Goal: Task Accomplishment & Management: Manage account settings

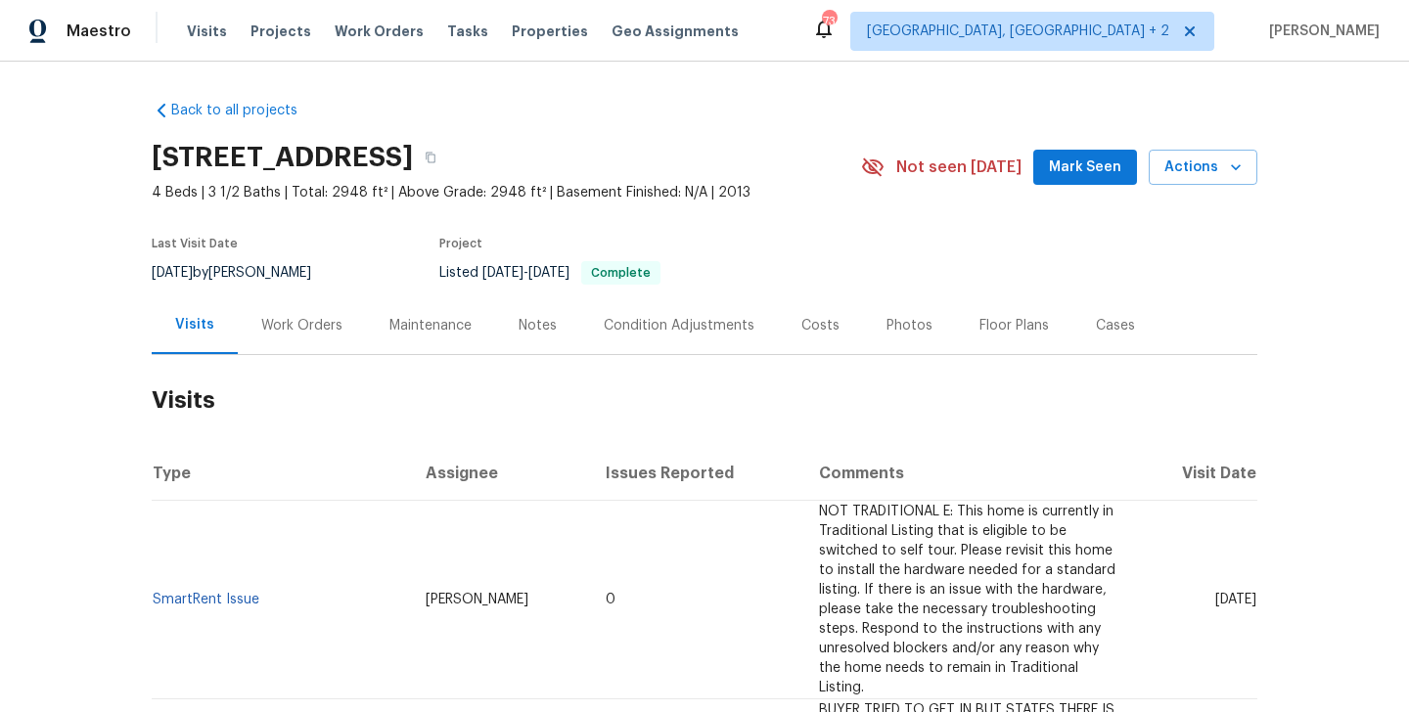
click at [317, 321] on div "Work Orders" at bounding box center [301, 326] width 81 height 20
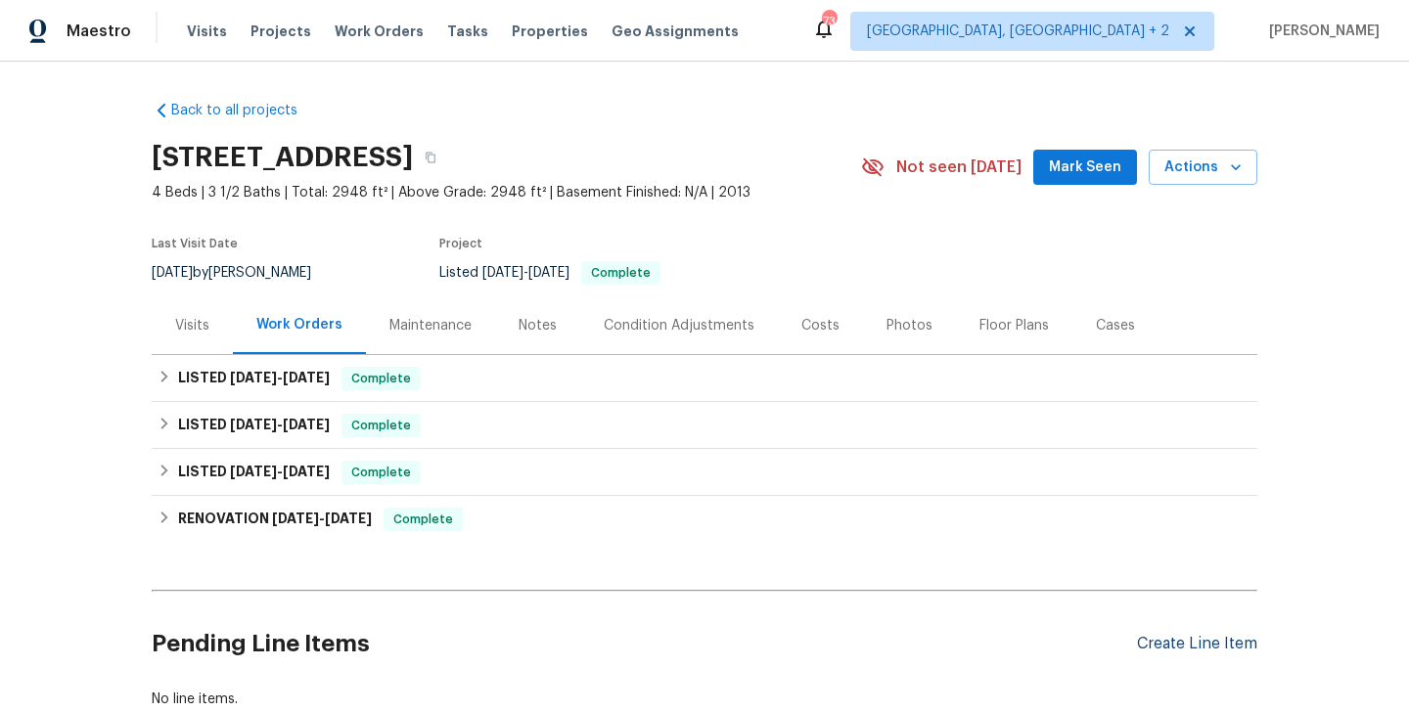
click at [1179, 651] on div "Create Line Item" at bounding box center [1197, 644] width 120 height 19
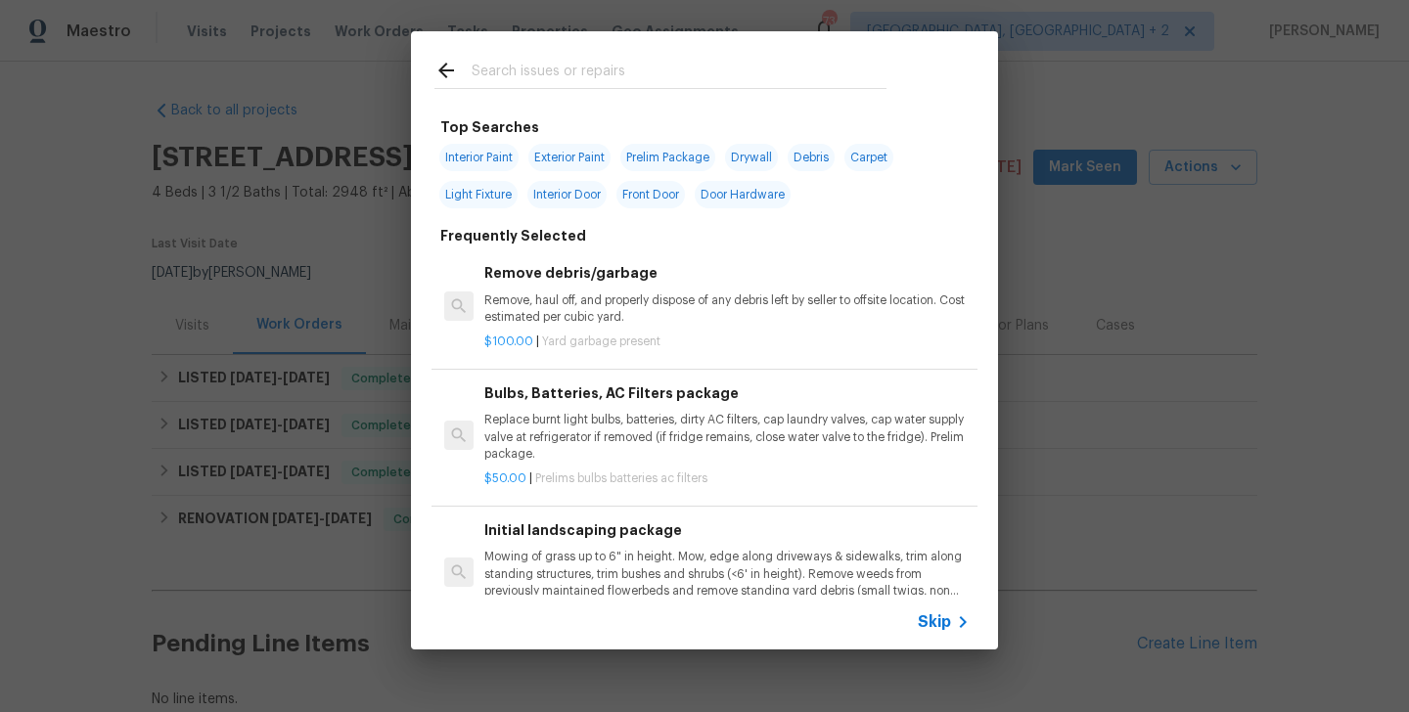
click at [526, 53] on div at bounding box center [660, 69] width 499 height 77
click at [524, 85] on input "text" at bounding box center [679, 73] width 415 height 29
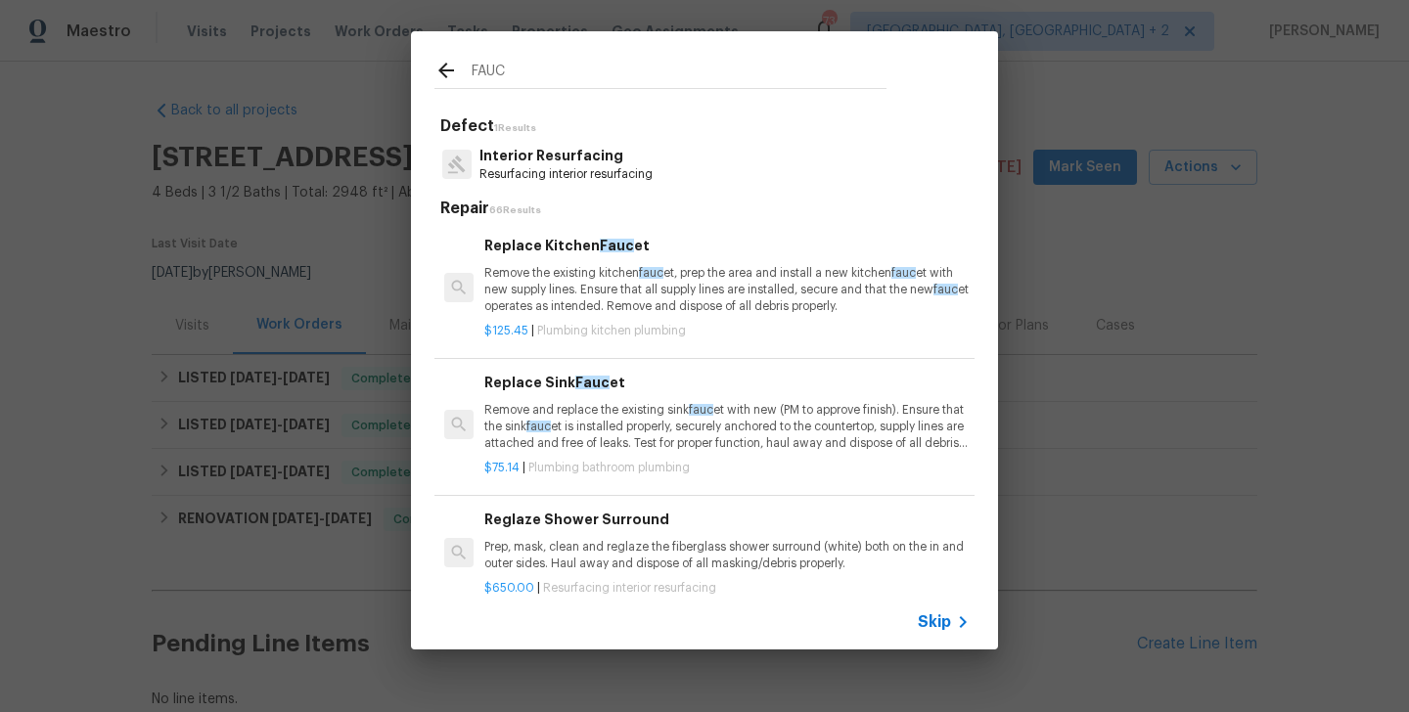
type input "FAUC"
click at [589, 394] on div "Replace Sink Fauc et Remove and replace the existing sink fauc et with new (PM …" at bounding box center [726, 412] width 485 height 80
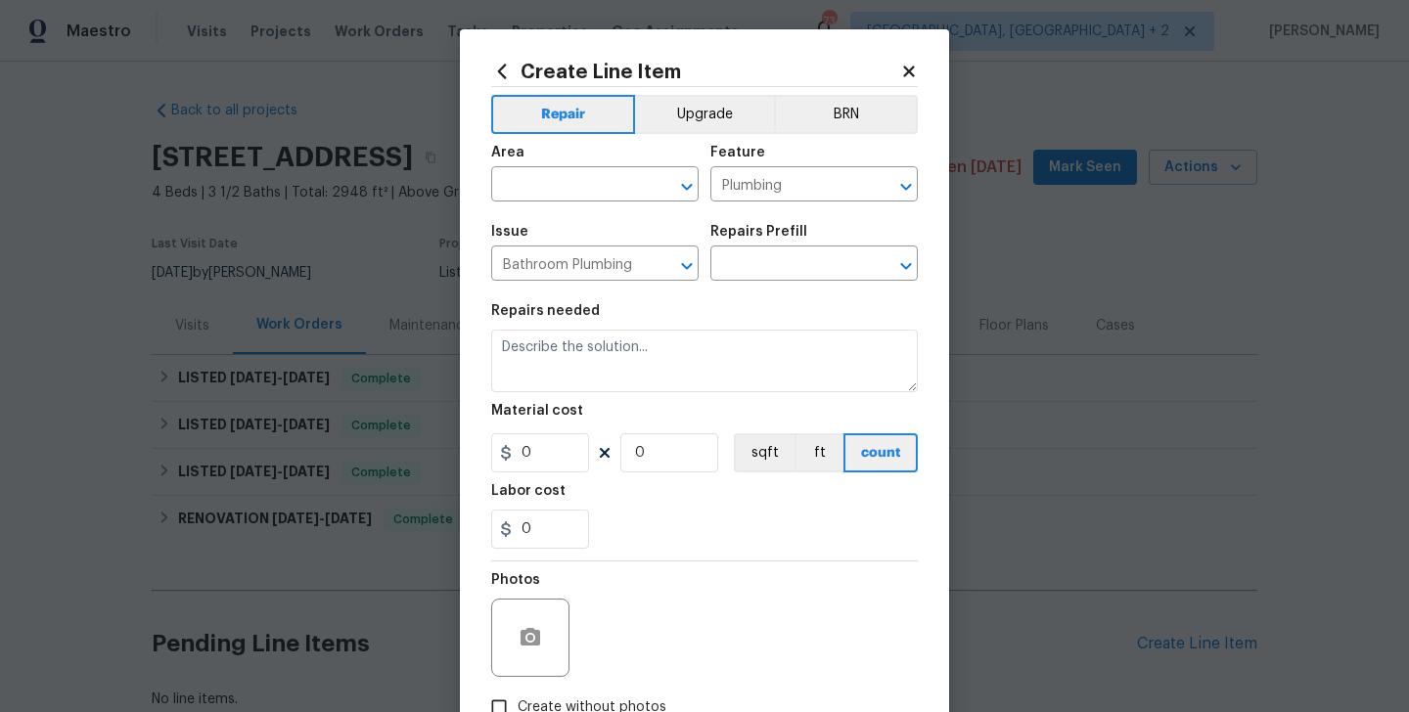
type input "Replace Sink Faucet $75.14"
type textarea "Remove and replace the existing sink faucet with new (PM to approve finish). En…"
type input "75.14"
type input "1"
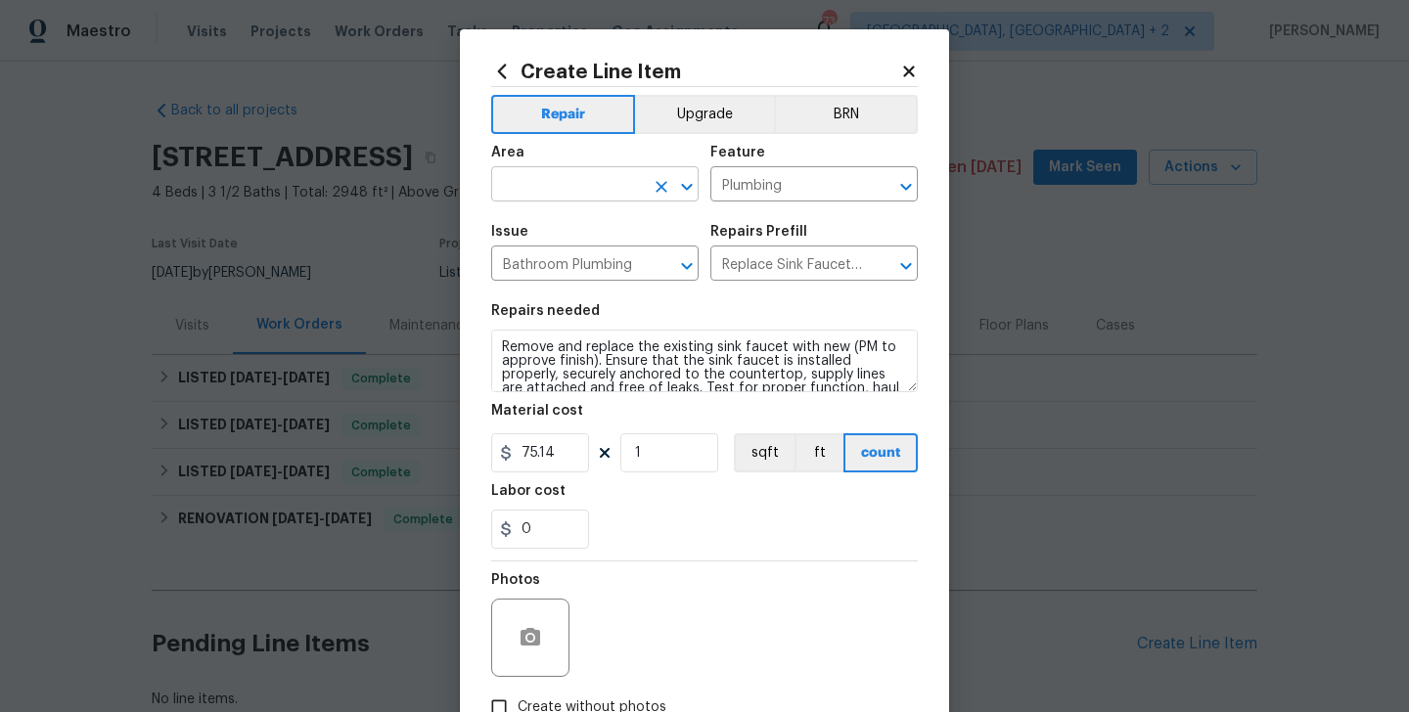
click at [559, 177] on input "text" at bounding box center [567, 186] width 153 height 30
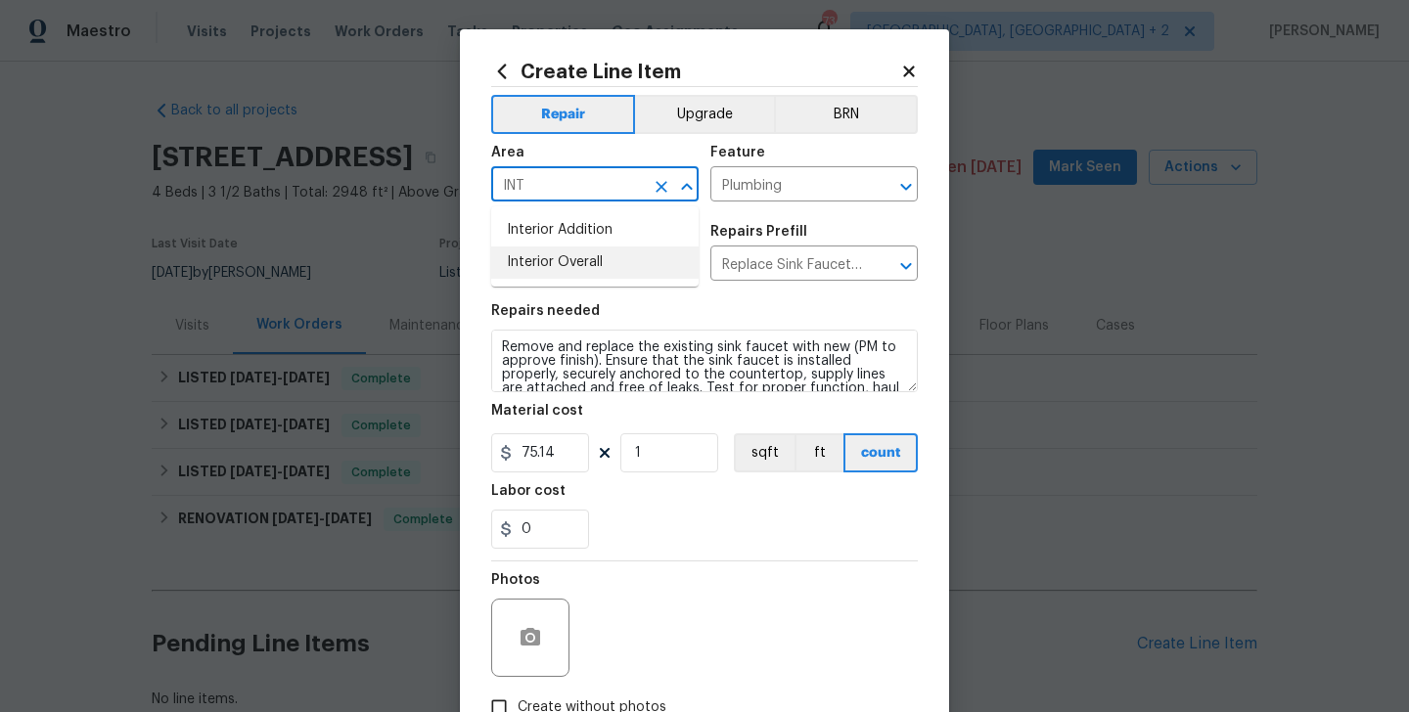
click at [572, 247] on li "Interior Overall" at bounding box center [594, 263] width 207 height 32
type input "Interior Overall"
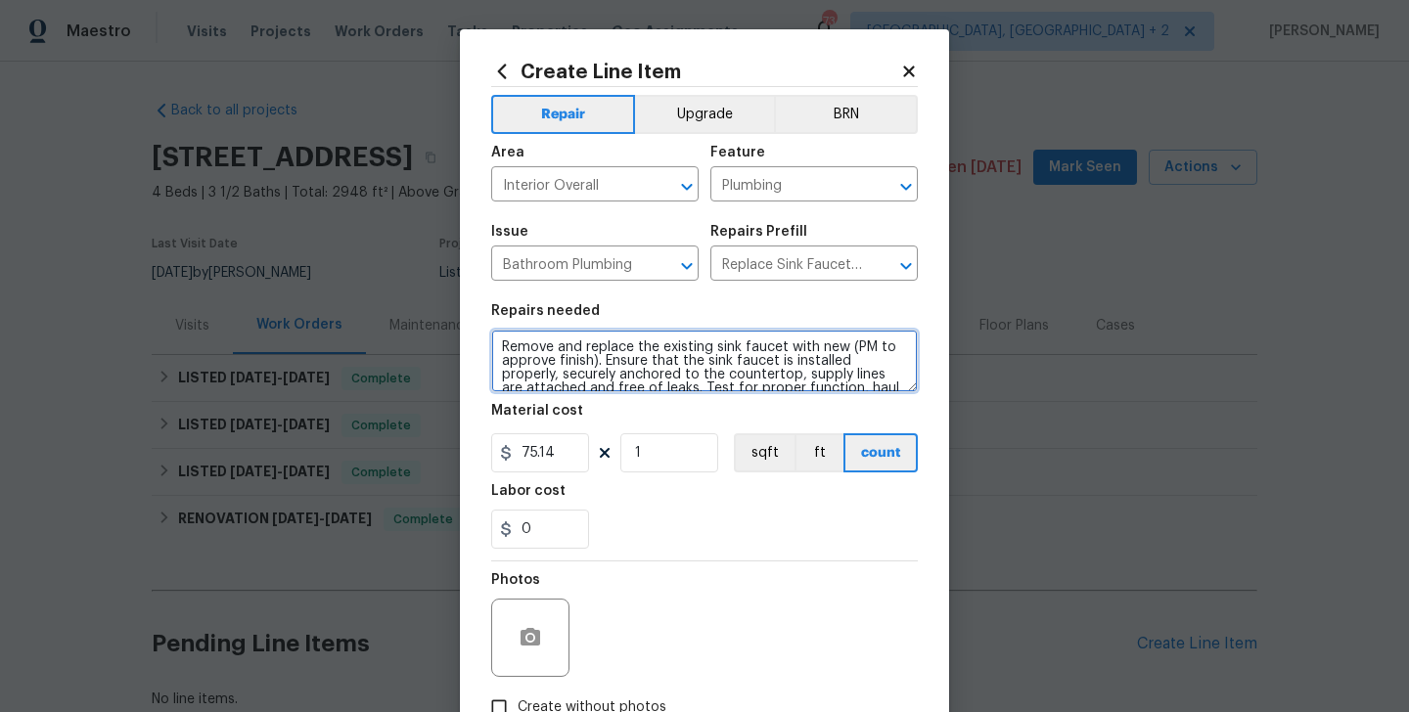
click at [578, 344] on textarea "Remove and replace the existing sink faucet with new (PM to approve finish). En…" at bounding box center [704, 361] width 427 height 63
paste textarea "Feedback received that the powder room faucet is broken. Please inspect and rep…"
type textarea "Feedback received that the powder room faucet is broken. Please inspect and rep…"
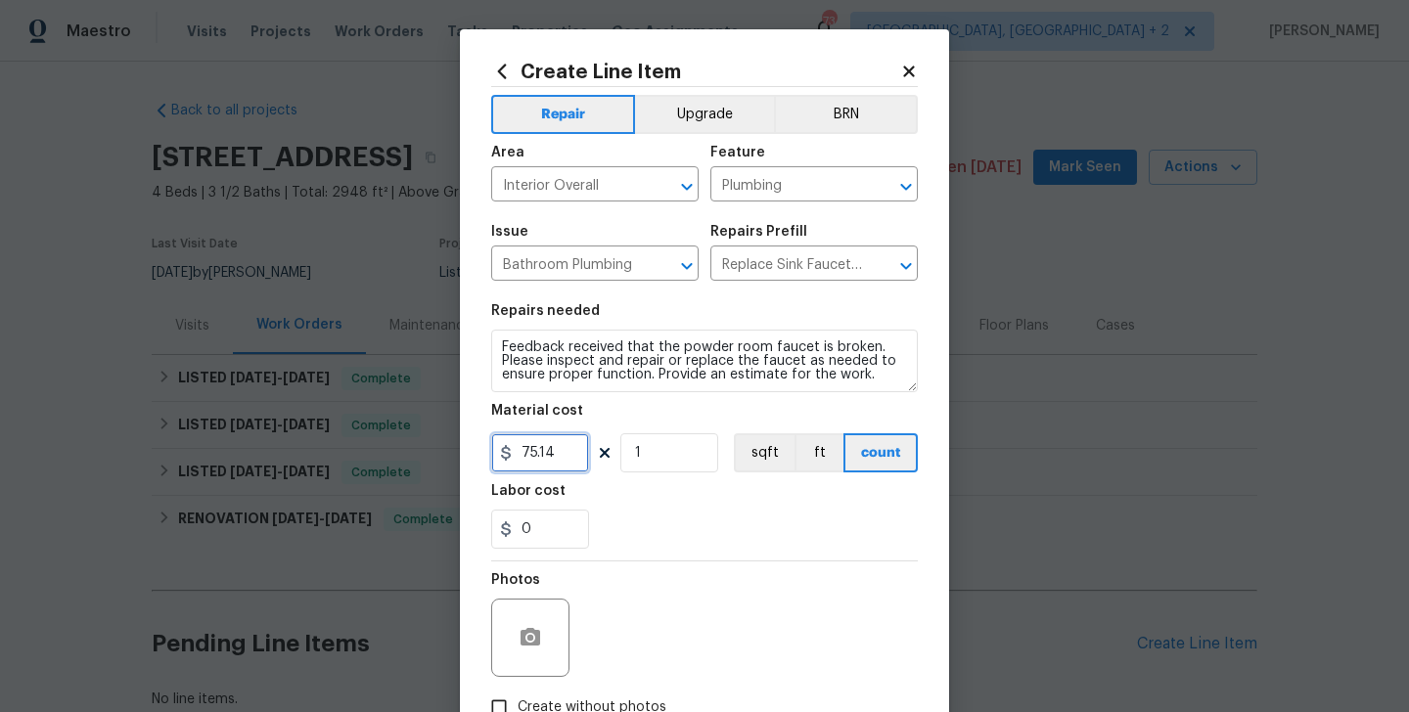
click at [552, 468] on input "75.14" at bounding box center [540, 453] width 98 height 39
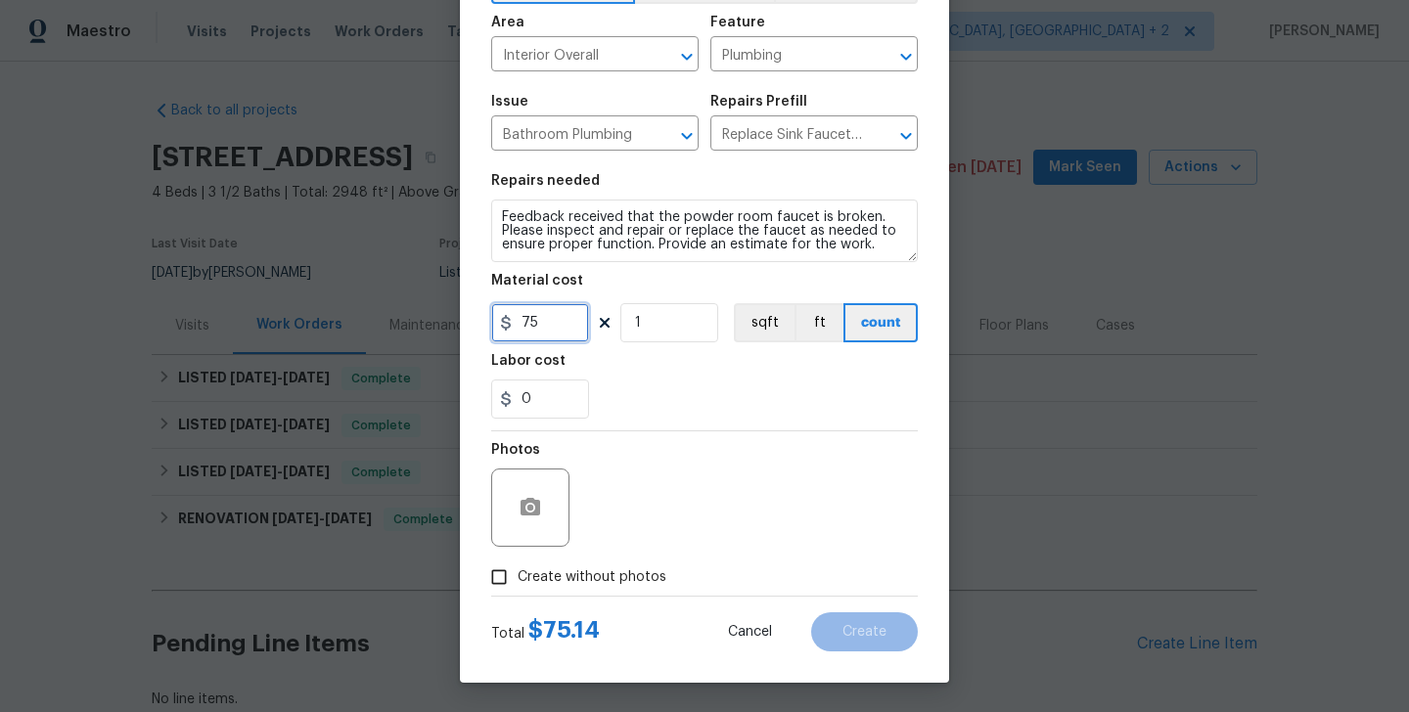
type input "75"
click at [590, 574] on span "Create without photos" at bounding box center [592, 578] width 149 height 21
click at [518, 574] on input "Create without photos" at bounding box center [499, 577] width 37 height 37
checkbox input "true"
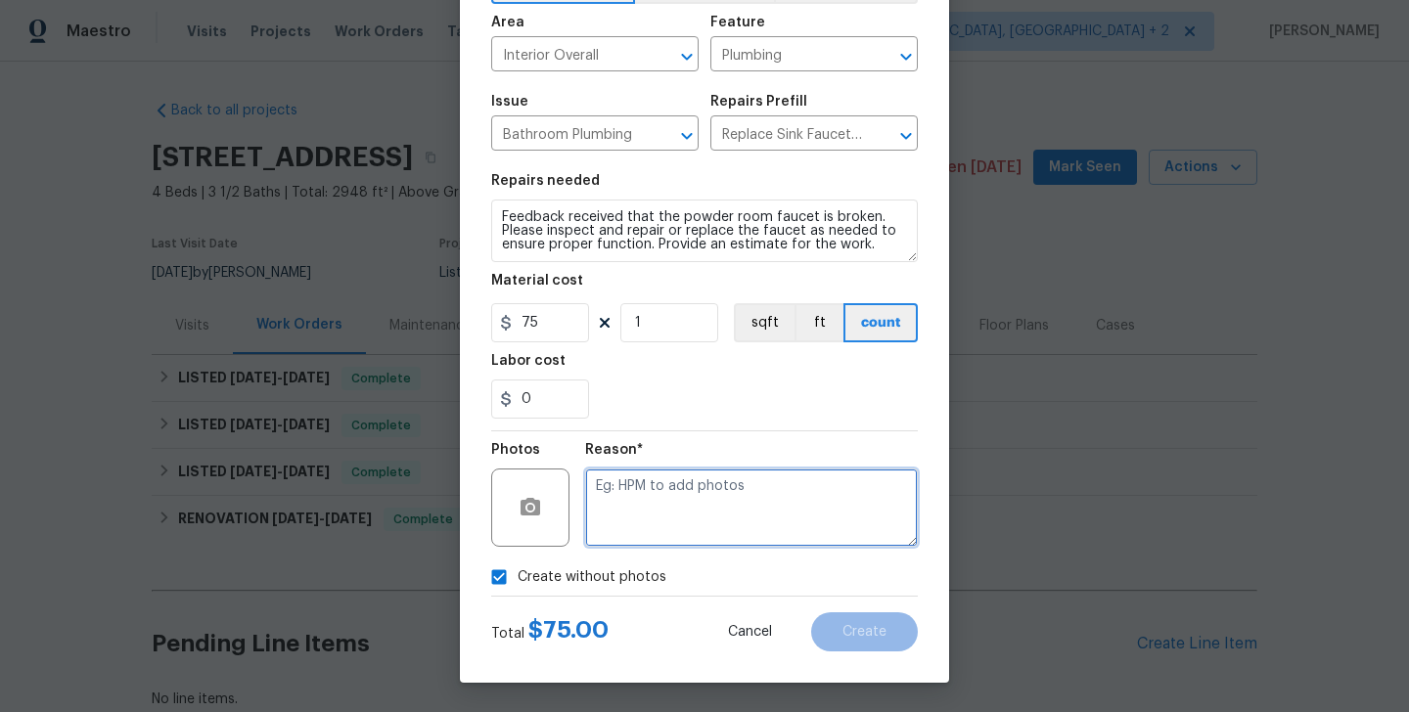
click at [687, 527] on textarea at bounding box center [751, 508] width 333 height 78
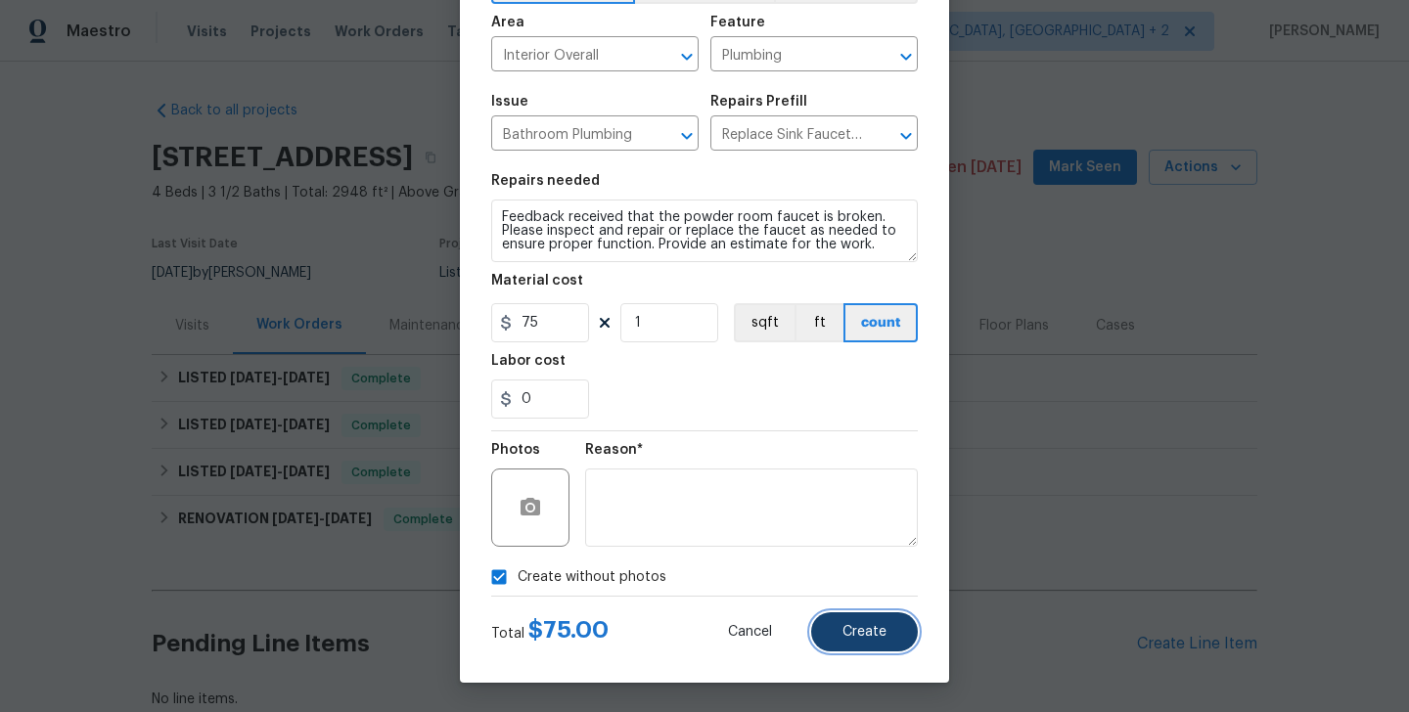
click at [861, 618] on button "Create" at bounding box center [864, 632] width 107 height 39
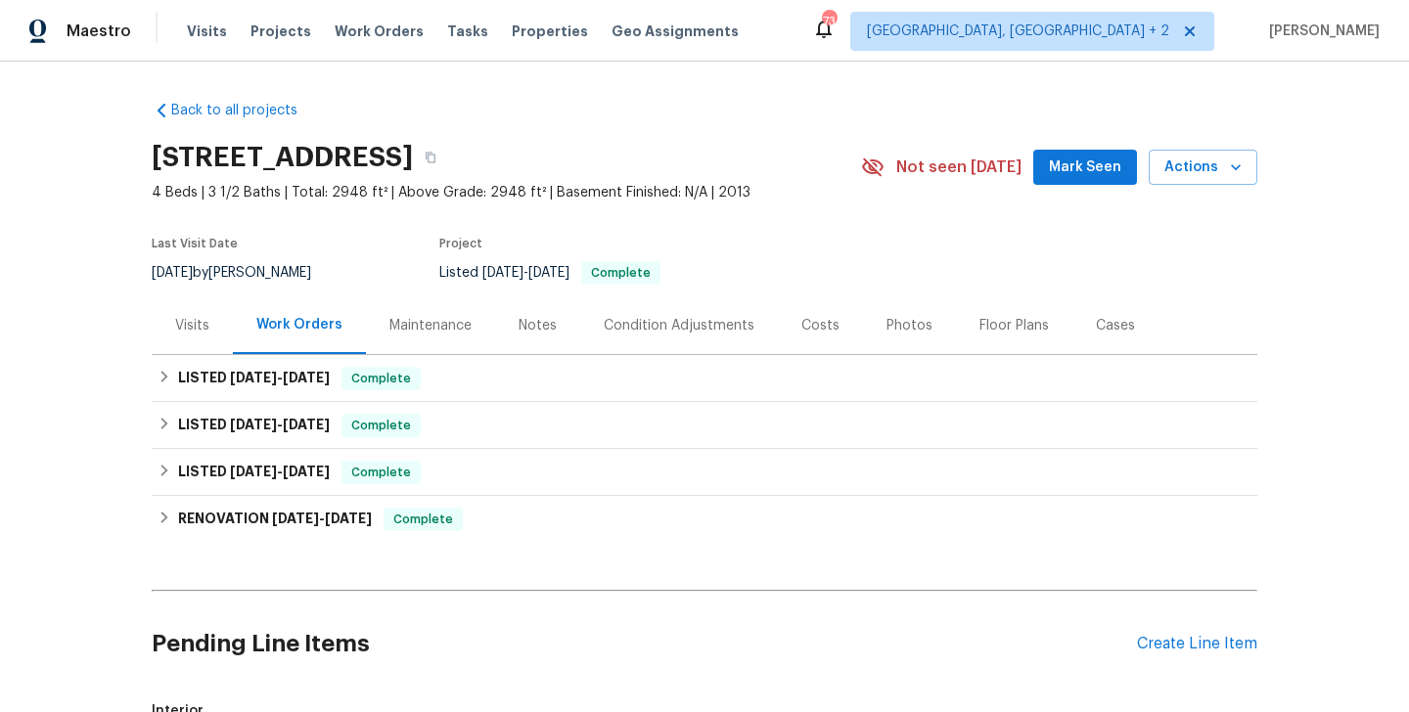
scroll to position [392, 0]
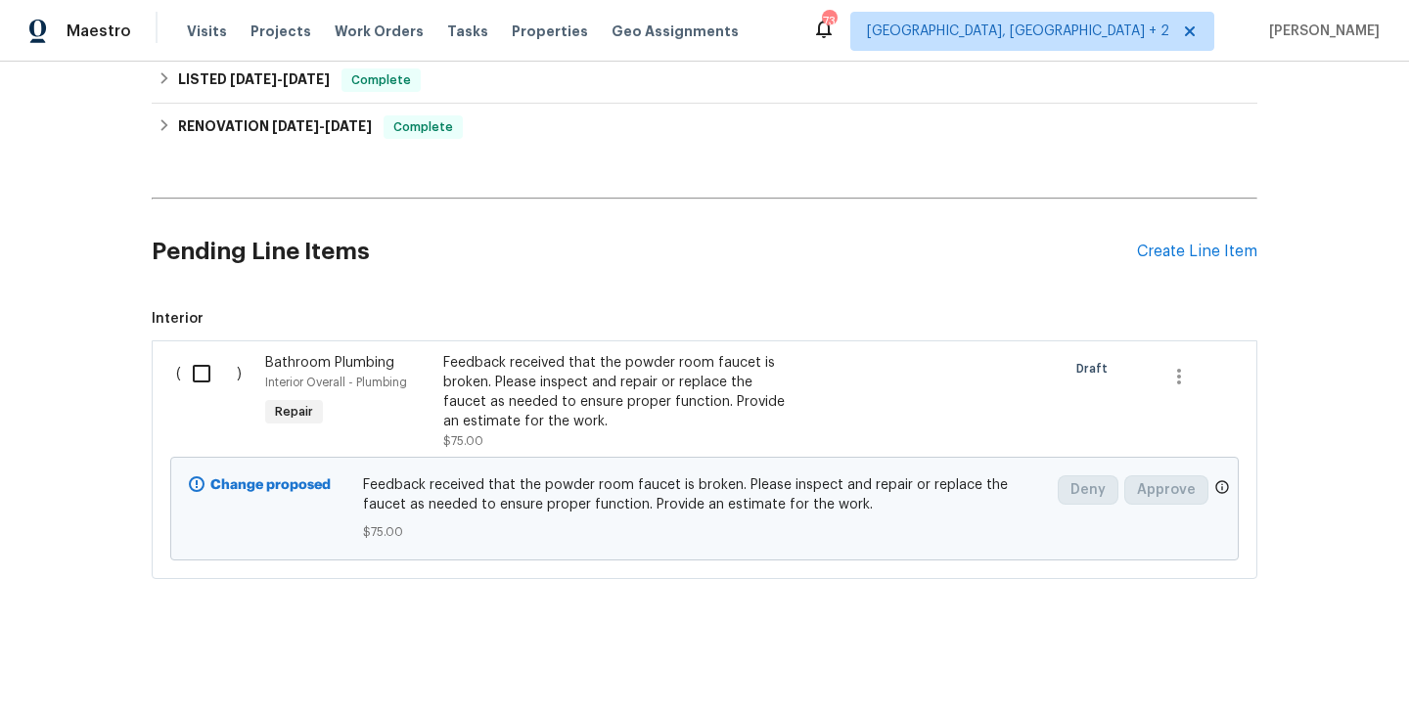
click at [203, 385] on input "checkbox" at bounding box center [209, 373] width 56 height 41
checkbox input "true"
click at [1314, 677] on button "Create Work Order" at bounding box center [1296, 664] width 161 height 36
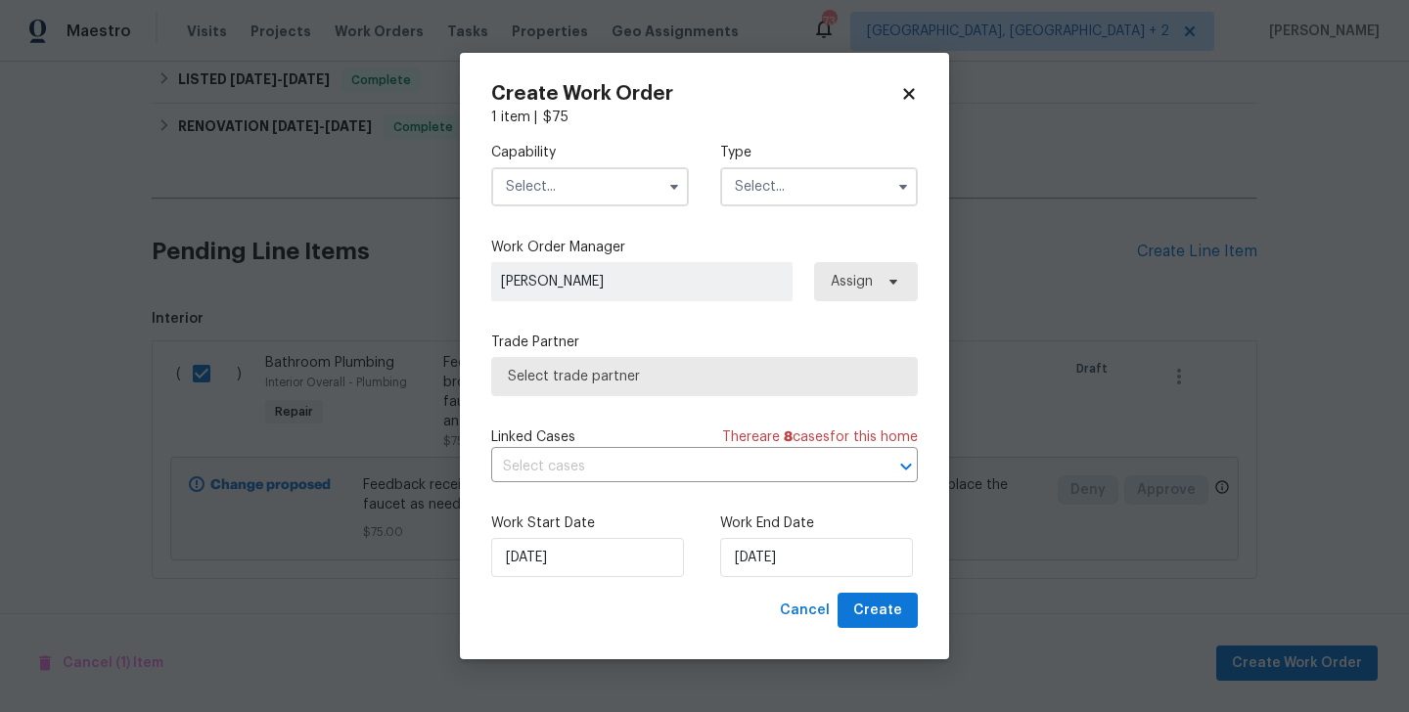
click at [555, 172] on input "text" at bounding box center [590, 186] width 198 height 39
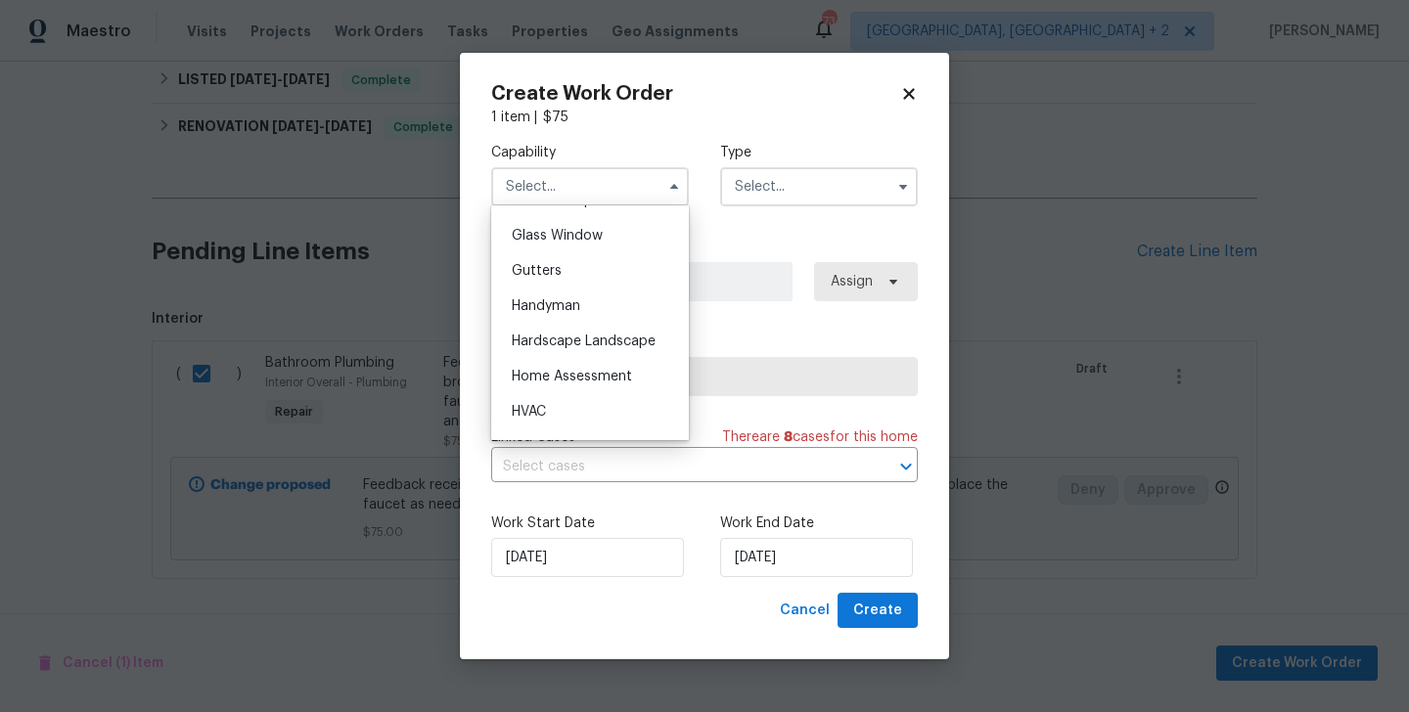
scroll to position [1032, 0]
click at [572, 274] on span "Handyman" at bounding box center [546, 272] width 69 height 14
type input "Handyman"
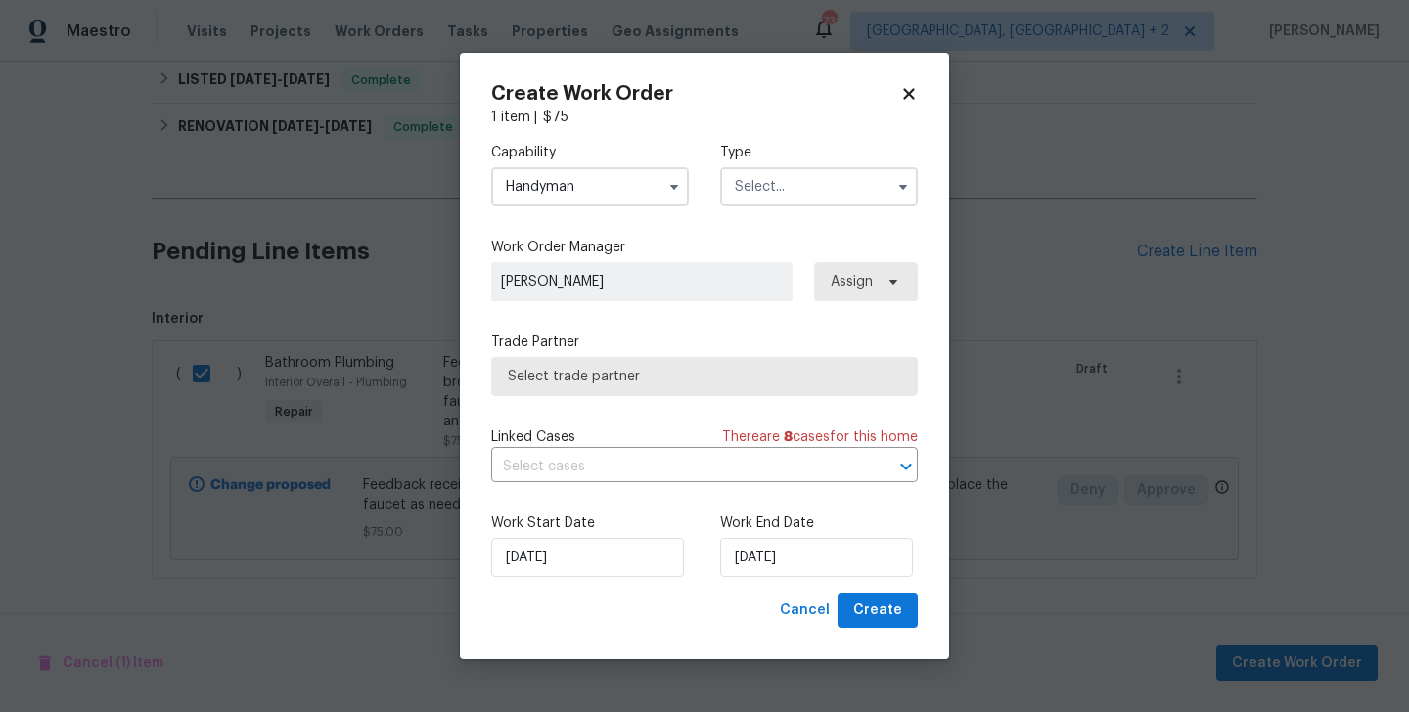
click at [778, 190] on input "text" at bounding box center [819, 186] width 198 height 39
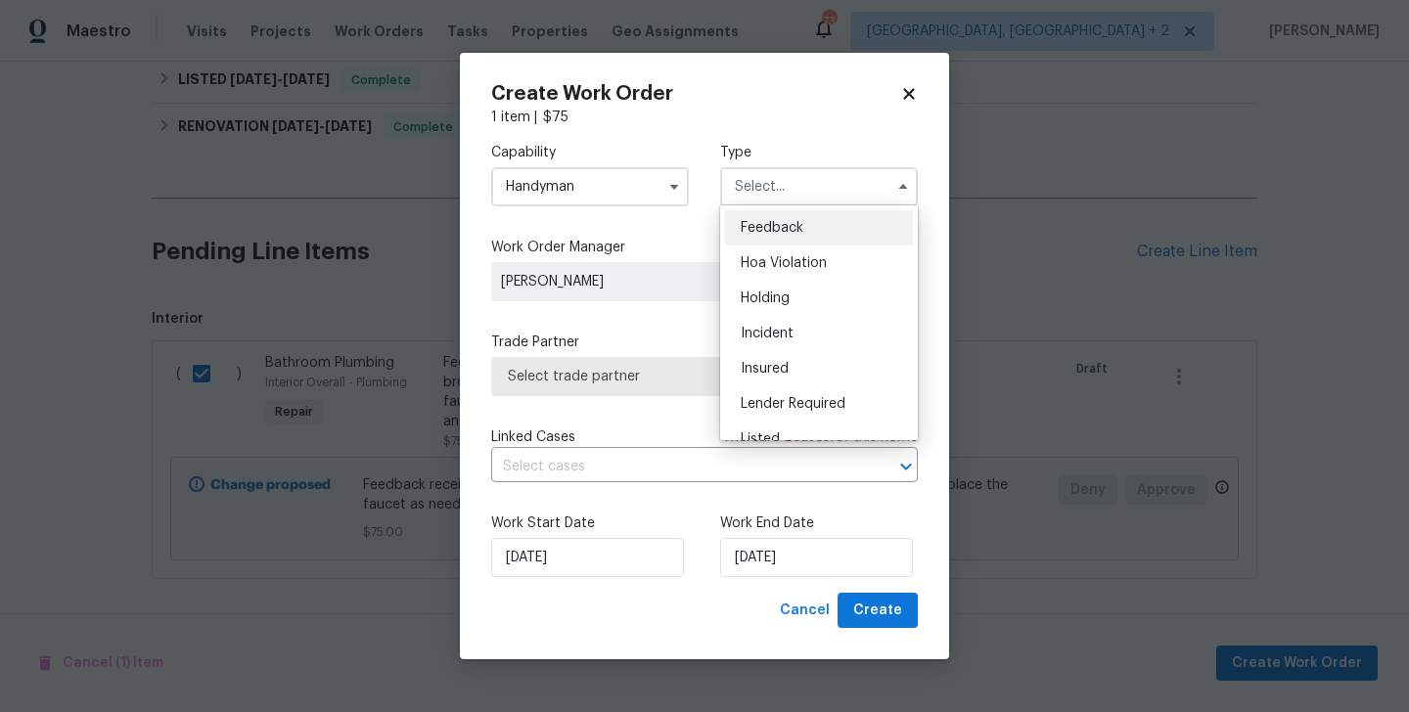
click at [794, 221] on span "Feedback" at bounding box center [772, 228] width 63 height 14
type input "Feedback"
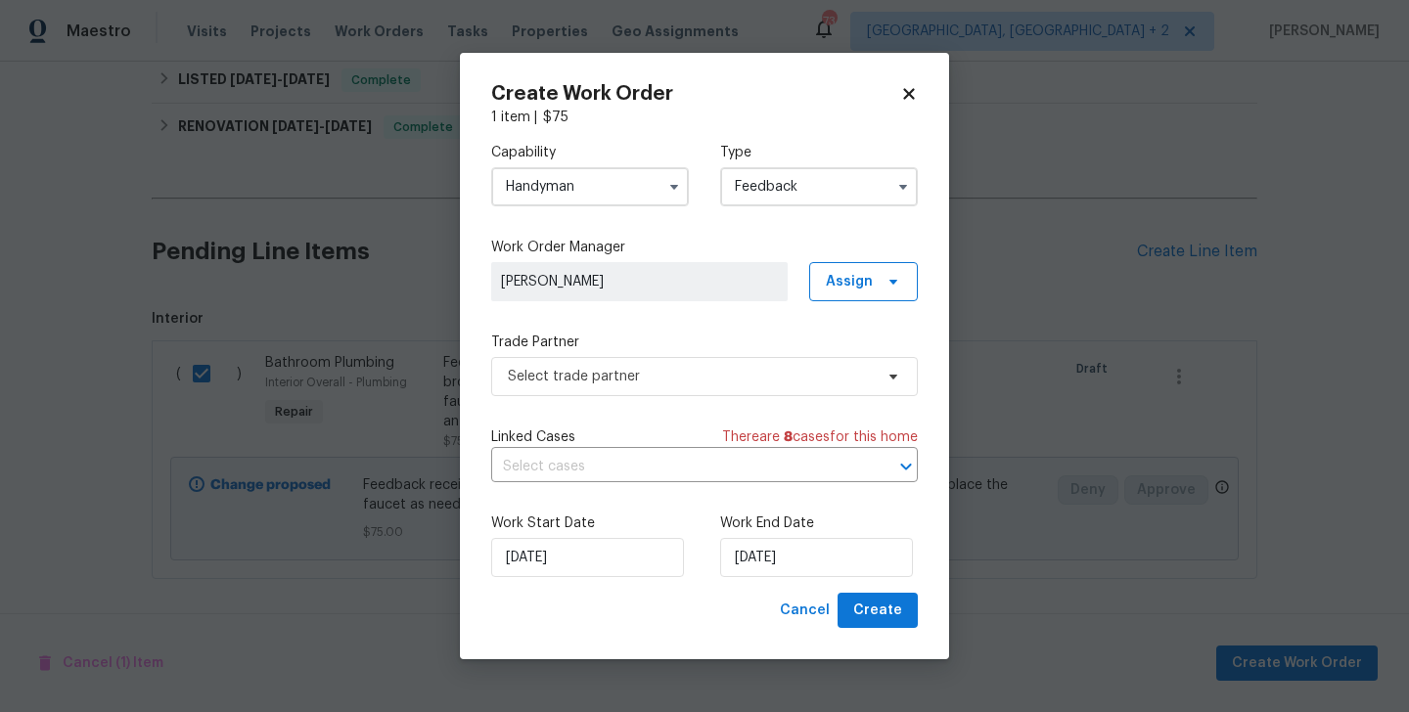
click at [586, 396] on div "Capability Handyman Type Feedback Work Order Manager Blessida Angeline M Assign…" at bounding box center [704, 360] width 427 height 466
click at [586, 367] on span "Select trade partner" at bounding box center [690, 377] width 365 height 20
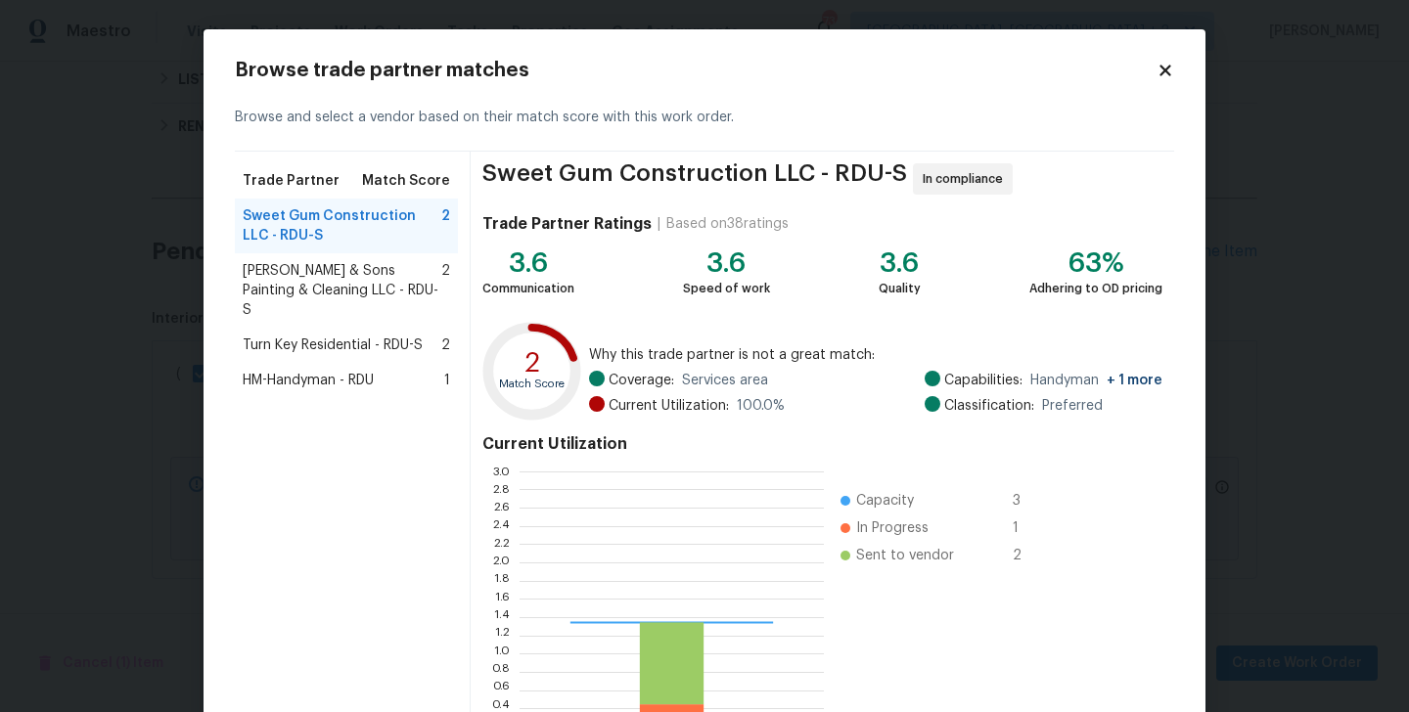
scroll to position [274, 304]
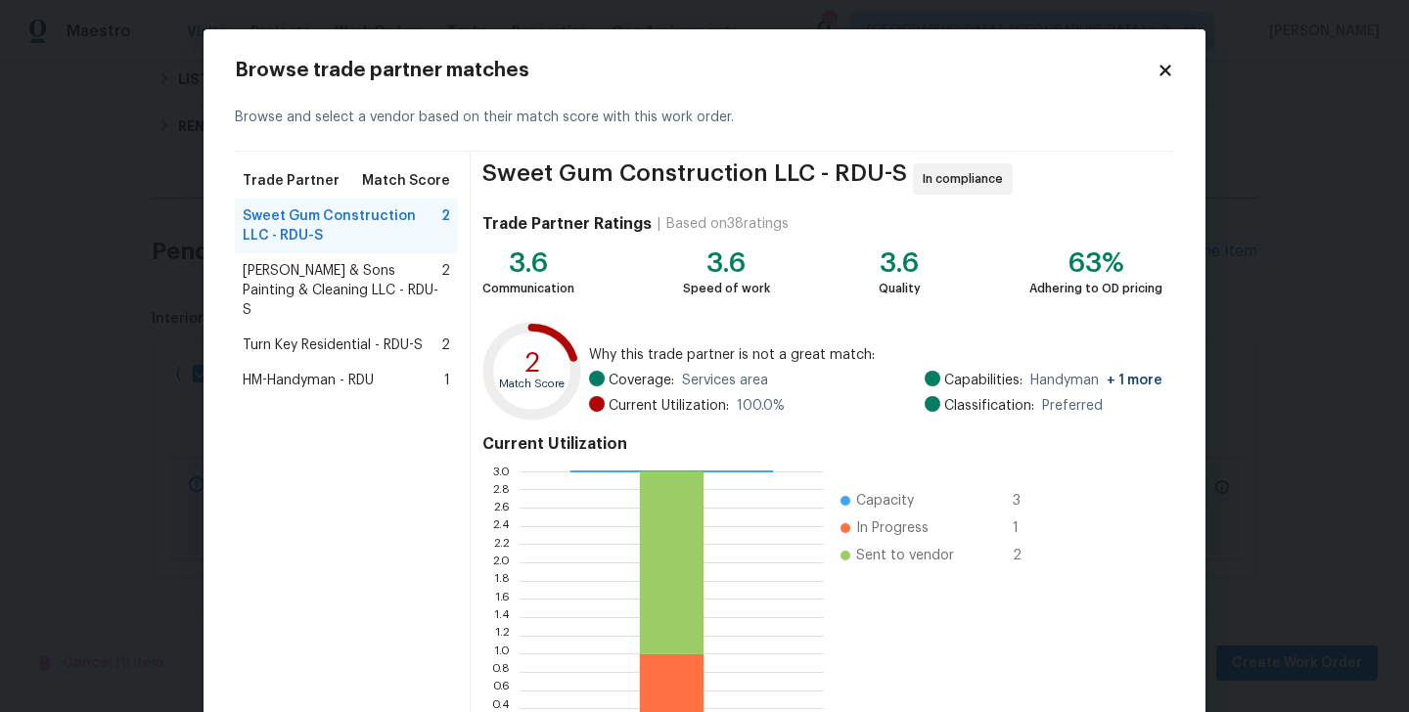
click at [250, 274] on span "Hodge & Sons Painting & Cleaning LLC - RDU-S" at bounding box center [342, 290] width 199 height 59
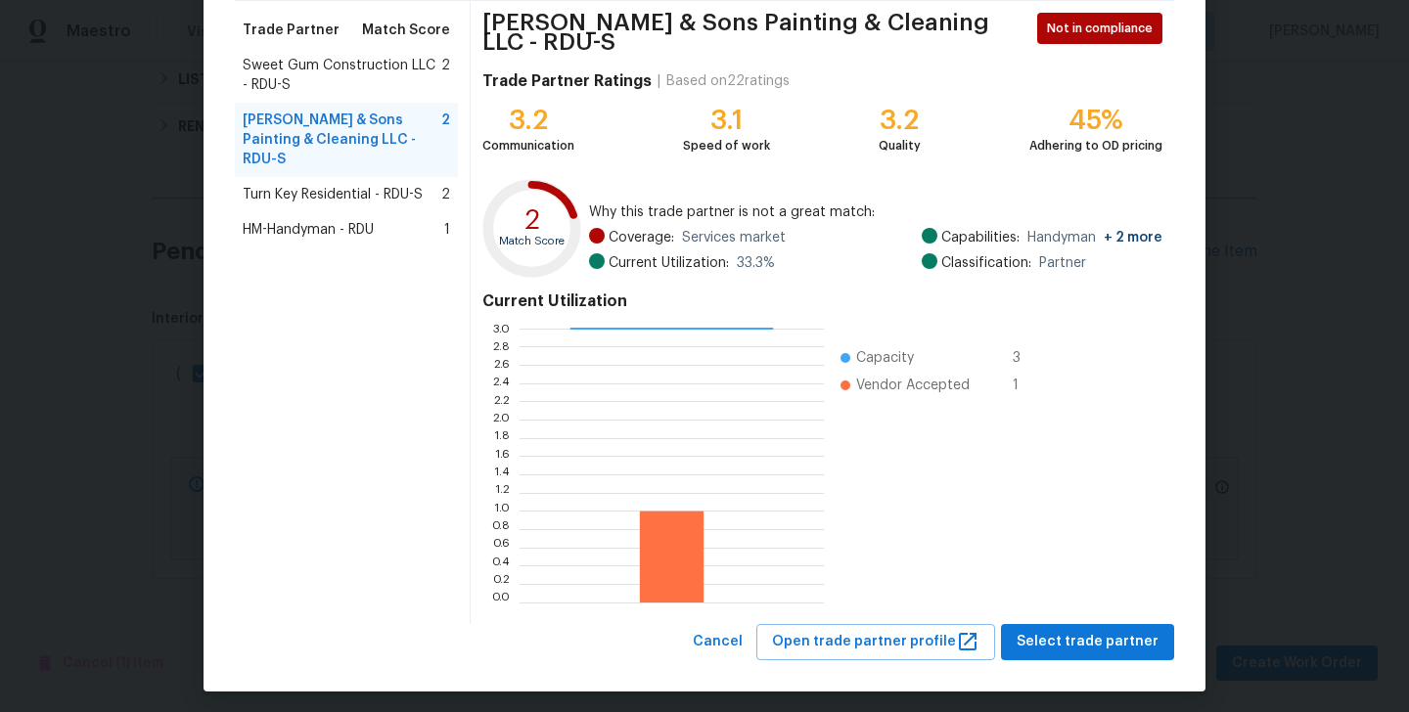
click at [317, 185] on span "Turn Key Residential - RDU-S" at bounding box center [333, 195] width 180 height 20
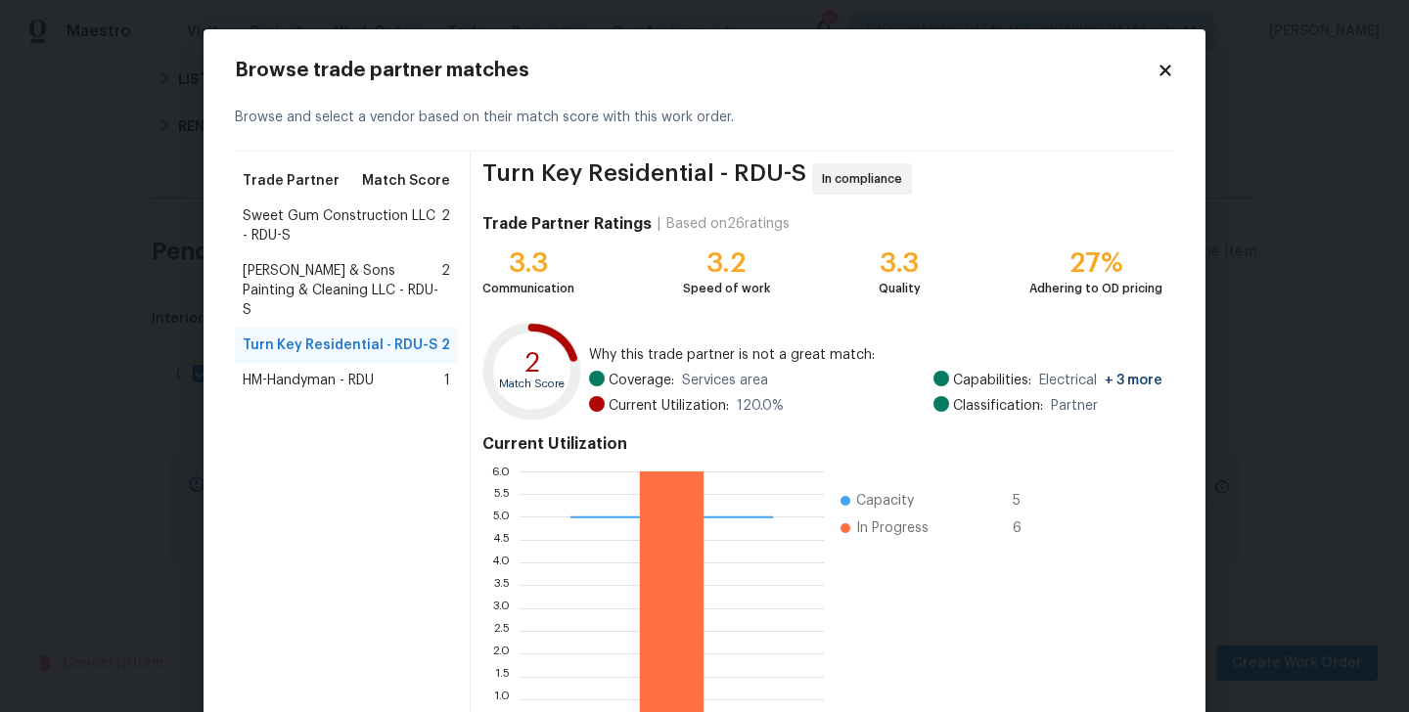
click at [373, 371] on span "HM-Handyman - RDU" at bounding box center [308, 381] width 131 height 20
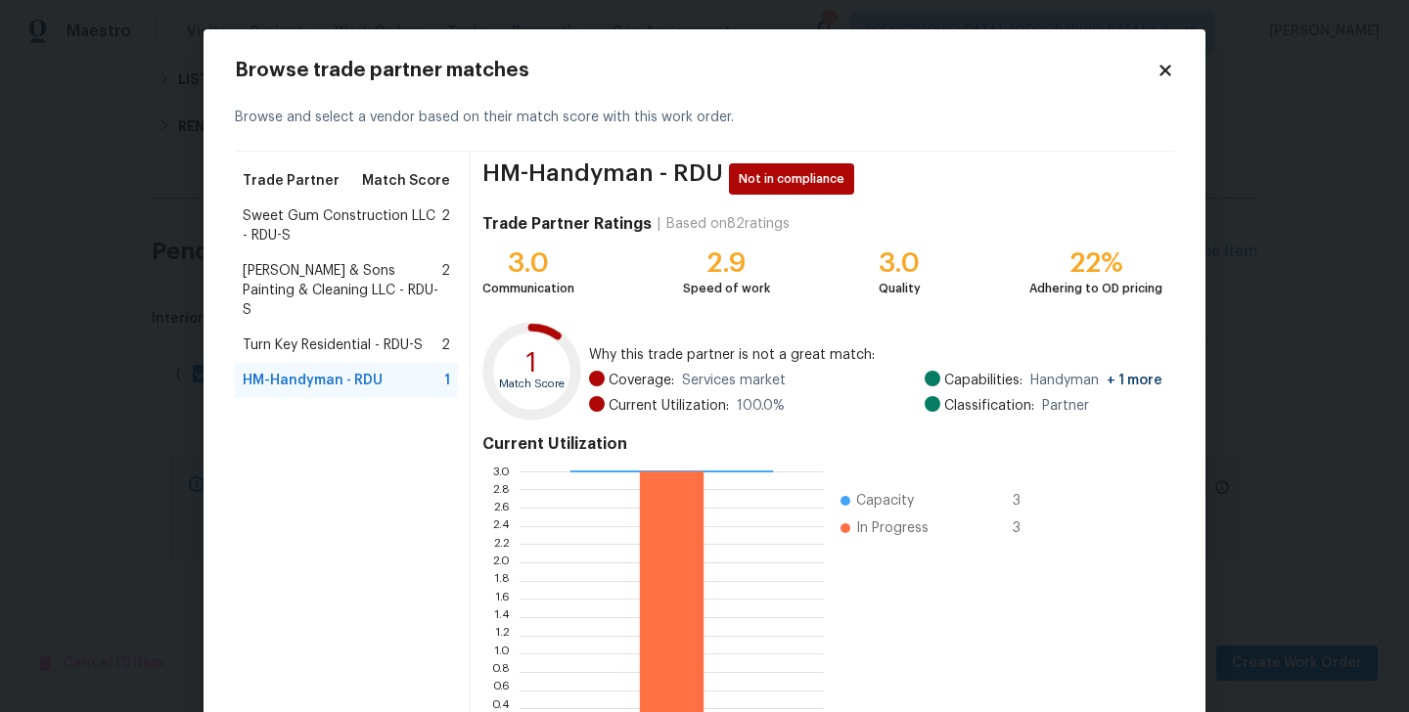
click at [375, 336] on span "Turn Key Residential - RDU-S" at bounding box center [333, 346] width 180 height 20
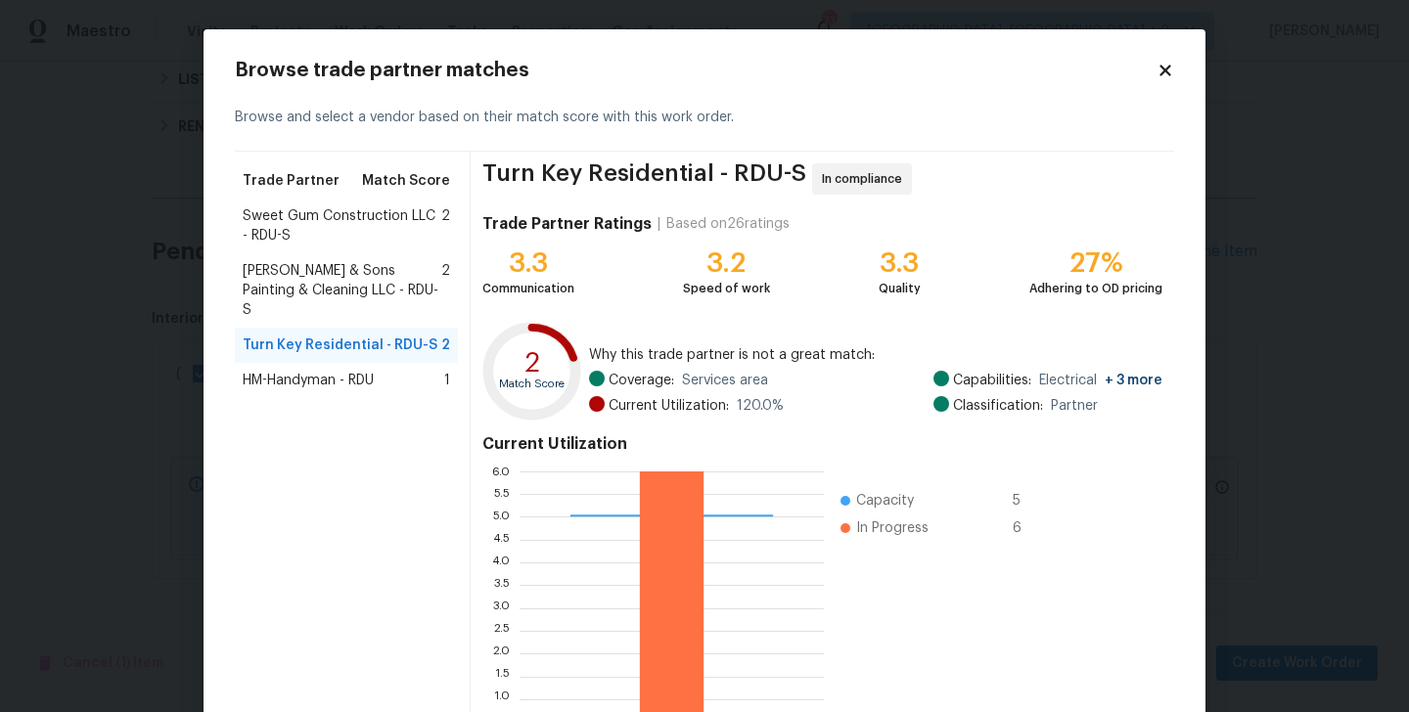
scroll to position [151, 0]
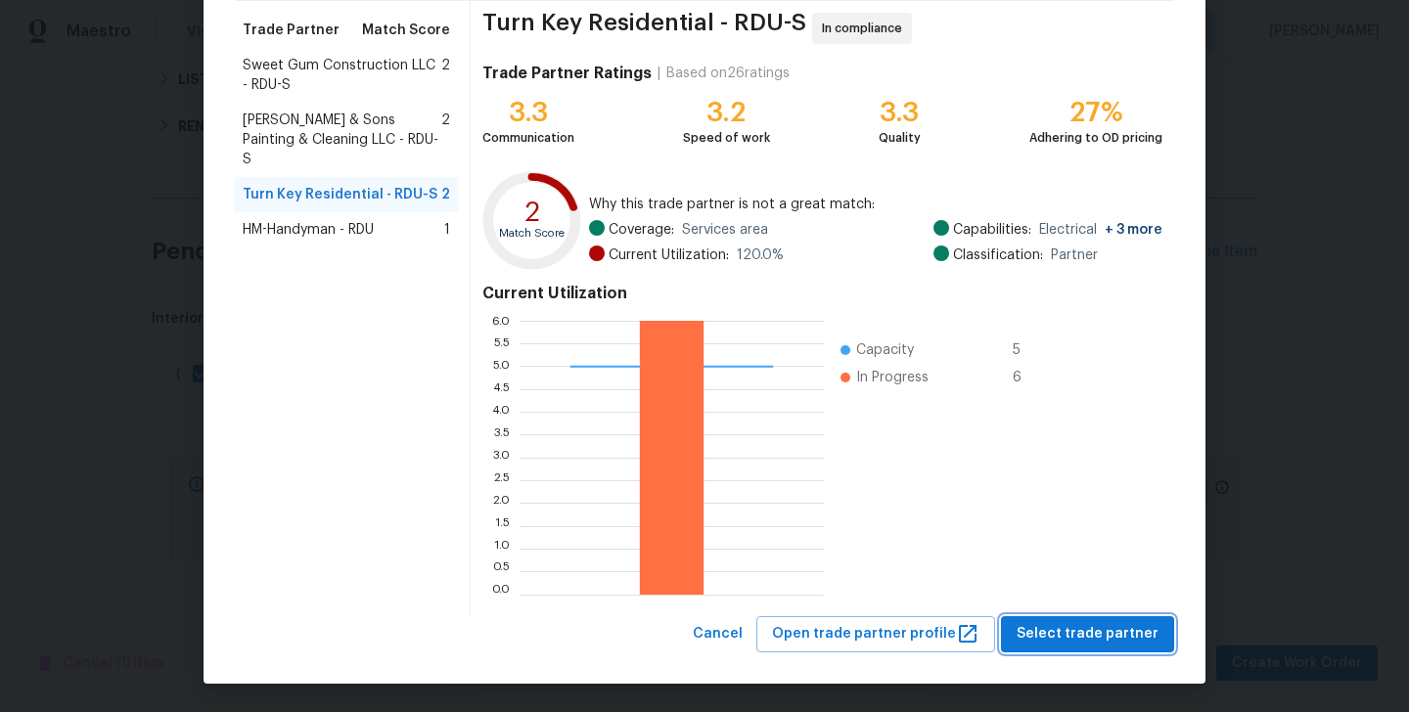
click at [1098, 642] on span "Select trade partner" at bounding box center [1088, 634] width 142 height 24
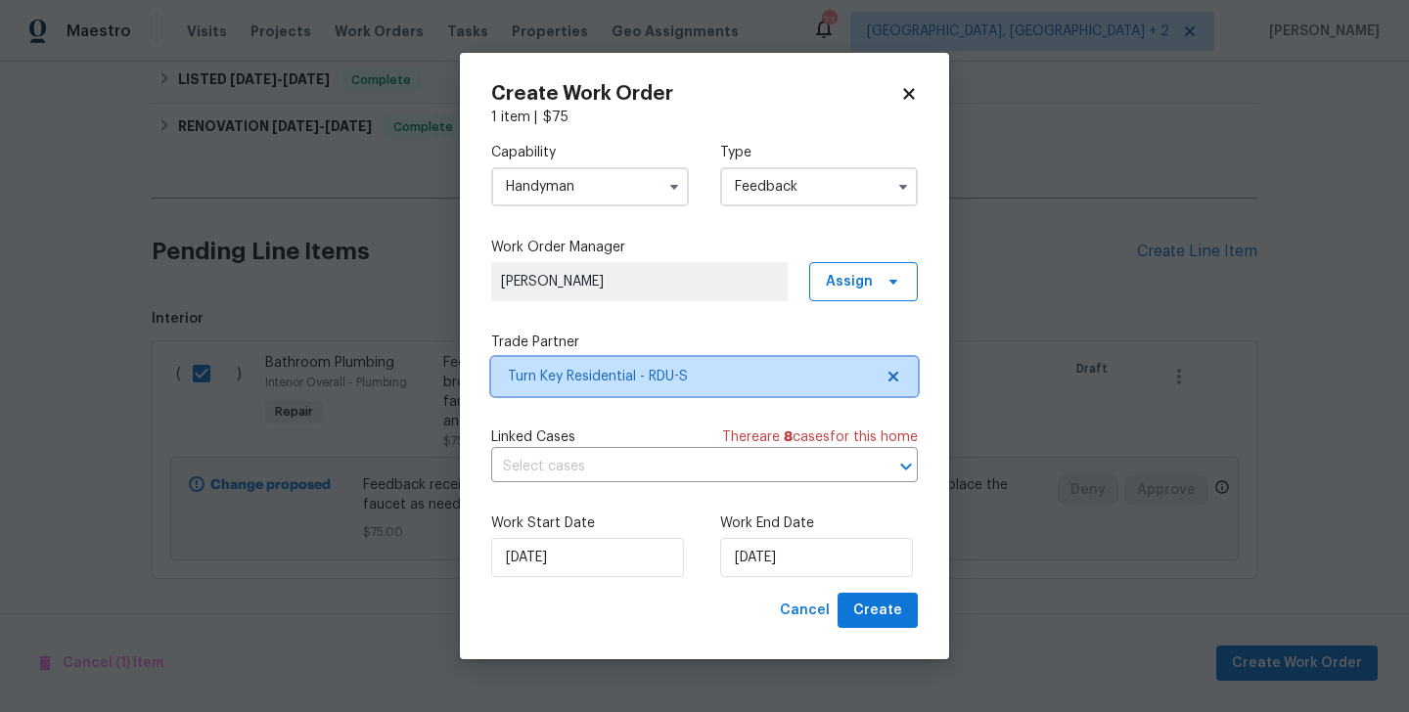
scroll to position [0, 0]
click at [755, 536] on div "Work End Date 04/09/2025" at bounding box center [819, 546] width 198 height 64
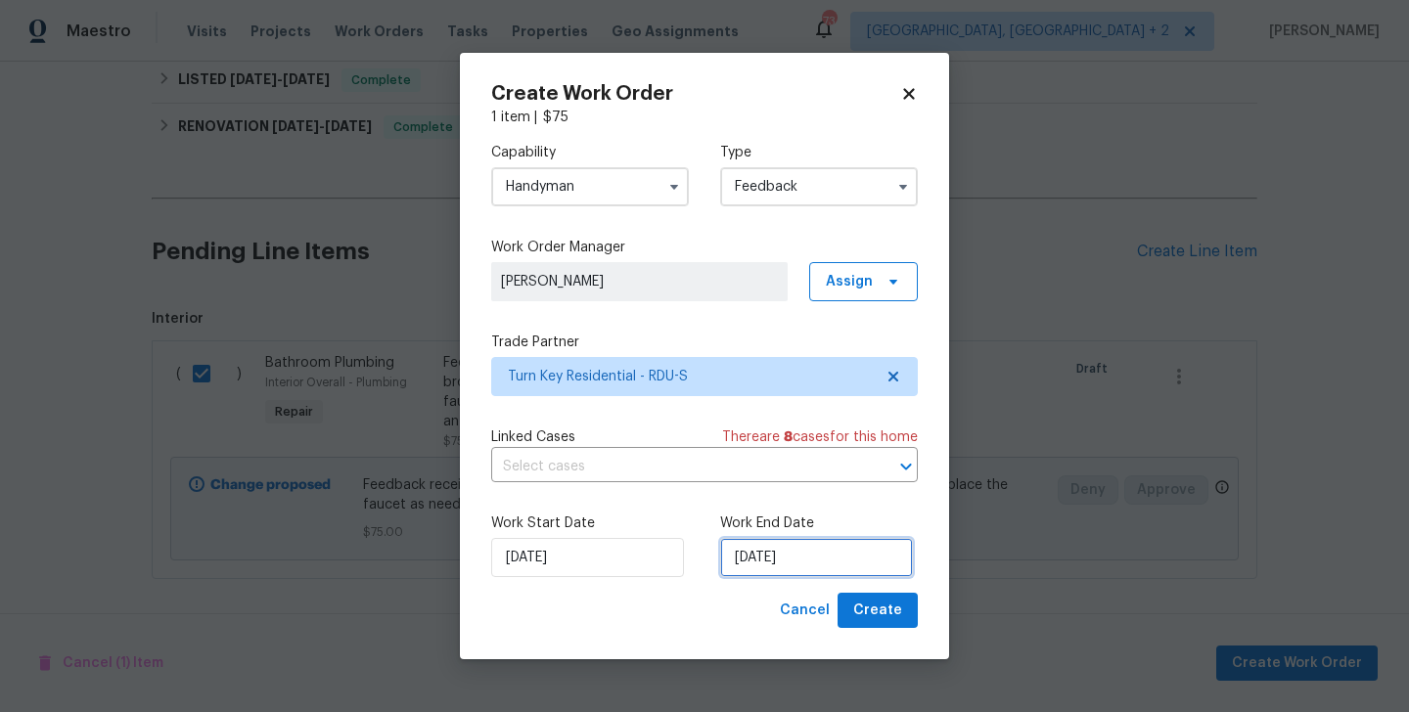
click at [767, 554] on input "04/09/2025" at bounding box center [816, 557] width 193 height 39
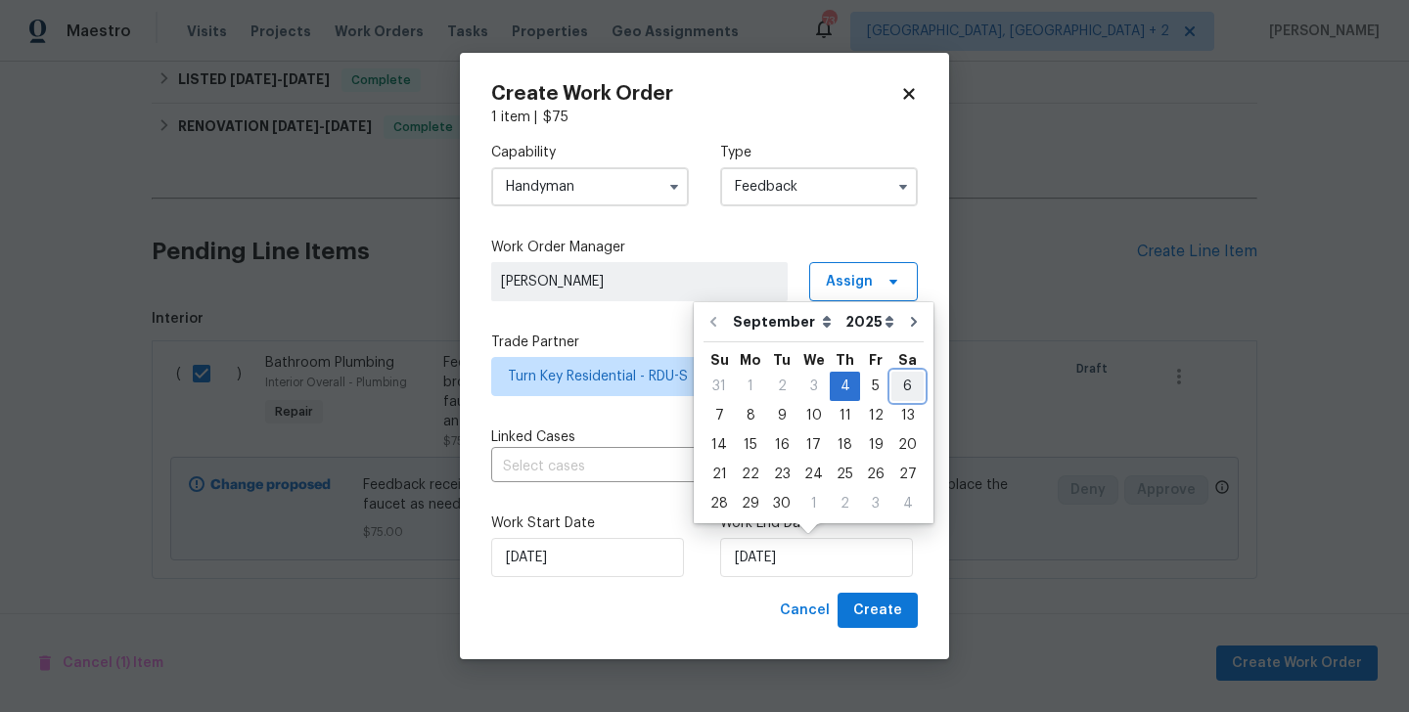
click at [898, 388] on div "6" at bounding box center [908, 386] width 32 height 27
type input "06/09/2025"
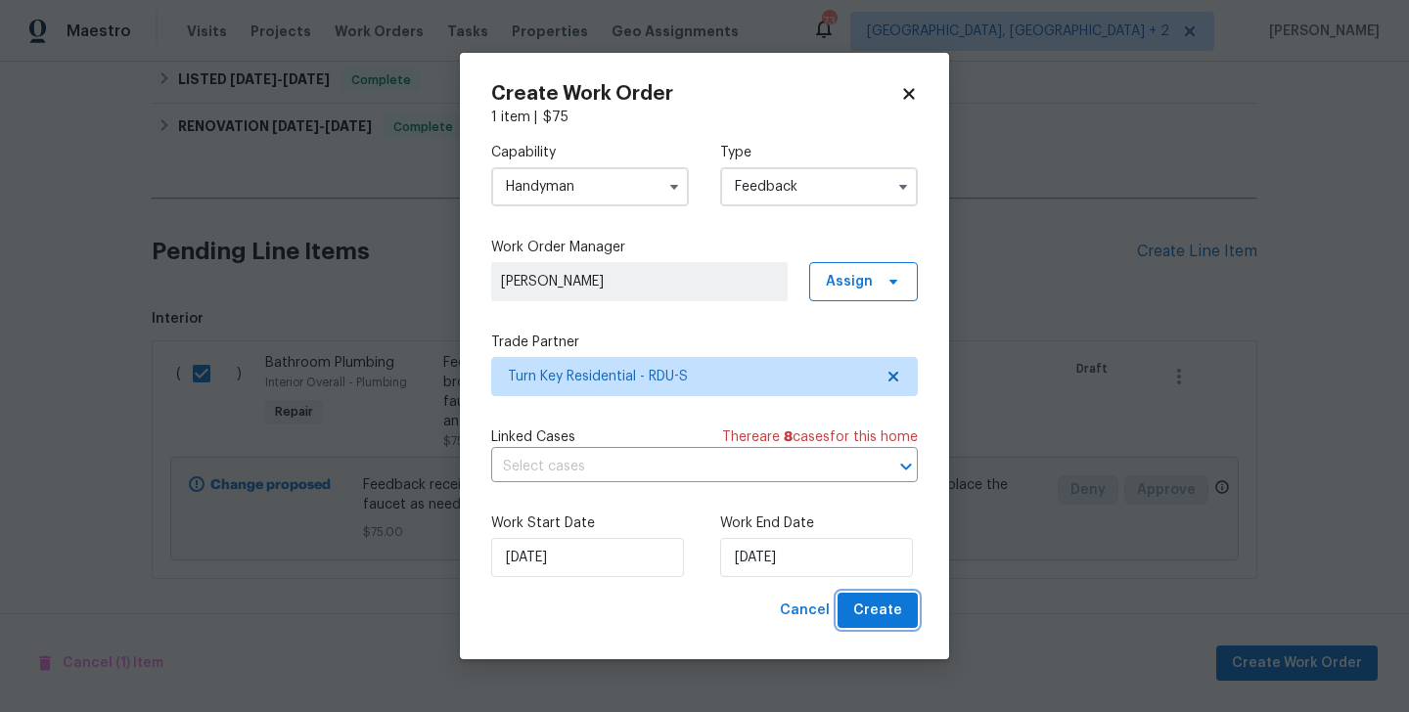
click at [893, 617] on span "Create" at bounding box center [877, 611] width 49 height 24
checkbox input "false"
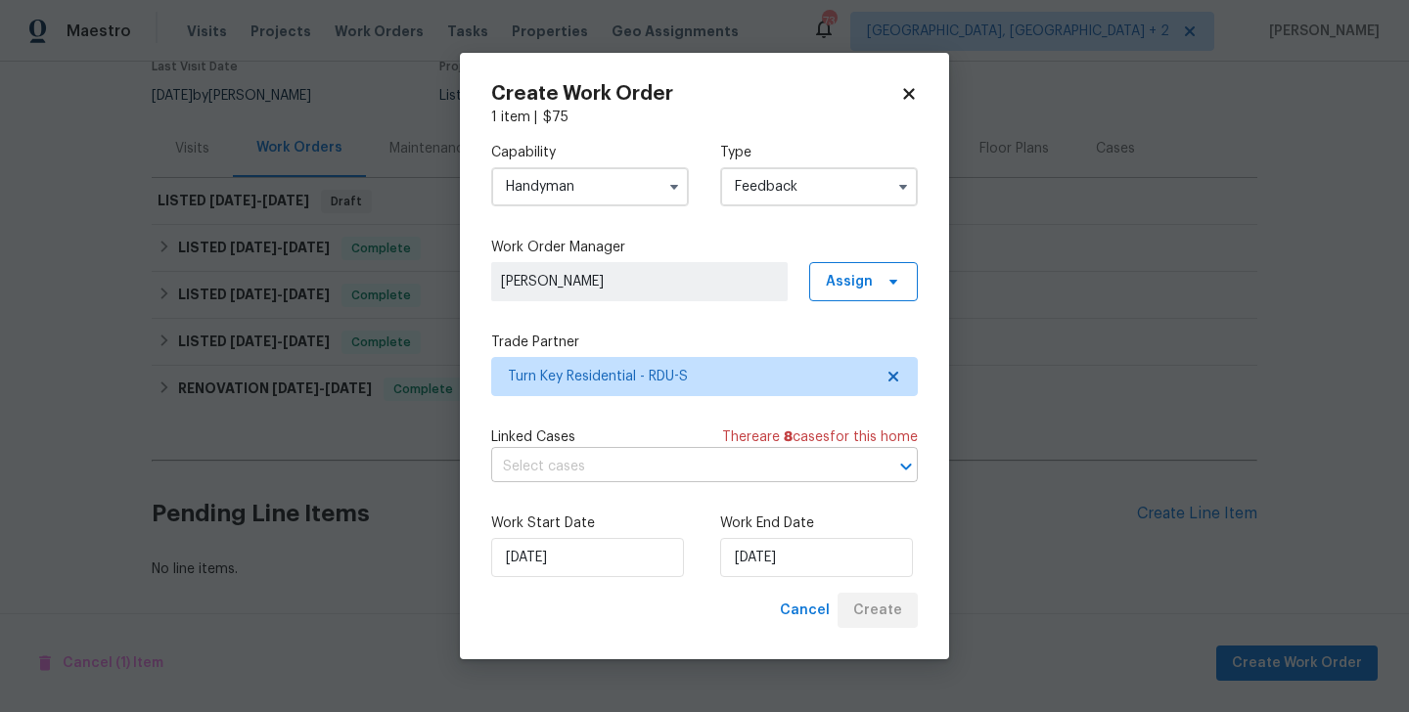
scroll to position [177, 0]
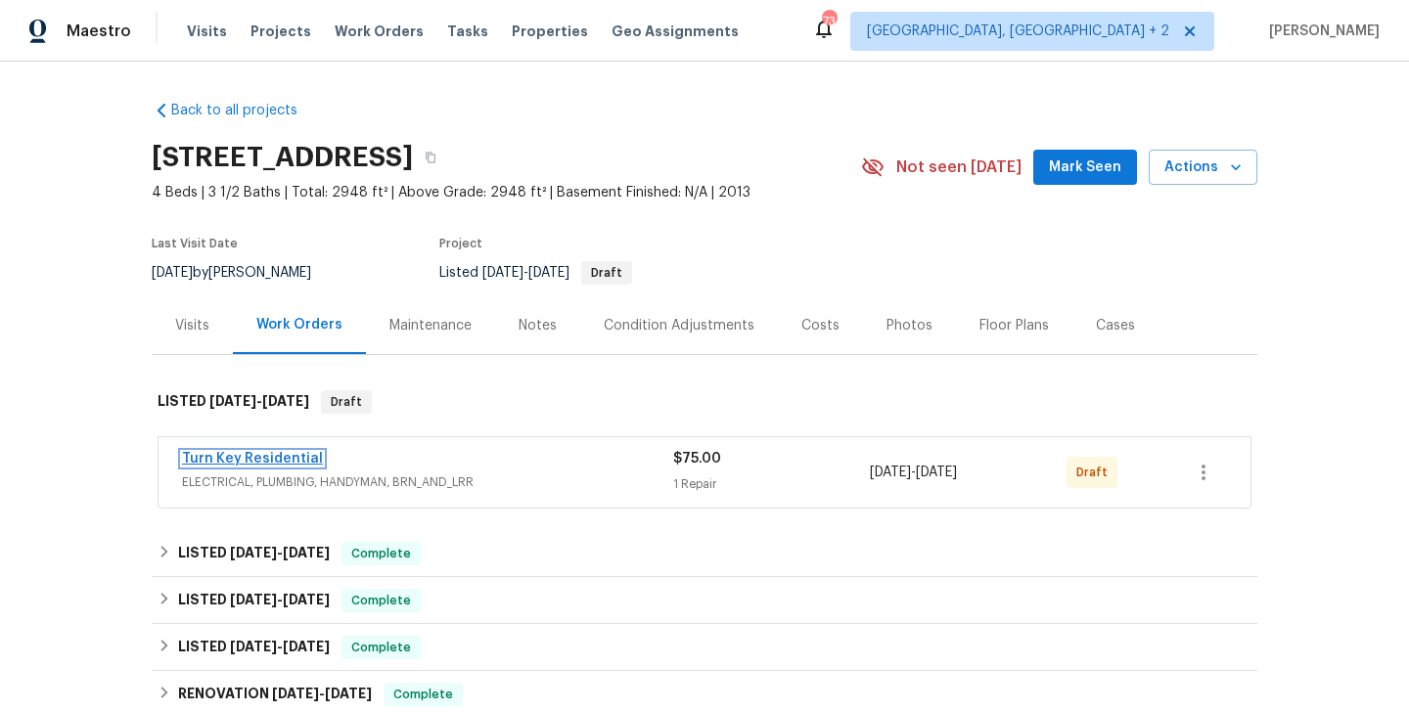
click at [277, 465] on link "Turn Key Residential" at bounding box center [252, 459] width 141 height 14
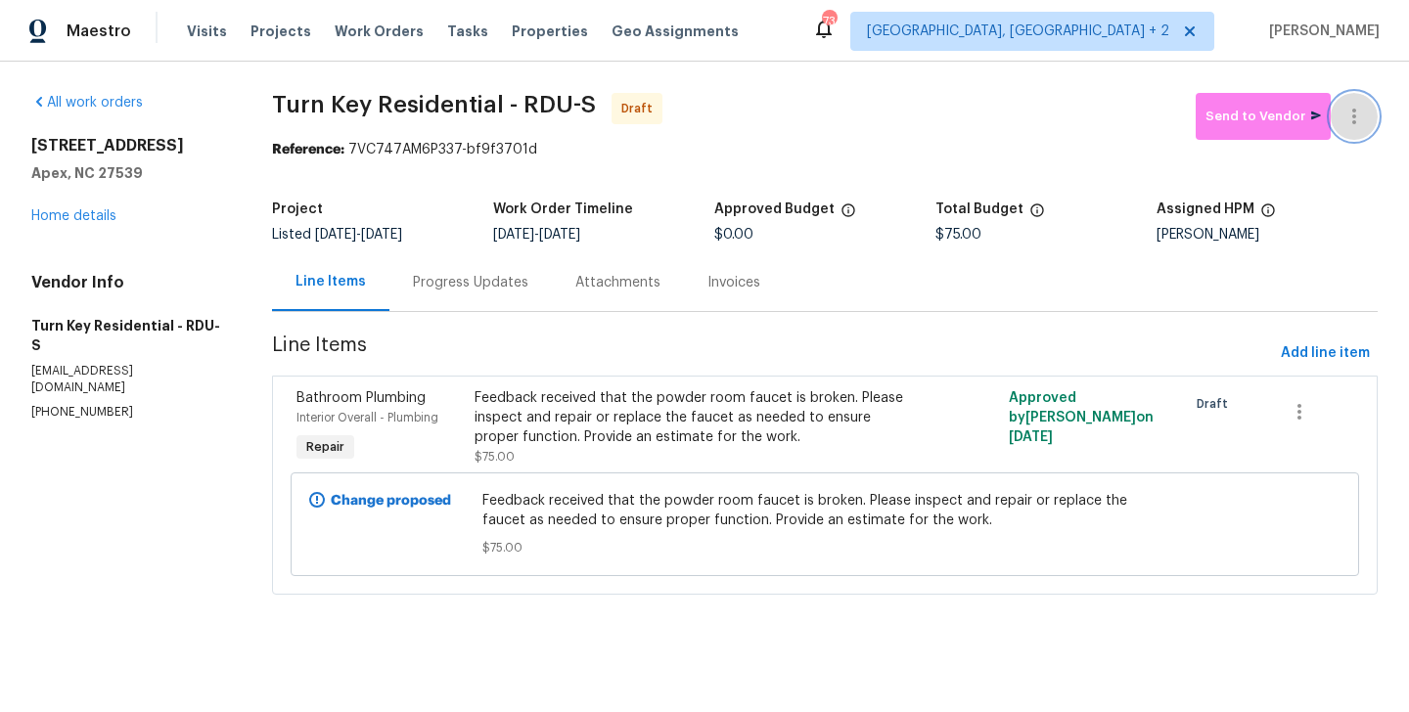
click at [1361, 101] on button "button" at bounding box center [1354, 116] width 47 height 47
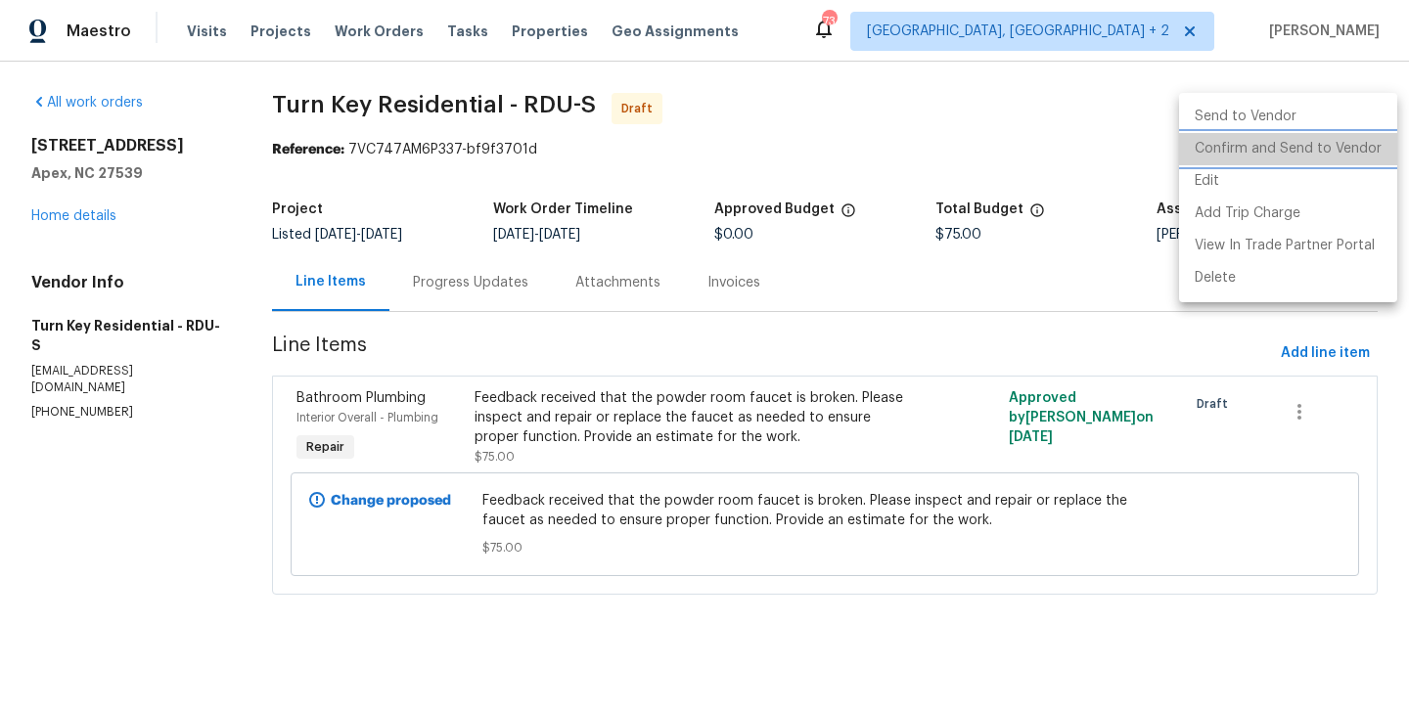
drag, startPoint x: 1361, startPoint y: 101, endPoint x: 1361, endPoint y: 133, distance: 32.3
click at [1361, 133] on li "Confirm and Send to Vendor" at bounding box center [1288, 149] width 218 height 32
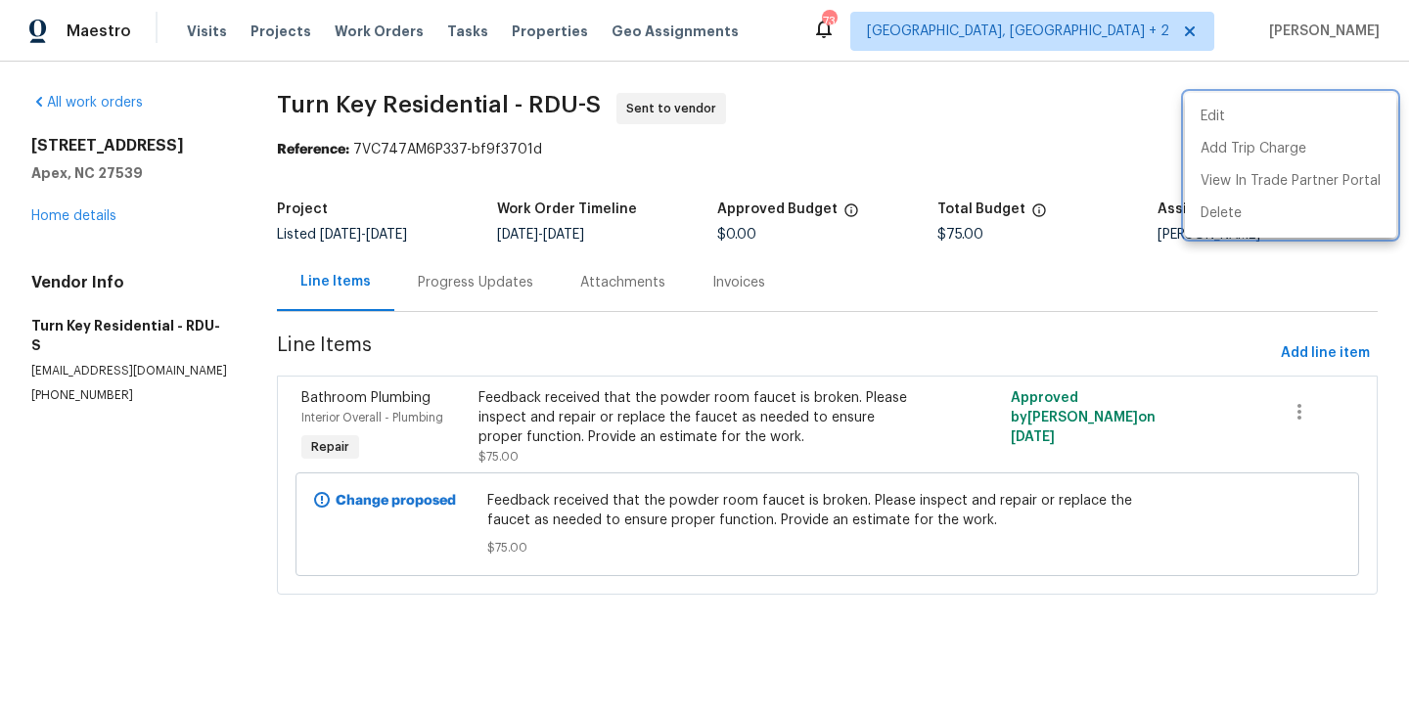
click at [473, 275] on div at bounding box center [704, 356] width 1409 height 712
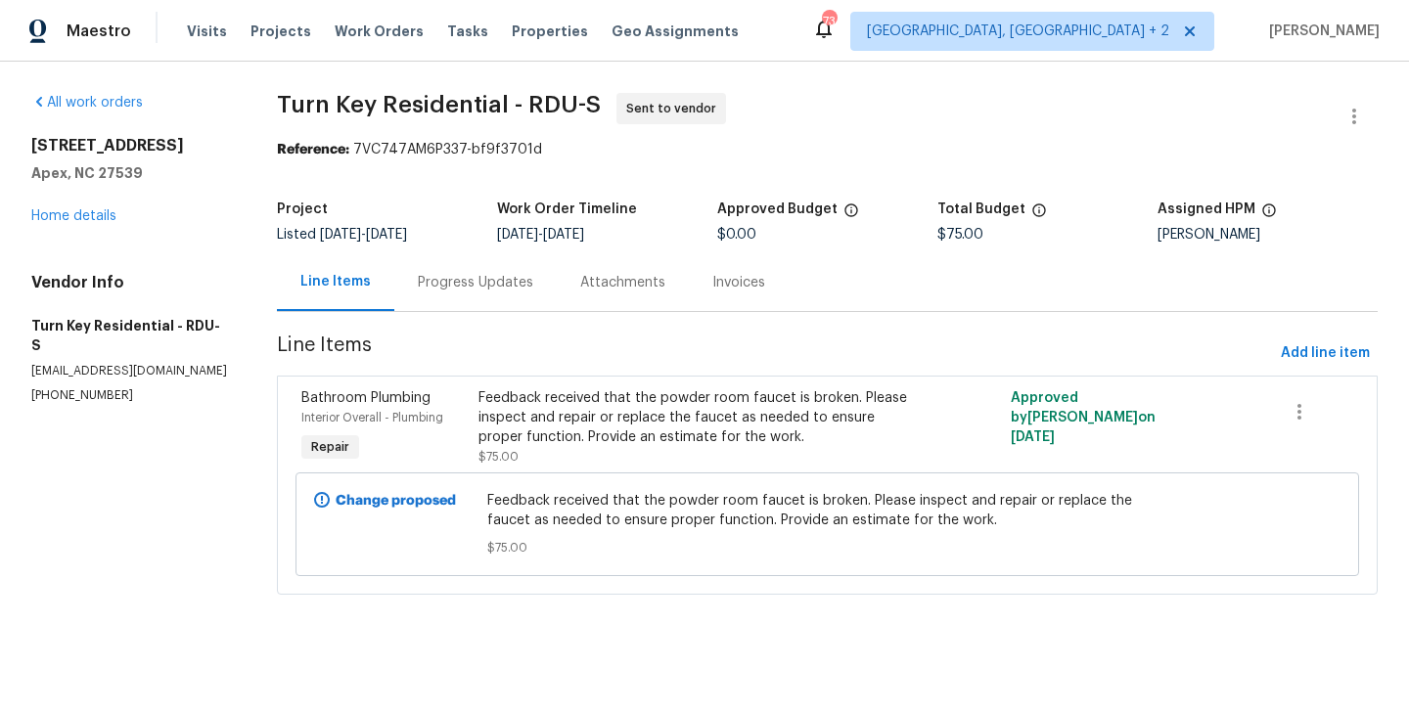
click at [473, 275] on div "Progress Updates" at bounding box center [475, 283] width 115 height 20
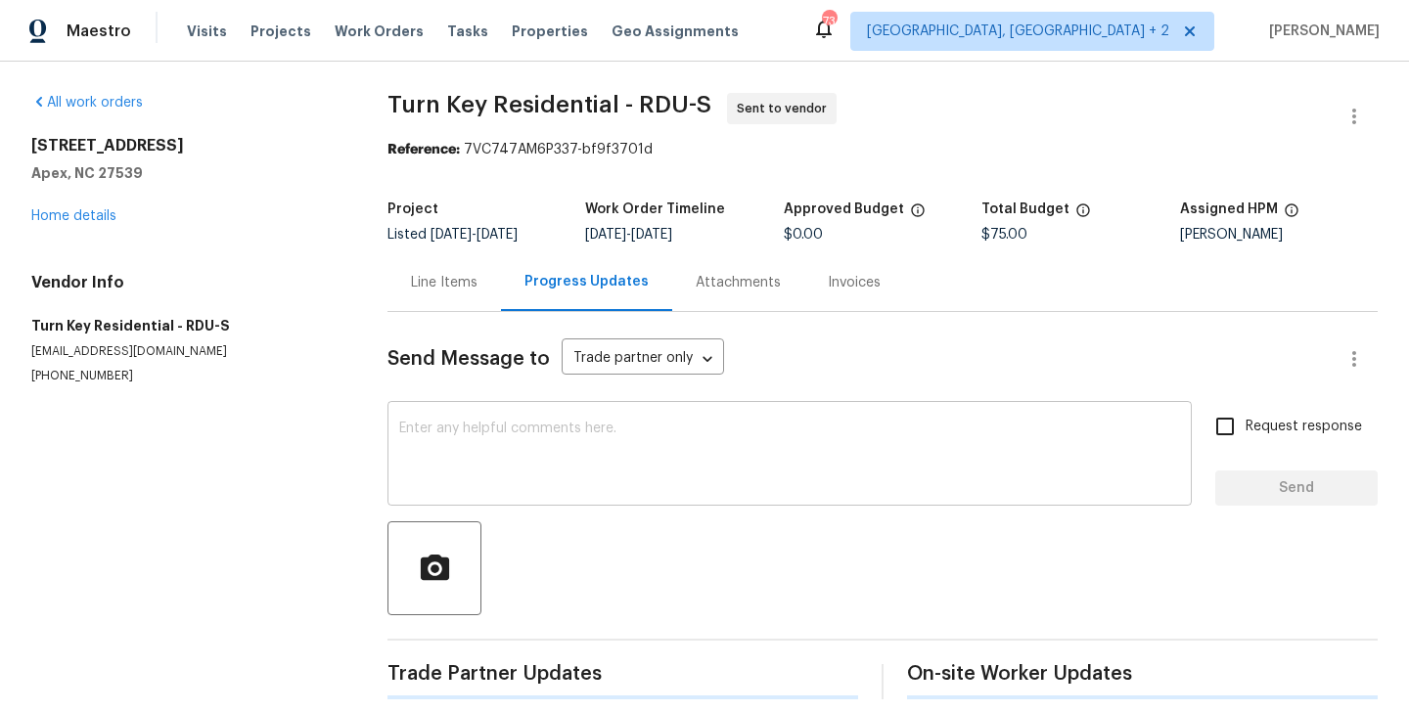
click at [563, 437] on textarea at bounding box center [789, 456] width 781 height 69
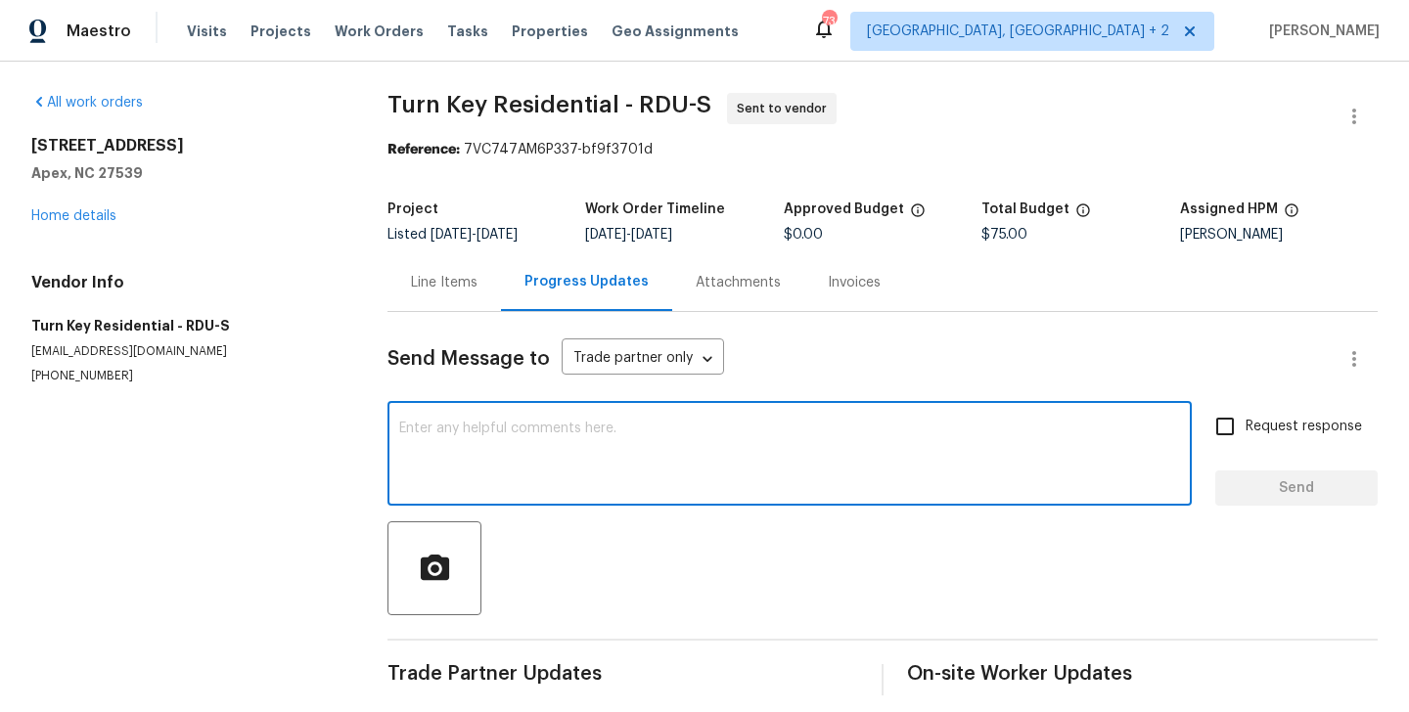
paste textarea "Hi, this is Blessida with Opendoor. I’m confirming you received the WO for the …"
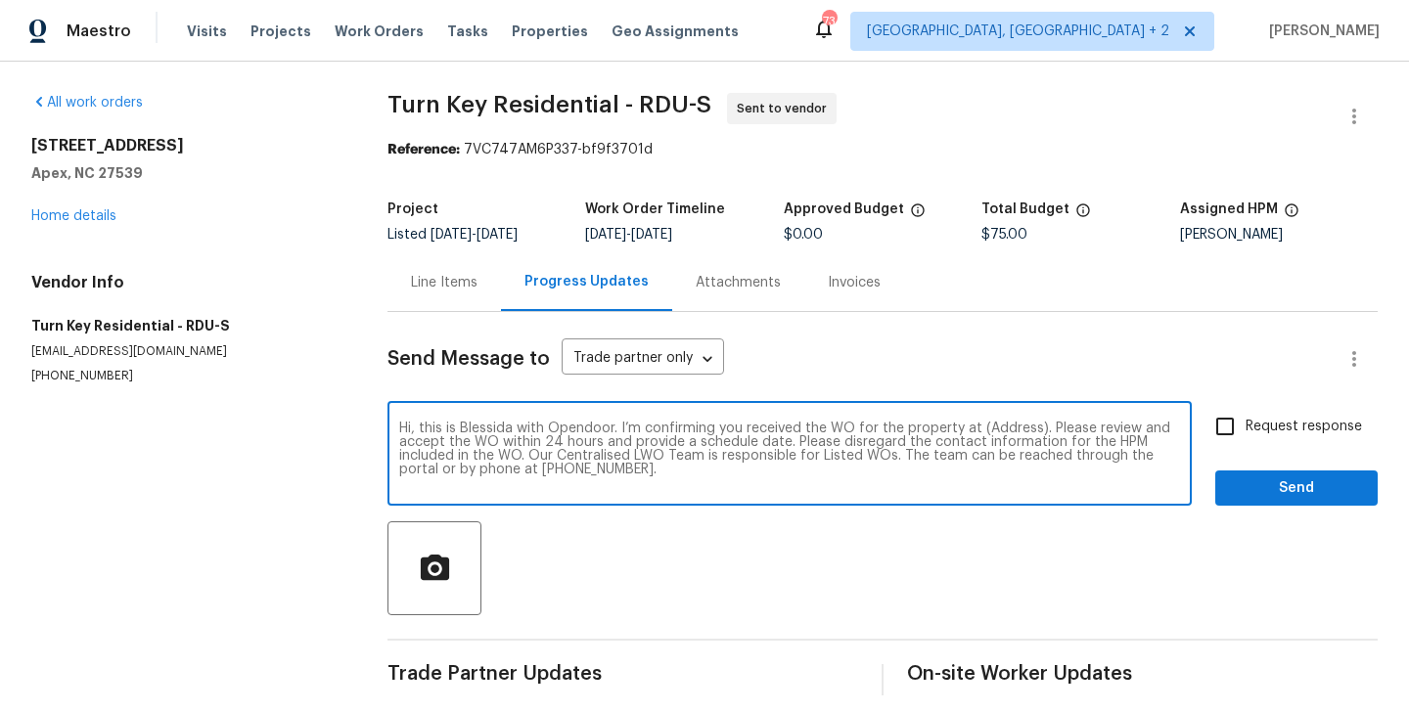
click at [984, 435] on textarea "Hi, this is Blessida with Opendoor. I’m confirming you received the WO for the …" at bounding box center [789, 456] width 781 height 69
click at [991, 432] on textarea "Hi, this is Blessida with Opendoor. I’m confirming you received the WO for the …" at bounding box center [789, 456] width 781 height 69
paste textarea "108 Warm Wood Ln, Apex, NC 27539"
type textarea "Hi, this is Blessida with Opendoor. I’m confirming you received the WO for the …"
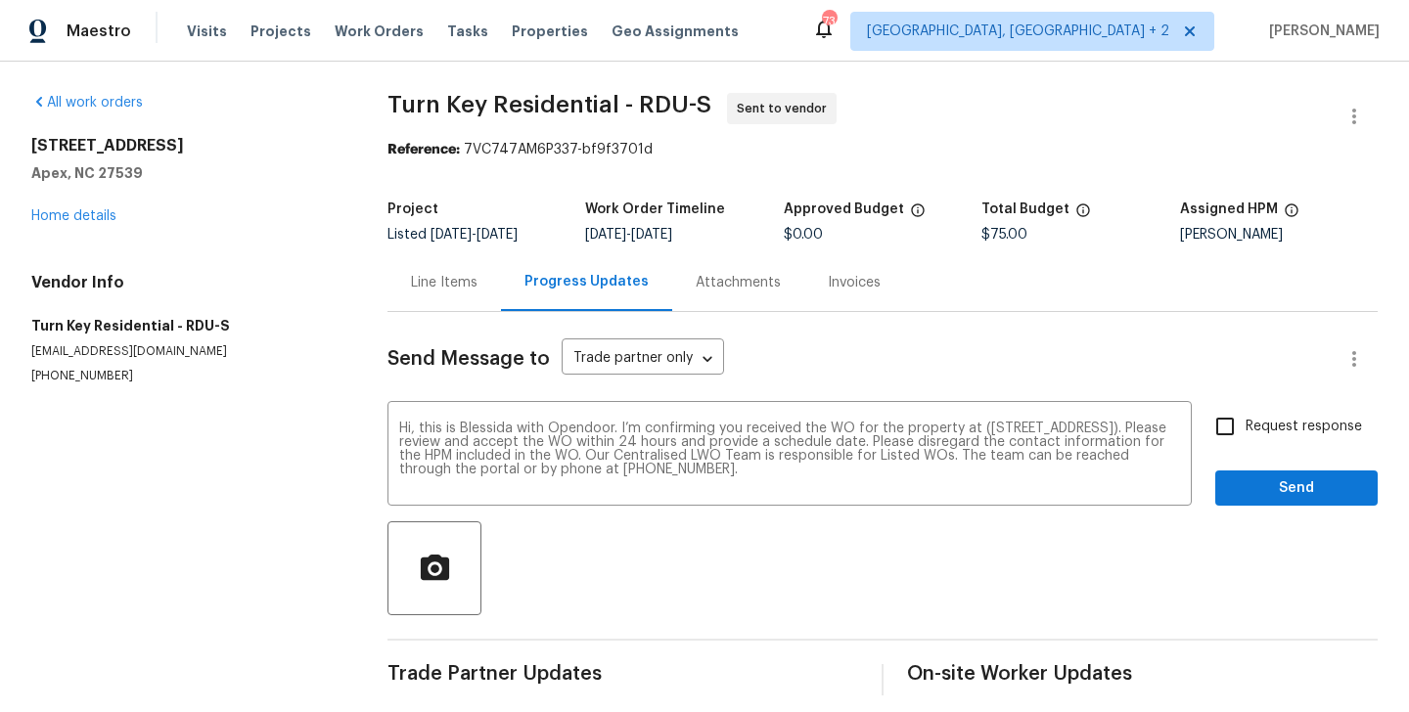
click at [1322, 417] on span "Request response" at bounding box center [1304, 427] width 116 height 21
click at [1246, 417] on input "Request response" at bounding box center [1225, 426] width 41 height 41
checkbox input "true"
click at [1273, 489] on span "Send" at bounding box center [1296, 489] width 131 height 24
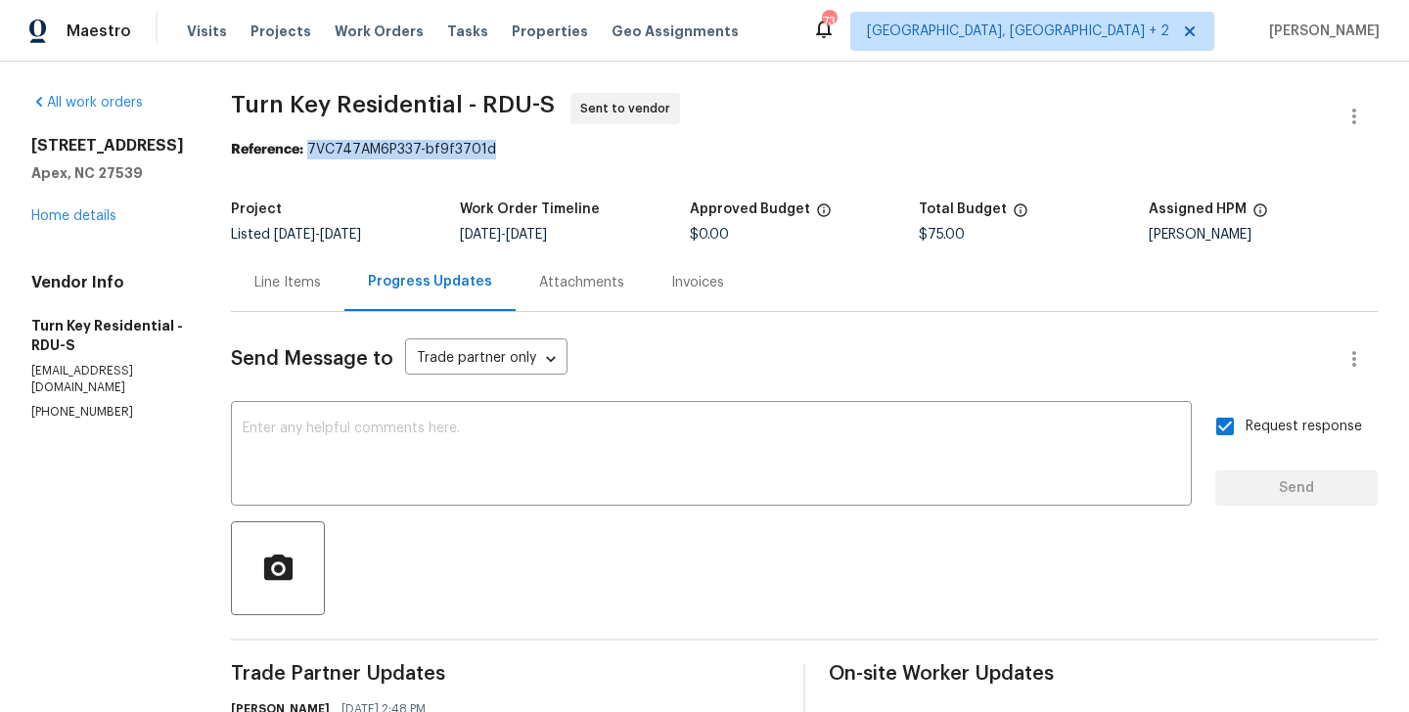
drag, startPoint x: 355, startPoint y: 153, endPoint x: 645, endPoint y: 154, distance: 289.7
click at [645, 154] on div "Reference: 7VC747AM6P337-bf9f3701d" at bounding box center [804, 150] width 1147 height 20
copy div "7VC747AM6P337-bf9f3701d"
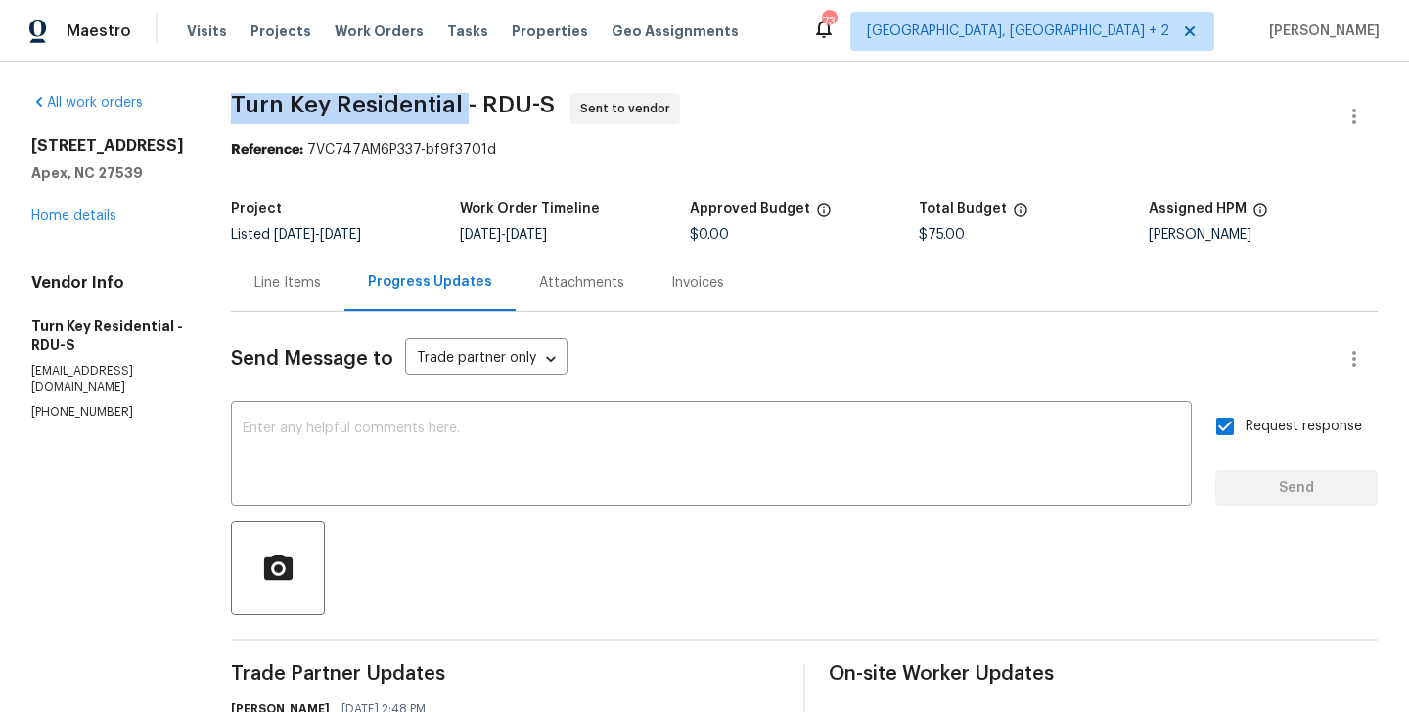
drag, startPoint x: 272, startPoint y: 105, endPoint x: 507, endPoint y: 105, distance: 234.9
click at [507, 105] on div "All work orders 108 Warm Wood Ln Apex, NC 27539 Home details Vendor Info Turn K…" at bounding box center [704, 472] width 1409 height 820
copy span "Turn Key Residential"
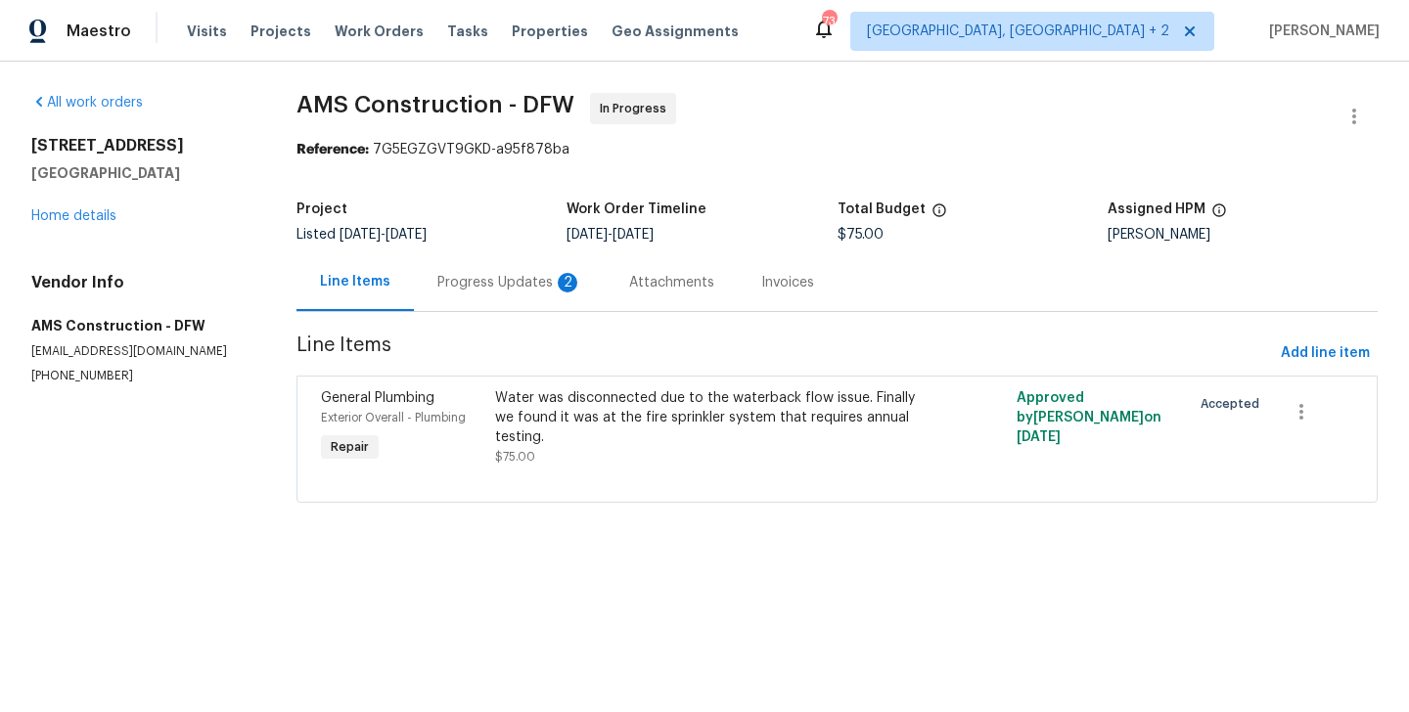
click at [524, 282] on div "Progress Updates 2" at bounding box center [509, 283] width 145 height 20
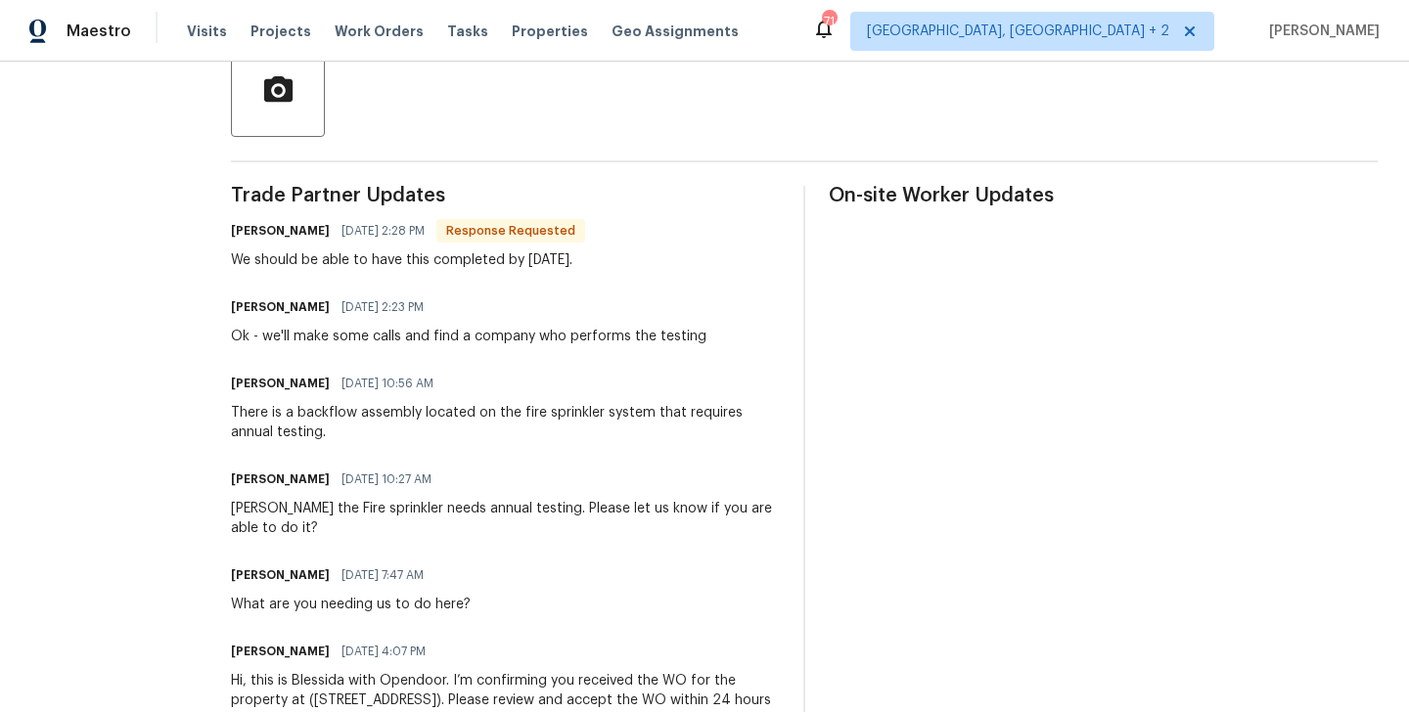
scroll to position [342, 0]
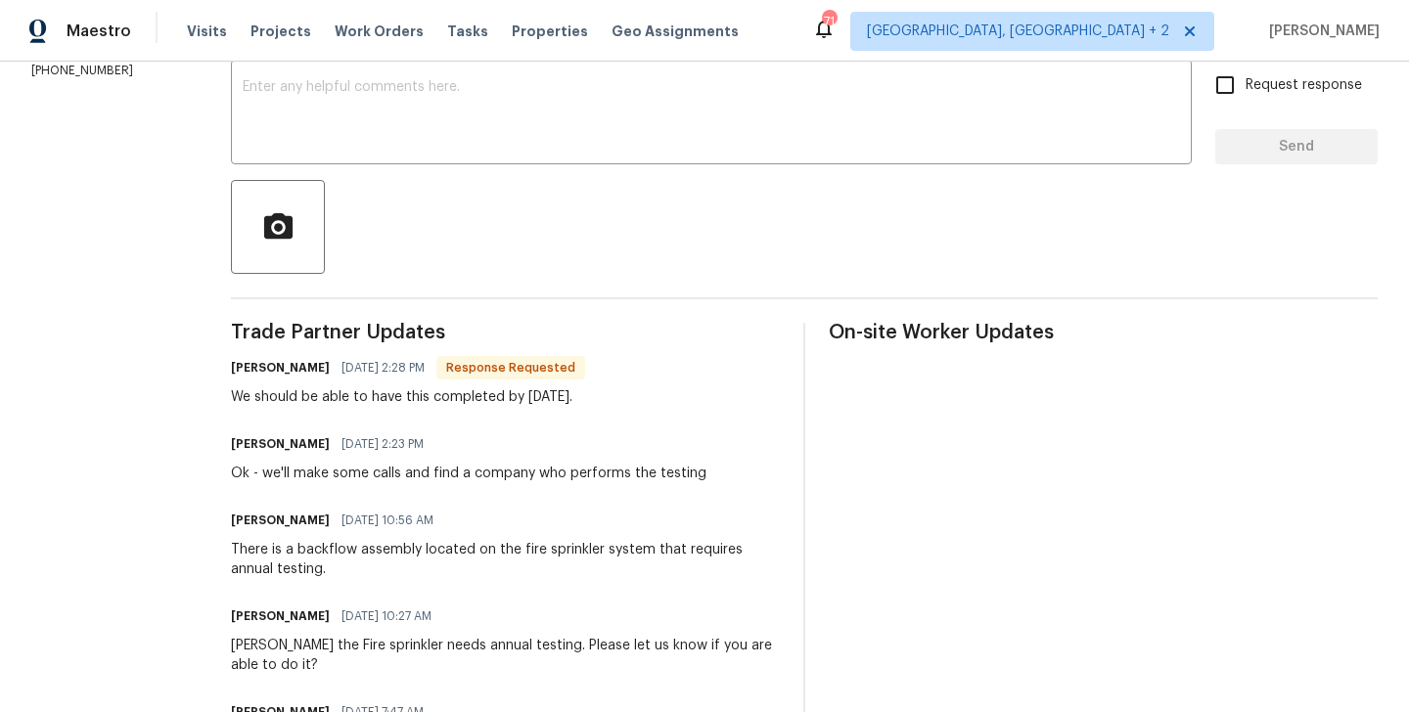
click at [231, 363] on h6 "[PERSON_NAME]" at bounding box center [280, 368] width 99 height 20
copy h6 "Michael"
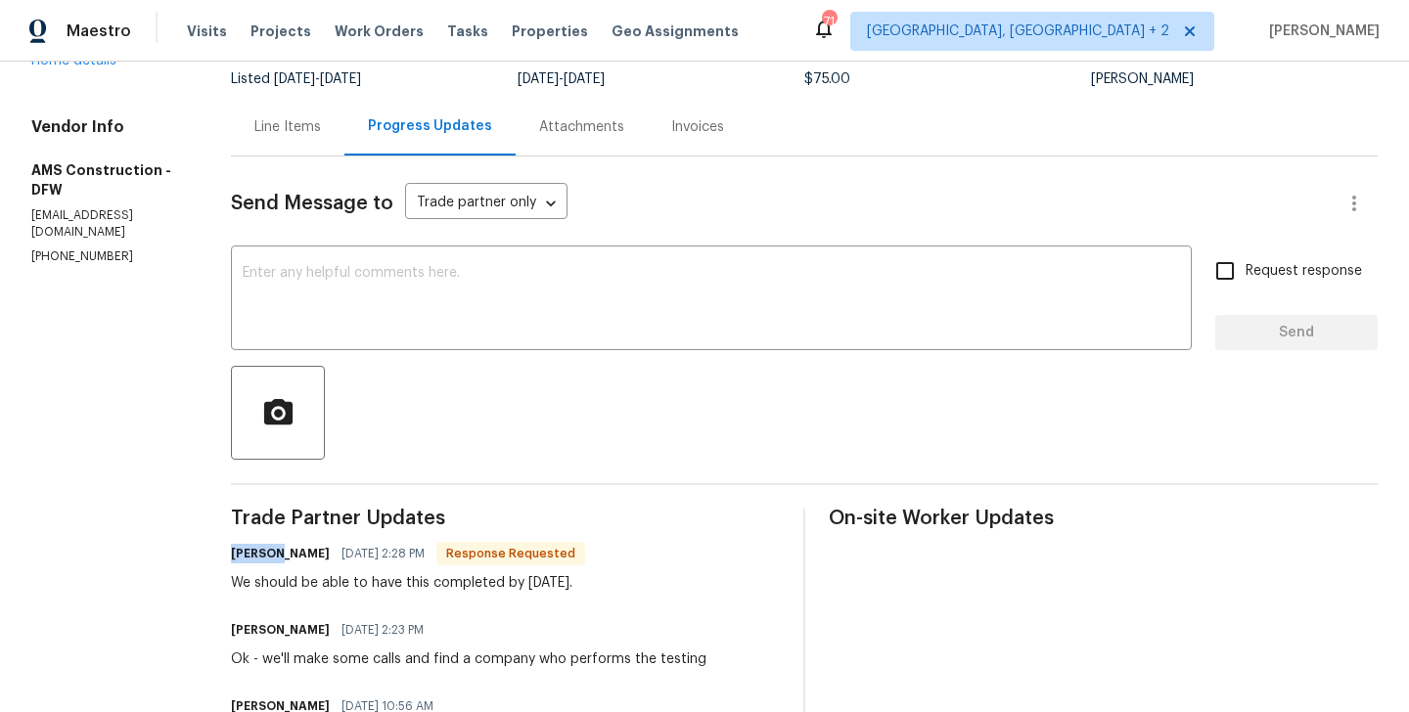
scroll to position [154, 0]
click at [373, 305] on textarea at bounding box center [712, 302] width 938 height 69
paste textarea "Michael"
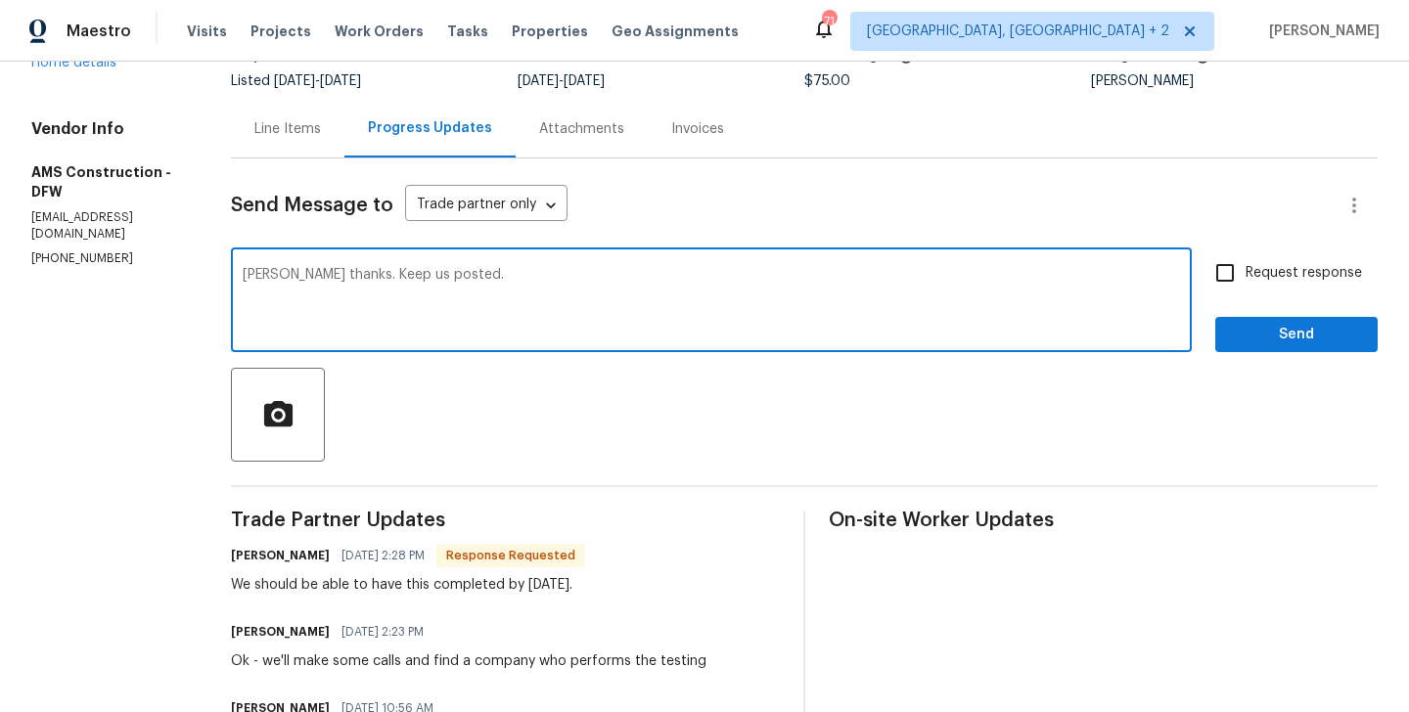
type textarea "[PERSON_NAME] thanks. Keep us posted."
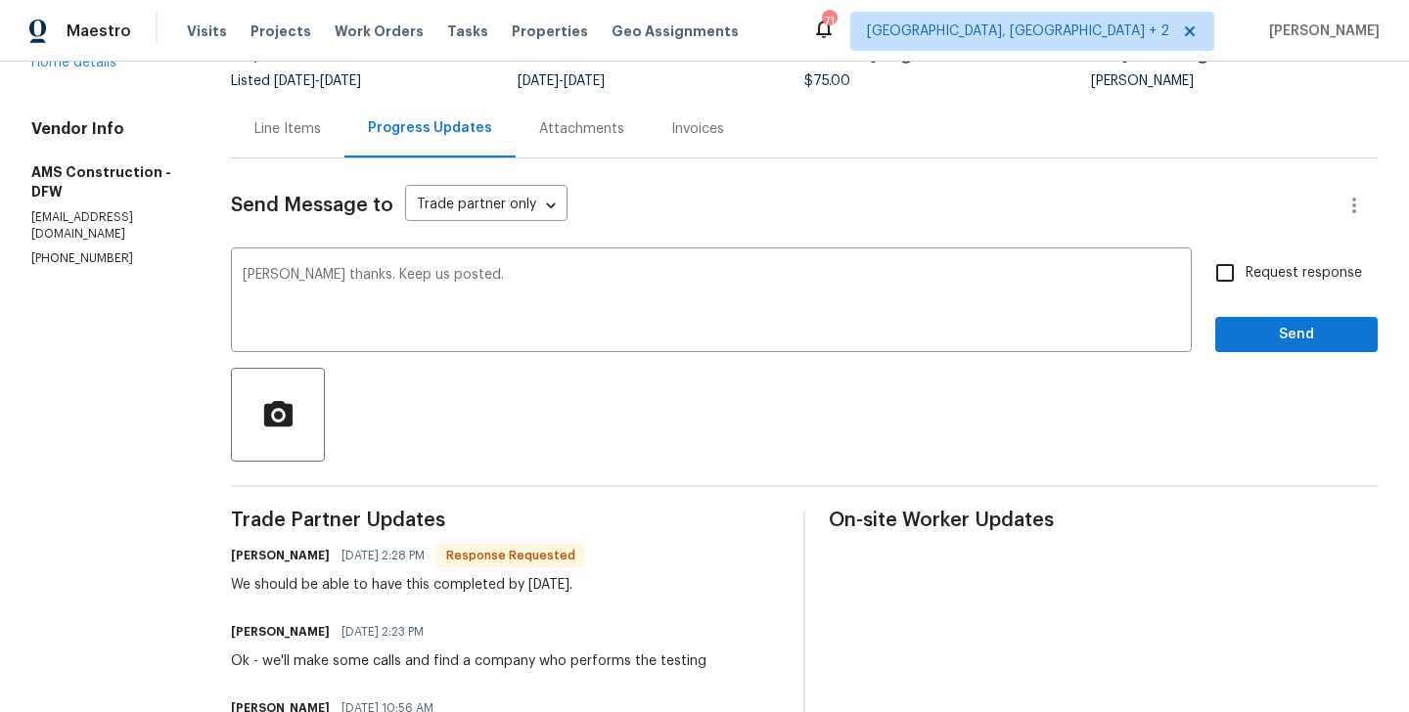
click at [1271, 284] on label "Request response" at bounding box center [1284, 272] width 158 height 41
click at [1246, 284] on input "Request response" at bounding box center [1225, 272] width 41 height 41
checkbox input "true"
click at [1259, 341] on span "Send" at bounding box center [1296, 335] width 131 height 24
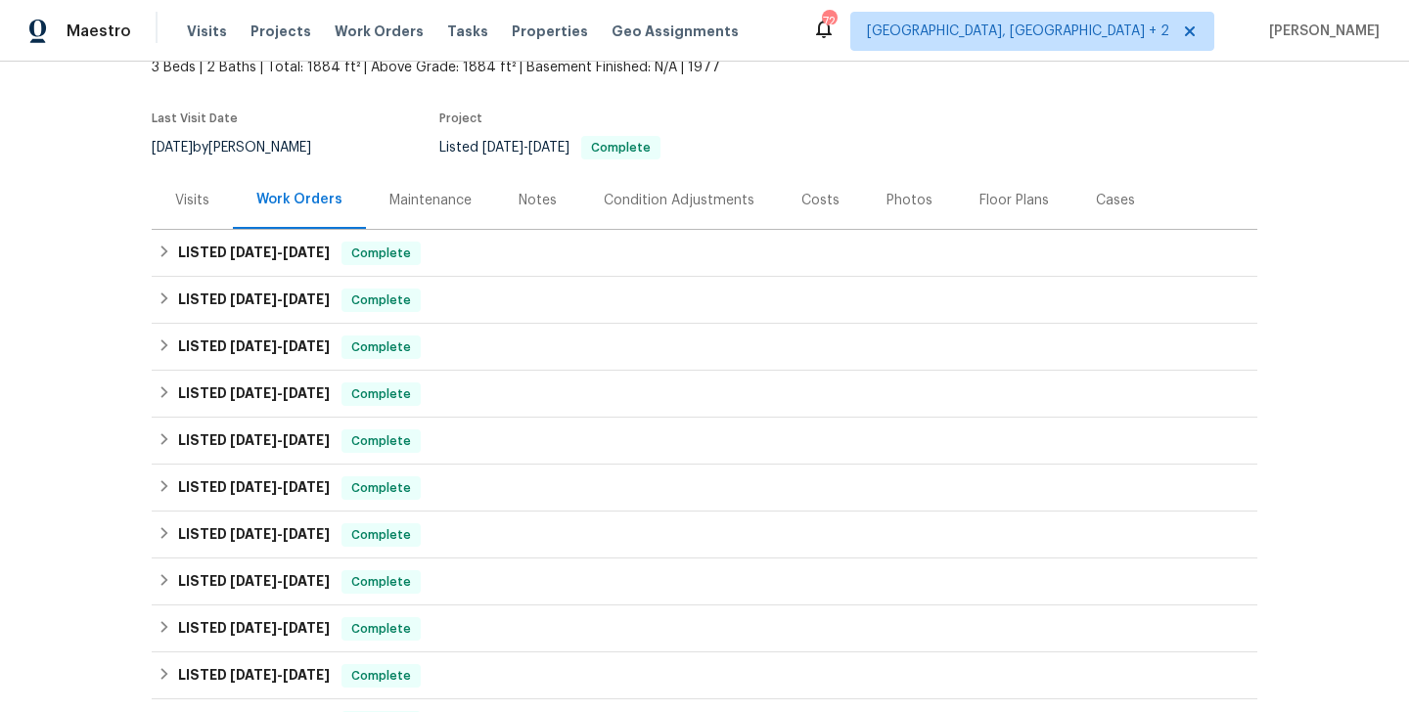
scroll to position [553, 0]
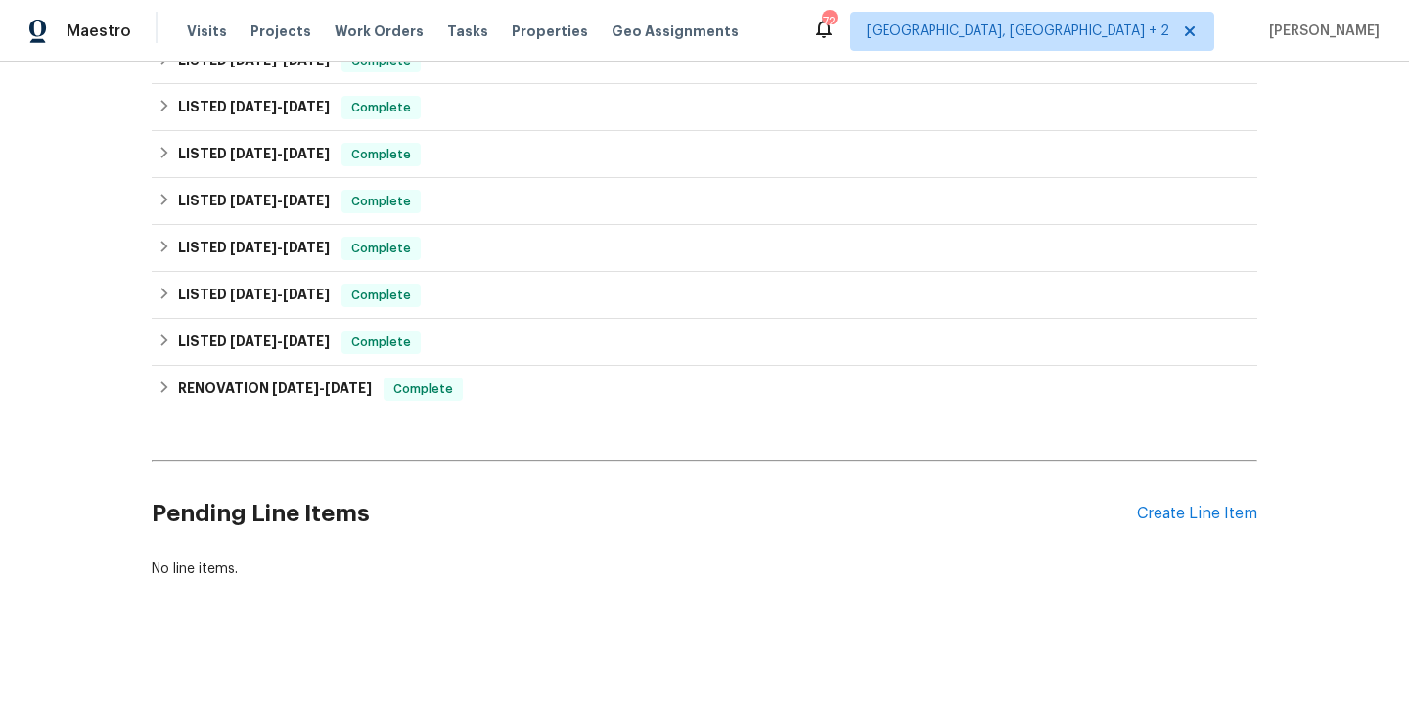
click at [1177, 534] on div "Pending Line Items Create Line Item" at bounding box center [705, 514] width 1106 height 91
click at [1165, 513] on div "Create Line Item" at bounding box center [1197, 514] width 120 height 19
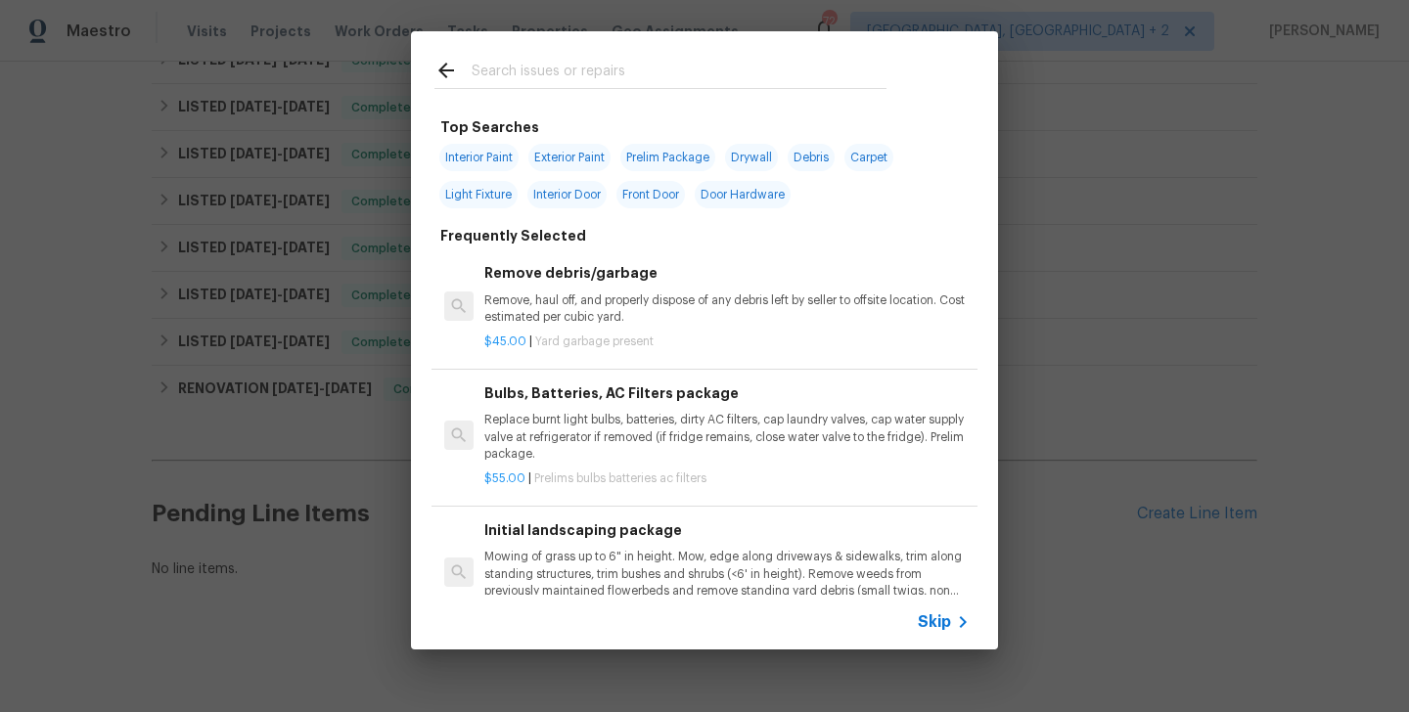
click at [479, 76] on input "text" at bounding box center [679, 73] width 415 height 29
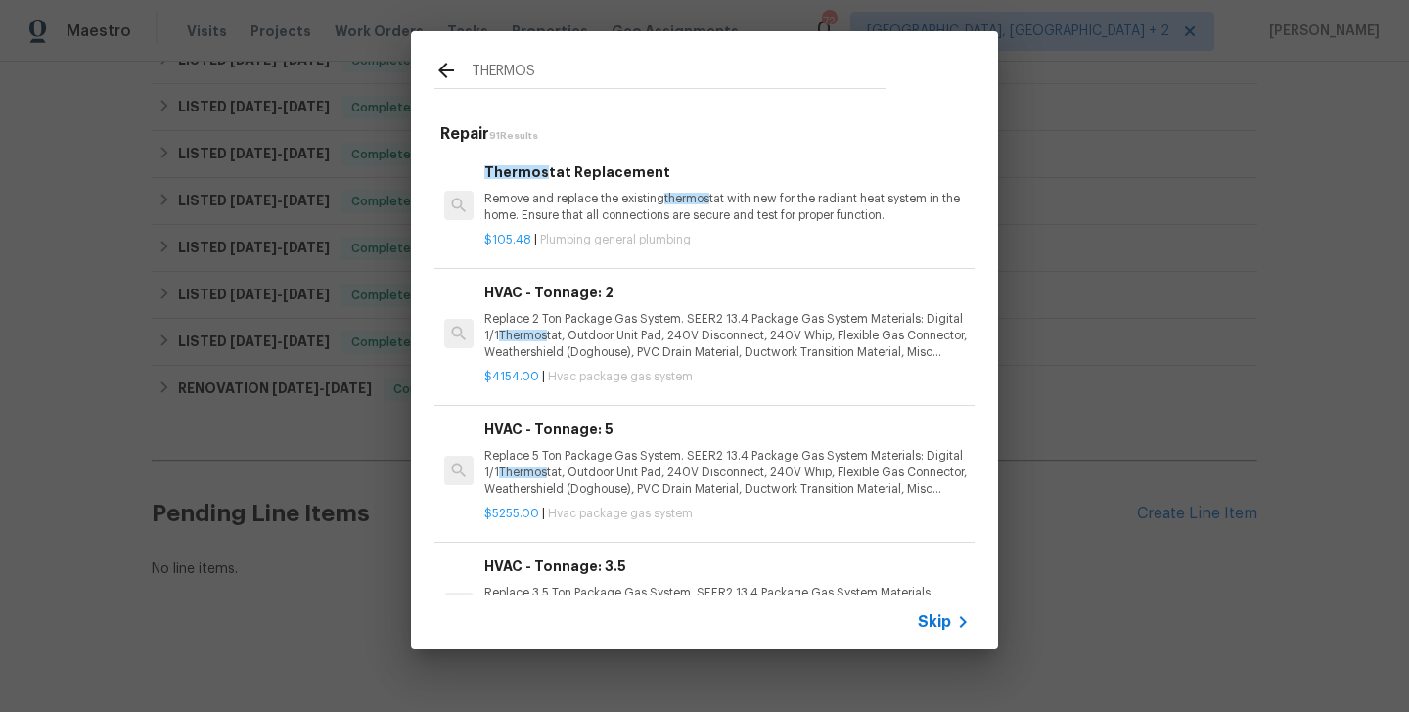
type input "THERMOS"
click at [597, 204] on p "Remove and replace the existing thermos tat with new for the radiant heat syste…" at bounding box center [726, 207] width 485 height 33
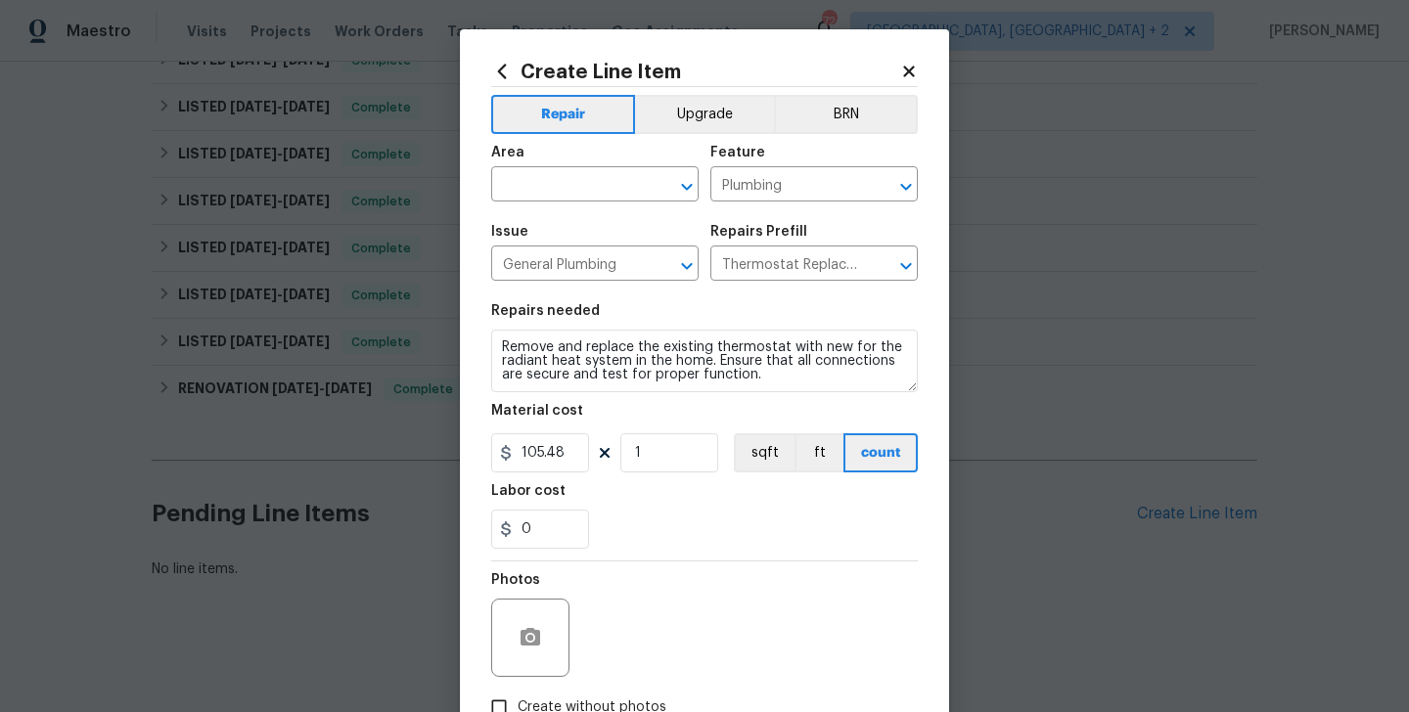
click at [562, 167] on div "Area" at bounding box center [594, 158] width 207 height 25
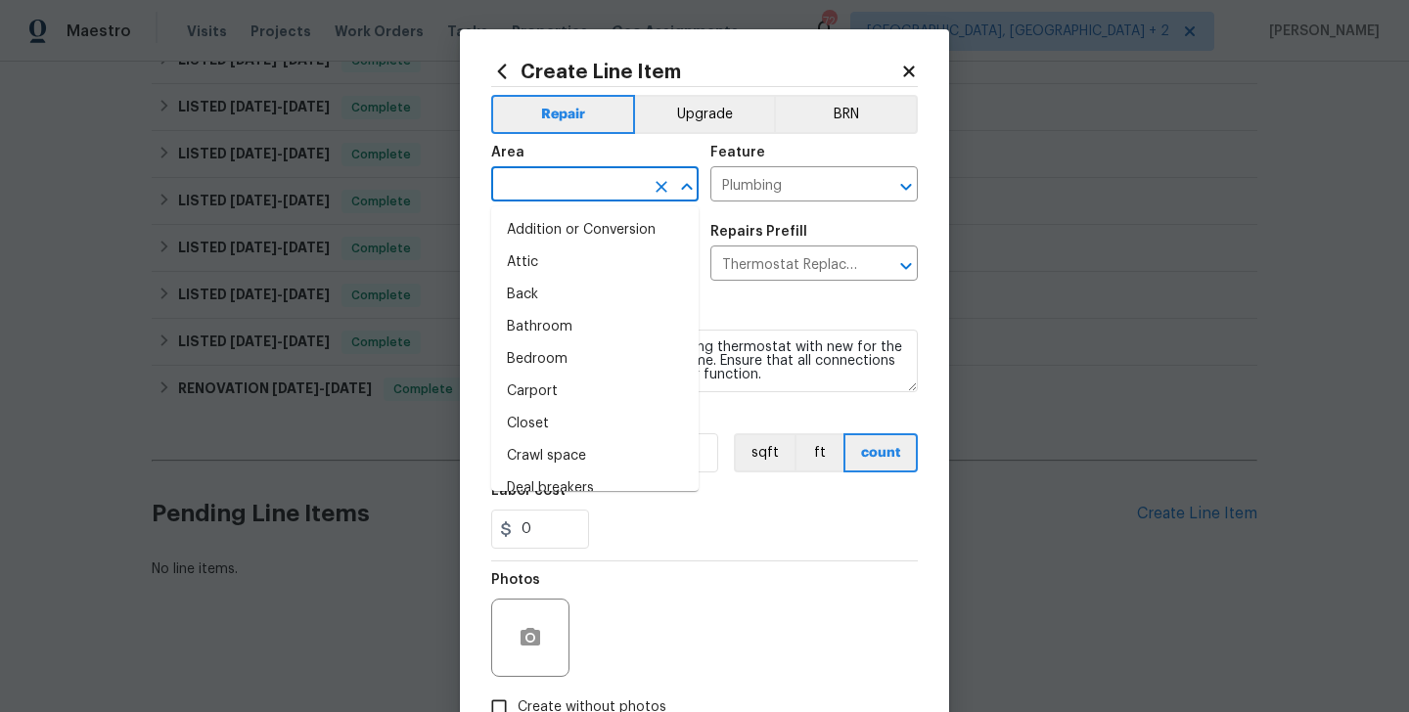
click at [556, 189] on input "text" at bounding box center [567, 186] width 153 height 30
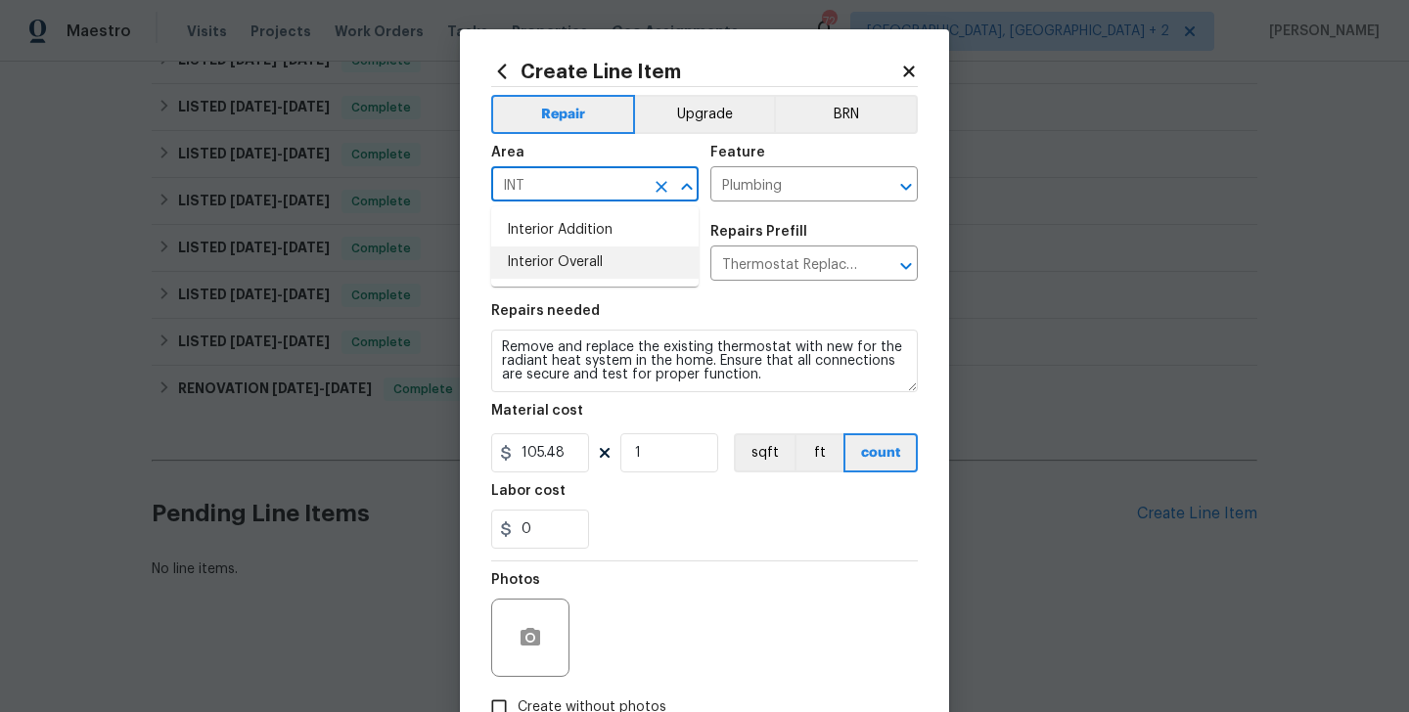
click at [578, 268] on li "Interior Overall" at bounding box center [594, 263] width 207 height 32
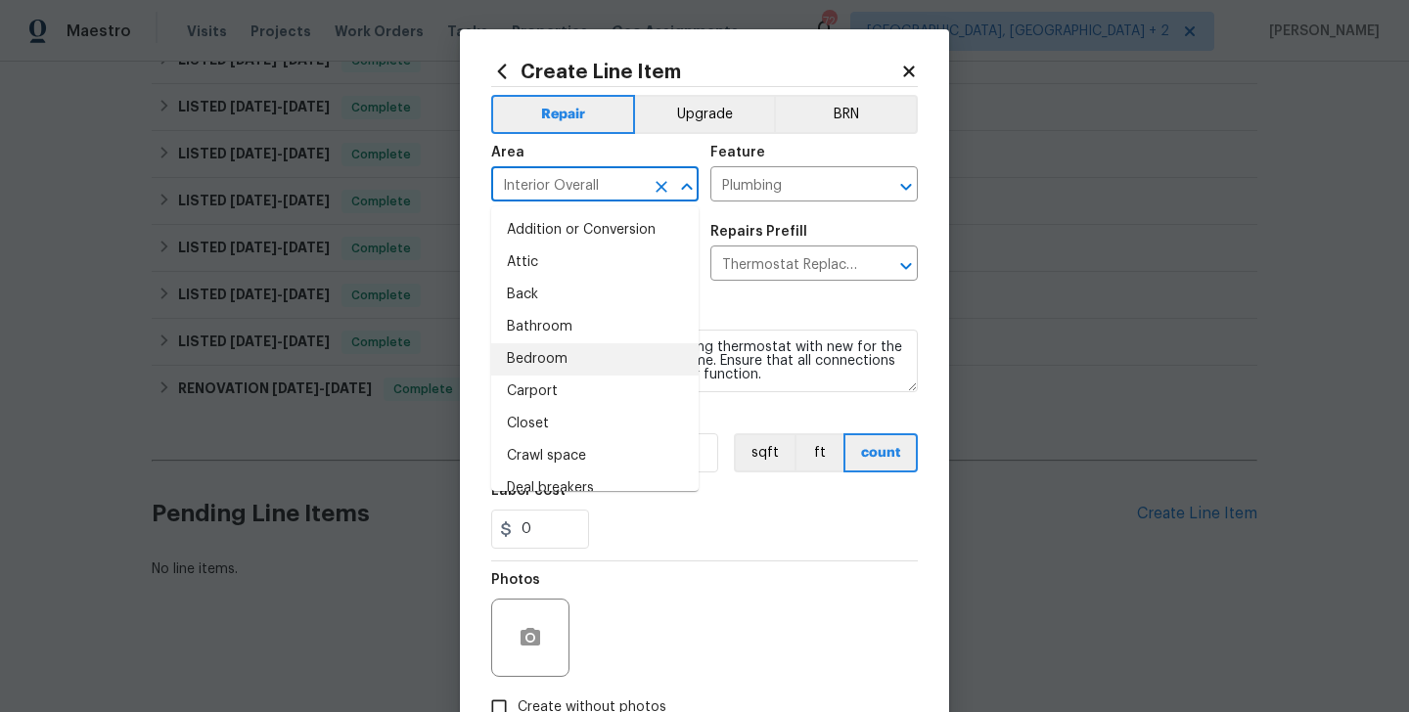
click at [538, 346] on li "Bedroom" at bounding box center [594, 359] width 207 height 32
type input "Bedroom"
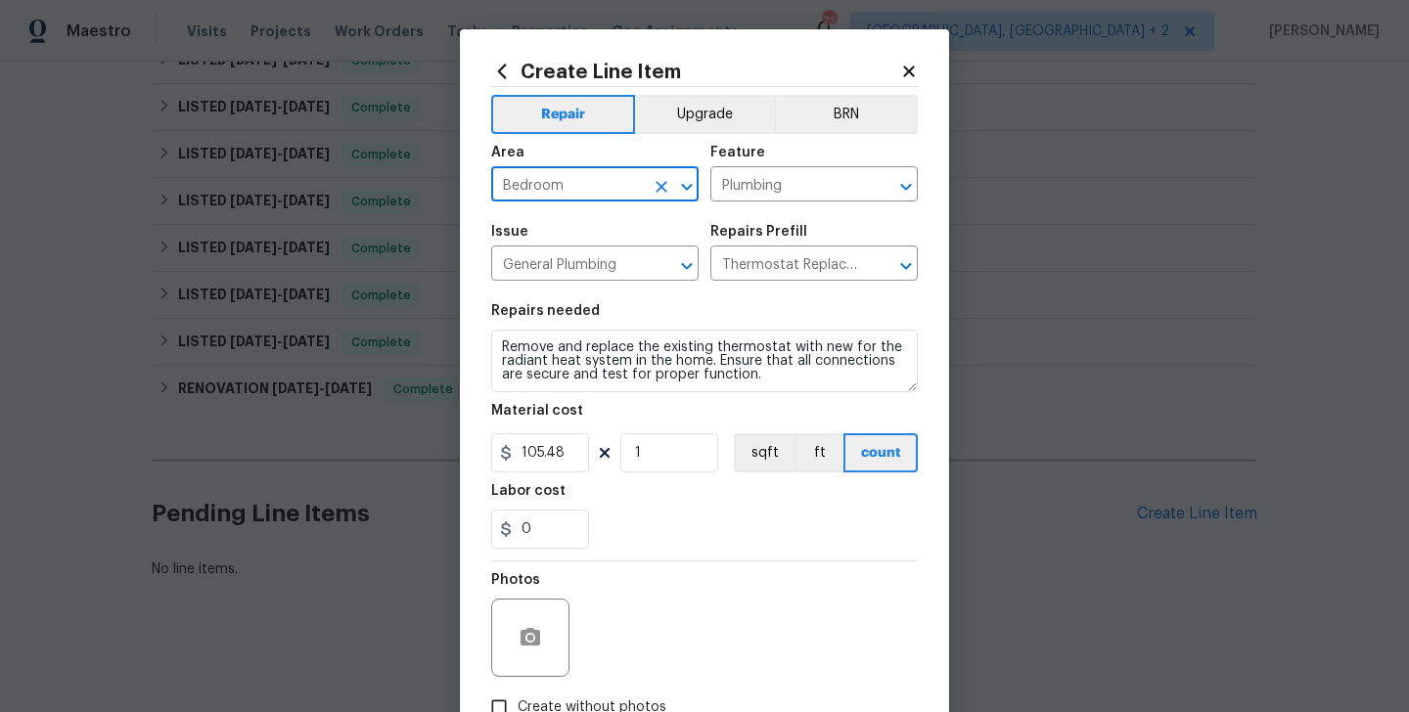
click at [529, 183] on input "Bedroom" at bounding box center [567, 186] width 153 height 30
click at [539, 258] on li "Interior Overall" at bounding box center [594, 263] width 207 height 32
type input "Interior Overall"
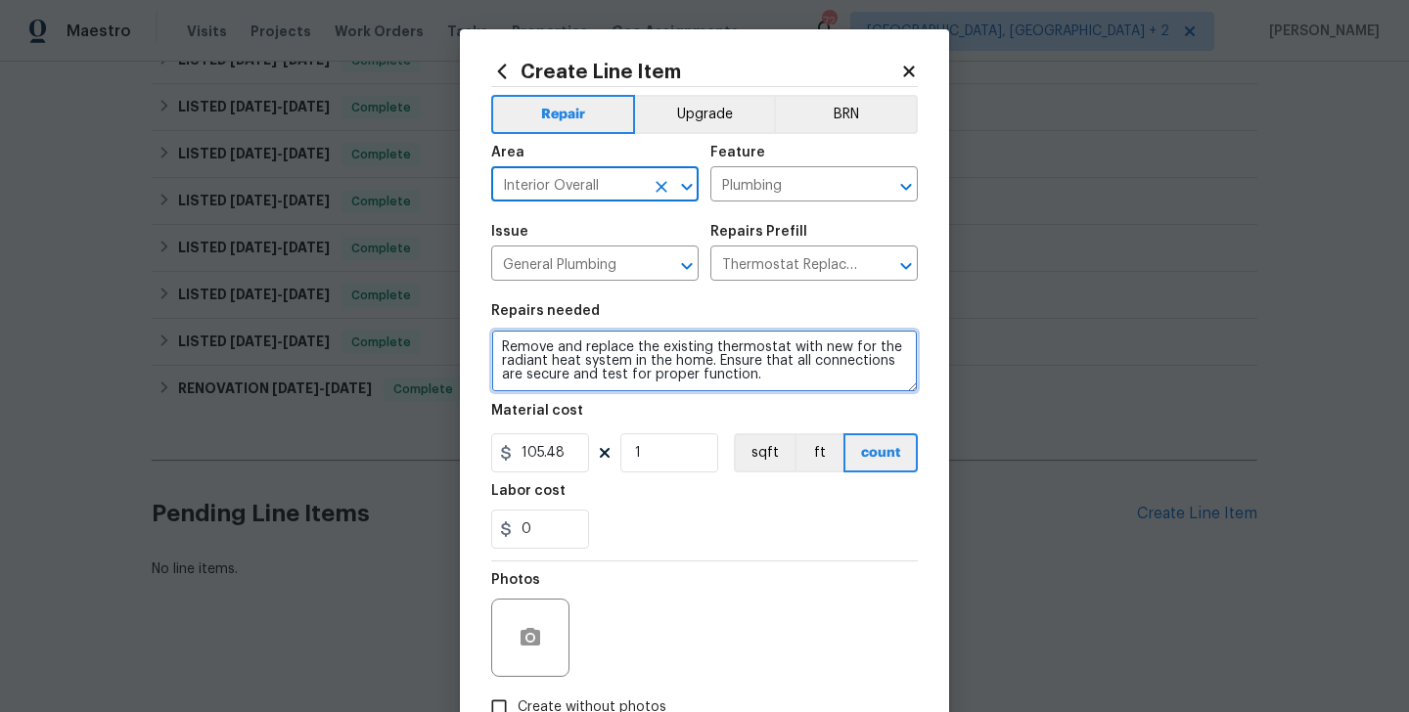
click at [590, 364] on textarea "Remove and replace the existing thermostat with new for the radiant heat system…" at bounding box center [704, 361] width 427 height 63
paste textarea "- work - thermostat is not working. The other google one was working, just diff…"
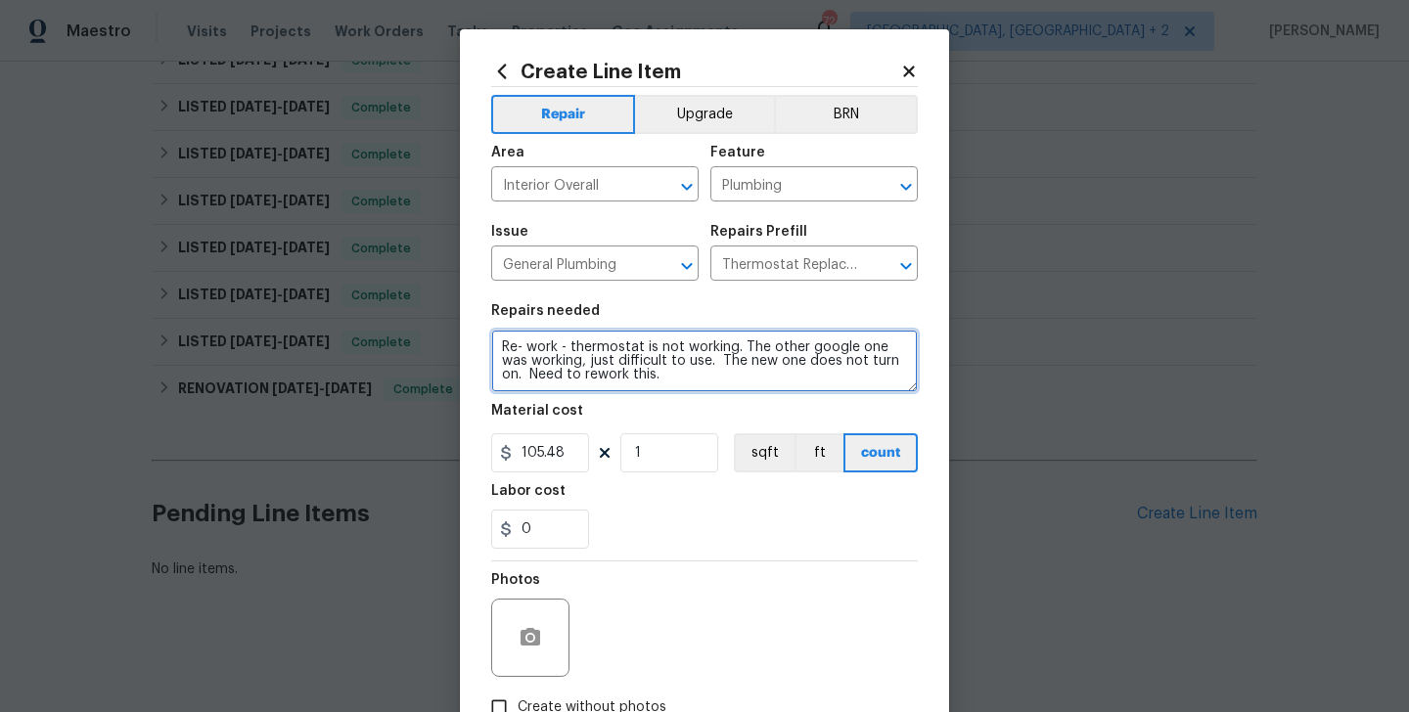
scroll to position [4, 0]
type textarea "Re- work - thermostat is not working. The other google one was working, just di…"
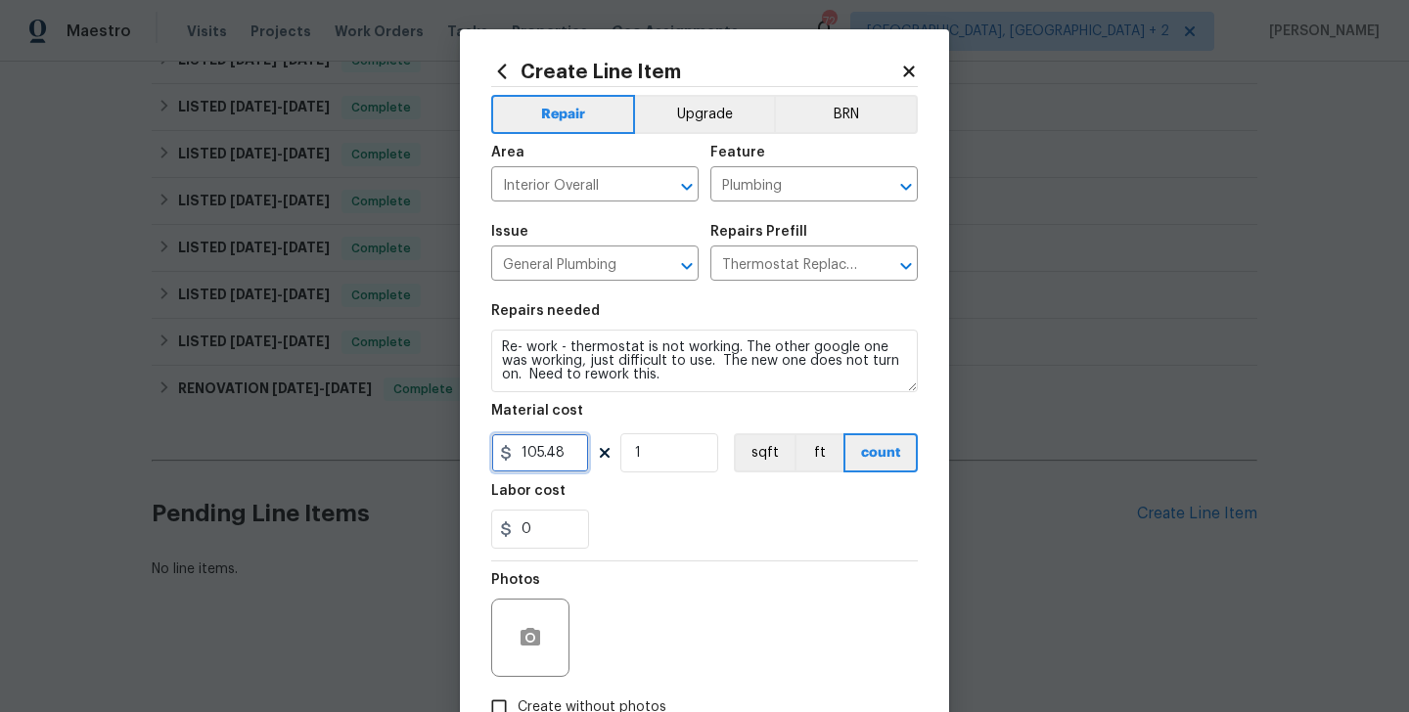
click at [545, 449] on input "105.48" at bounding box center [540, 453] width 98 height 39
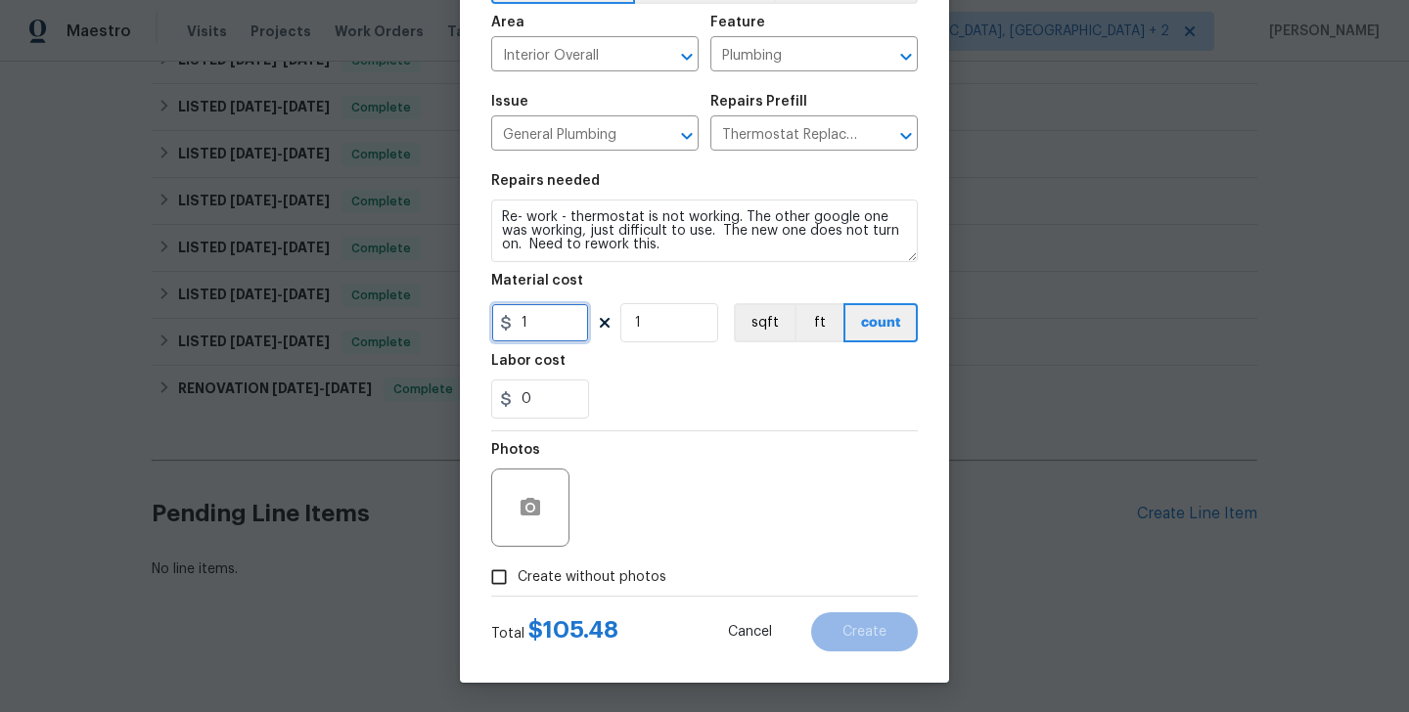
type input "1"
click at [531, 489] on button "button" at bounding box center [530, 507] width 47 height 47
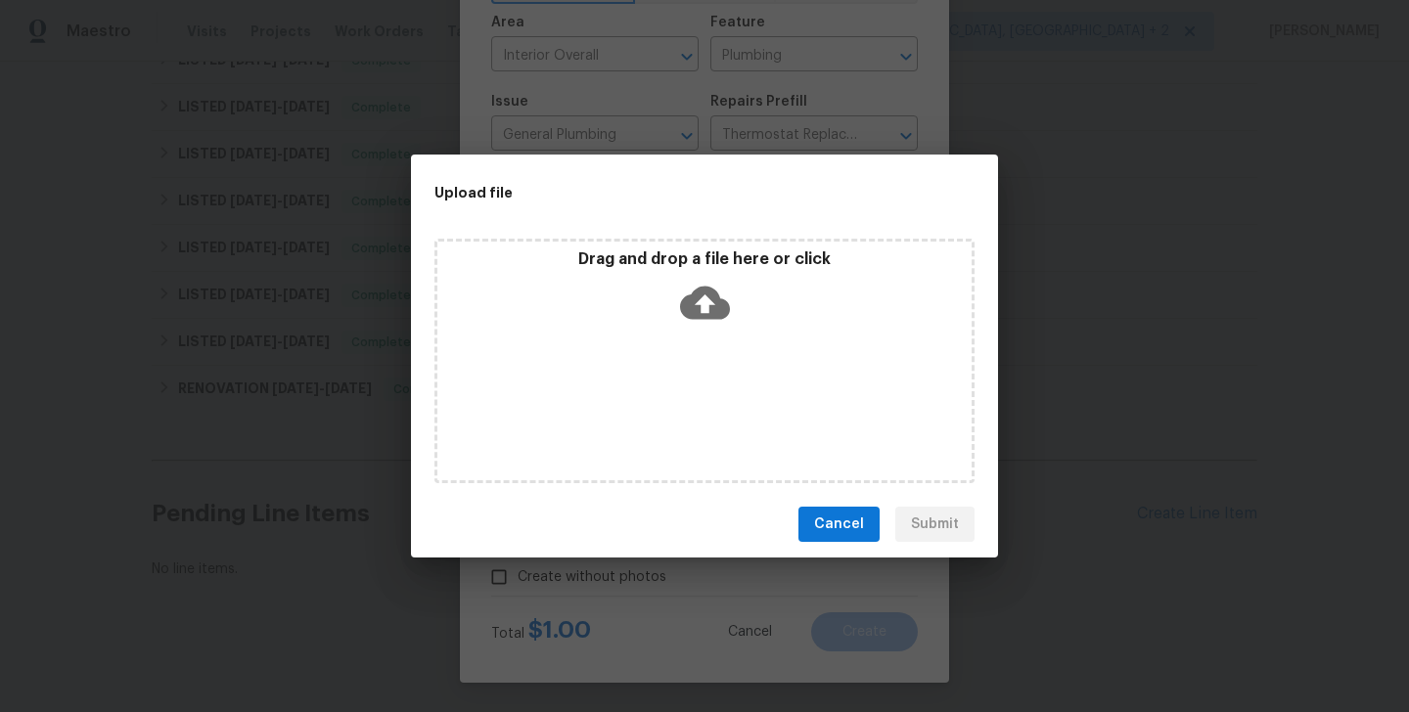
click at [705, 298] on icon at bounding box center [705, 303] width 50 height 50
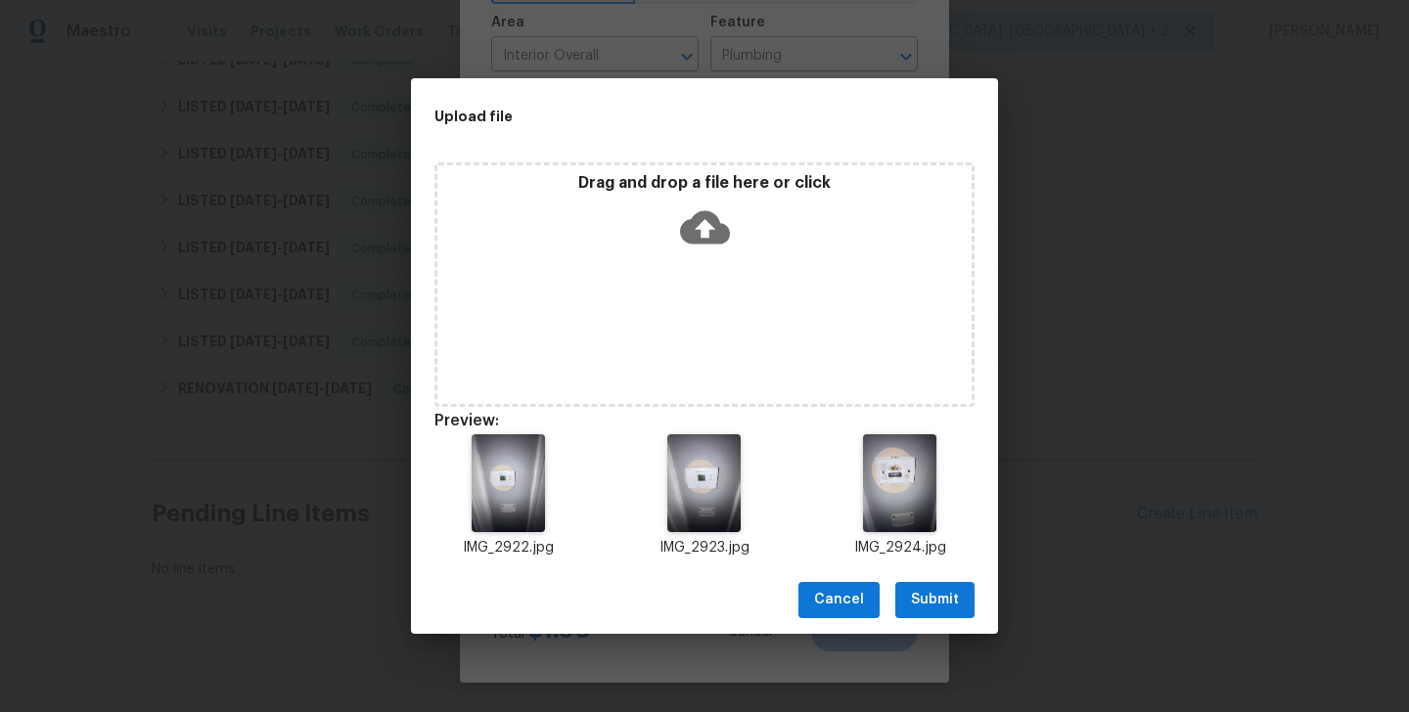
click at [929, 586] on button "Submit" at bounding box center [934, 600] width 79 height 36
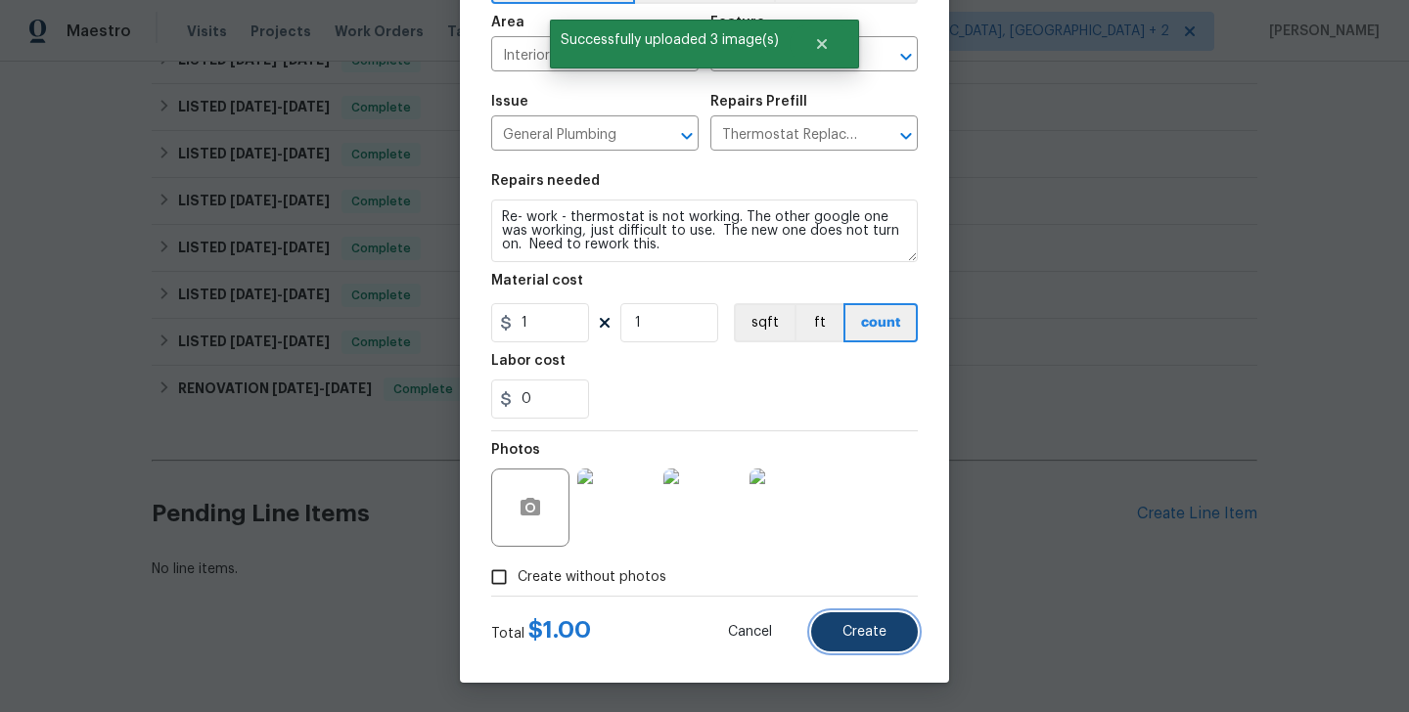
click at [867, 613] on button "Create" at bounding box center [864, 632] width 107 height 39
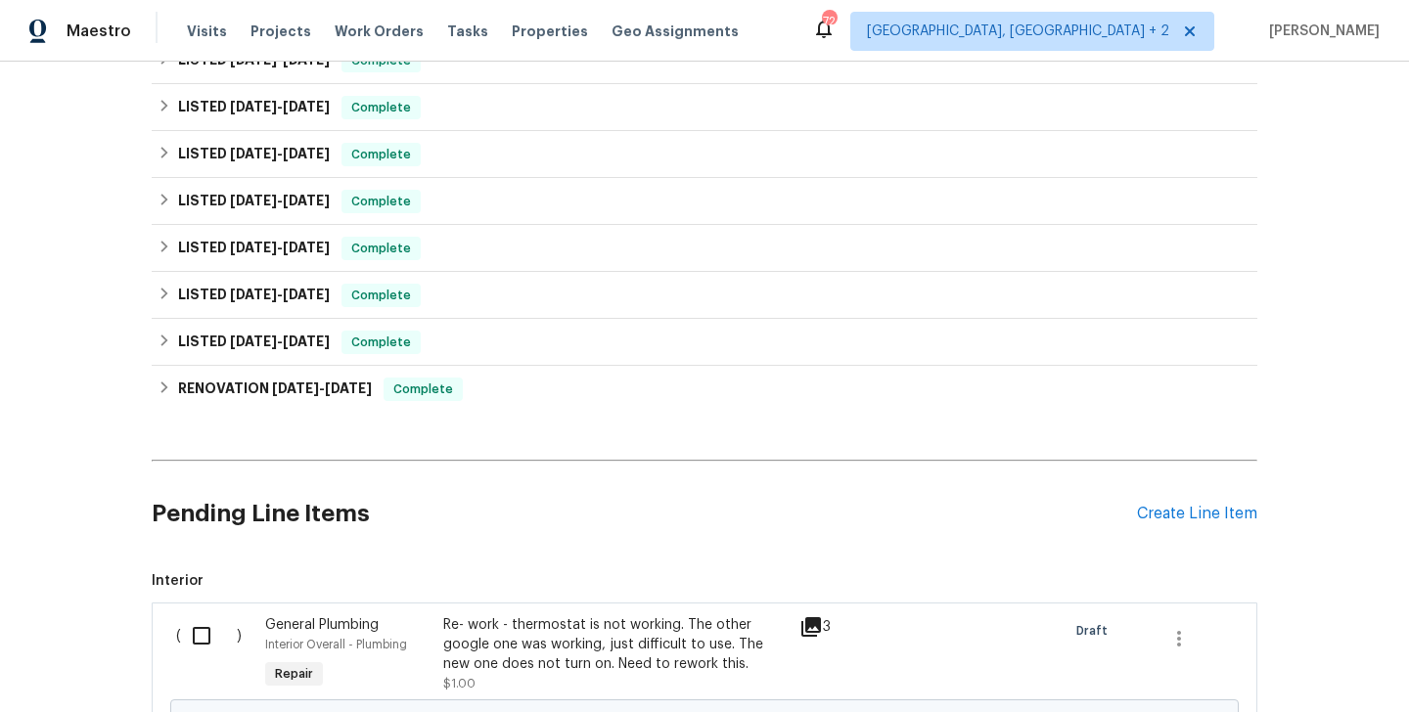
scroll to position [796, 0]
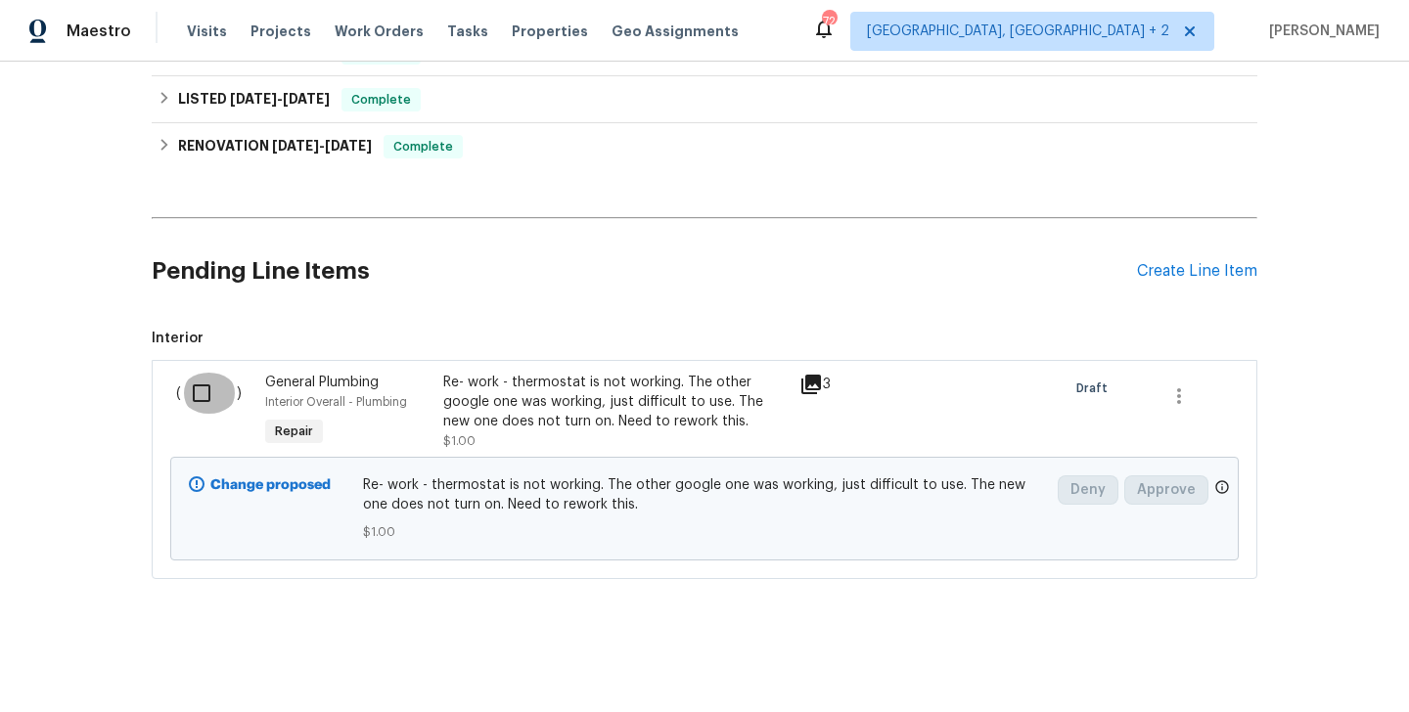
click at [216, 382] on input "checkbox" at bounding box center [209, 393] width 56 height 41
checkbox input "true"
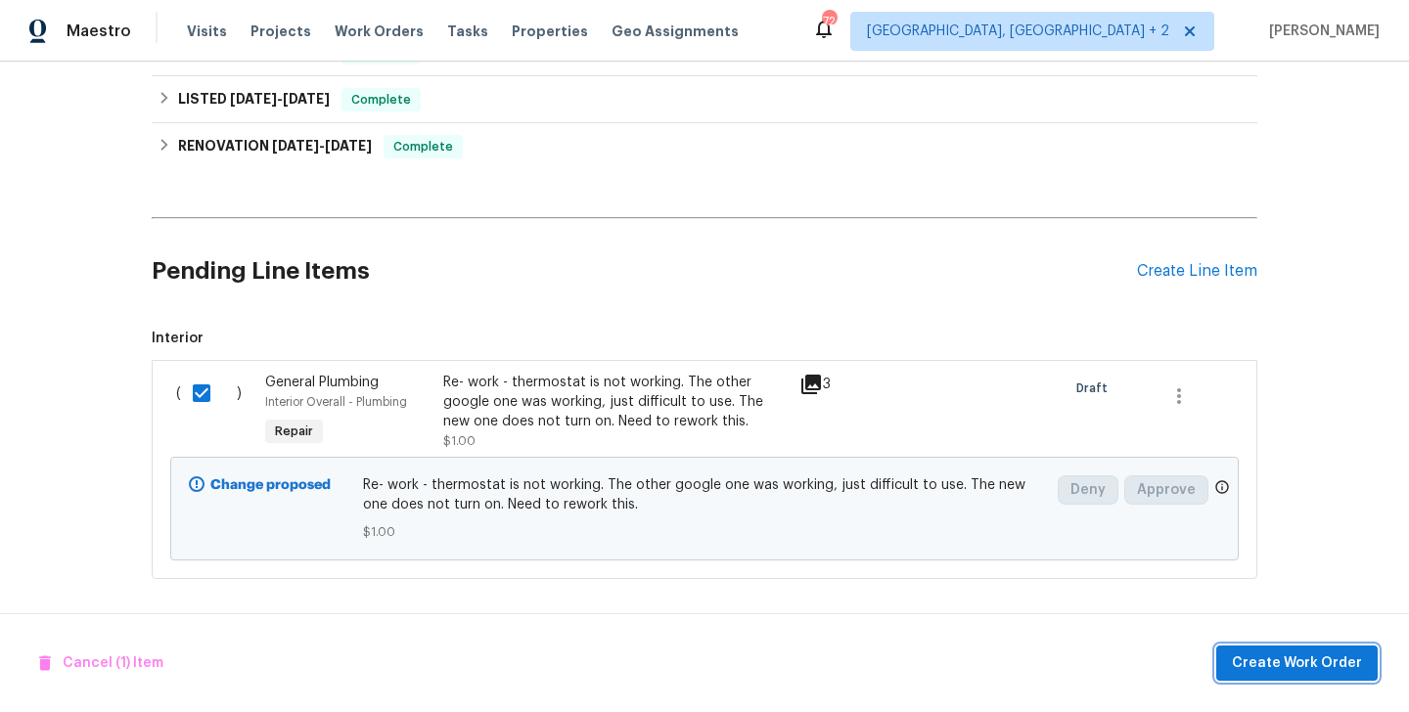
click at [1252, 664] on span "Create Work Order" at bounding box center [1297, 664] width 130 height 24
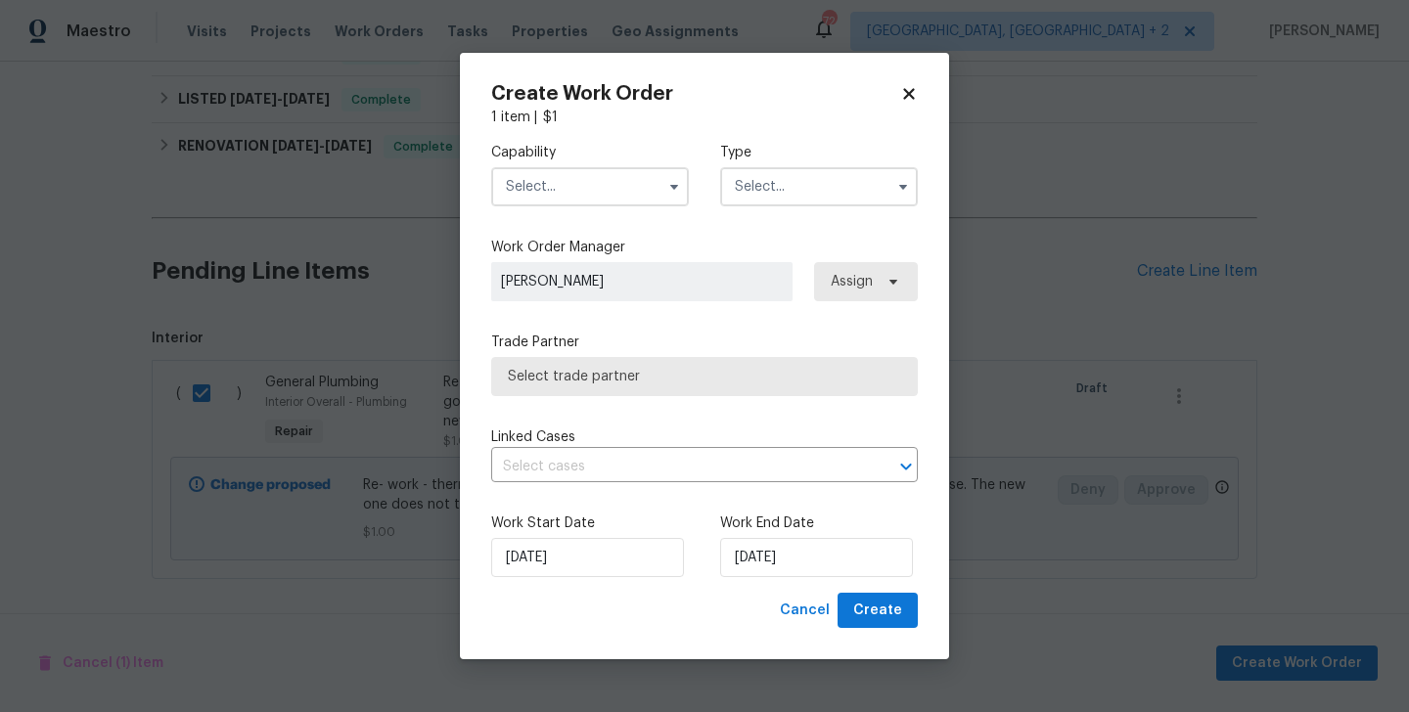
click at [594, 186] on input "text" at bounding box center [590, 186] width 198 height 39
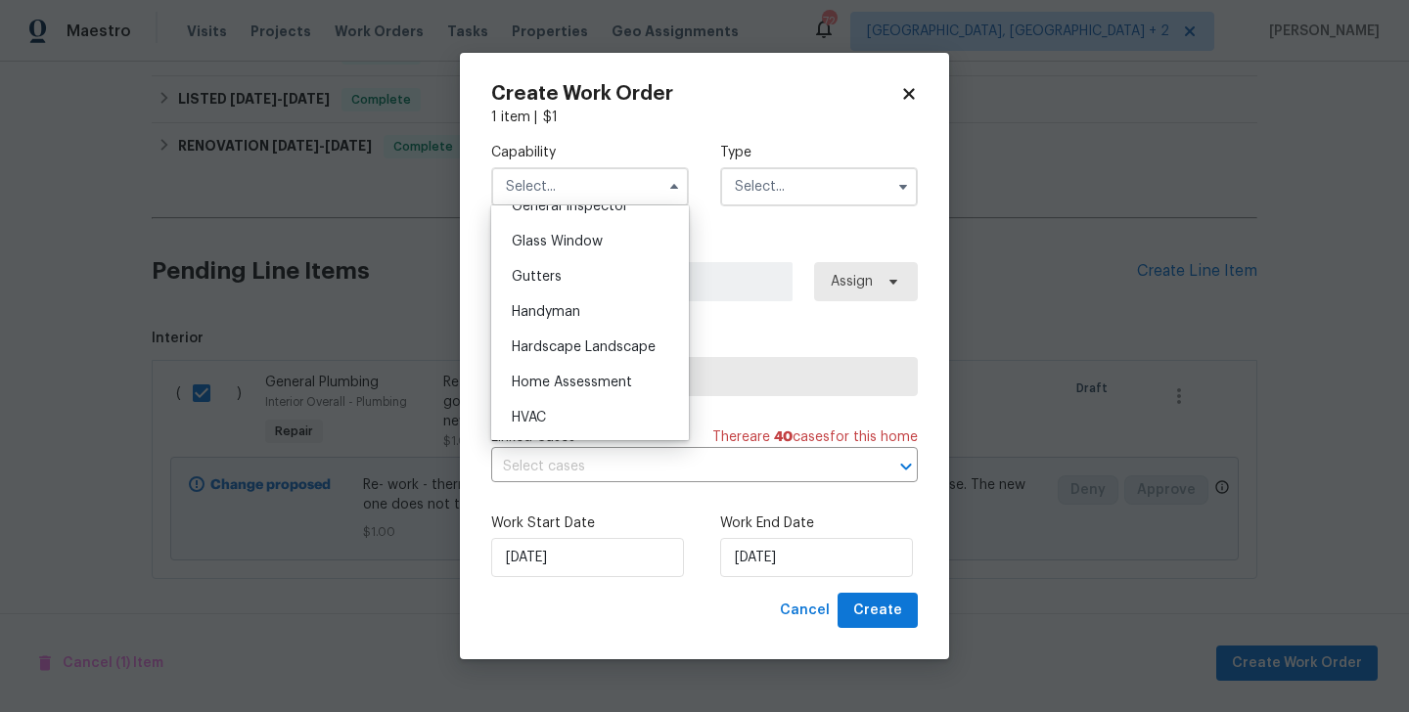
scroll to position [1025, 0]
click at [575, 379] on div "HVAC" at bounding box center [590, 385] width 188 height 35
type input "HVAC"
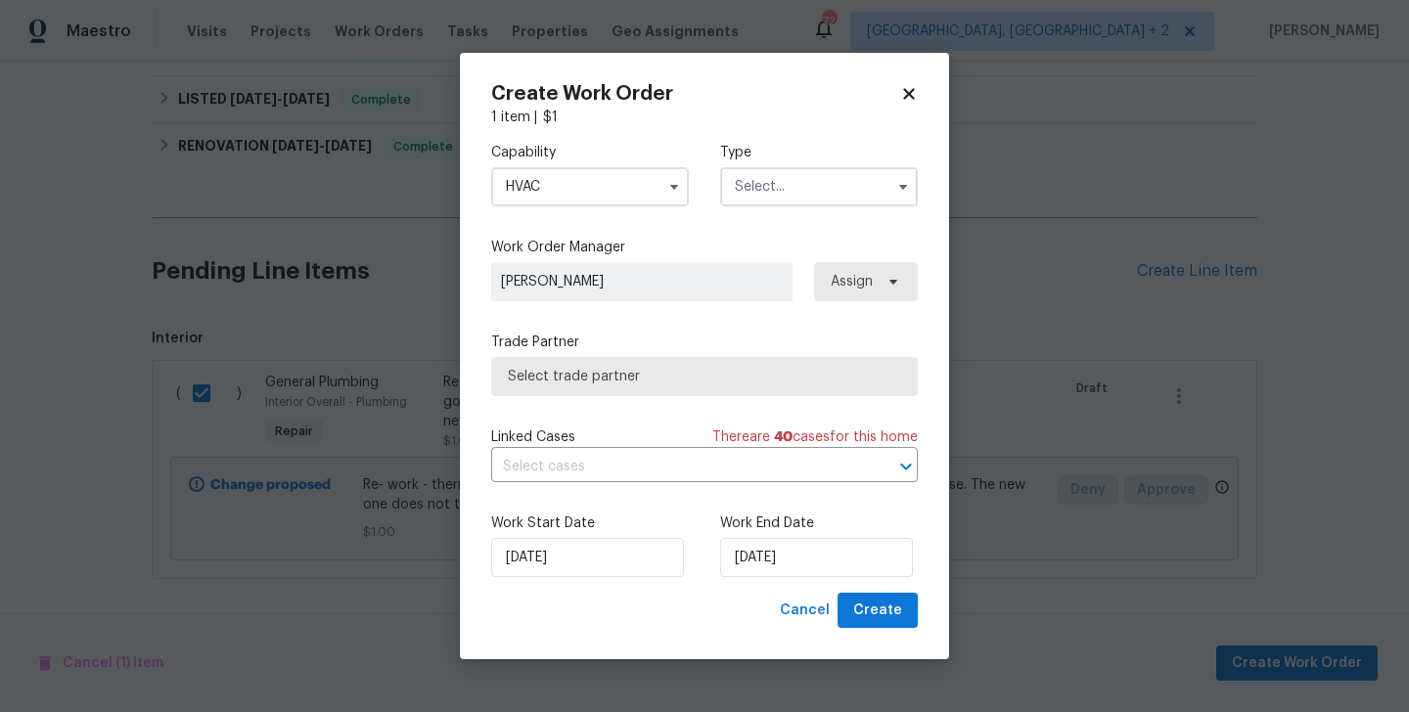
click at [783, 197] on input "text" at bounding box center [819, 186] width 198 height 39
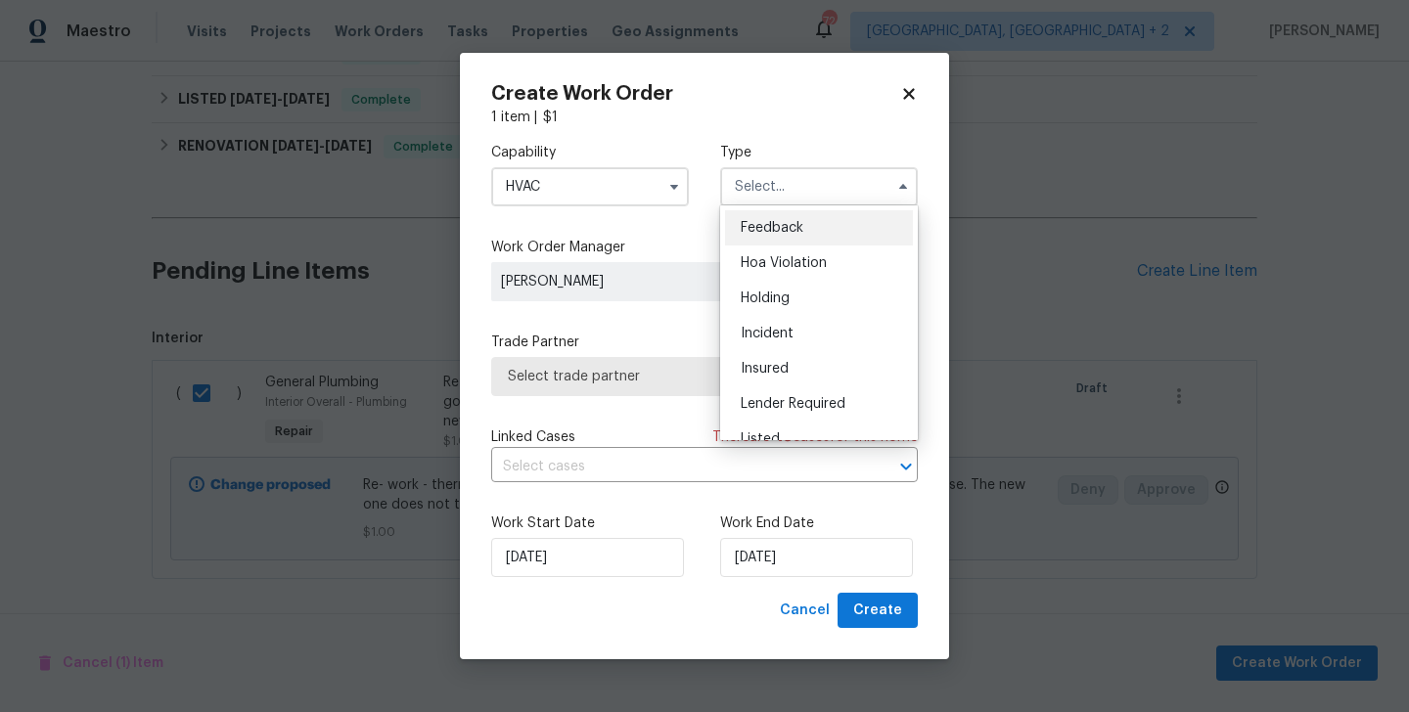
click at [783, 231] on span "Feedback" at bounding box center [772, 228] width 63 height 14
type input "Feedback"
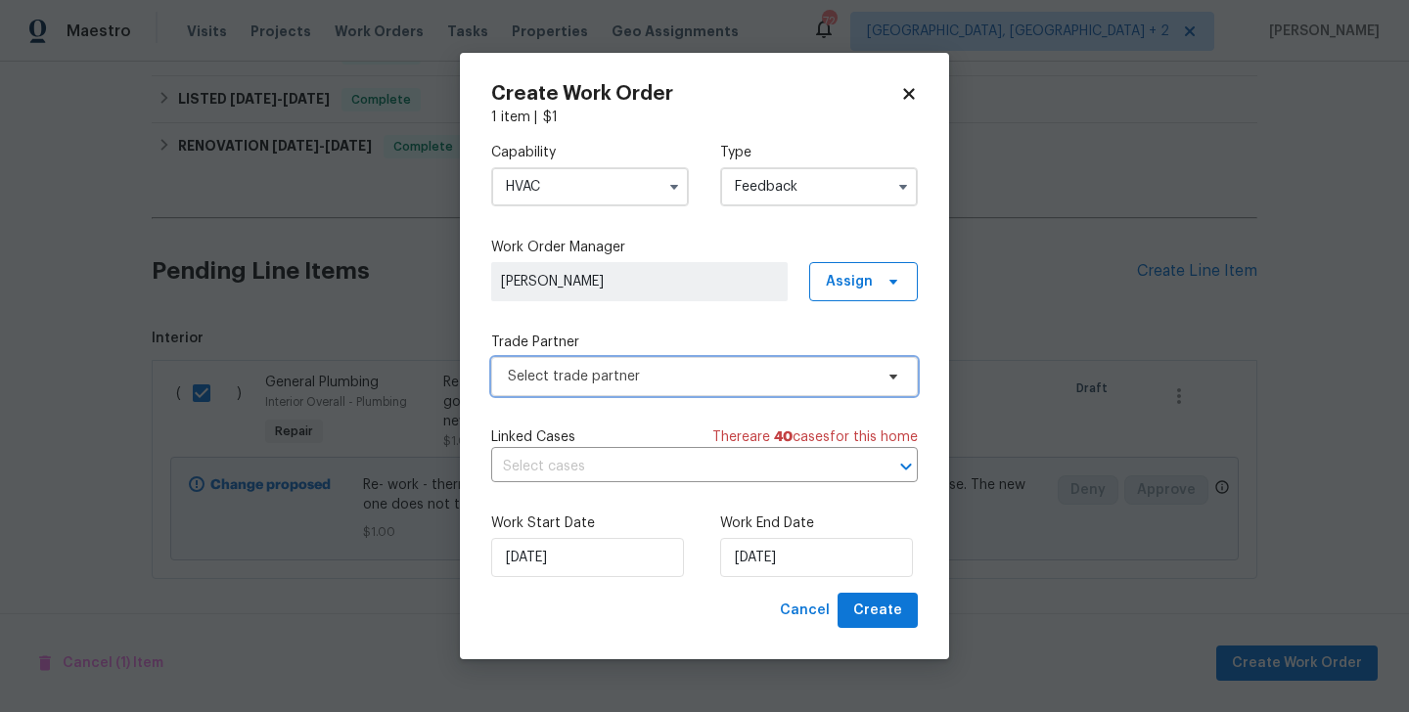
click at [620, 377] on span "Select trade partner" at bounding box center [690, 377] width 365 height 20
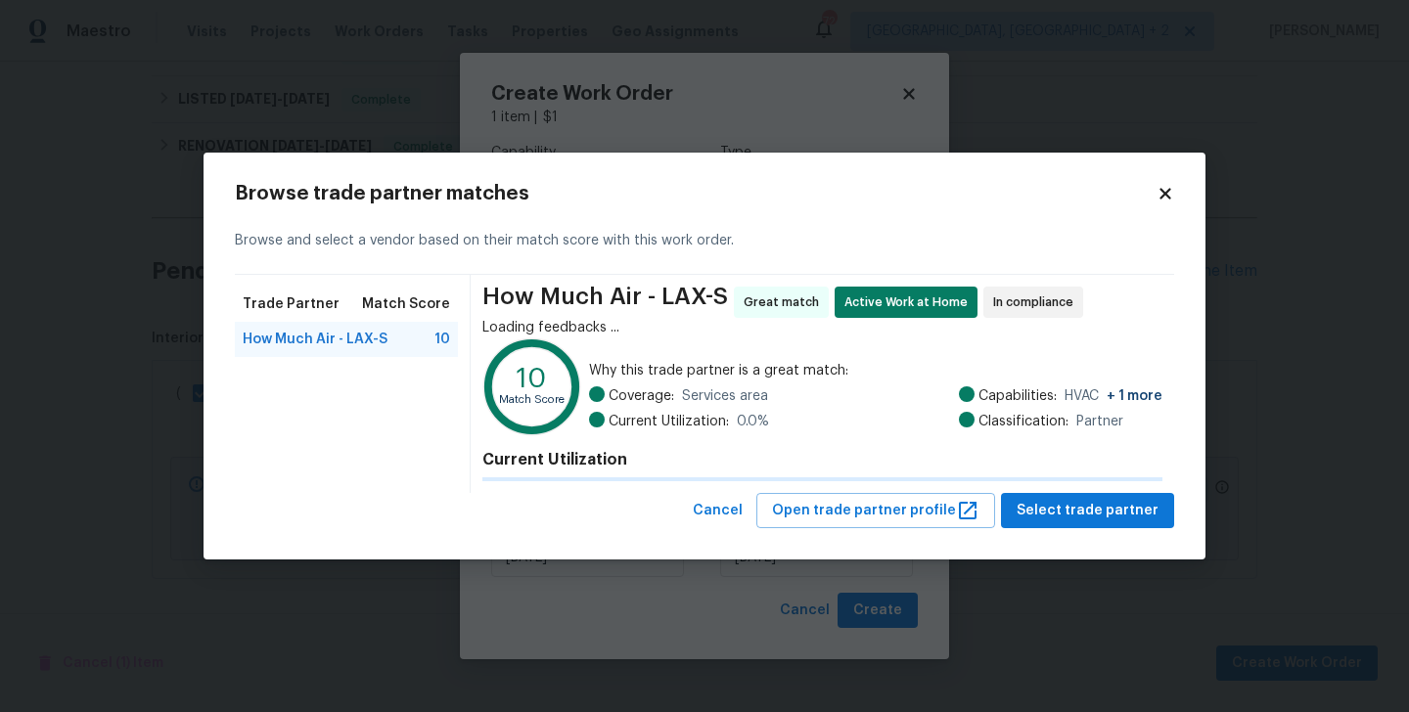
click at [846, 386] on div "How Much Air - LAX-S Great match Active Work at Home In compliance Loading feed…" at bounding box center [823, 384] width 704 height 218
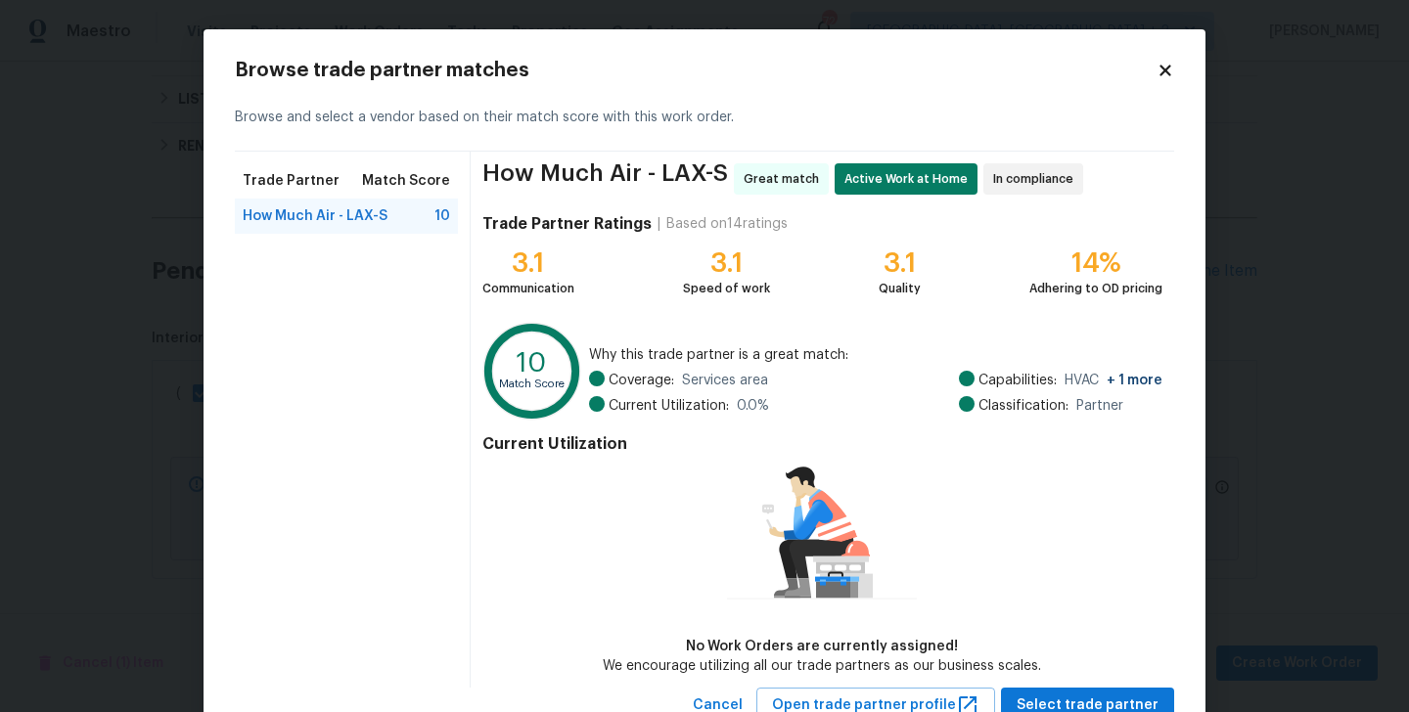
scroll to position [70, 0]
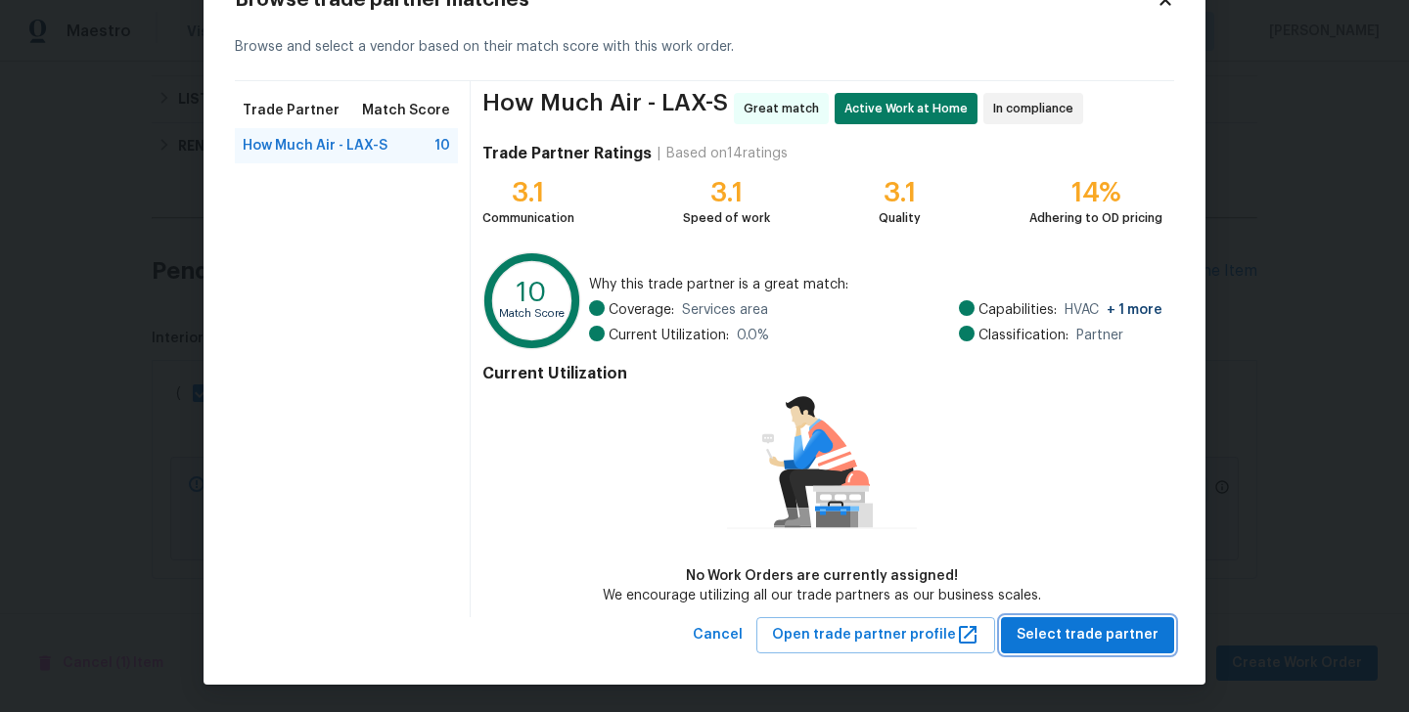
click at [1064, 634] on span "Select trade partner" at bounding box center [1088, 635] width 142 height 24
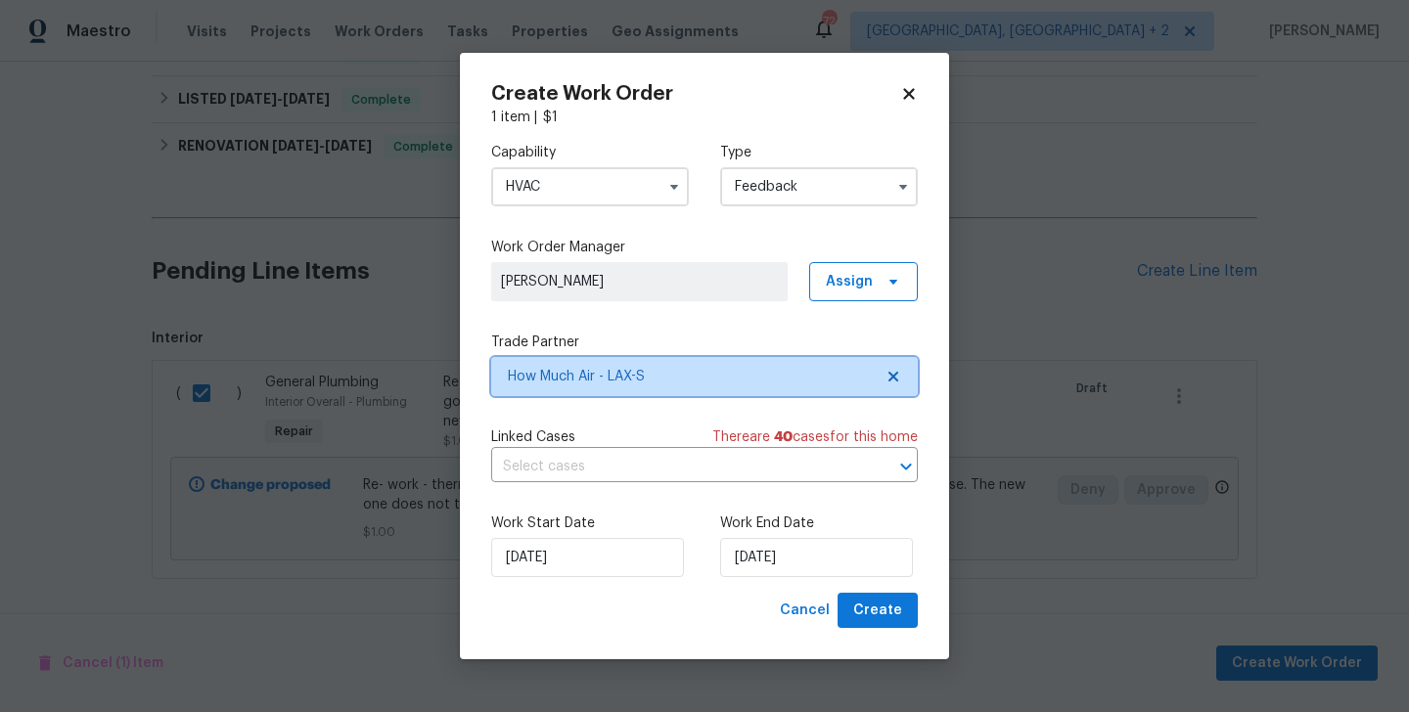
scroll to position [0, 0]
click at [810, 535] on div "Work End Date 04/09/2025" at bounding box center [819, 546] width 198 height 64
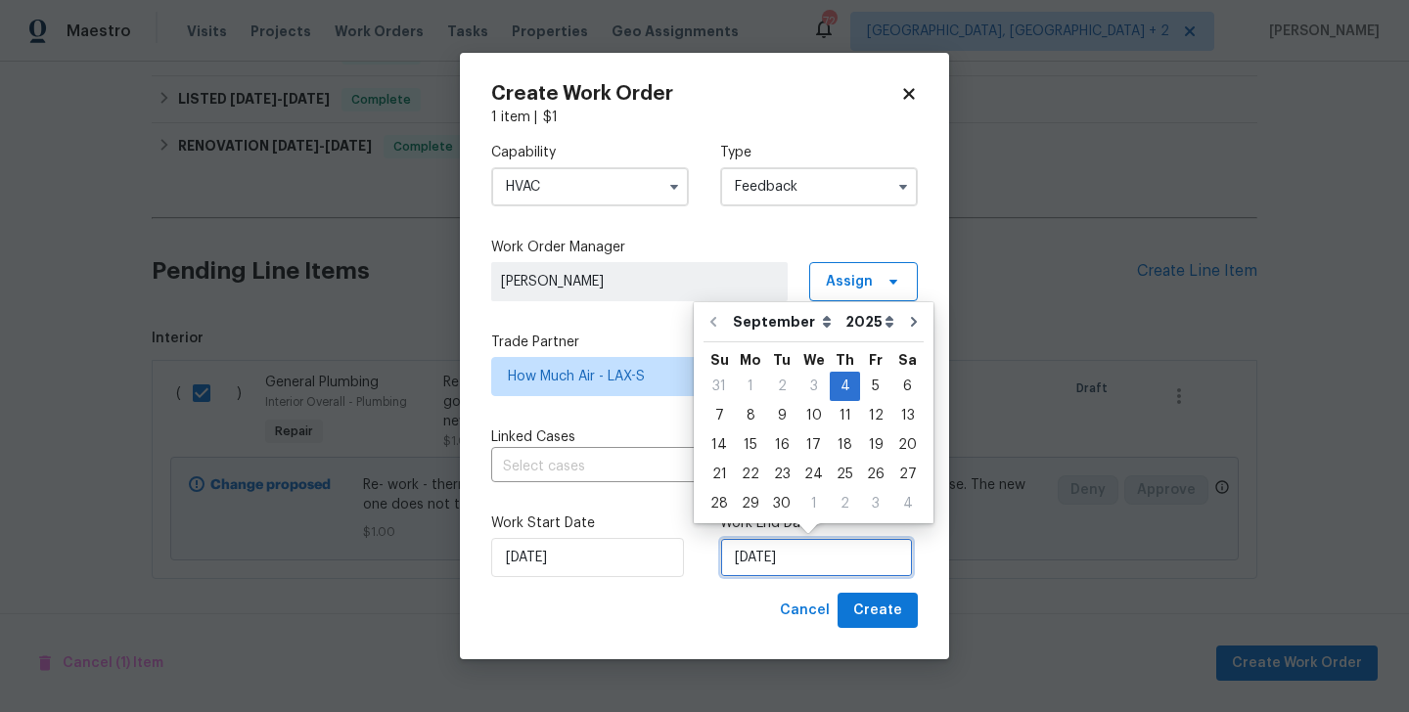
click at [806, 546] on input "04/09/2025" at bounding box center [816, 557] width 193 height 39
click at [899, 386] on div "6" at bounding box center [908, 386] width 32 height 27
type input "06/09/2025"
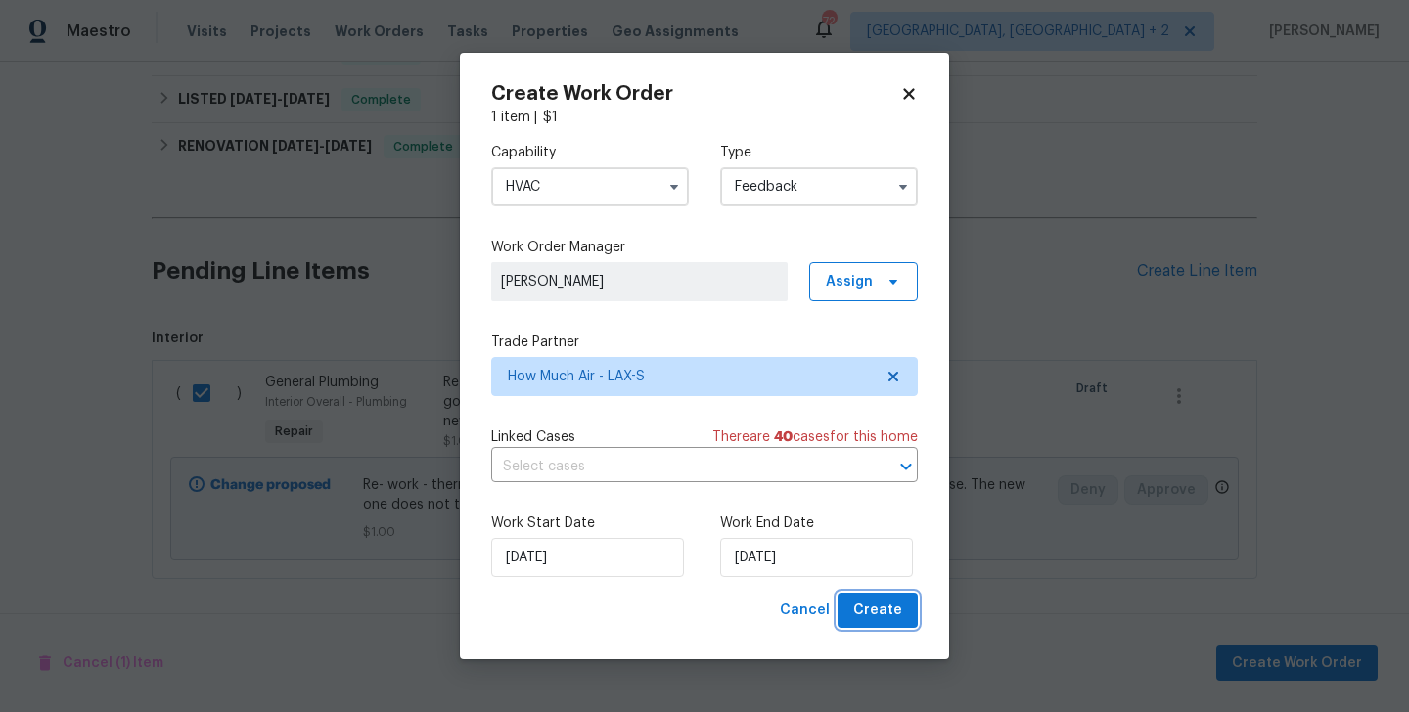
click at [880, 608] on span "Create" at bounding box center [877, 611] width 49 height 24
checkbox input "false"
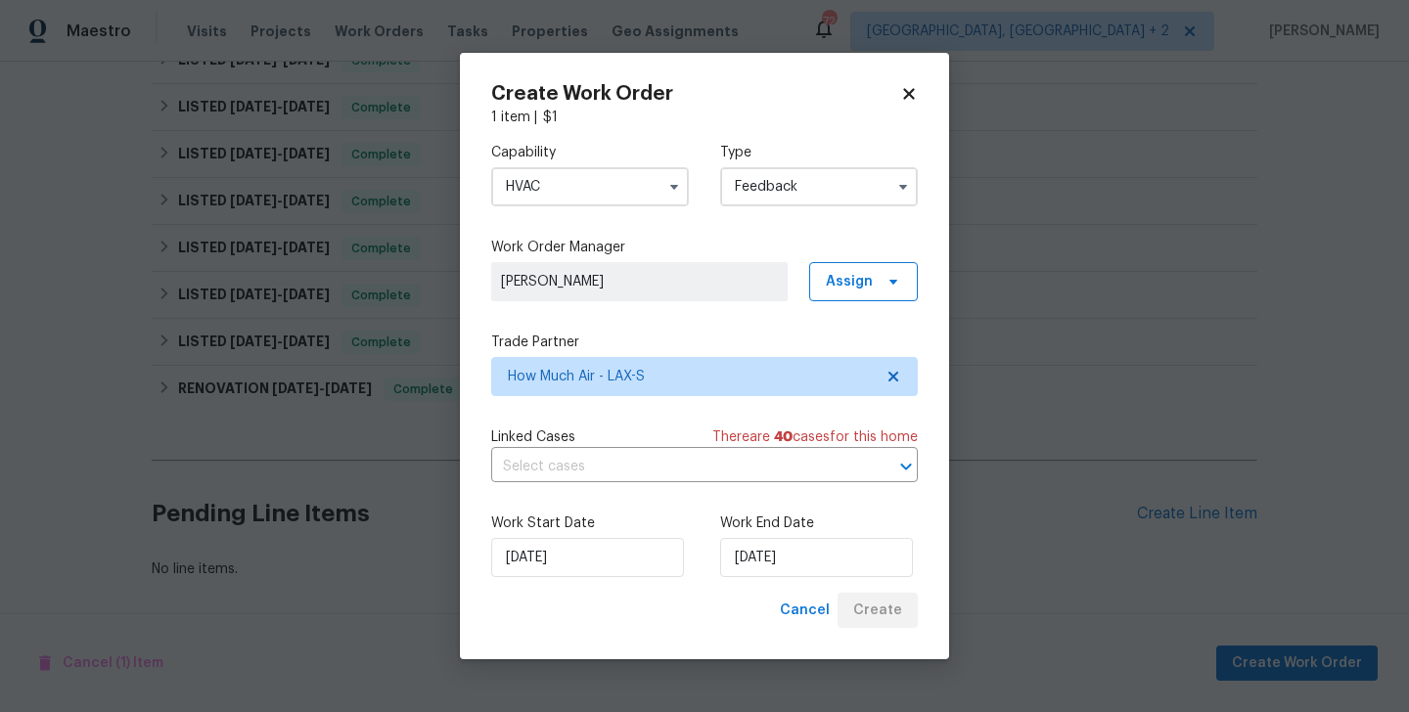
scroll to position [600, 0]
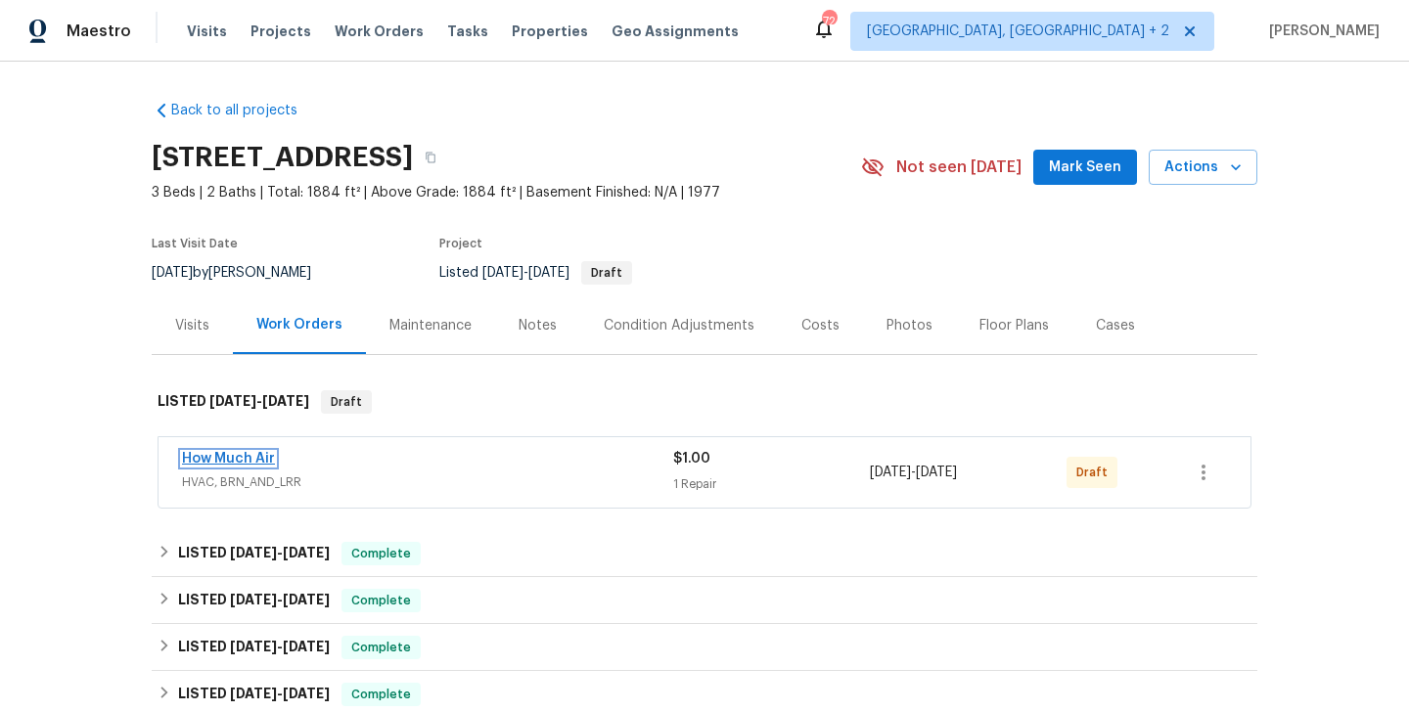
click at [239, 459] on link "How Much Air" at bounding box center [228, 459] width 93 height 14
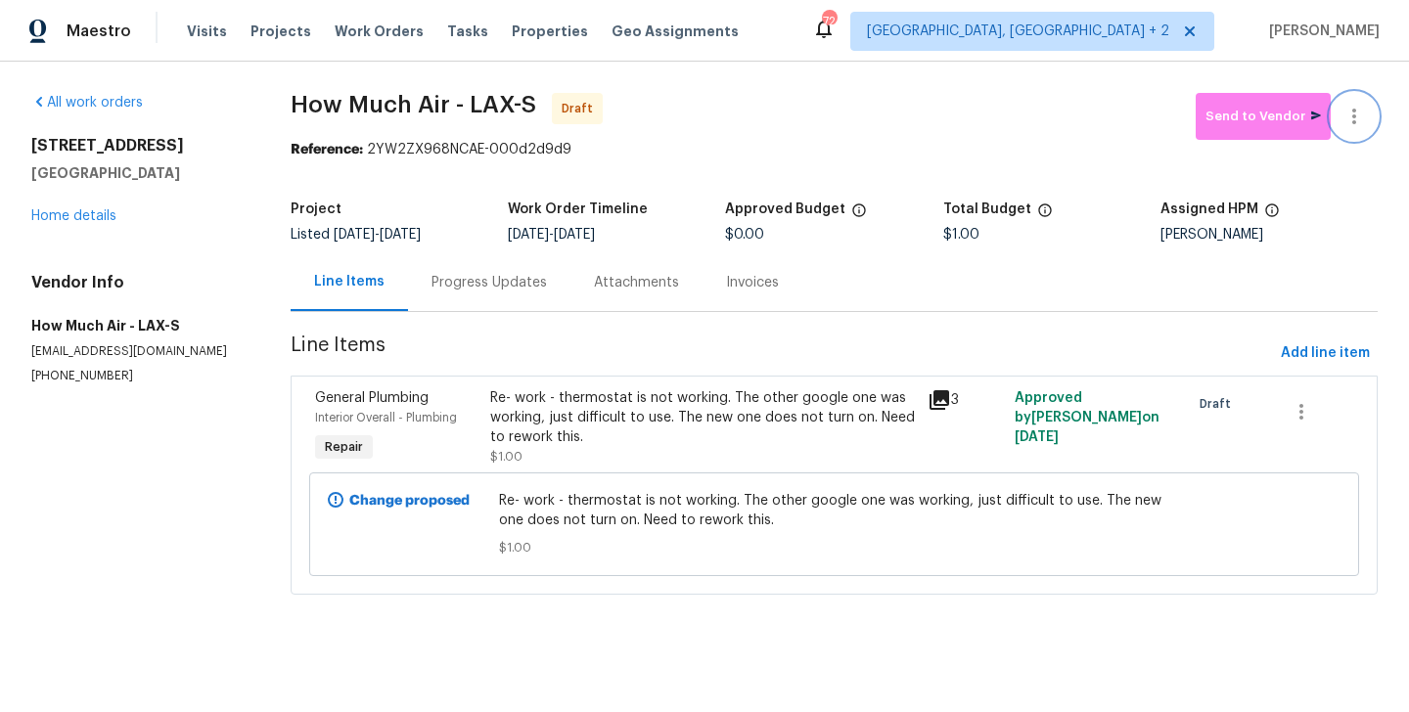
click at [1354, 103] on button "button" at bounding box center [1354, 116] width 47 height 47
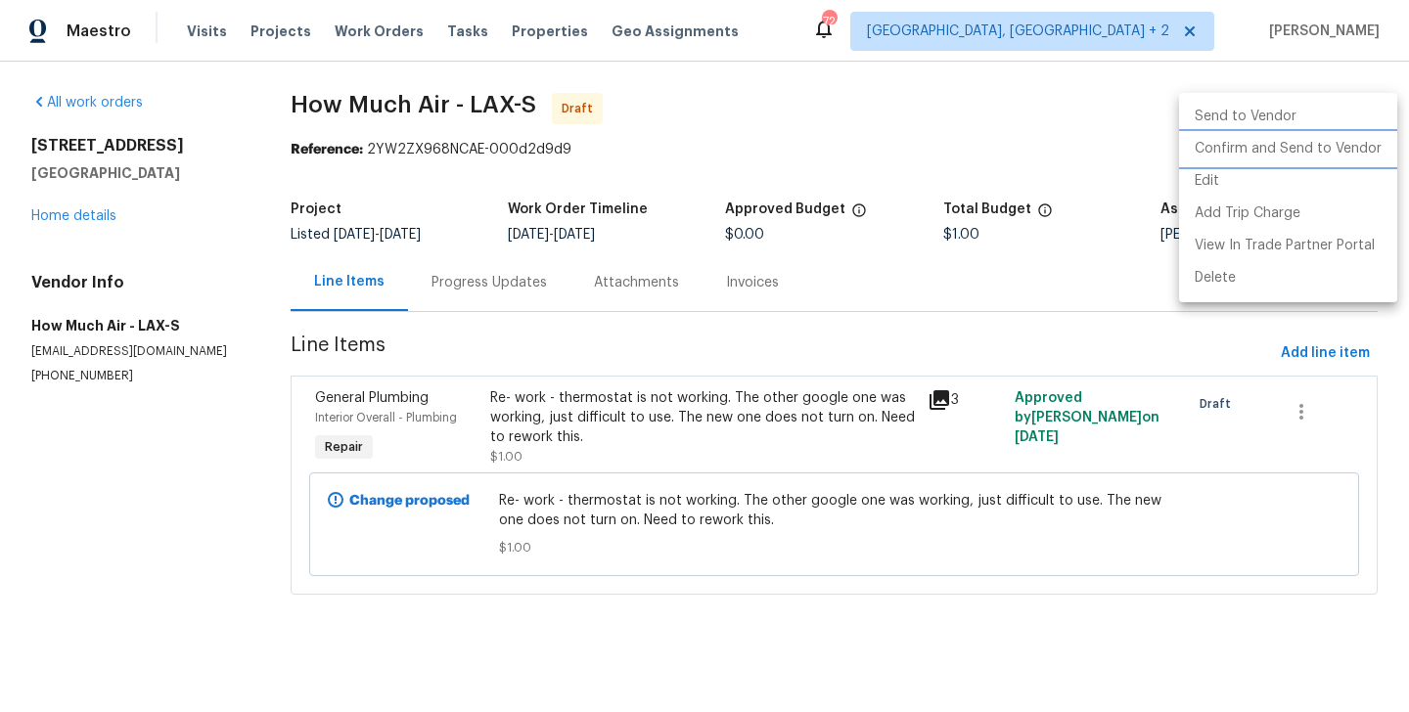
click at [1354, 146] on li "Confirm and Send to Vendor" at bounding box center [1288, 149] width 218 height 32
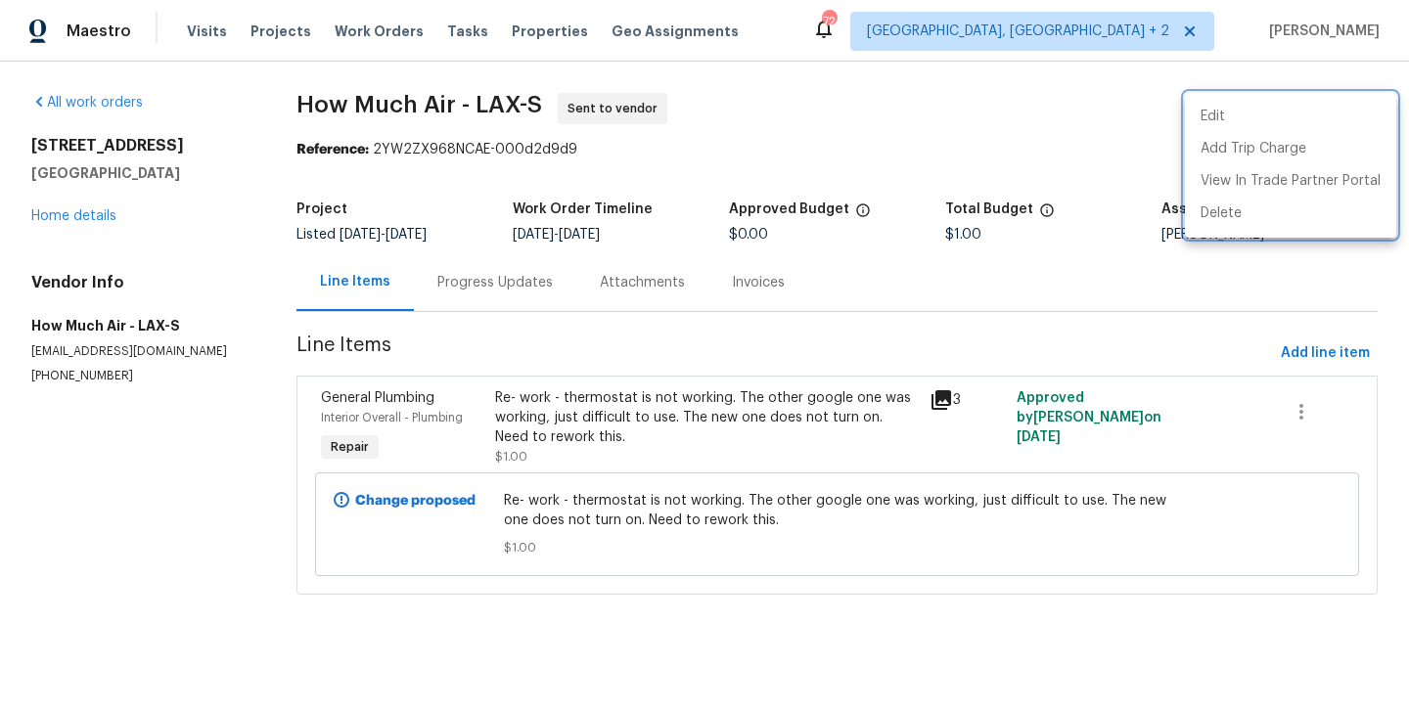
click at [509, 308] on div at bounding box center [704, 356] width 1409 height 712
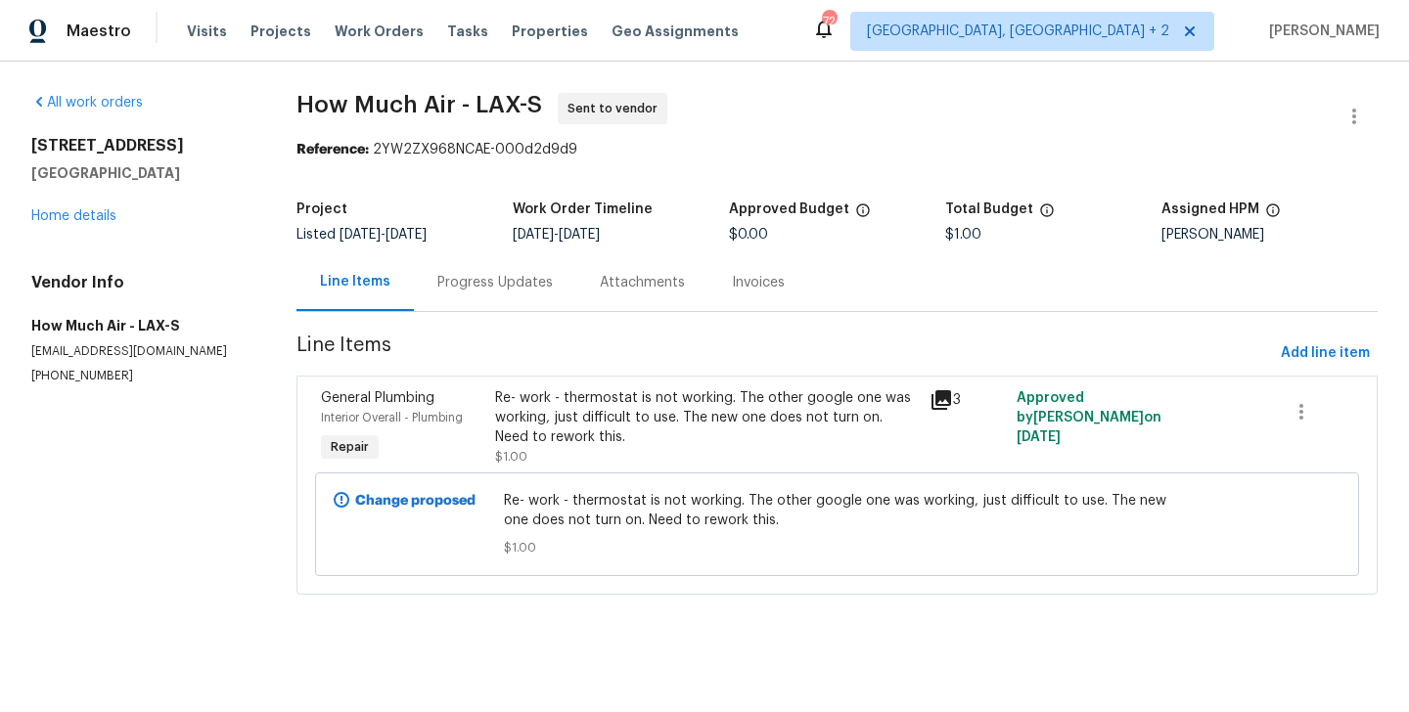
click at [515, 282] on div "Progress Updates" at bounding box center [494, 283] width 115 height 20
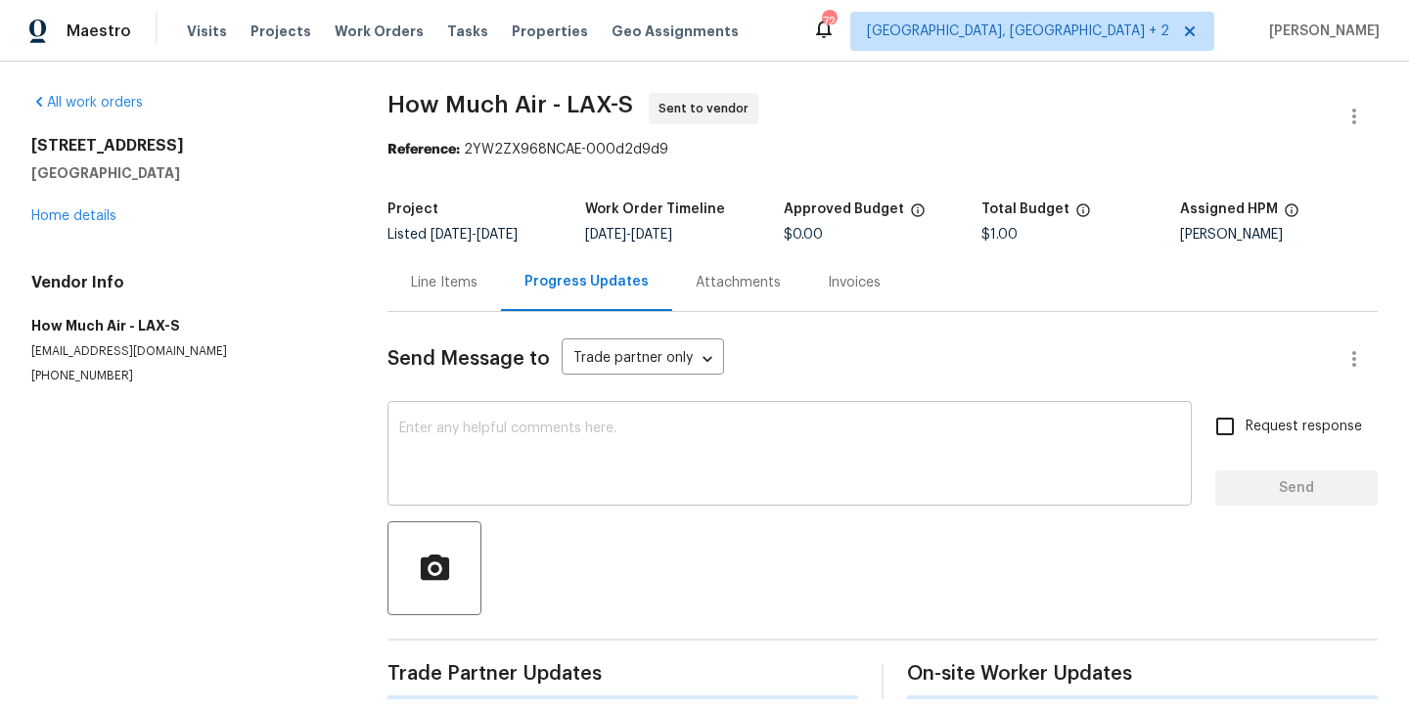
click at [586, 416] on div "x ​" at bounding box center [790, 456] width 804 height 100
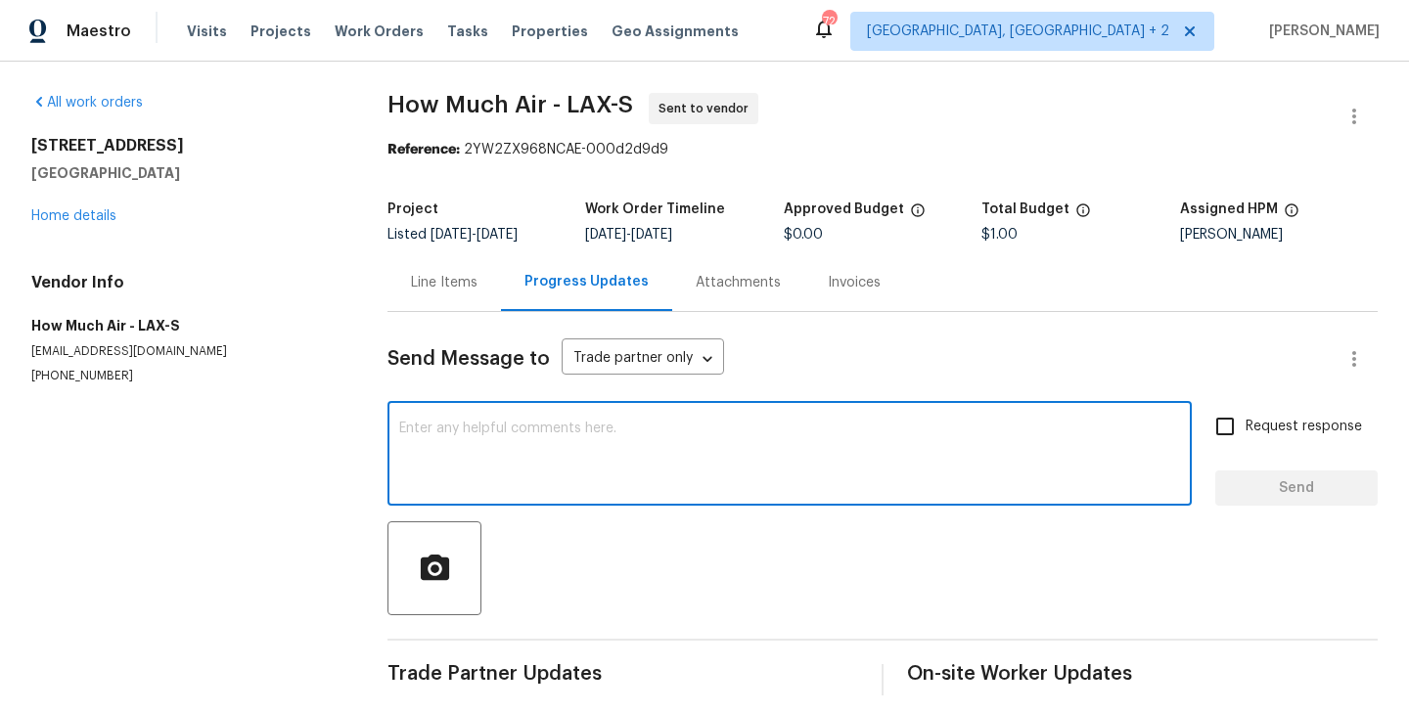
paste textarea "Hi, this is Blessida with Opendoor. I’m confirming you received the WO for the …"
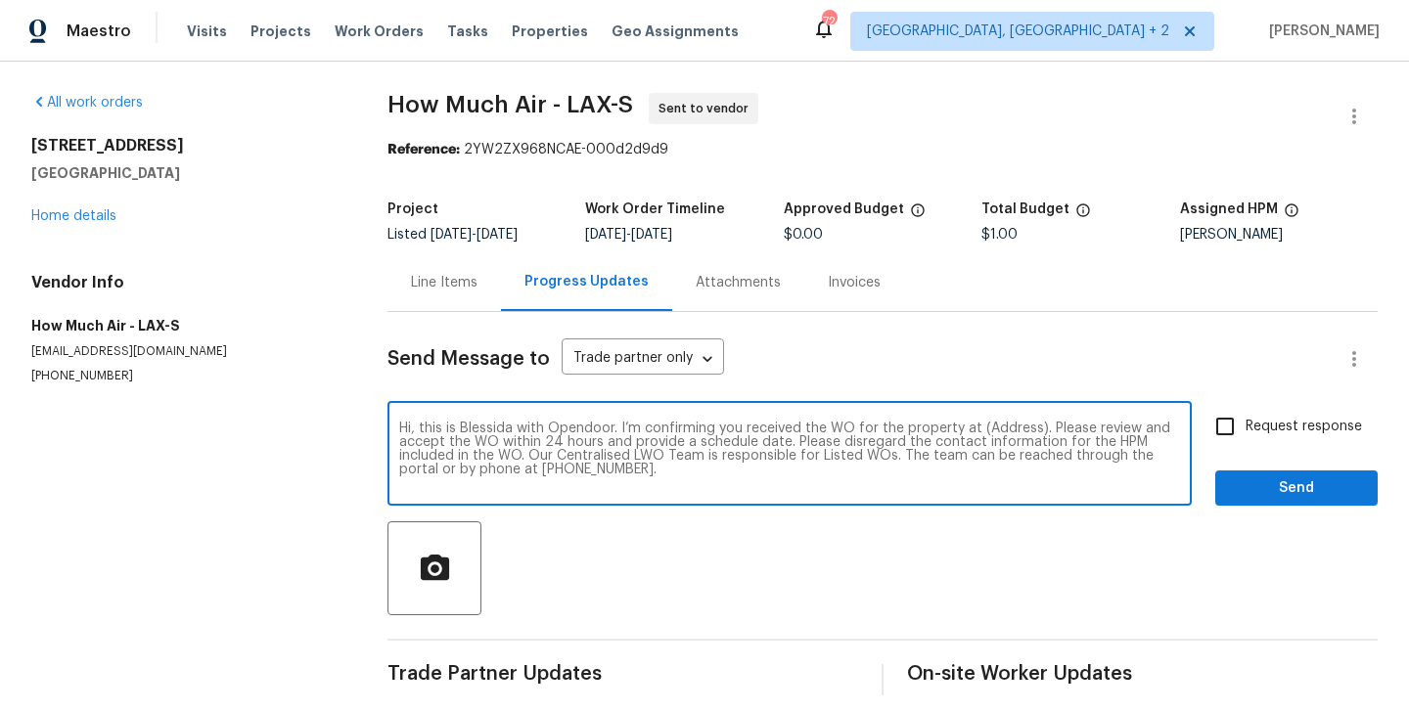
click at [994, 435] on textarea "Hi, this is Blessida with Opendoor. I’m confirming you received the WO for the …" at bounding box center [789, 456] width 781 height 69
paste textarea "12515 Cedar Ave, Hawthorne, CA 90250"
type textarea "Hi, this is Blessida with Opendoor. I’m confirming you received the WO for the …"
click at [1257, 428] on span "Request response" at bounding box center [1304, 427] width 116 height 21
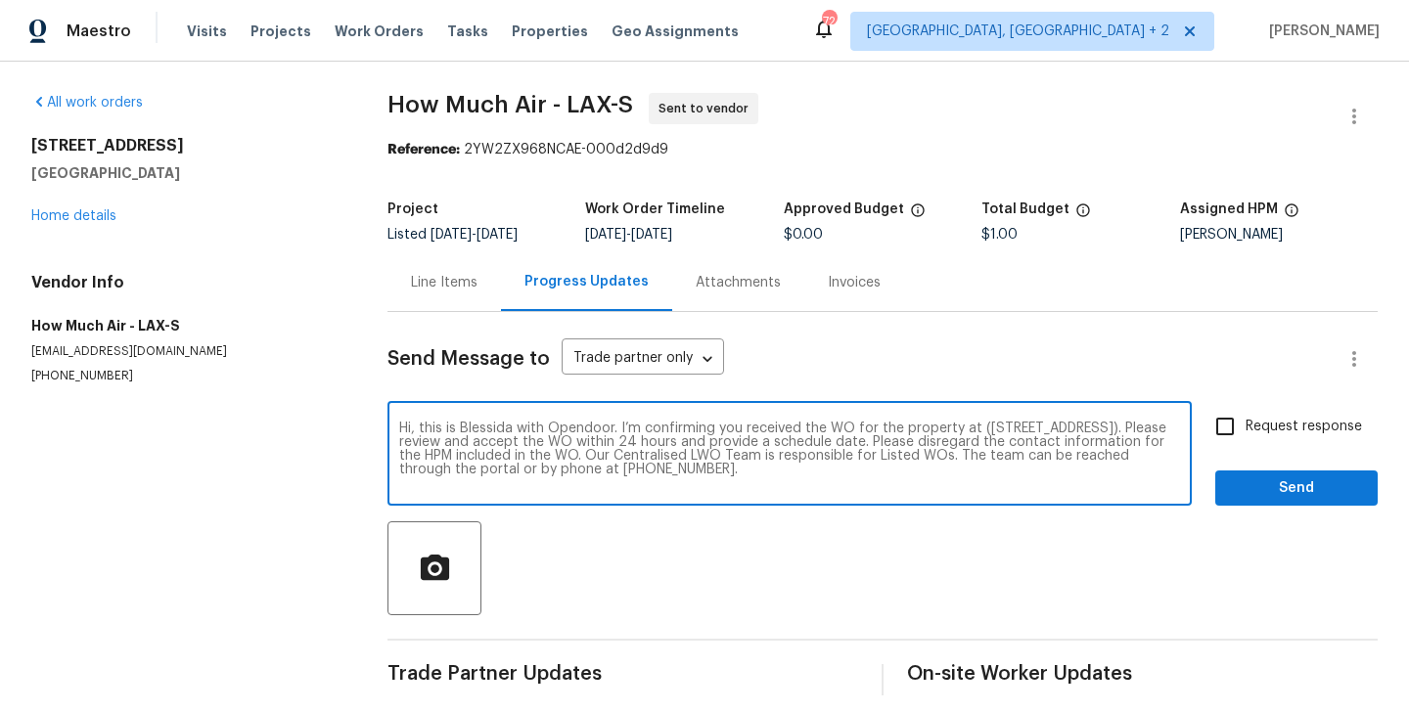
click at [1246, 428] on input "Request response" at bounding box center [1225, 426] width 41 height 41
checkbox input "true"
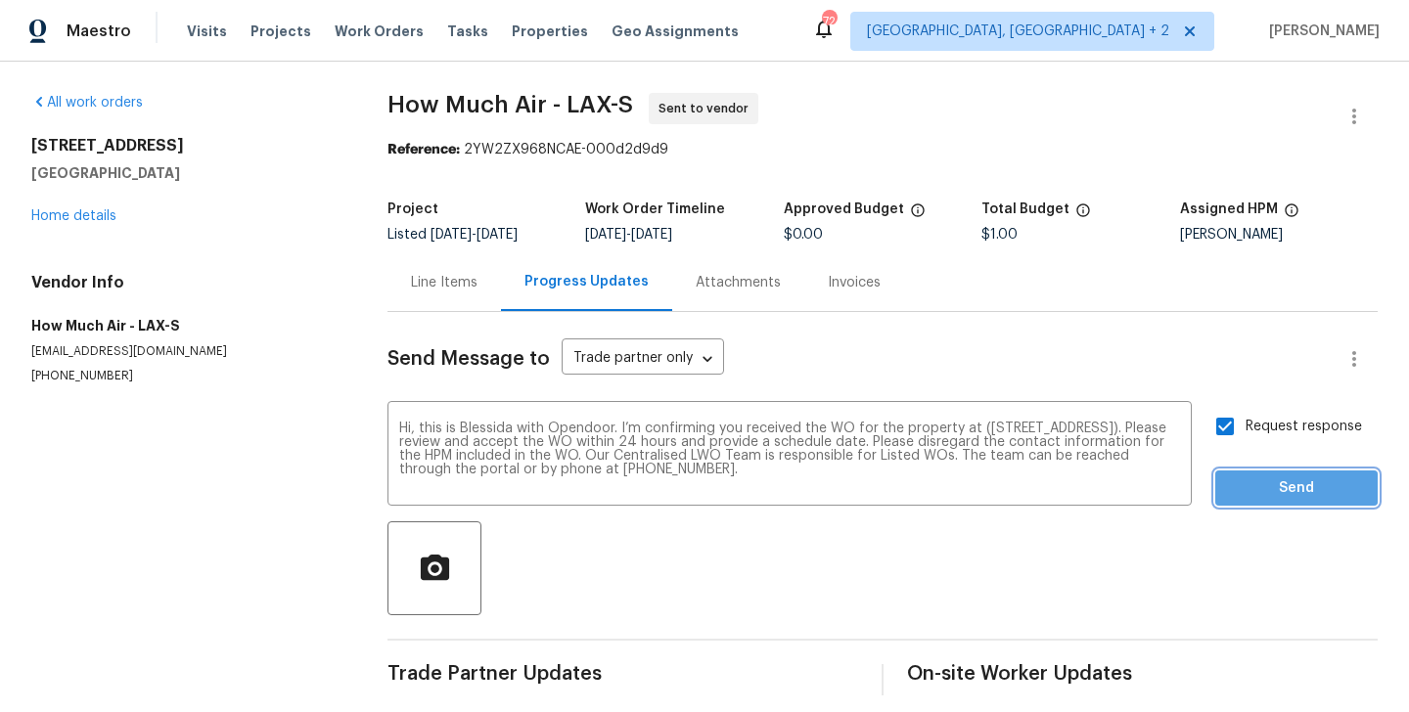
click at [1239, 480] on span "Send" at bounding box center [1296, 489] width 131 height 24
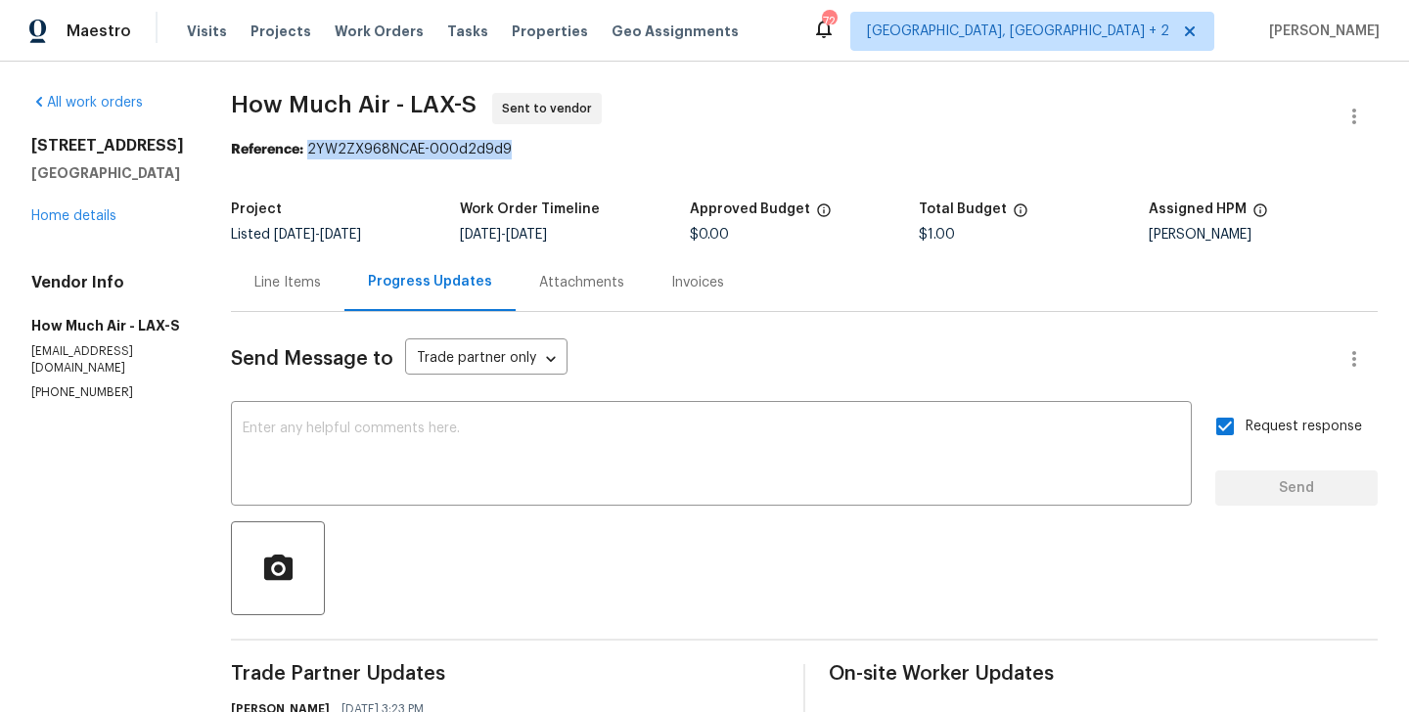
drag, startPoint x: 308, startPoint y: 148, endPoint x: 507, endPoint y: 149, distance: 198.7
click at [507, 149] on div "Reference: 2YW2ZX968NCAE-000d2d9d9" at bounding box center [804, 150] width 1147 height 20
copy div "2YW2ZX968NCAE-000d2d9d9"
drag, startPoint x: 230, startPoint y: 110, endPoint x: 389, endPoint y: 110, distance: 158.5
click at [389, 110] on span "How Much Air - LAX-S" at bounding box center [354, 104] width 246 height 23
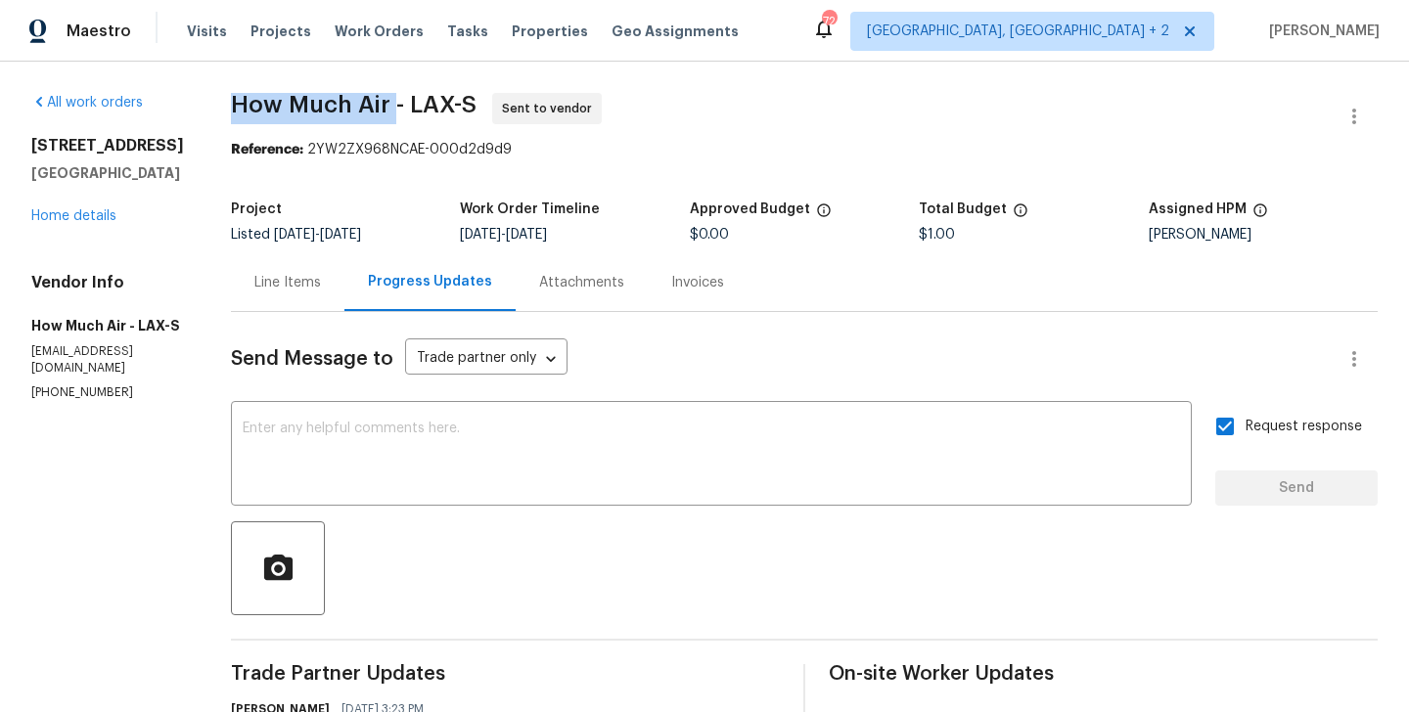
copy span "How Much Air"
click at [82, 214] on link "Home details" at bounding box center [73, 216] width 85 height 14
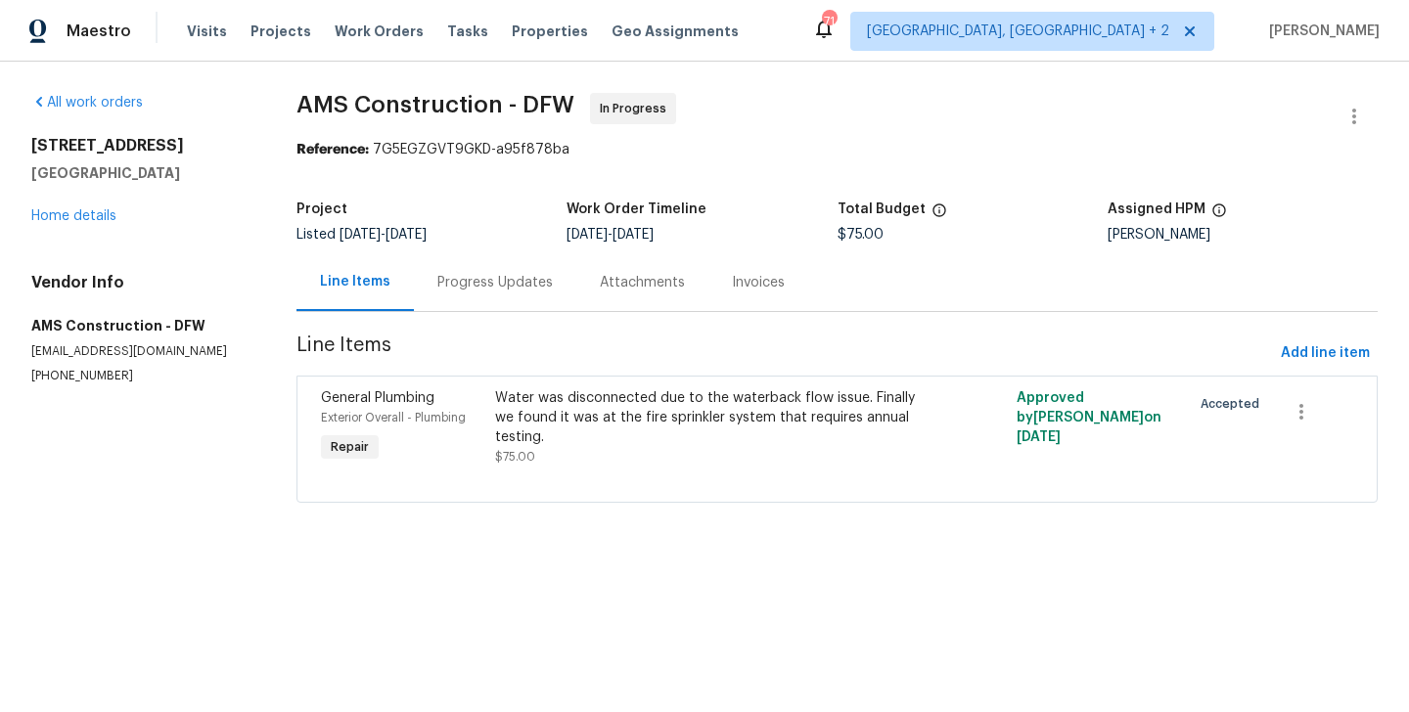
click at [495, 265] on div "Progress Updates" at bounding box center [495, 282] width 162 height 58
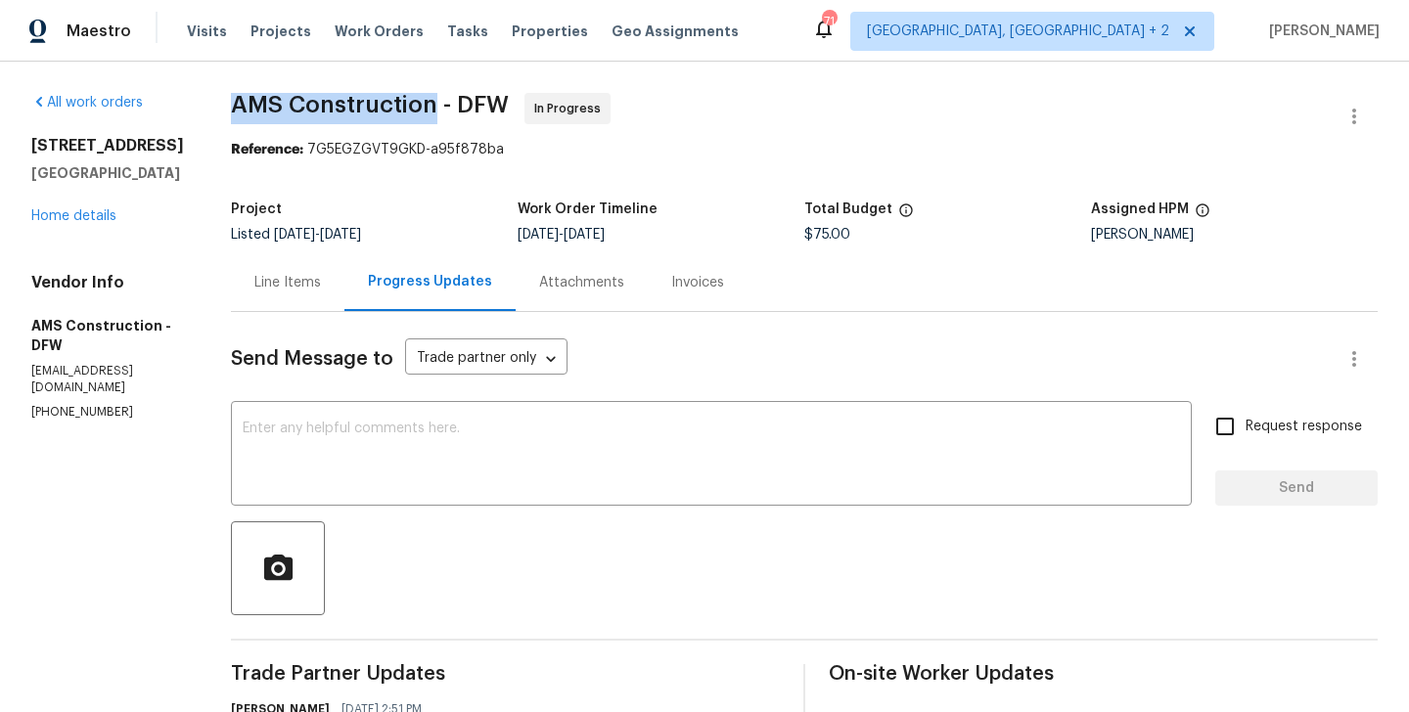
drag, startPoint x: 211, startPoint y: 109, endPoint x: 407, endPoint y: 108, distance: 195.7
click at [407, 108] on span "AMS Construction - DFW" at bounding box center [370, 104] width 278 height 23
copy span "AMS Construction"
click at [52, 215] on link "Home details" at bounding box center [73, 216] width 85 height 14
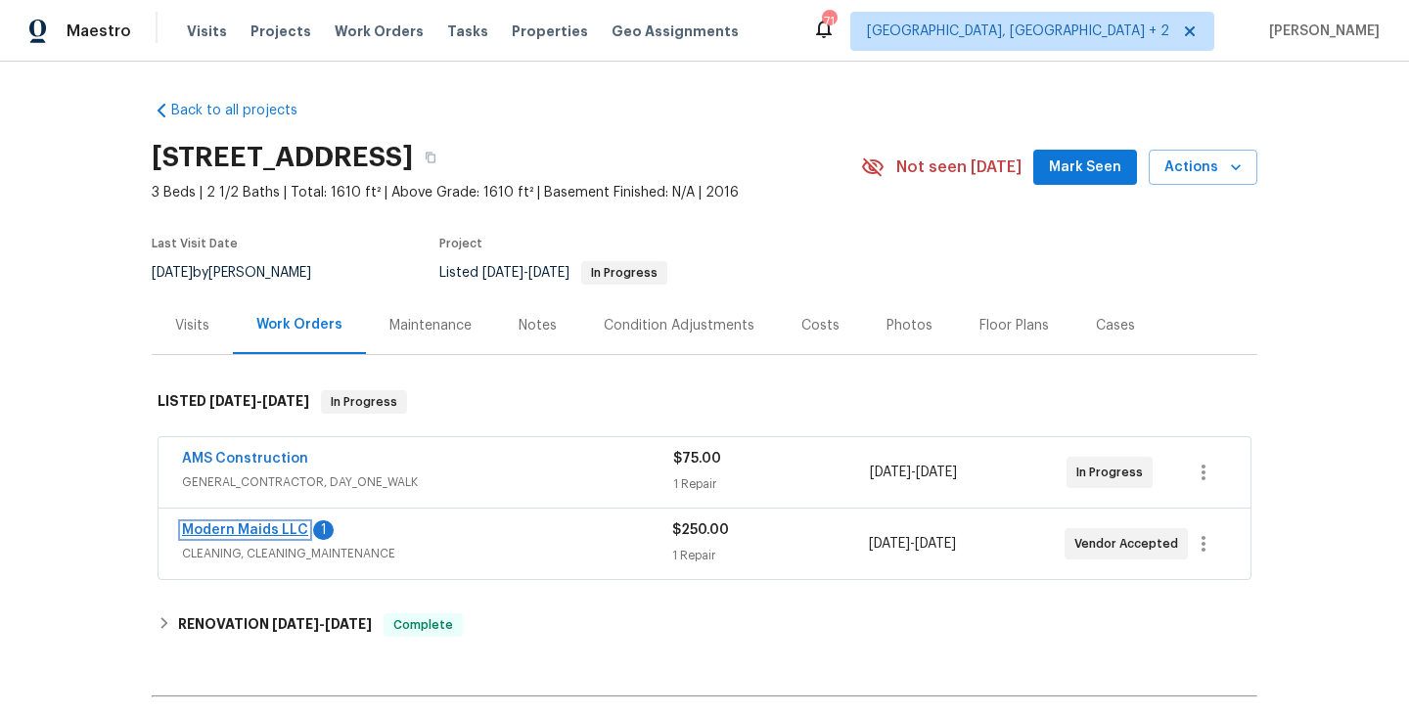
click at [288, 529] on link "Modern Maids LLC" at bounding box center [245, 531] width 126 height 14
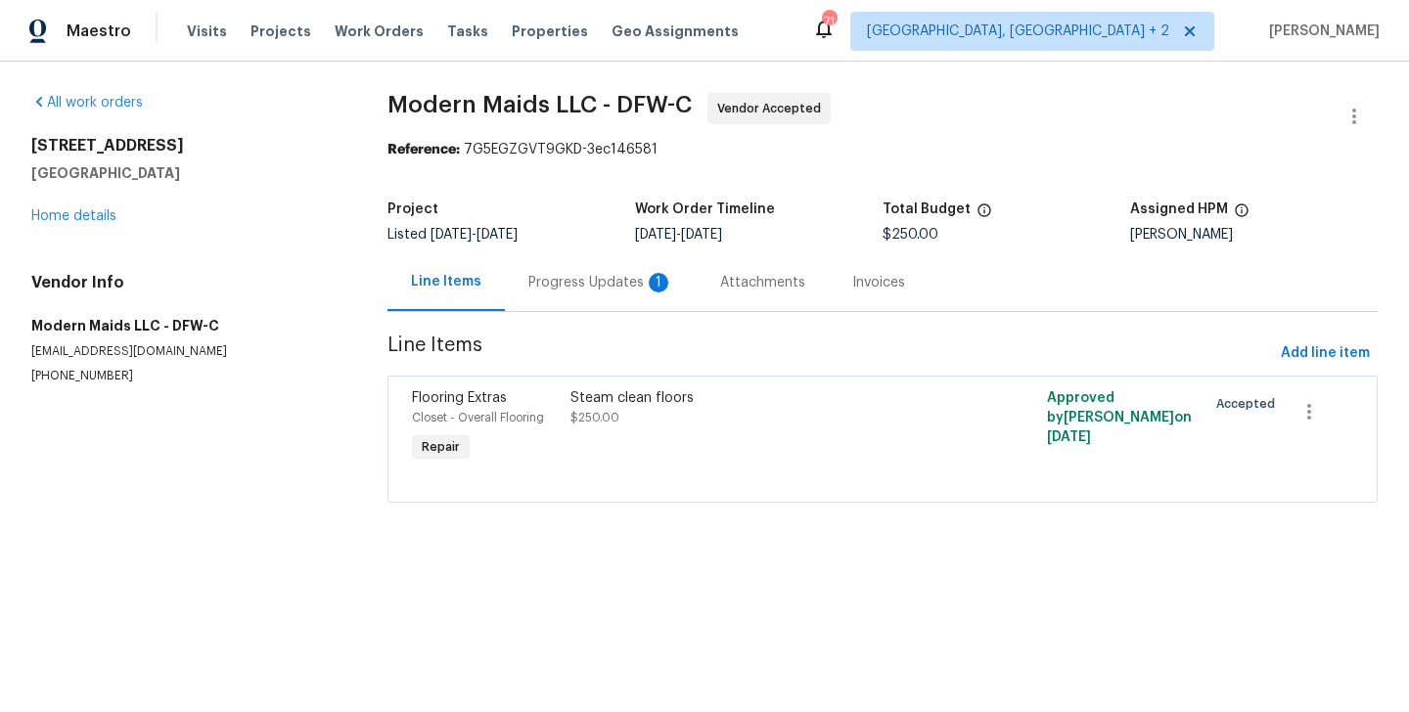
click at [529, 294] on div "Progress Updates 1" at bounding box center [601, 282] width 192 height 58
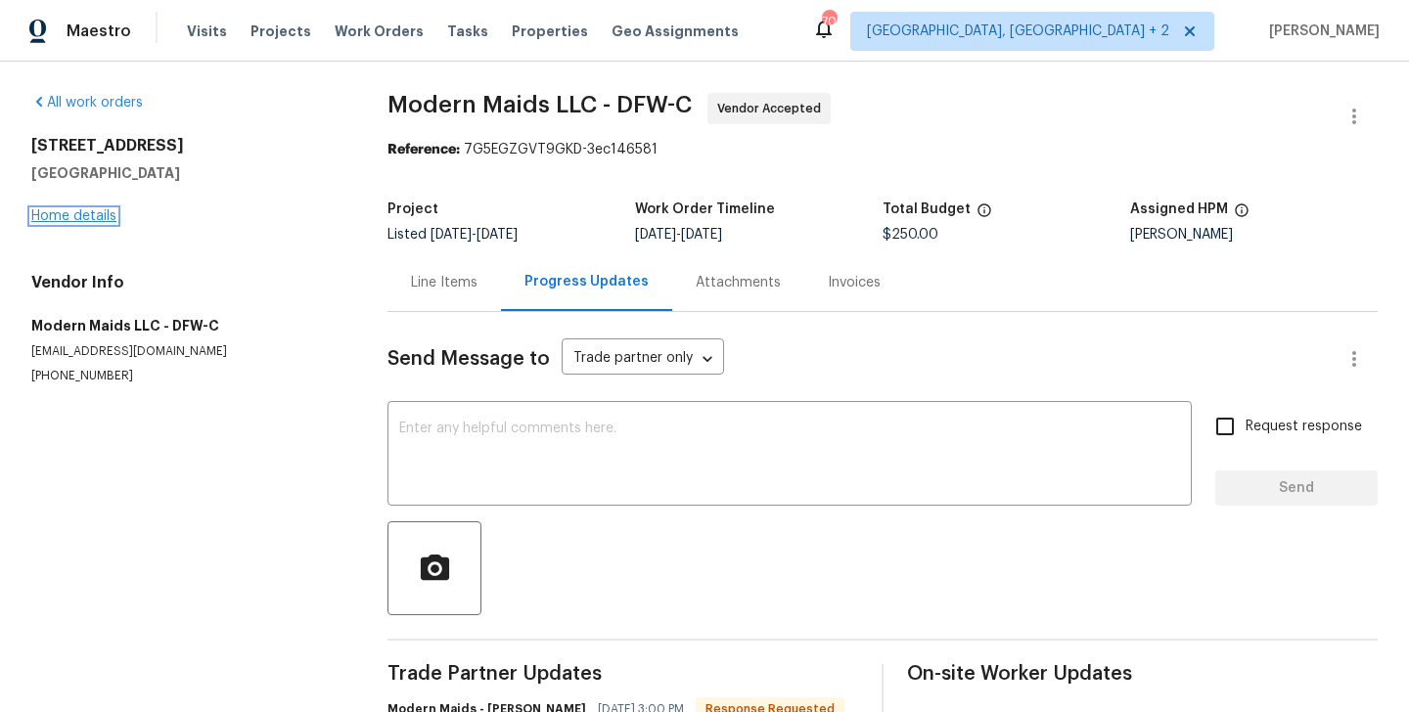
click at [107, 214] on link "Home details" at bounding box center [73, 216] width 85 height 14
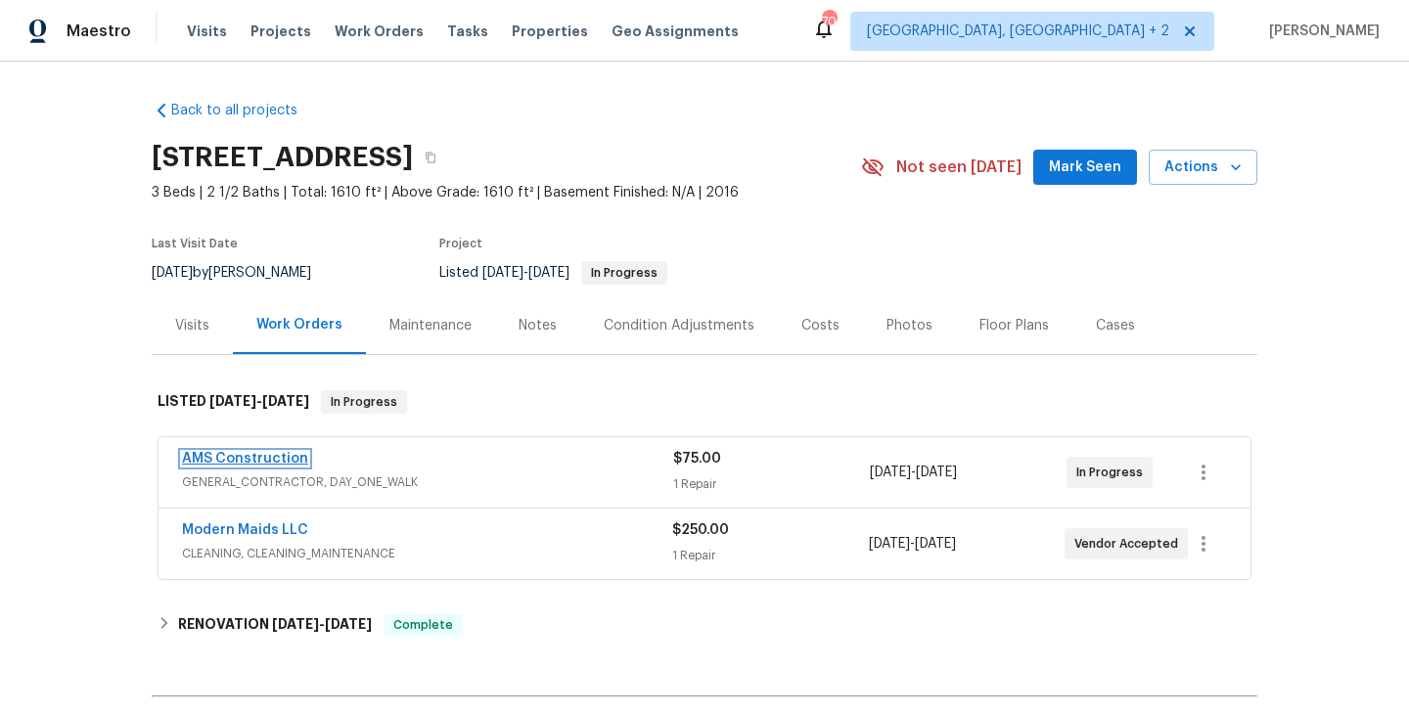
click at [286, 457] on link "AMS Construction" at bounding box center [245, 459] width 126 height 14
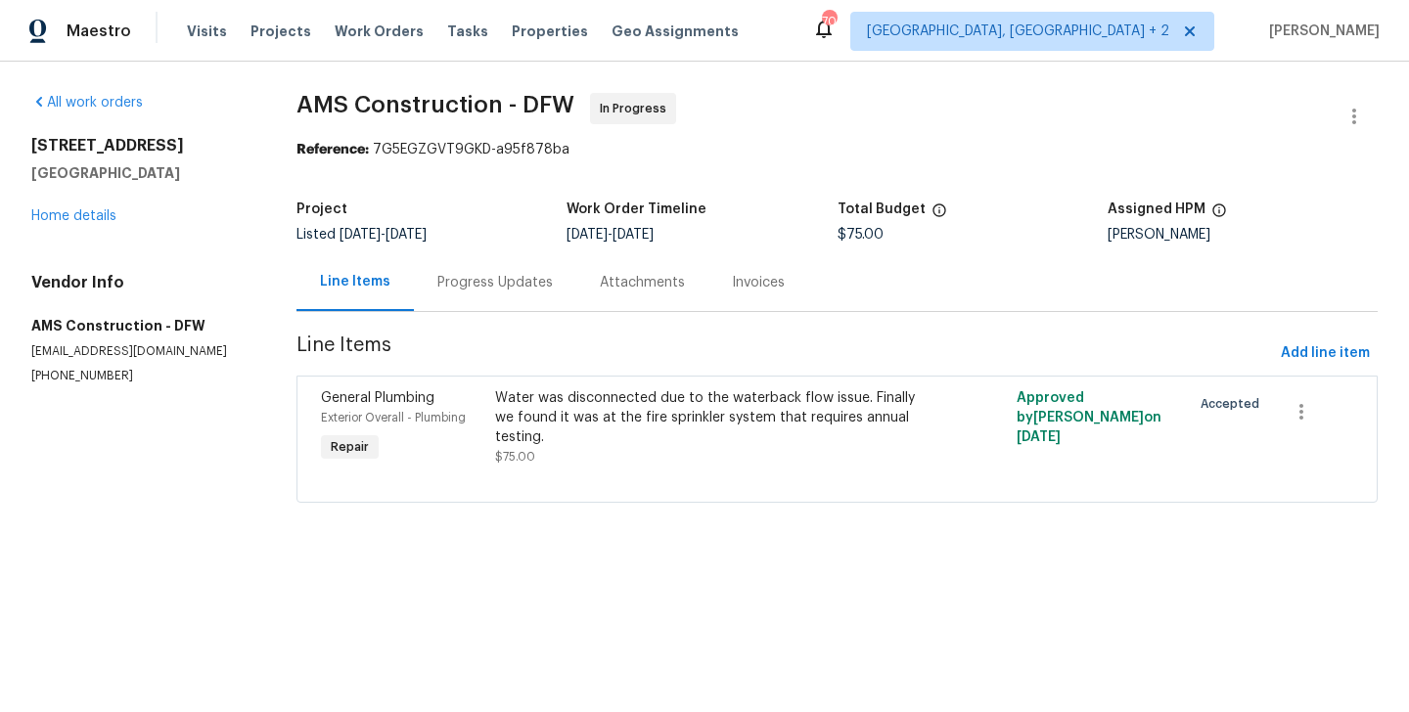
click at [488, 291] on div "Progress Updates" at bounding box center [494, 283] width 115 height 20
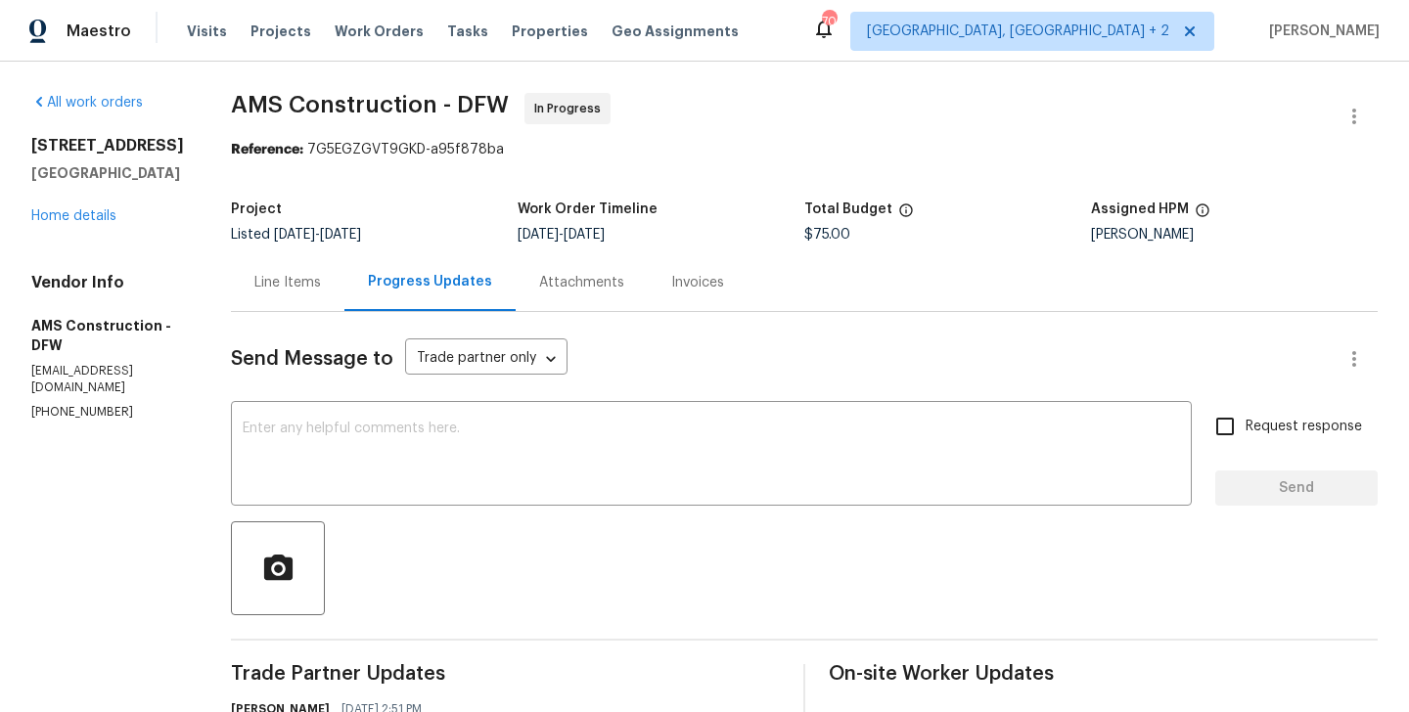
click at [1377, 106] on div at bounding box center [1354, 116] width 47 height 47
click at [1370, 106] on button "button" at bounding box center [1354, 116] width 47 height 47
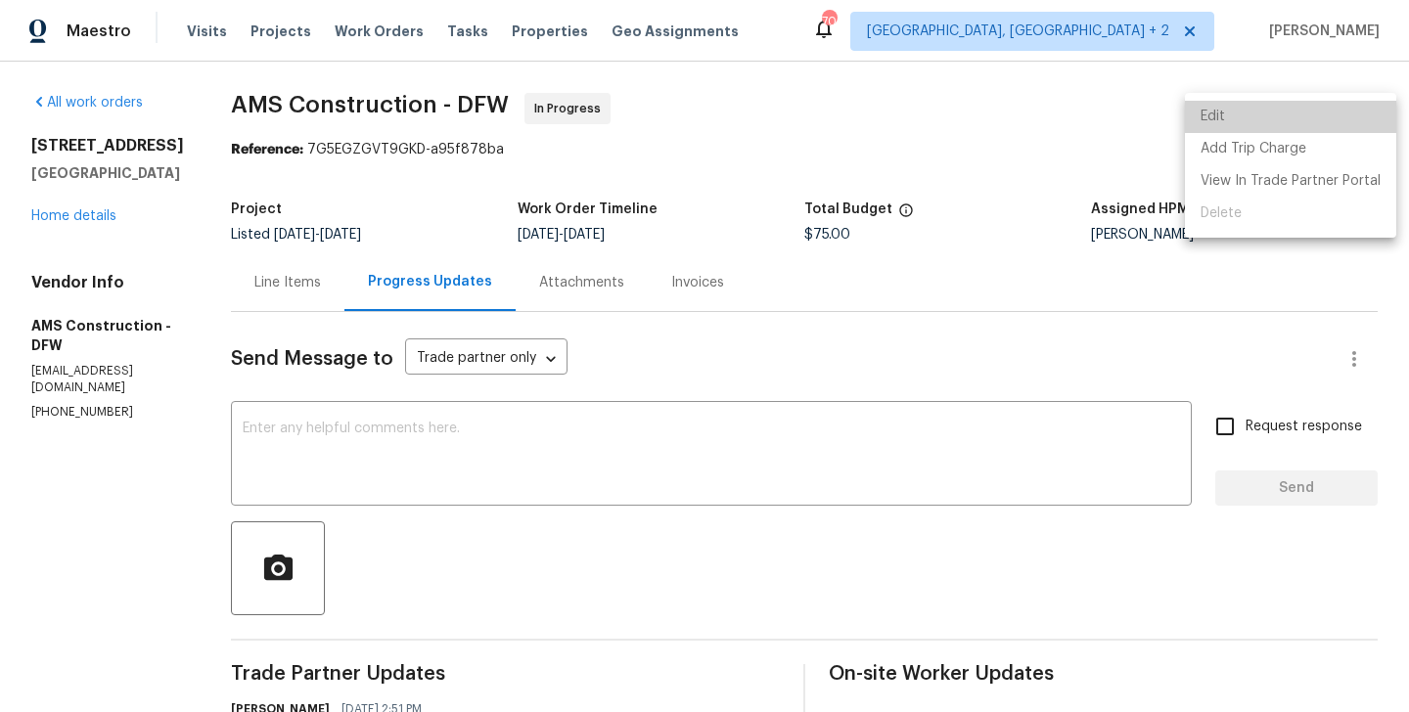
click at [1321, 106] on li "Edit" at bounding box center [1290, 117] width 211 height 32
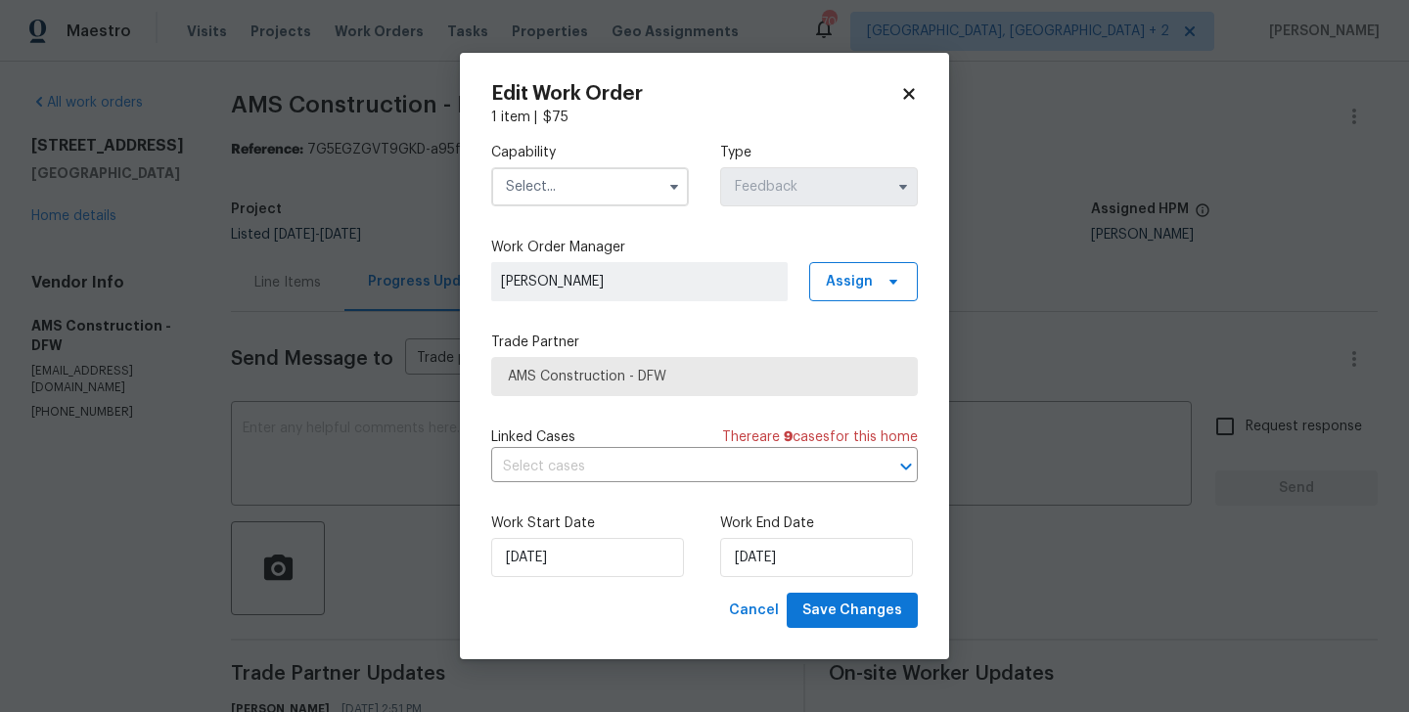
click at [795, 579] on div "Work Start Date [DATE] Work End Date [DATE]" at bounding box center [704, 545] width 427 height 95
click at [789, 562] on input "[DATE]" at bounding box center [816, 557] width 193 height 39
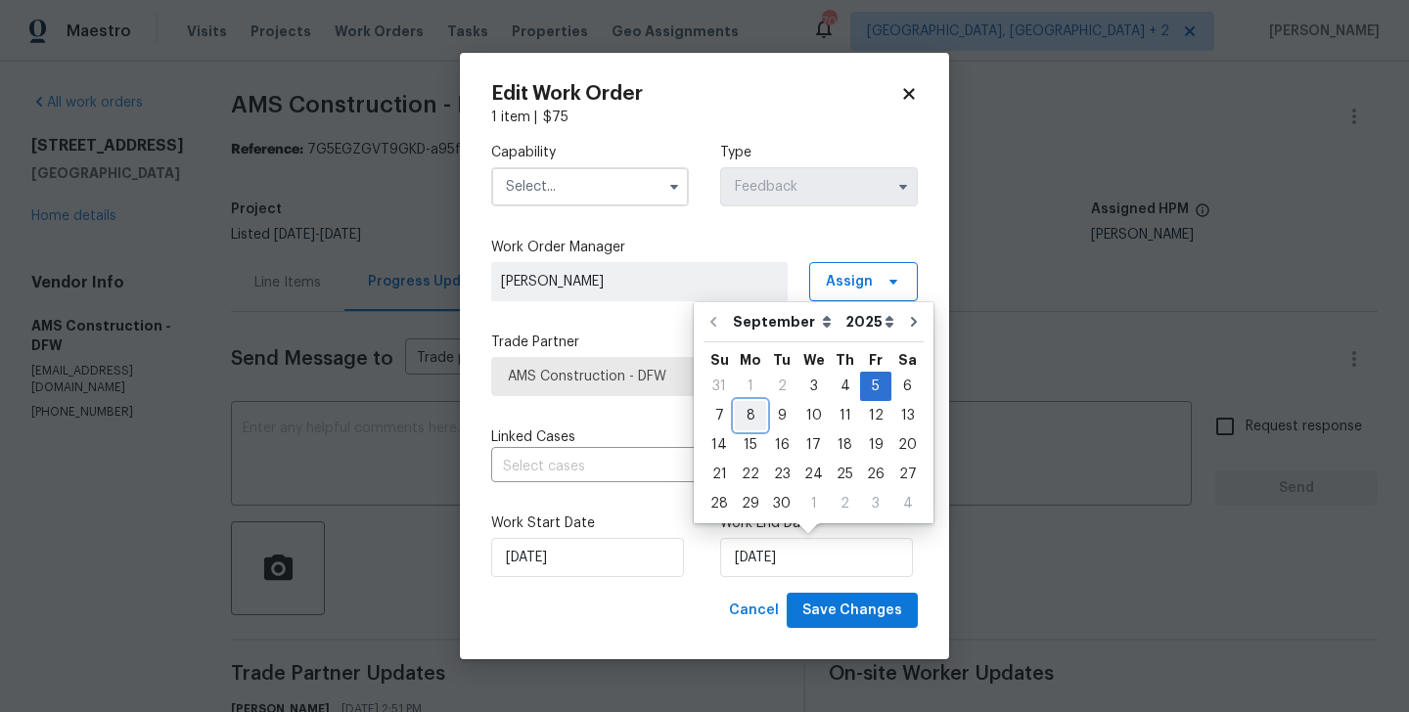
click at [743, 416] on div "8" at bounding box center [750, 415] width 31 height 27
type input "[DATE]"
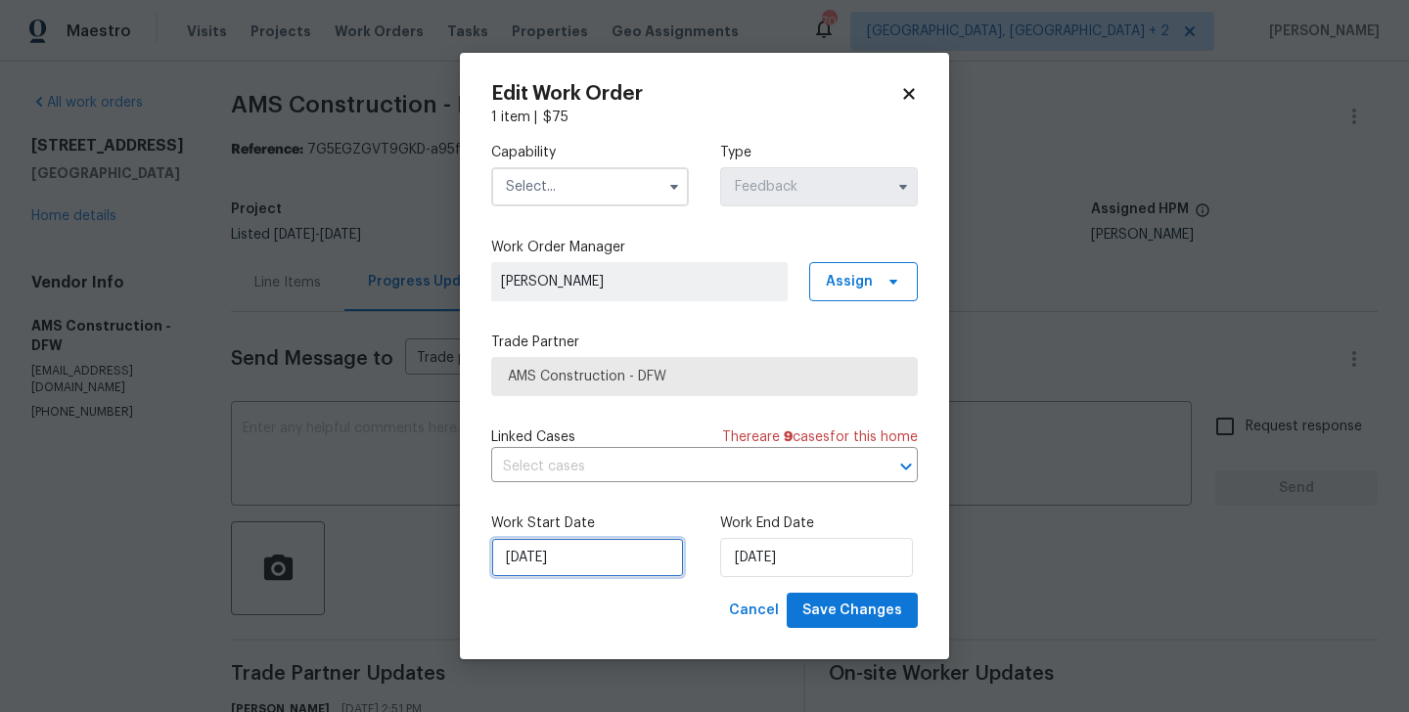
click at [554, 571] on input "[DATE]" at bounding box center [587, 557] width 193 height 39
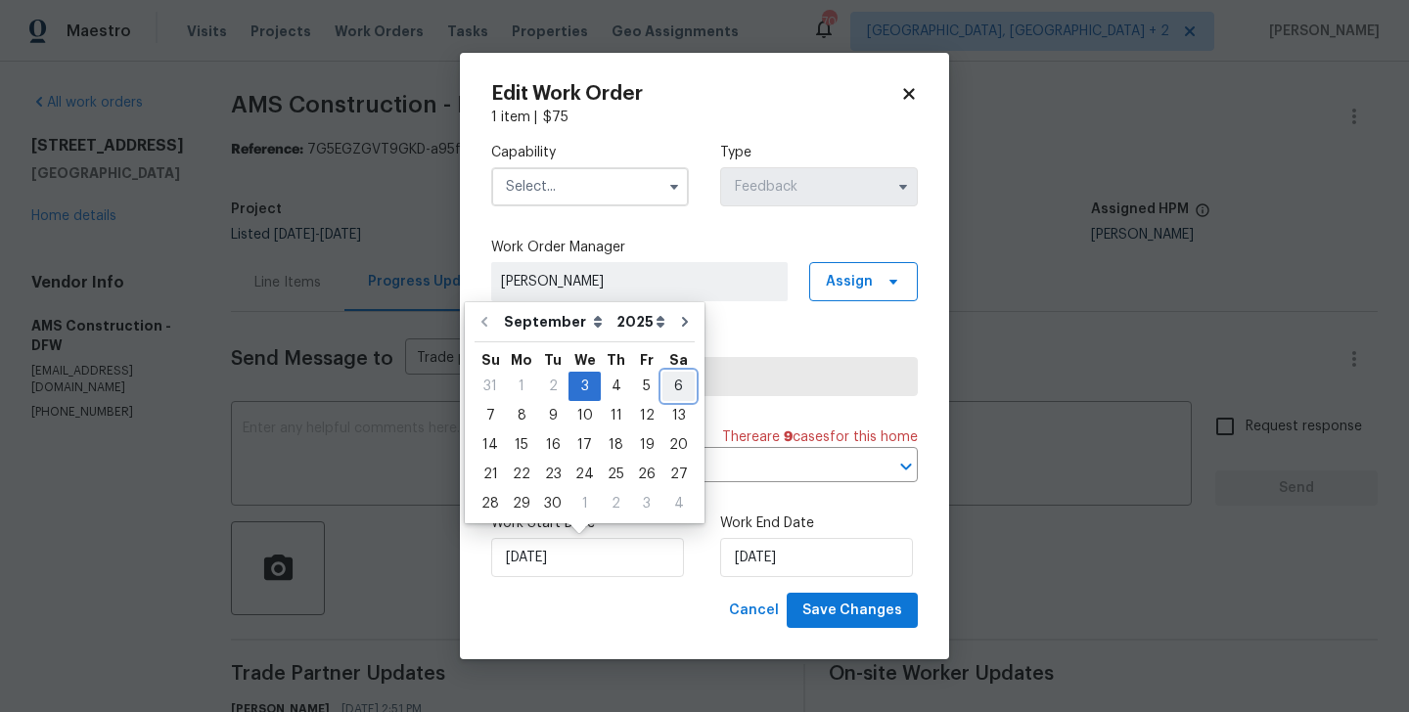
click at [675, 389] on div "6" at bounding box center [679, 386] width 32 height 27
type input "[DATE]"
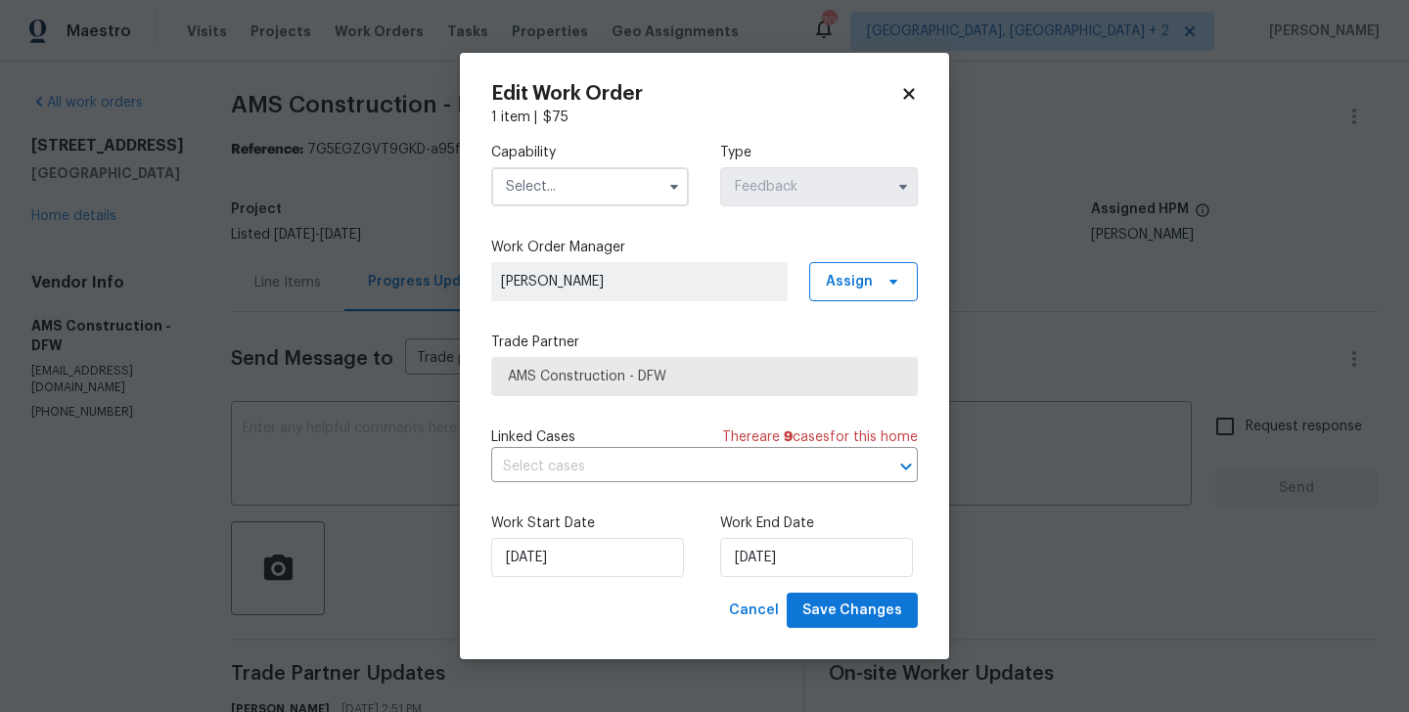
click at [585, 197] on input "text" at bounding box center [590, 186] width 198 height 39
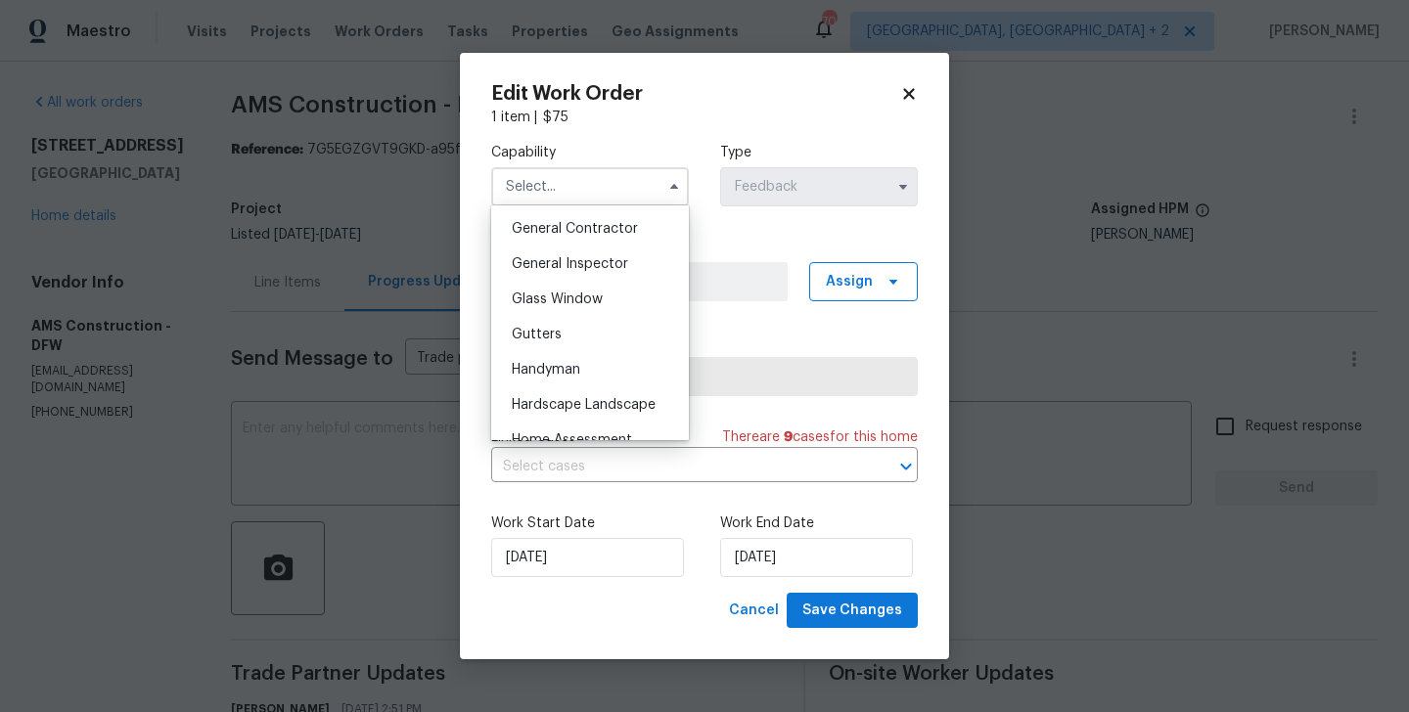
scroll to position [936, 0]
click at [591, 367] on div "Handyman" at bounding box center [590, 368] width 188 height 35
type input "Handyman"
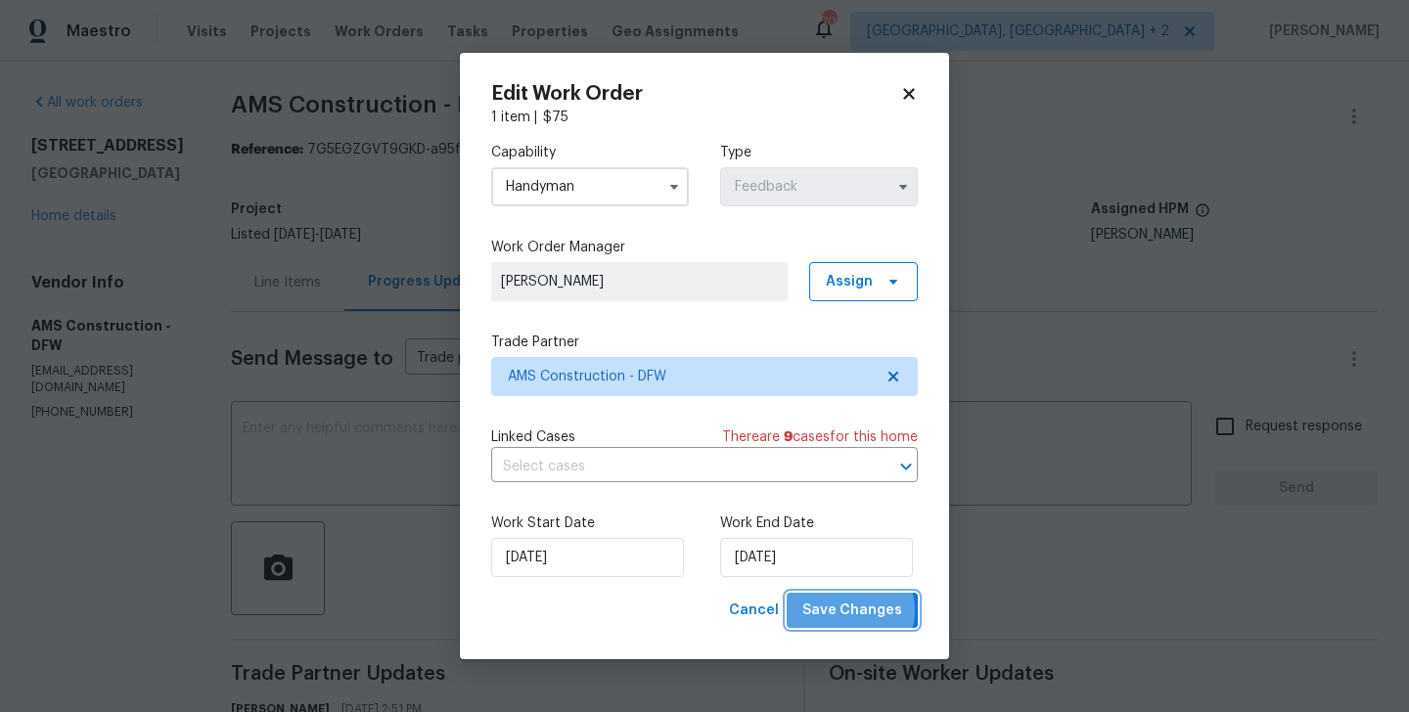
click at [852, 611] on span "Save Changes" at bounding box center [852, 611] width 100 height 24
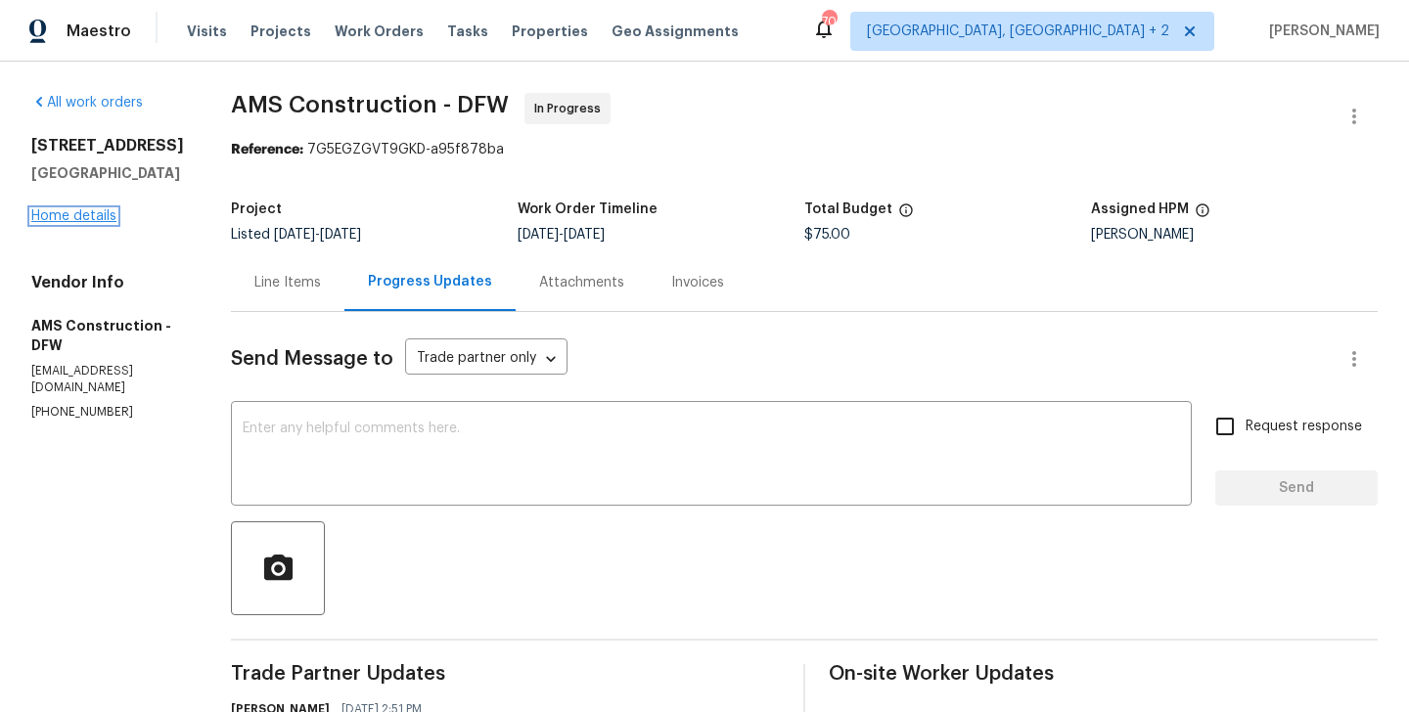
click at [92, 220] on link "Home details" at bounding box center [73, 216] width 85 height 14
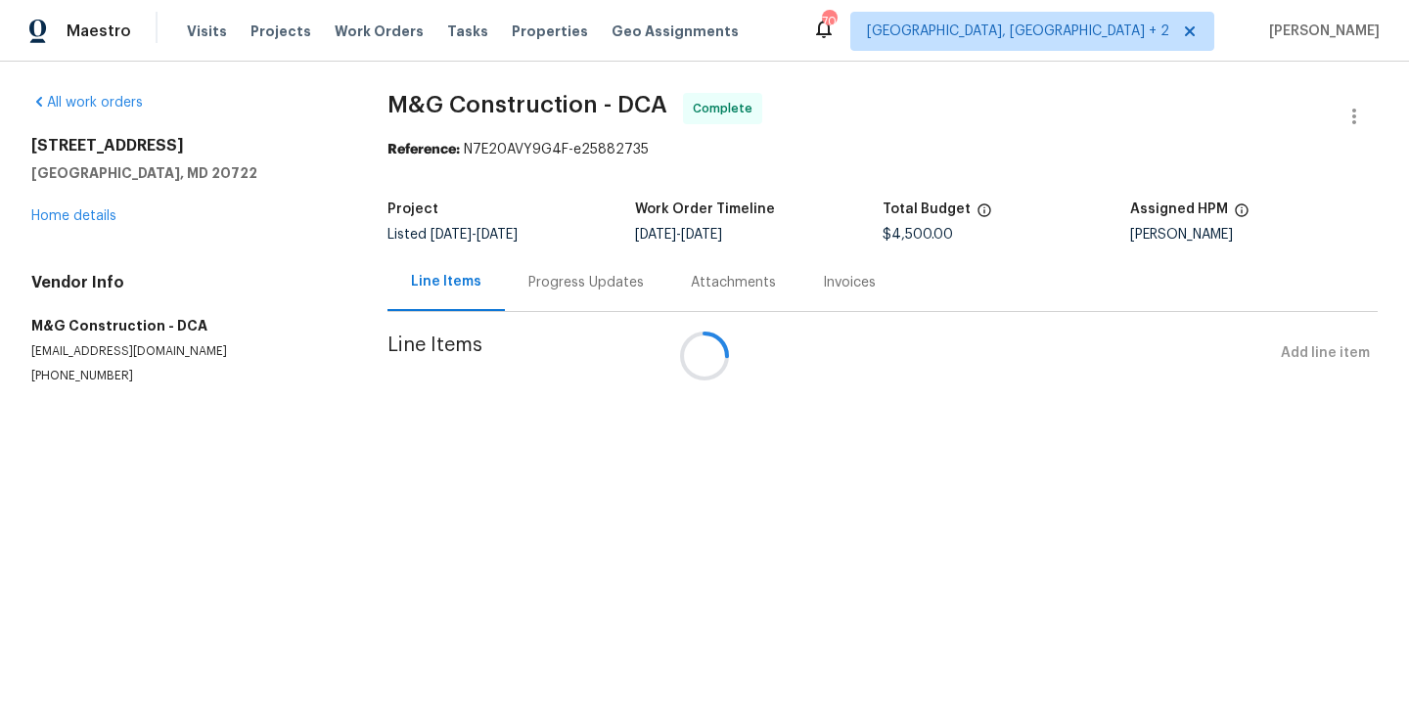
click at [94, 214] on div at bounding box center [704, 356] width 1409 height 712
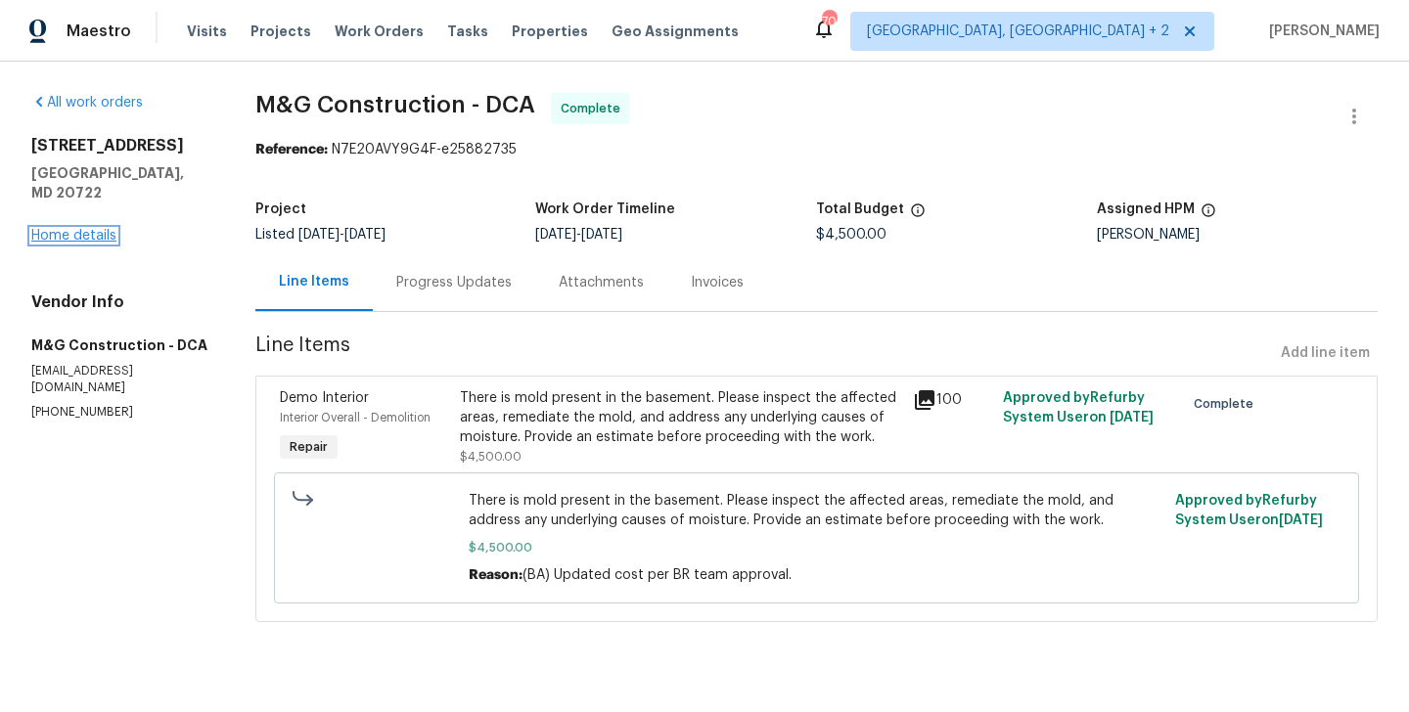
click at [79, 229] on link "Home details" at bounding box center [73, 236] width 85 height 14
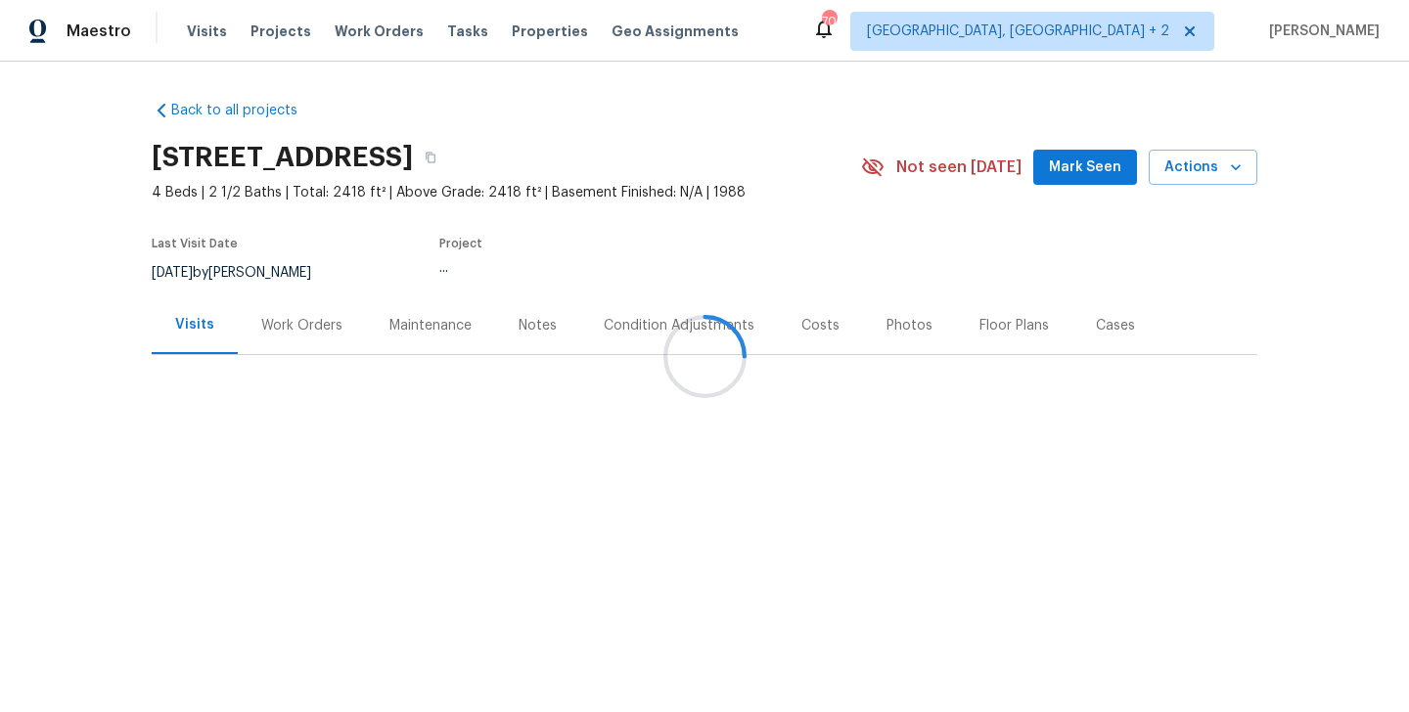
click at [278, 339] on div "Work Orders" at bounding box center [302, 326] width 128 height 58
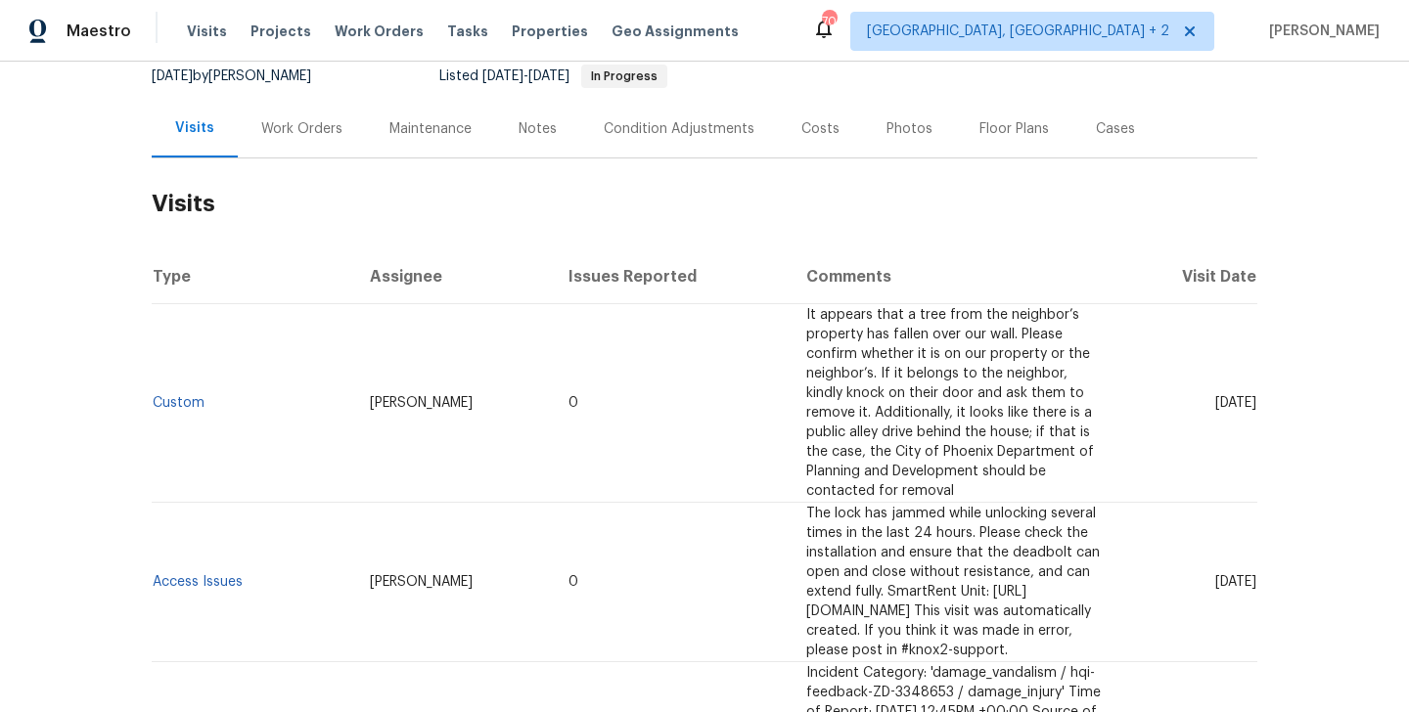
scroll to position [195, 0]
click at [810, 376] on span "It appears that a tree from the neighbor’s property has fallen over our wall. P…" at bounding box center [950, 405] width 288 height 190
click at [156, 398] on link "Custom" at bounding box center [179, 405] width 52 height 14
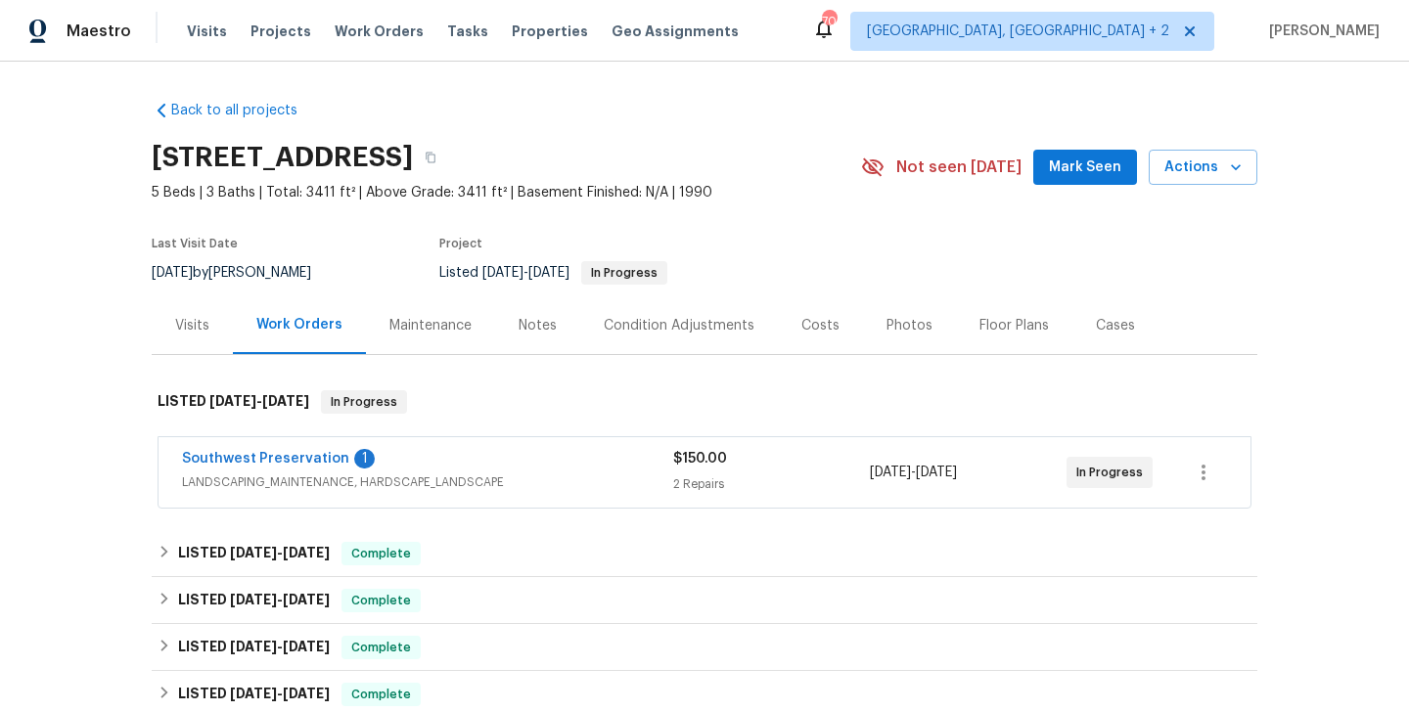
click at [435, 459] on div "Southwest Preservation 1" at bounding box center [427, 460] width 491 height 23
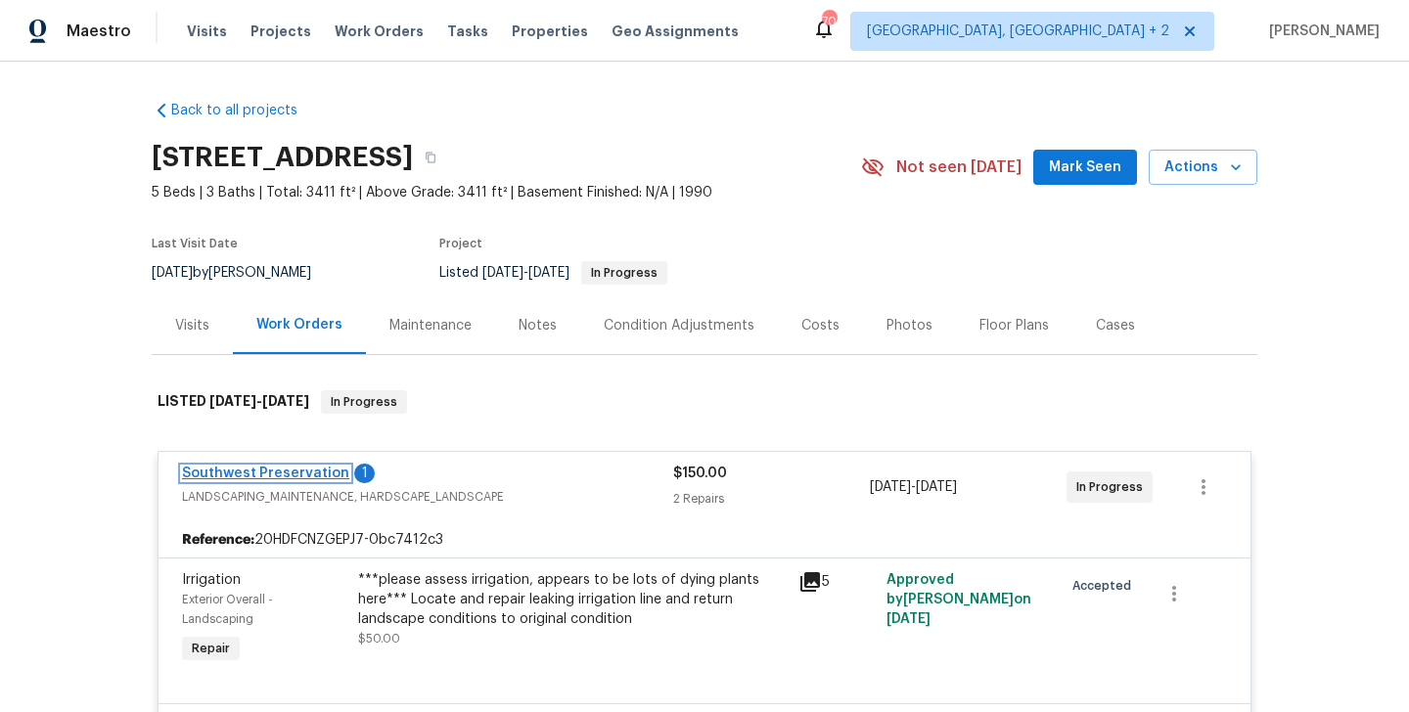
click at [303, 473] on link "Southwest Preservation" at bounding box center [265, 474] width 167 height 14
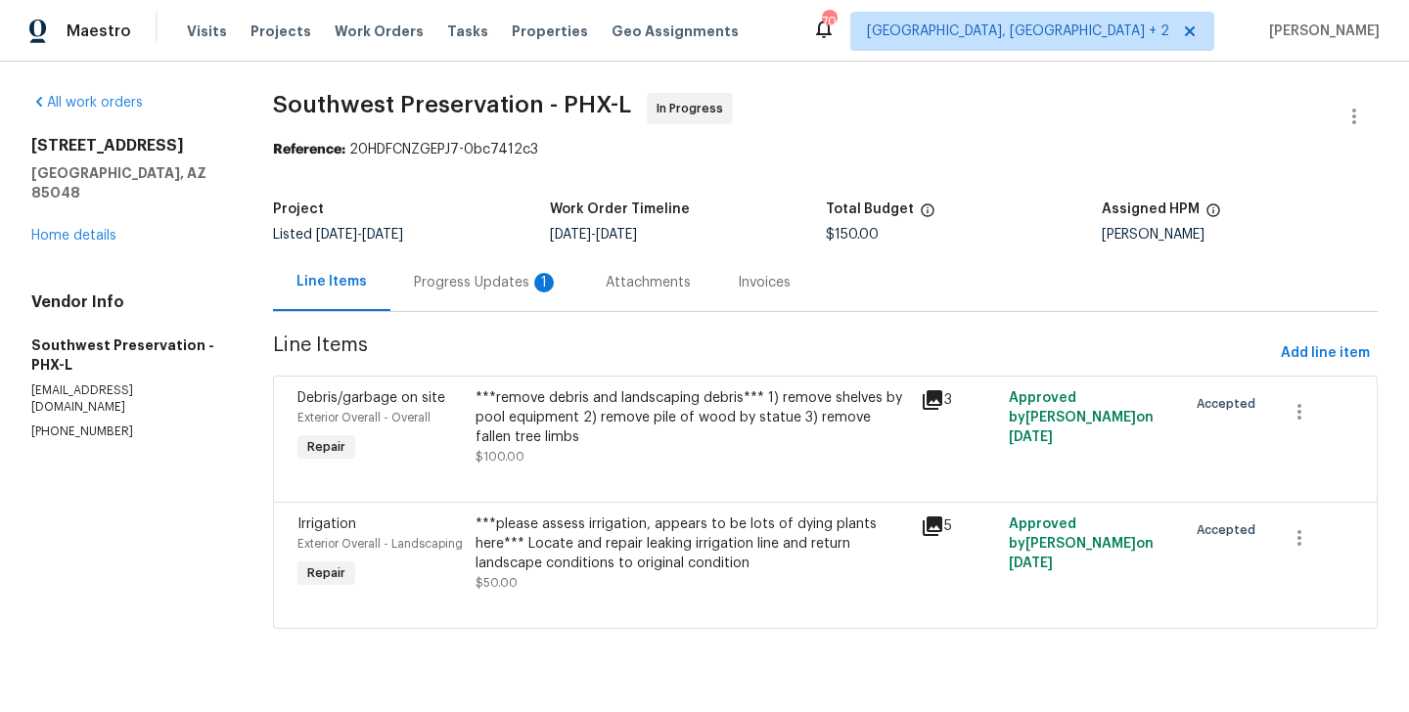
click at [510, 285] on div "Progress Updates 1" at bounding box center [486, 283] width 145 height 20
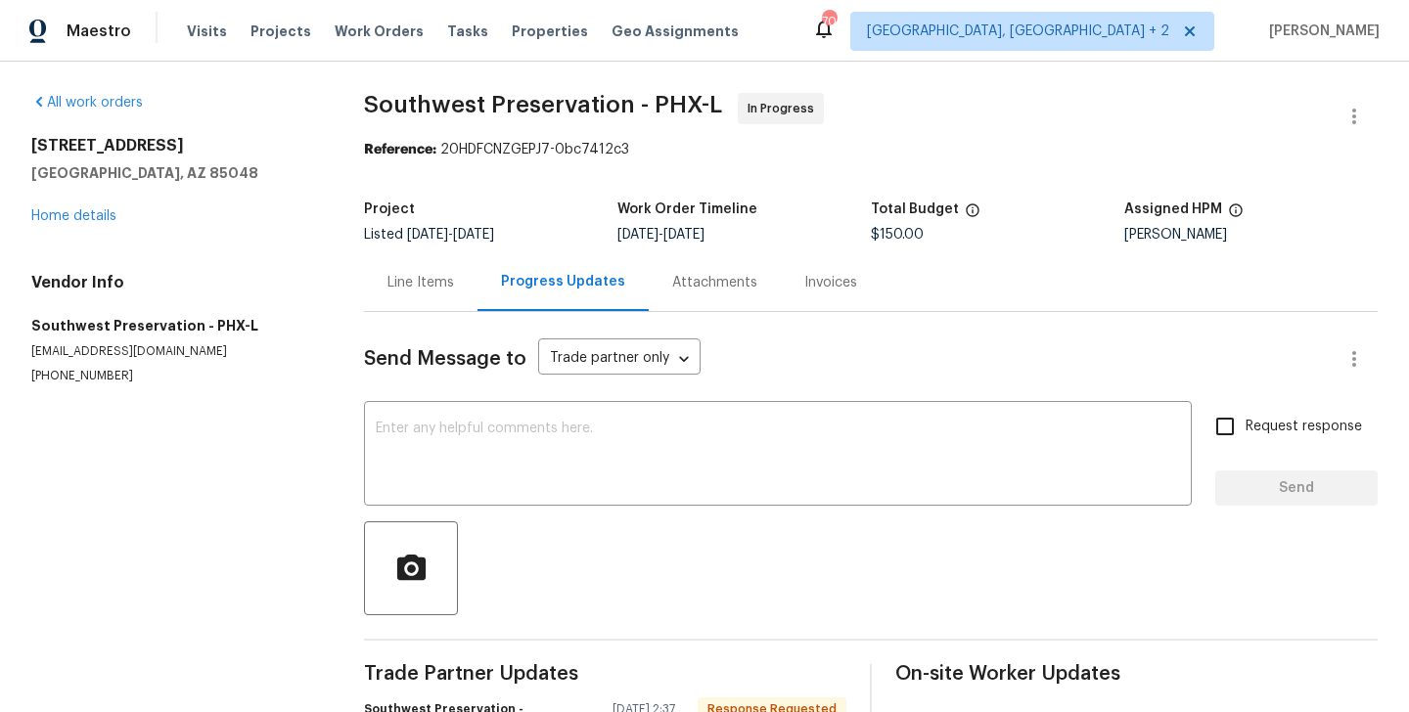
click at [423, 304] on div "Line Items" at bounding box center [421, 282] width 114 height 58
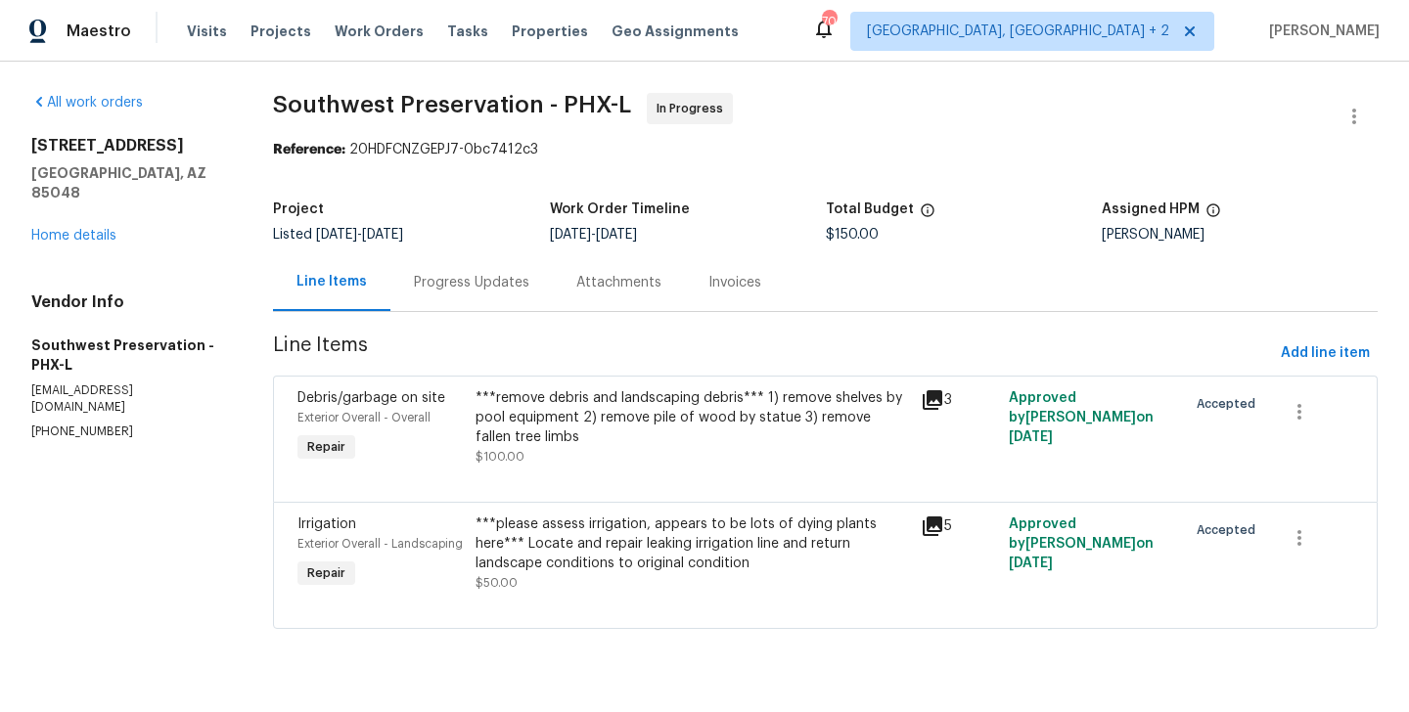
click at [494, 303] on div "Progress Updates" at bounding box center [471, 282] width 162 height 58
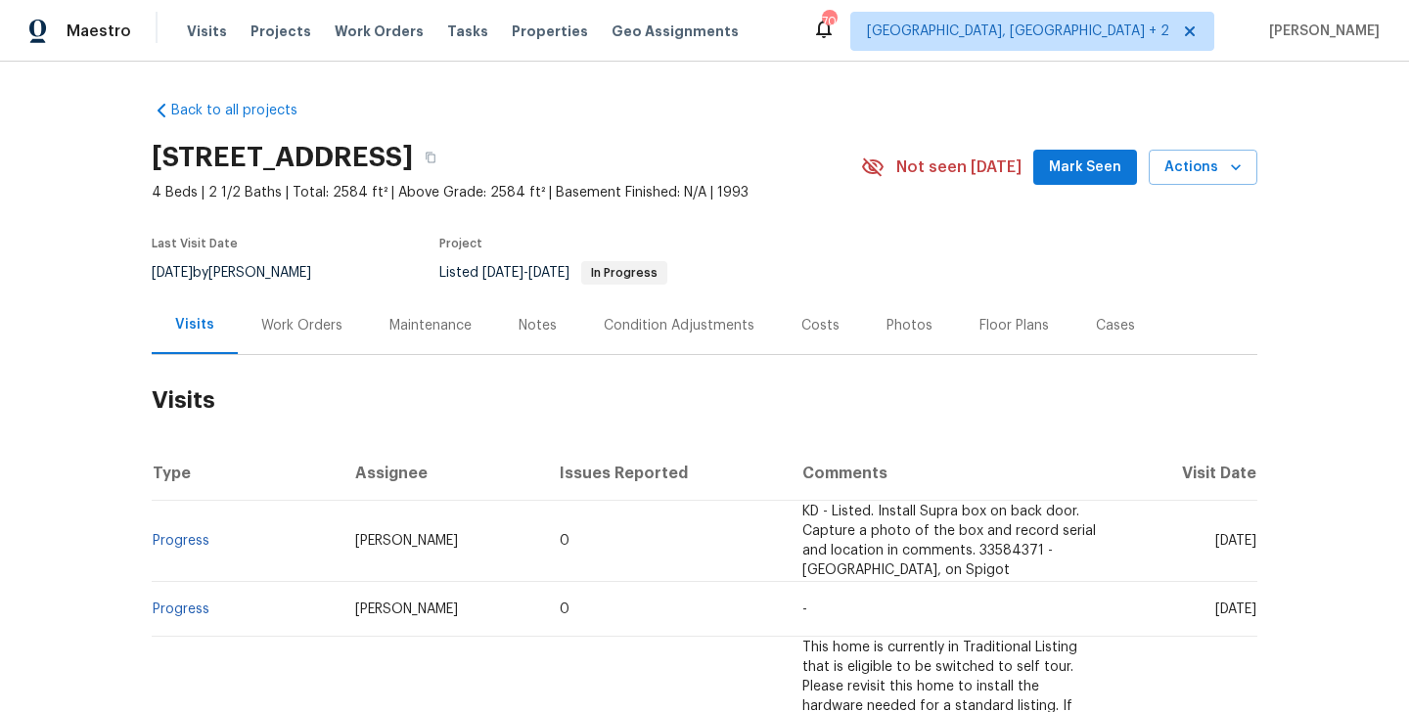
click at [319, 337] on div "Work Orders" at bounding box center [302, 326] width 128 height 58
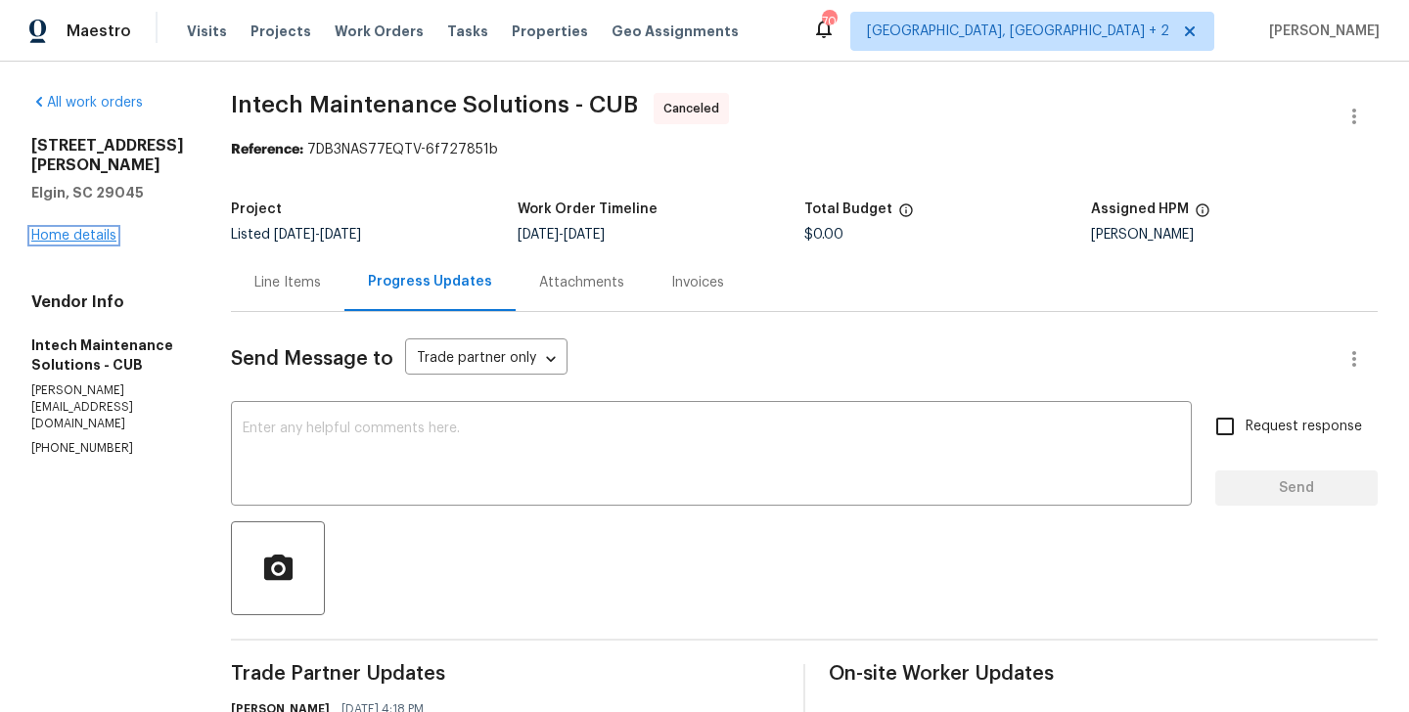
click at [70, 231] on link "Home details" at bounding box center [73, 236] width 85 height 14
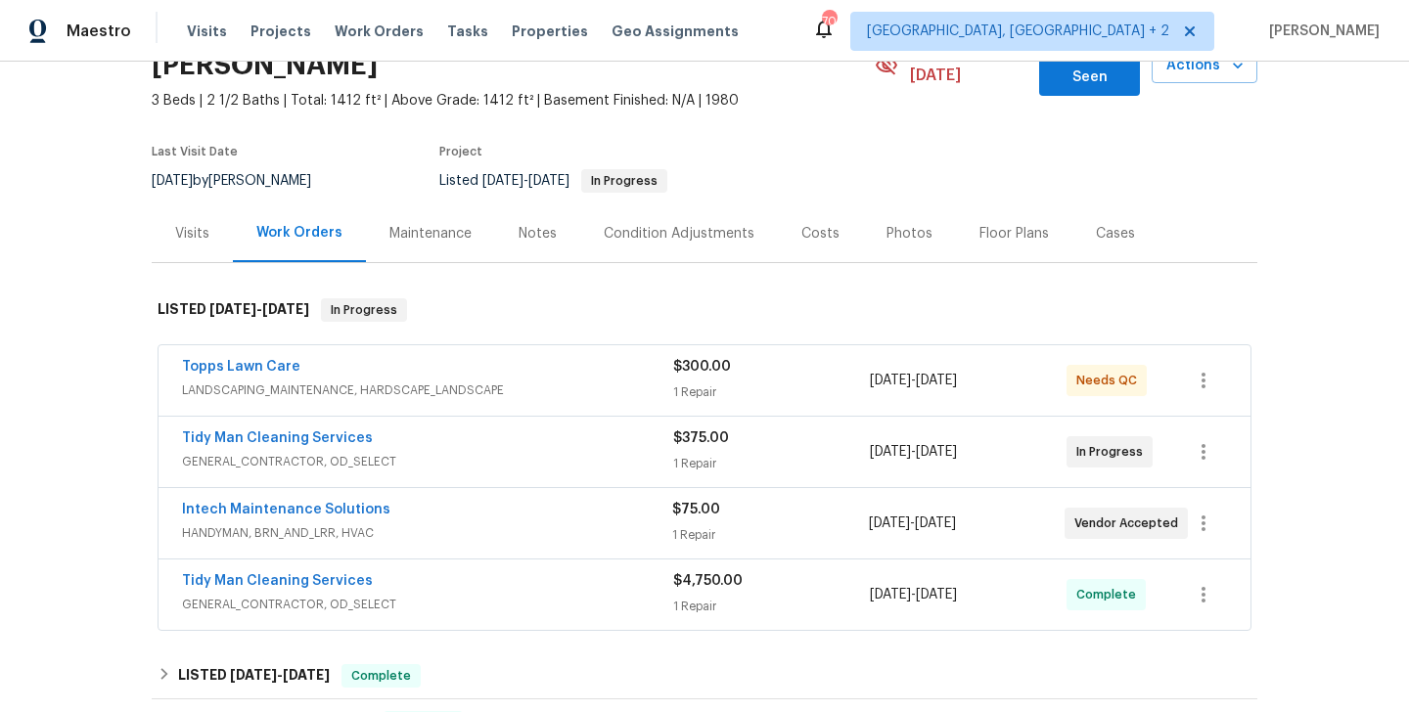
scroll to position [113, 0]
click at [358, 502] on link "Intech Maintenance Solutions" at bounding box center [286, 509] width 208 height 14
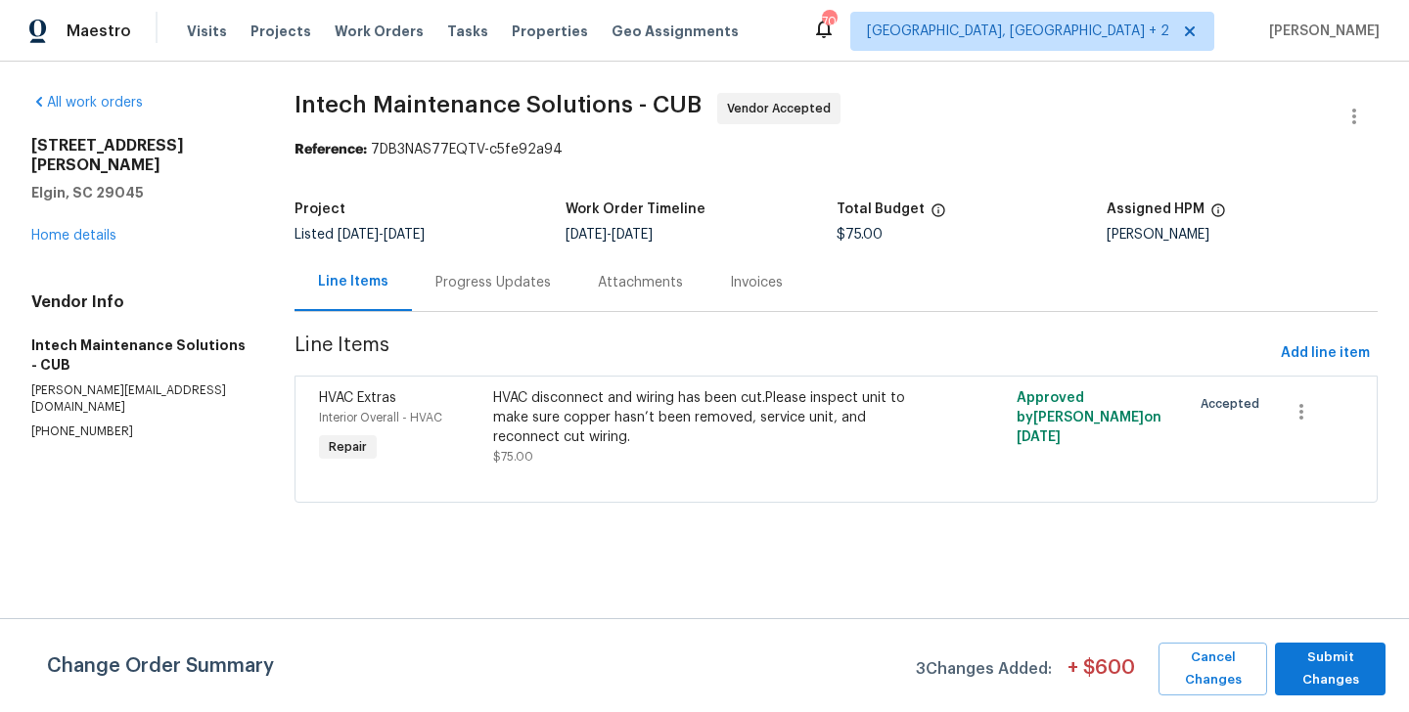
click at [470, 264] on div "Progress Updates" at bounding box center [493, 282] width 162 height 58
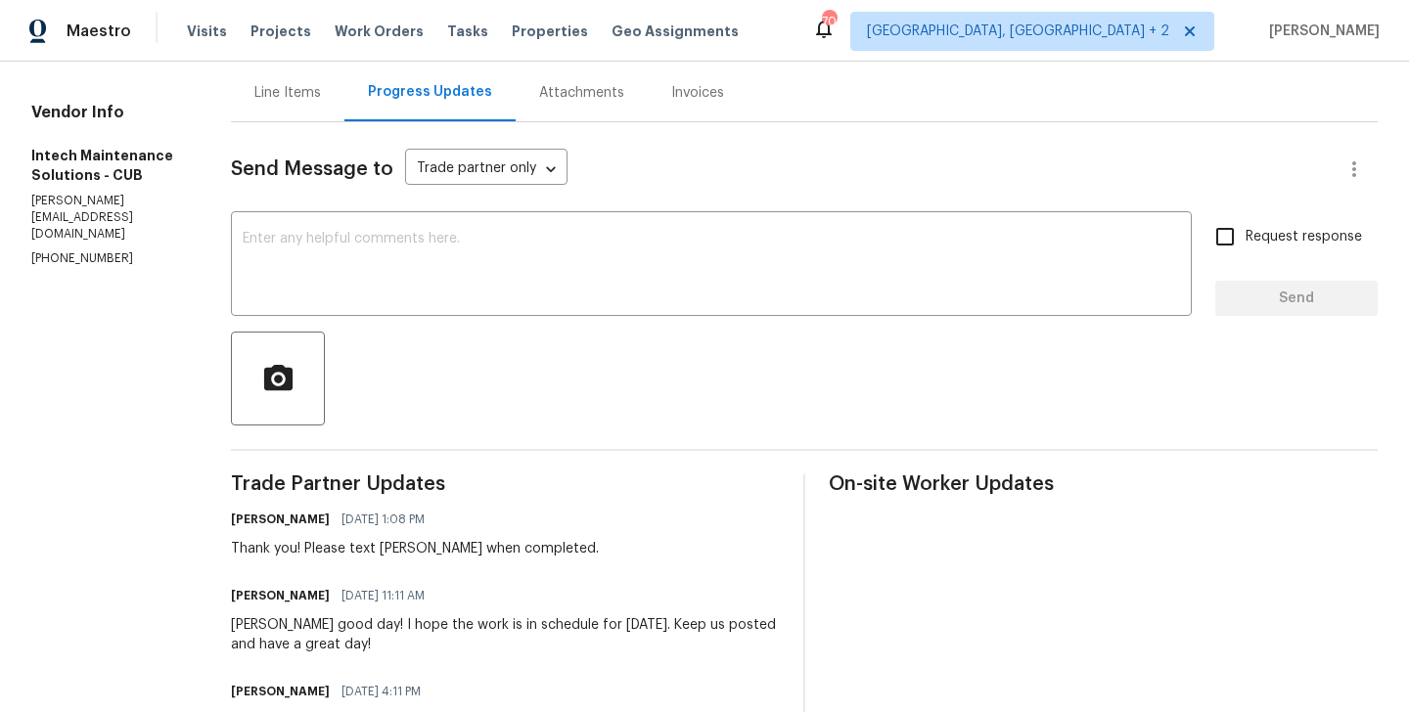
scroll to position [186, 0]
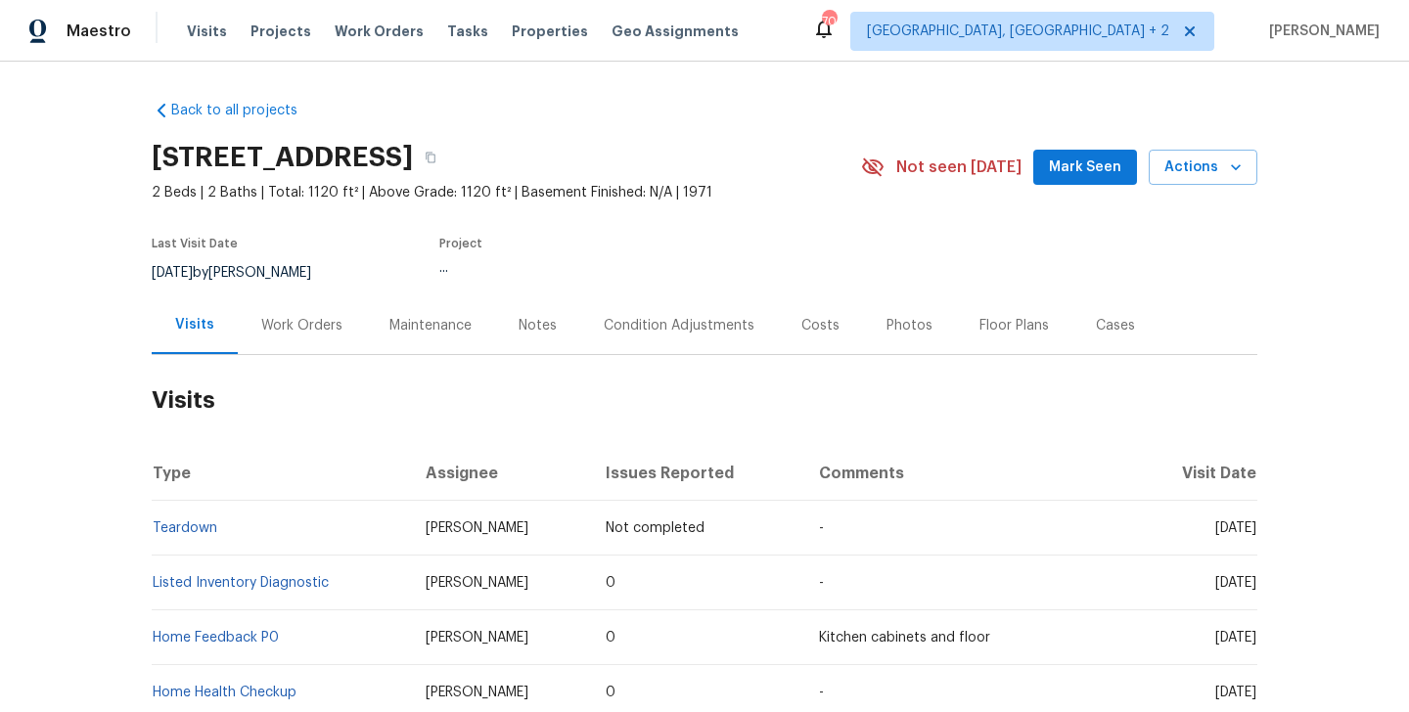
click at [332, 319] on div "Work Orders" at bounding box center [301, 326] width 81 height 20
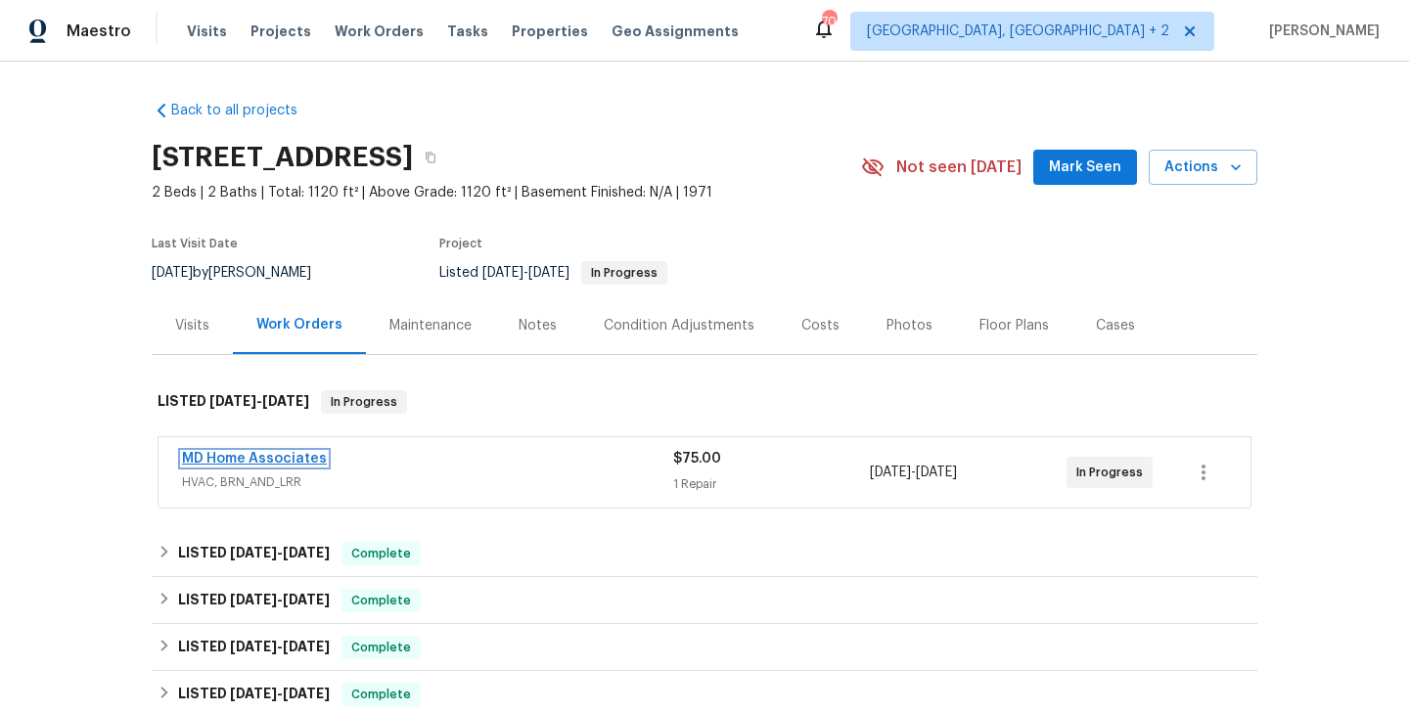
click at [311, 458] on link "MD Home Associates" at bounding box center [254, 459] width 145 height 14
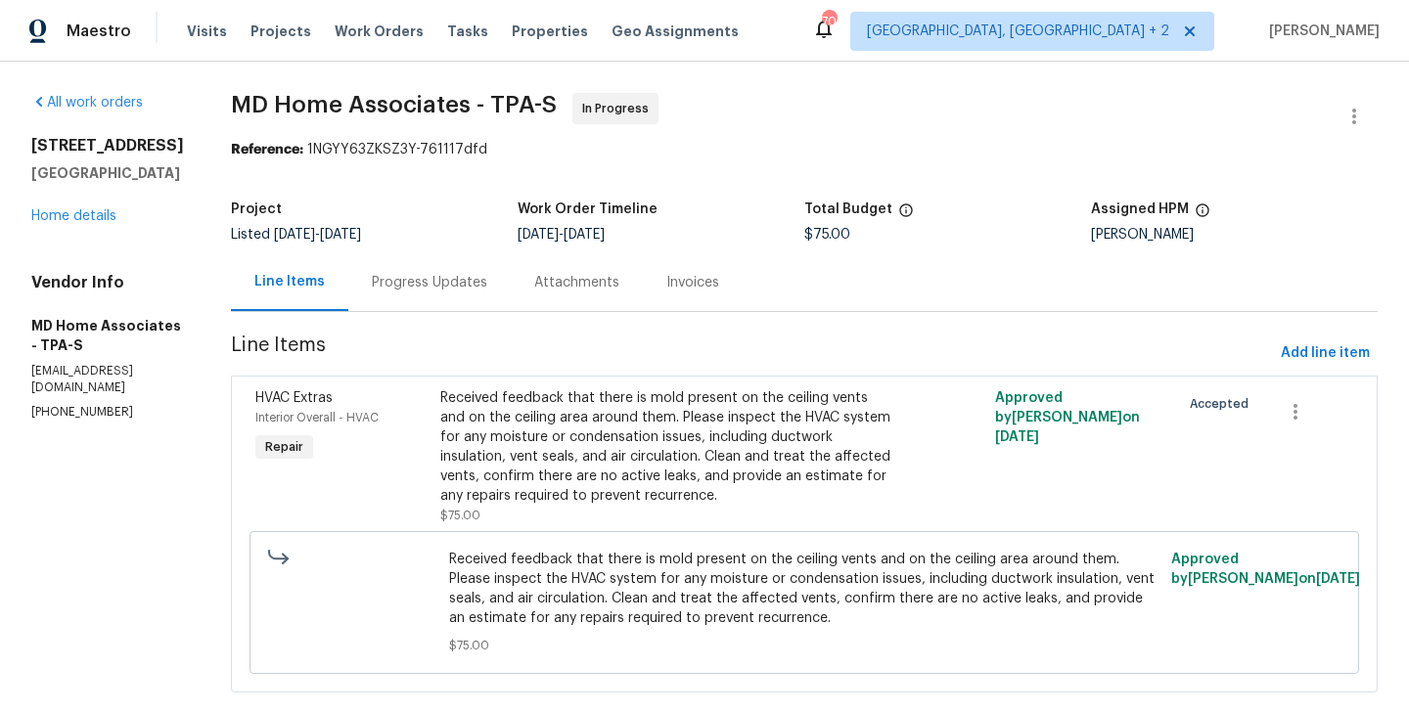
click at [86, 426] on section "All work orders 2413 Riverbluff Pkwy # V-231 Sarasota, FL 34231 Home details Ve…" at bounding box center [107, 404] width 153 height 623
copy p "(305) 951-3602"
click at [460, 288] on div "Progress Updates" at bounding box center [429, 283] width 115 height 20
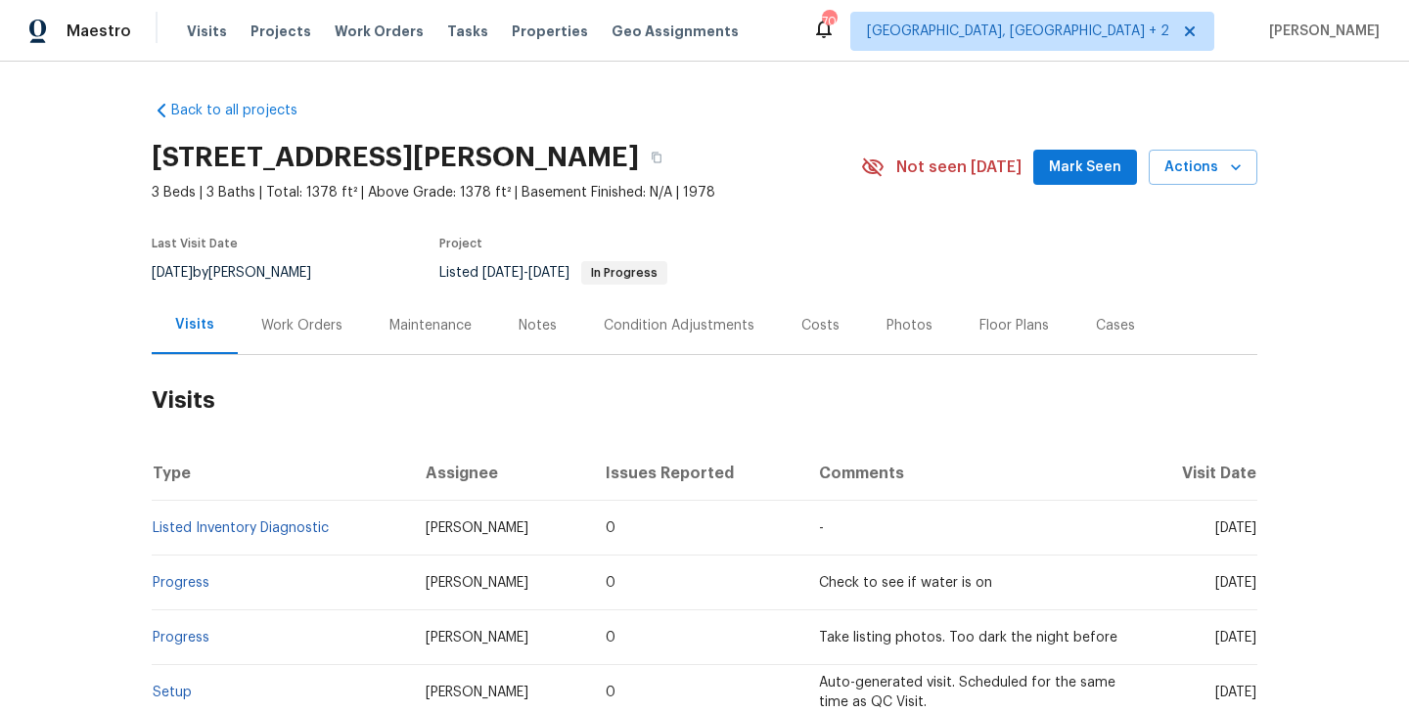
click at [318, 343] on div "Work Orders" at bounding box center [302, 326] width 128 height 58
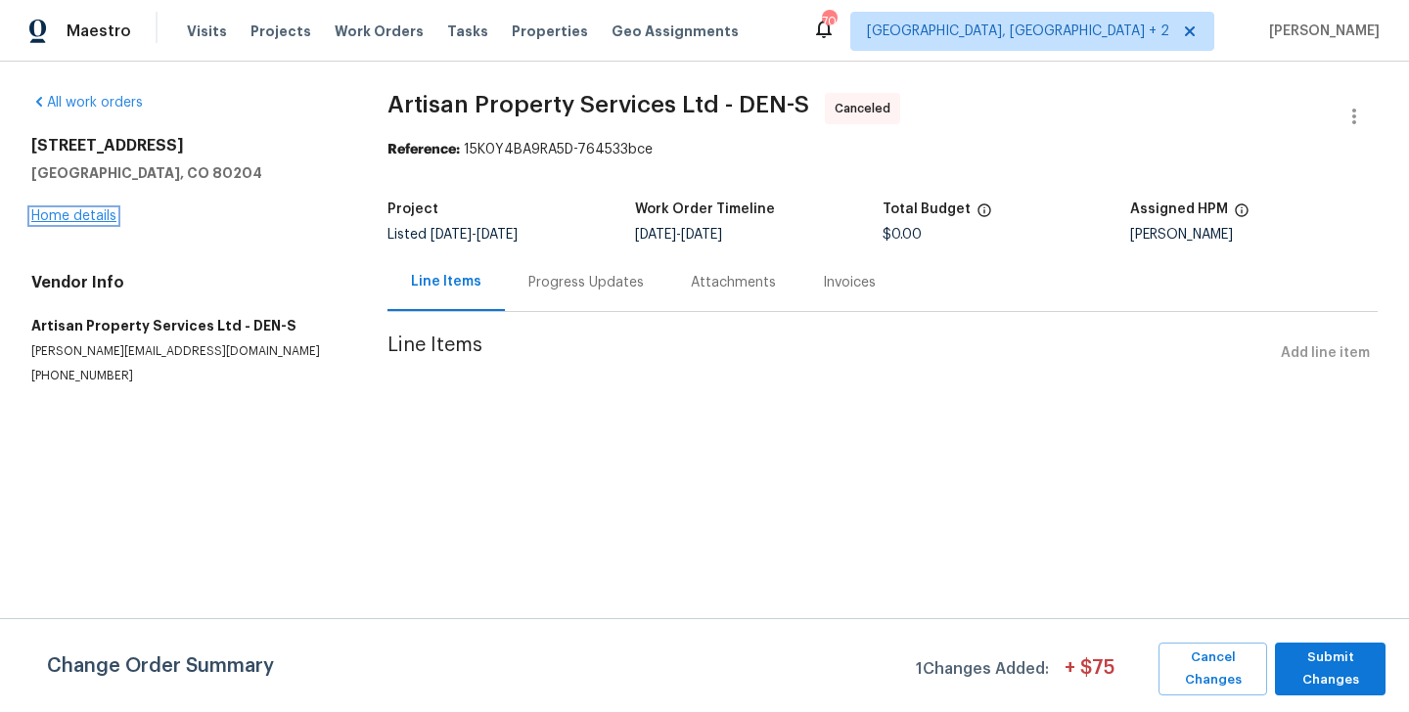
click at [83, 220] on link "Home details" at bounding box center [73, 216] width 85 height 14
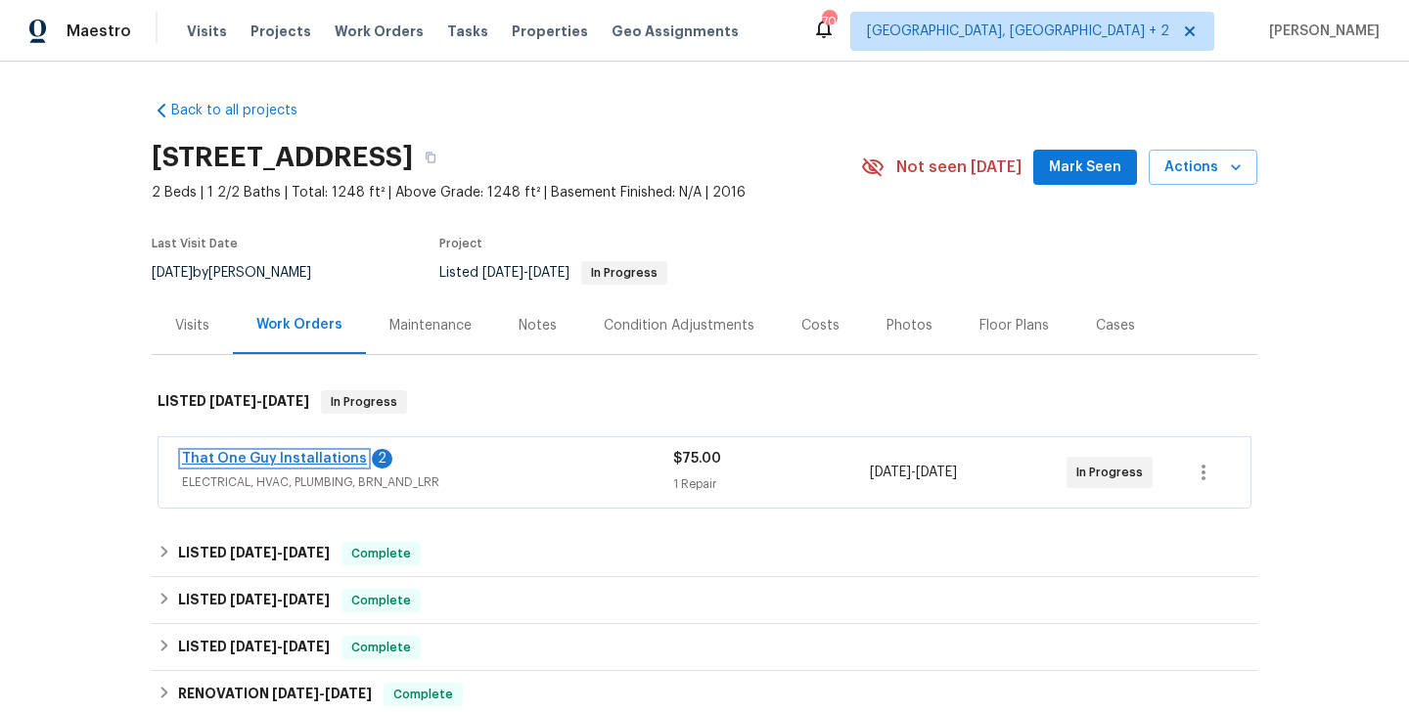
click at [327, 462] on link "That One Guy Installations" at bounding box center [274, 459] width 185 height 14
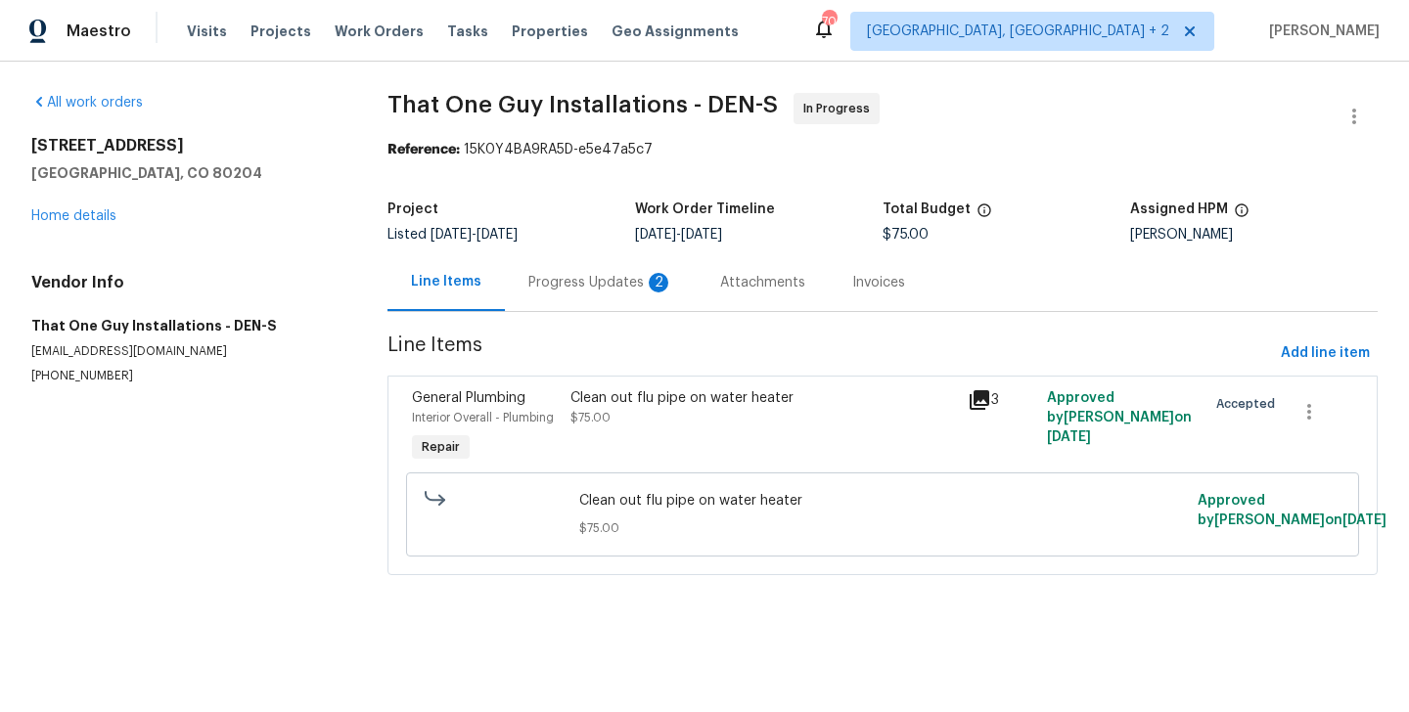
click at [540, 280] on div "Progress Updates 2" at bounding box center [600, 283] width 145 height 20
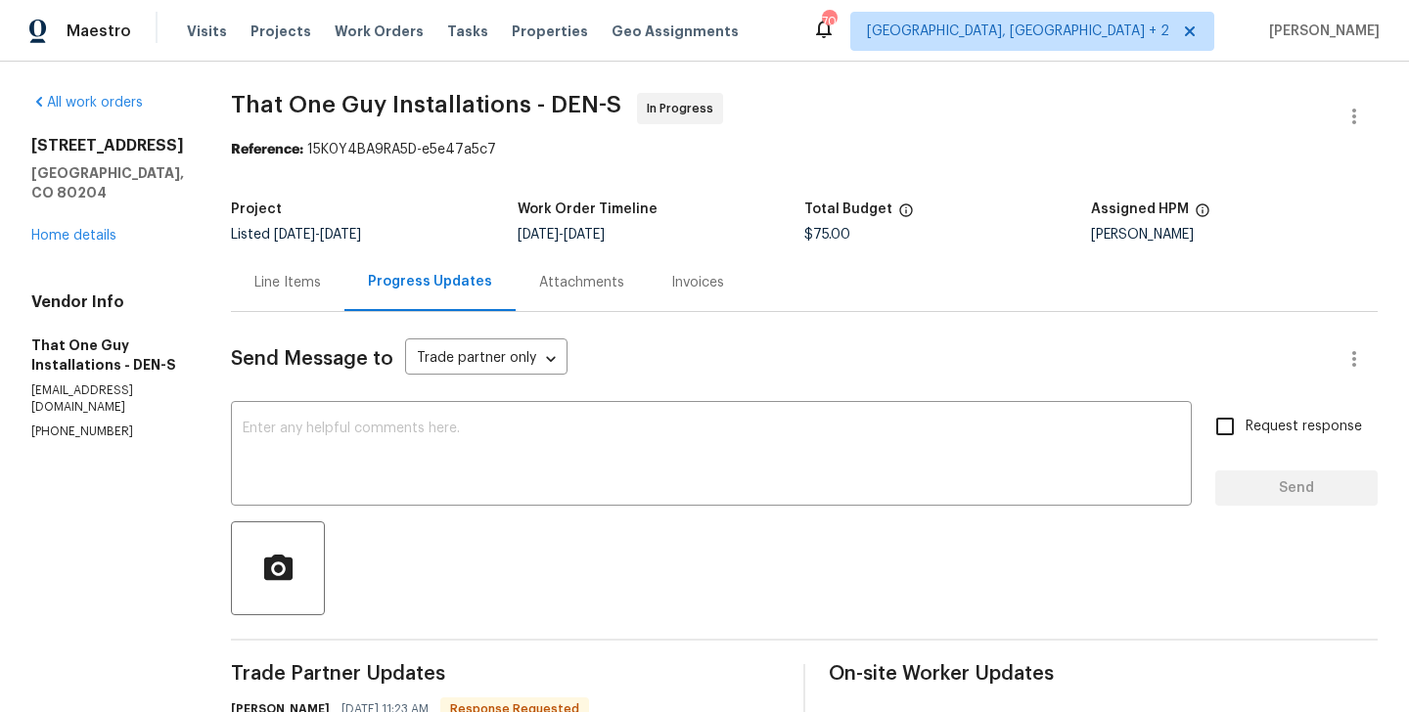
click at [260, 277] on div "Line Items" at bounding box center [287, 283] width 67 height 20
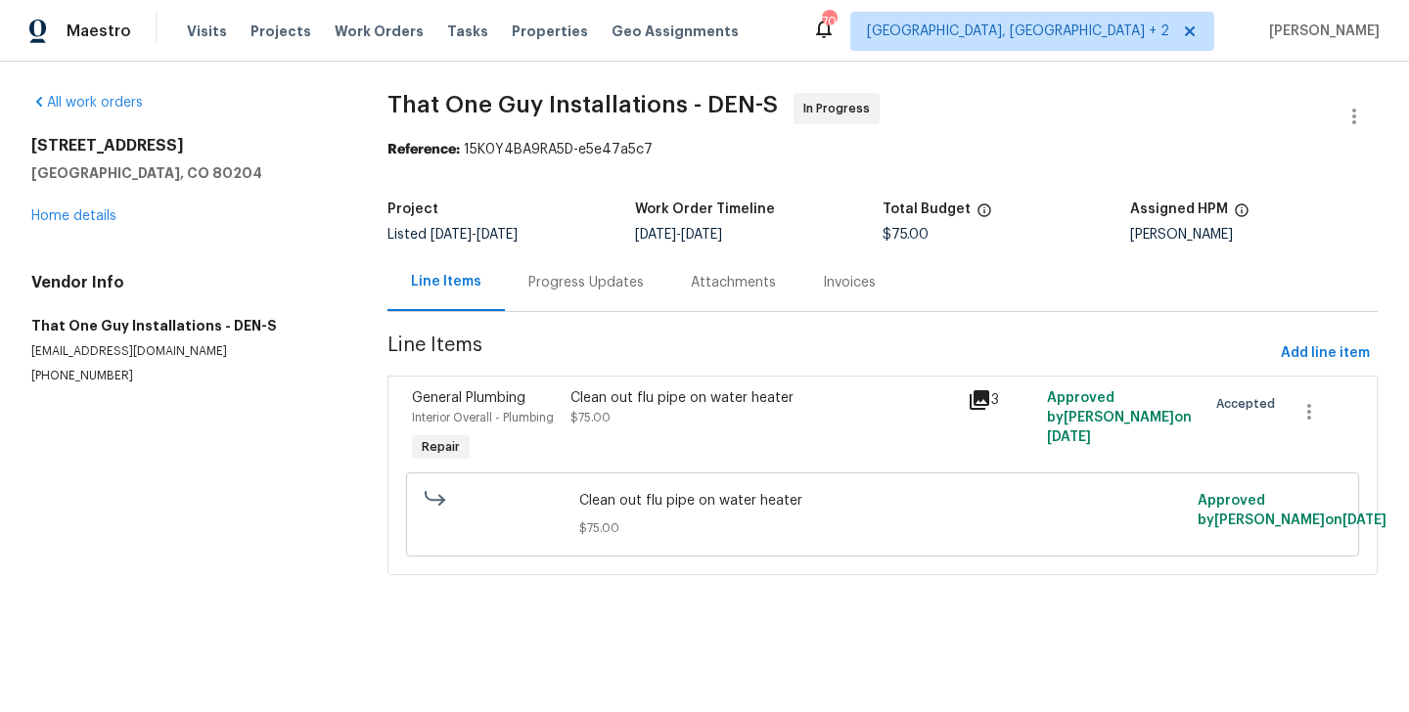
click at [596, 419] on span "$75.00" at bounding box center [591, 418] width 40 height 12
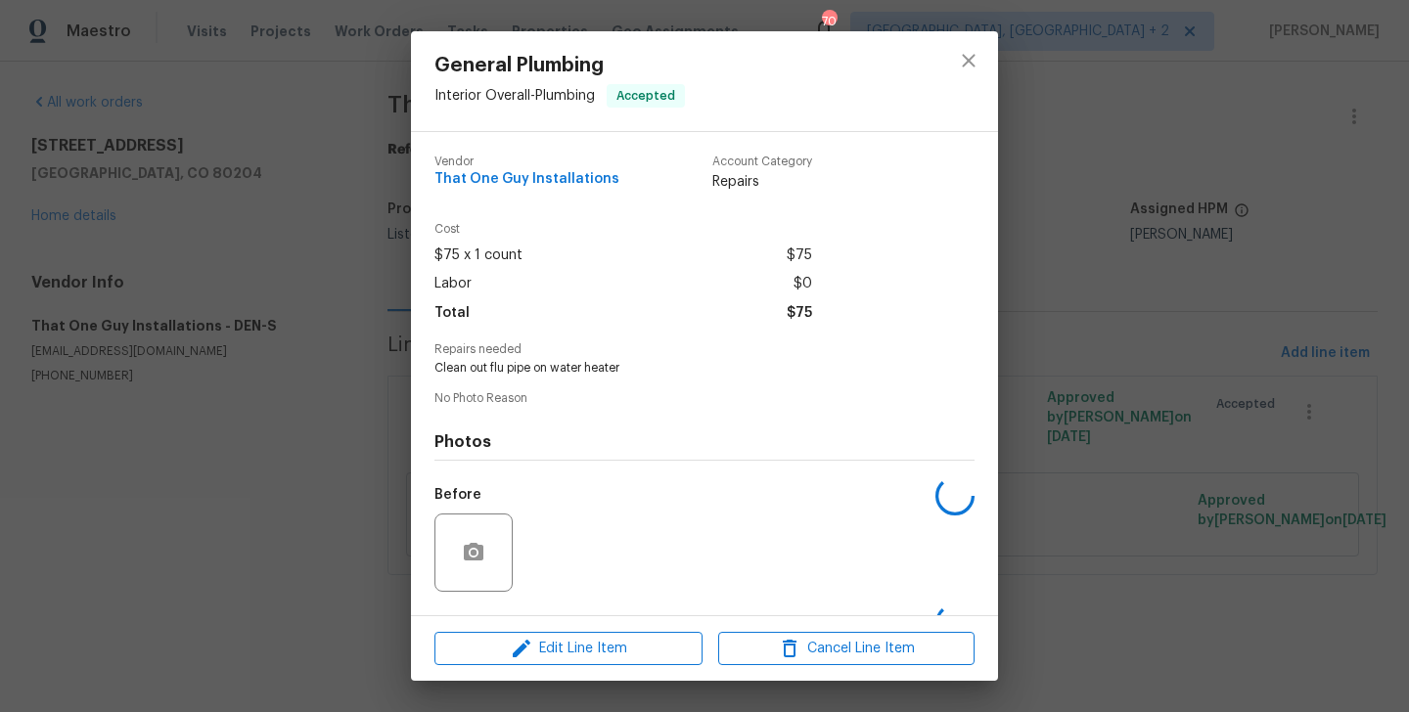
scroll to position [123, 0]
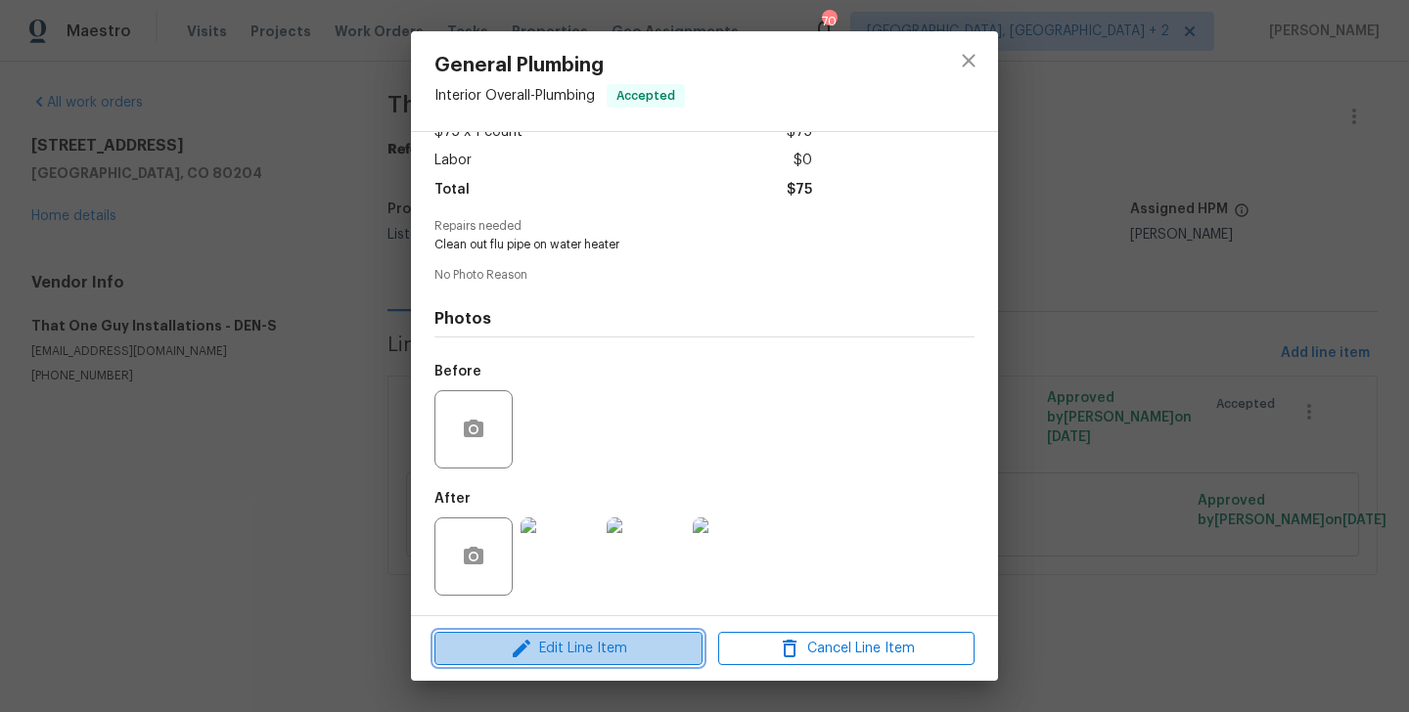
click at [570, 637] on span "Edit Line Item" at bounding box center [568, 649] width 256 height 24
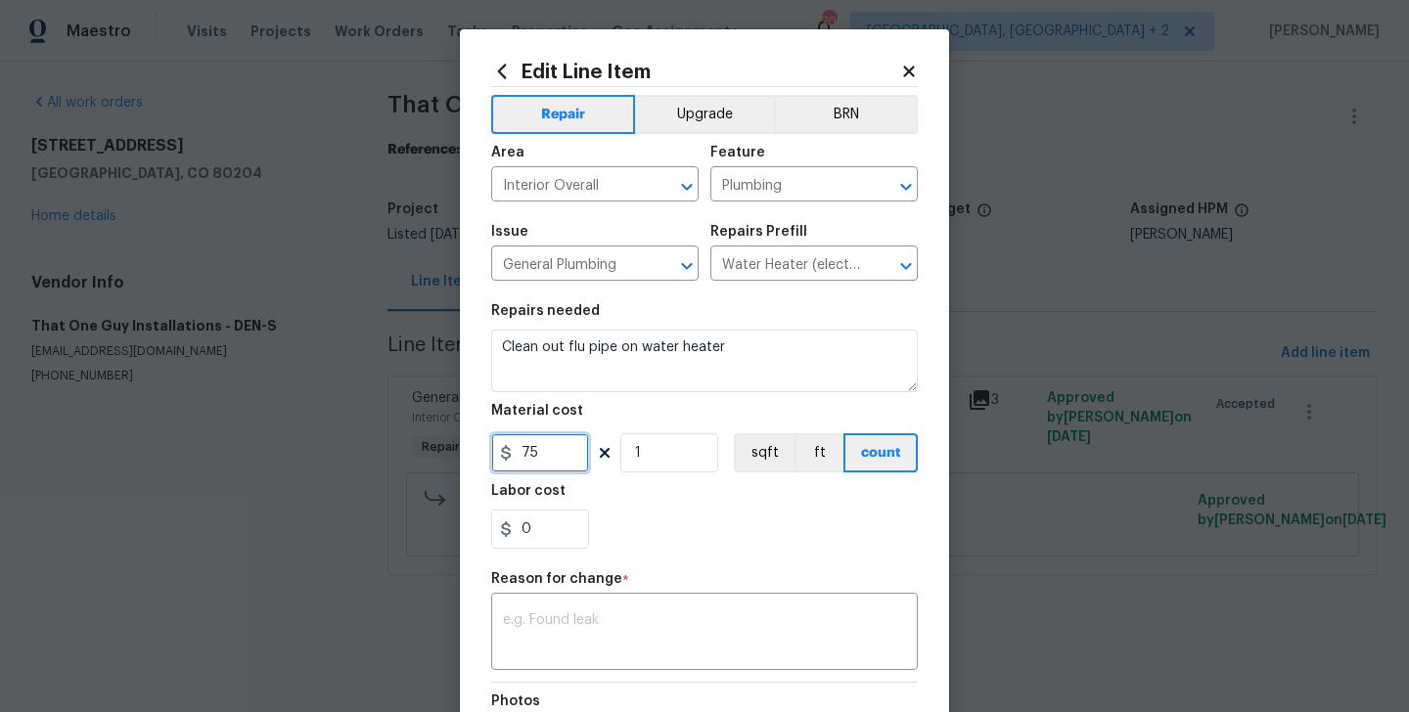
click at [548, 456] on input "75" at bounding box center [540, 453] width 98 height 39
type input "180"
click at [584, 648] on textarea at bounding box center [704, 634] width 403 height 41
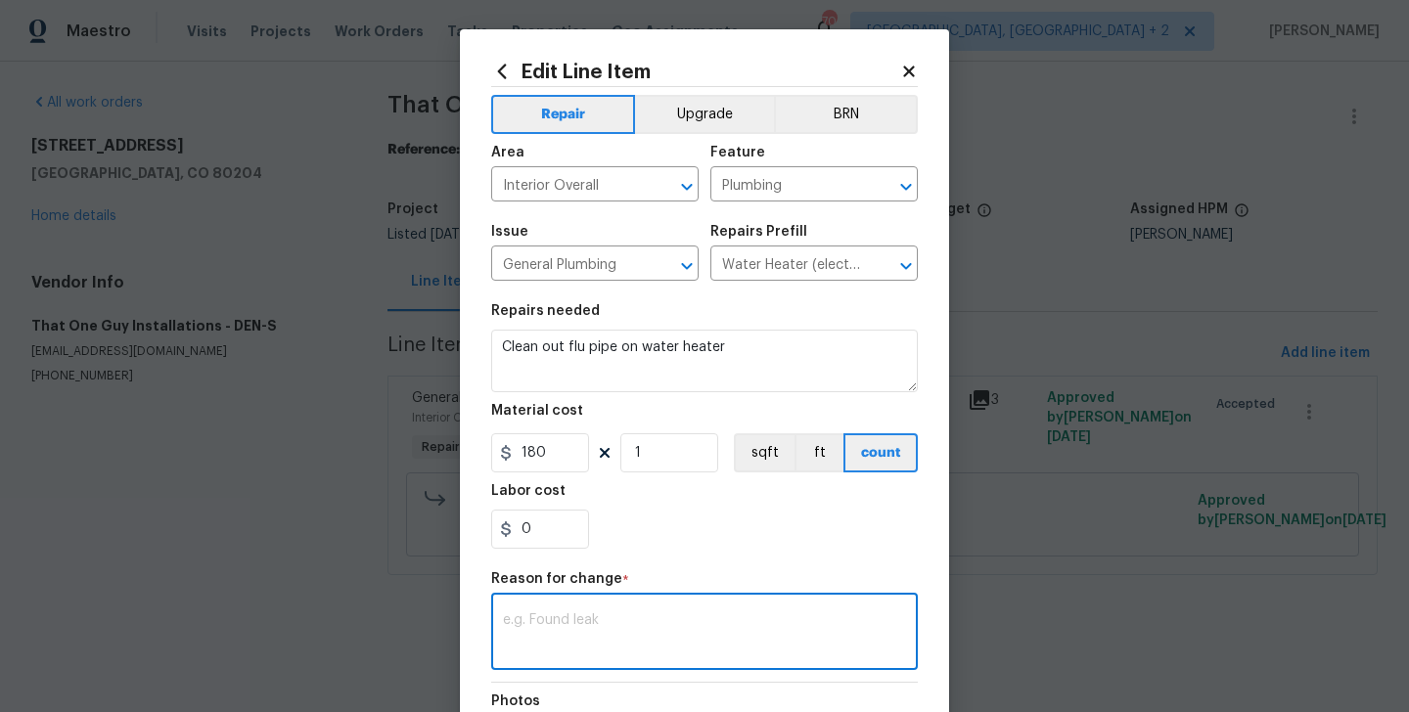
paste textarea "(BA) Updated per vendor’s final cost."
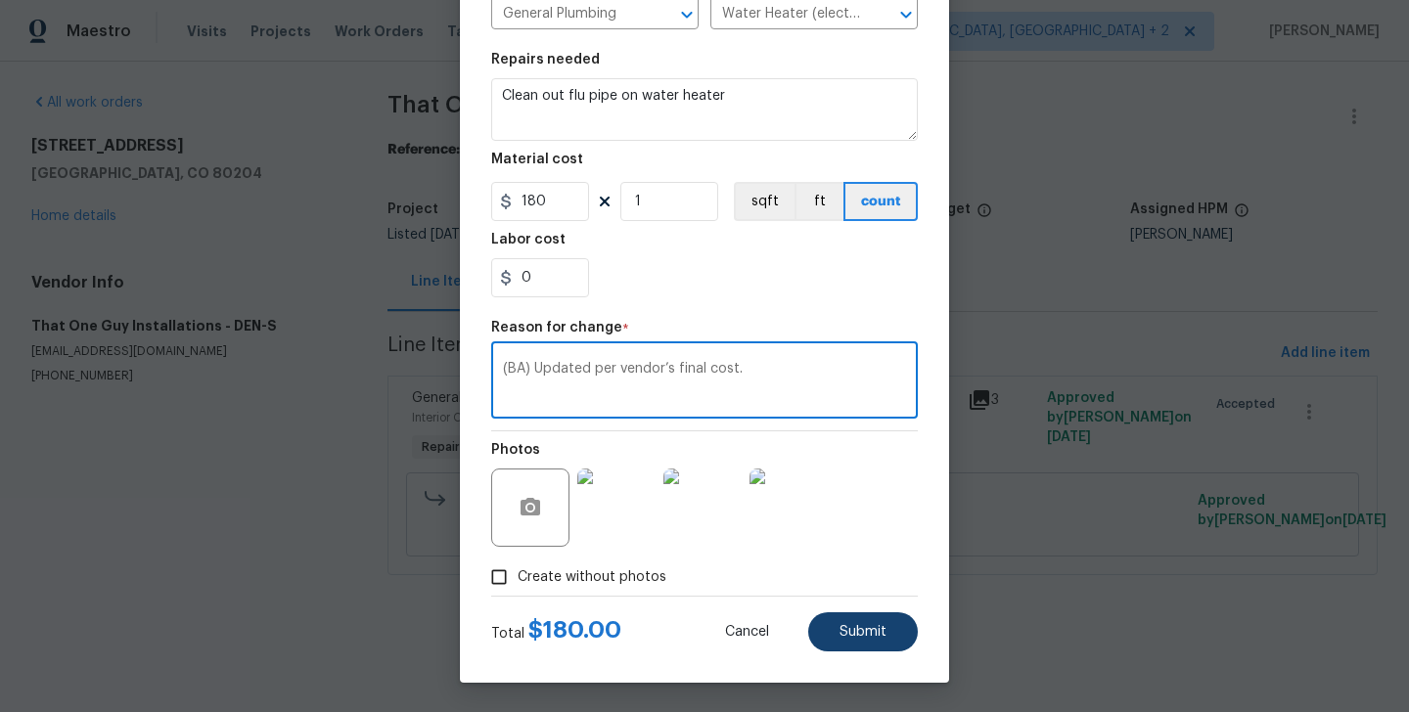
type textarea "(BA) Updated per vendor’s final cost."
click at [853, 621] on button "Submit" at bounding box center [863, 632] width 110 height 39
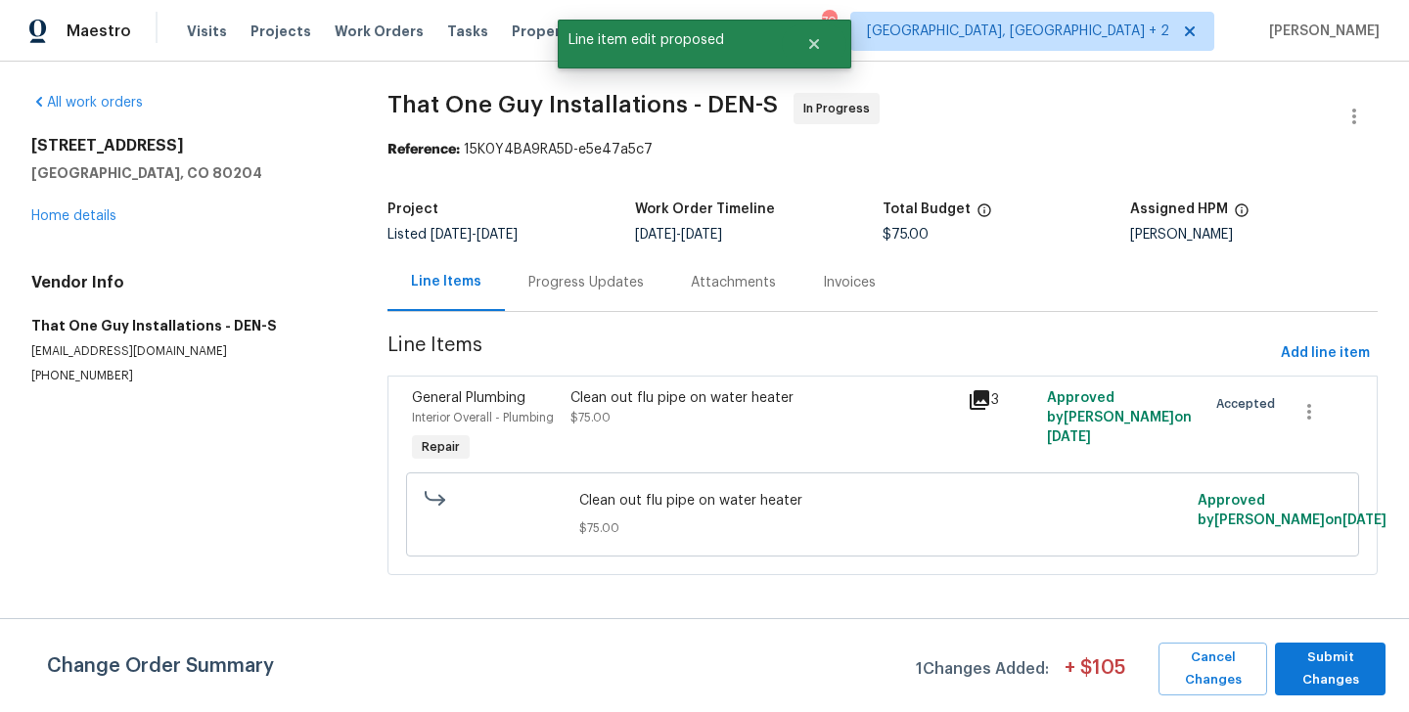
scroll to position [0, 0]
click at [1330, 650] on span "Submit Changes" at bounding box center [1330, 669] width 91 height 45
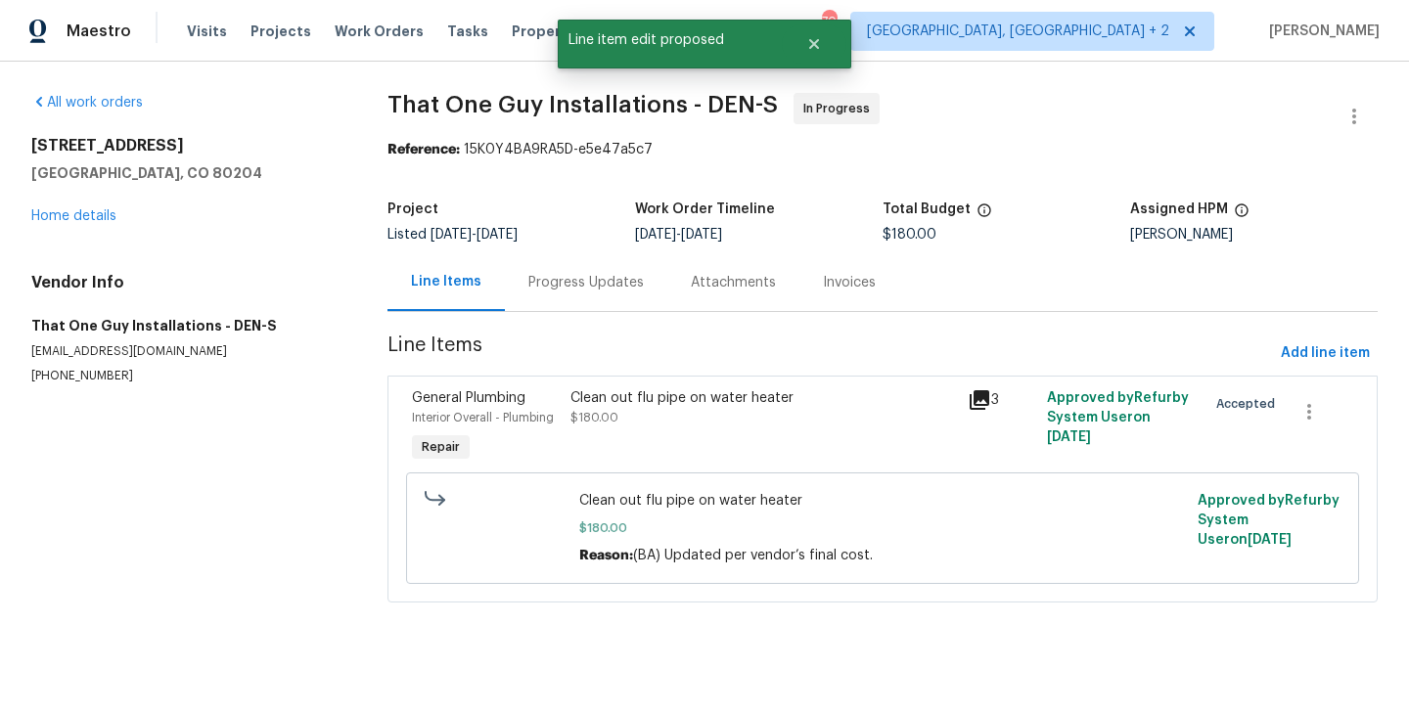
click at [585, 307] on div "Progress Updates" at bounding box center [586, 282] width 162 height 58
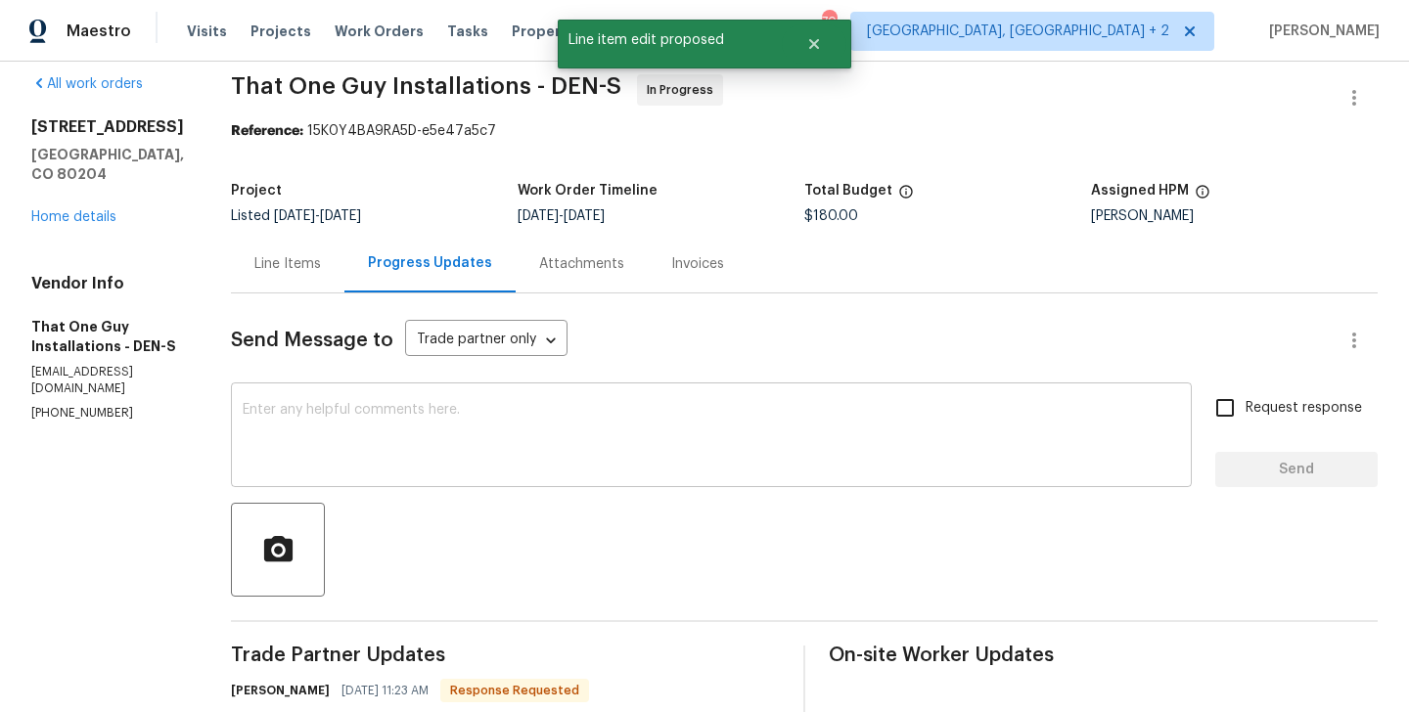
scroll to position [409, 0]
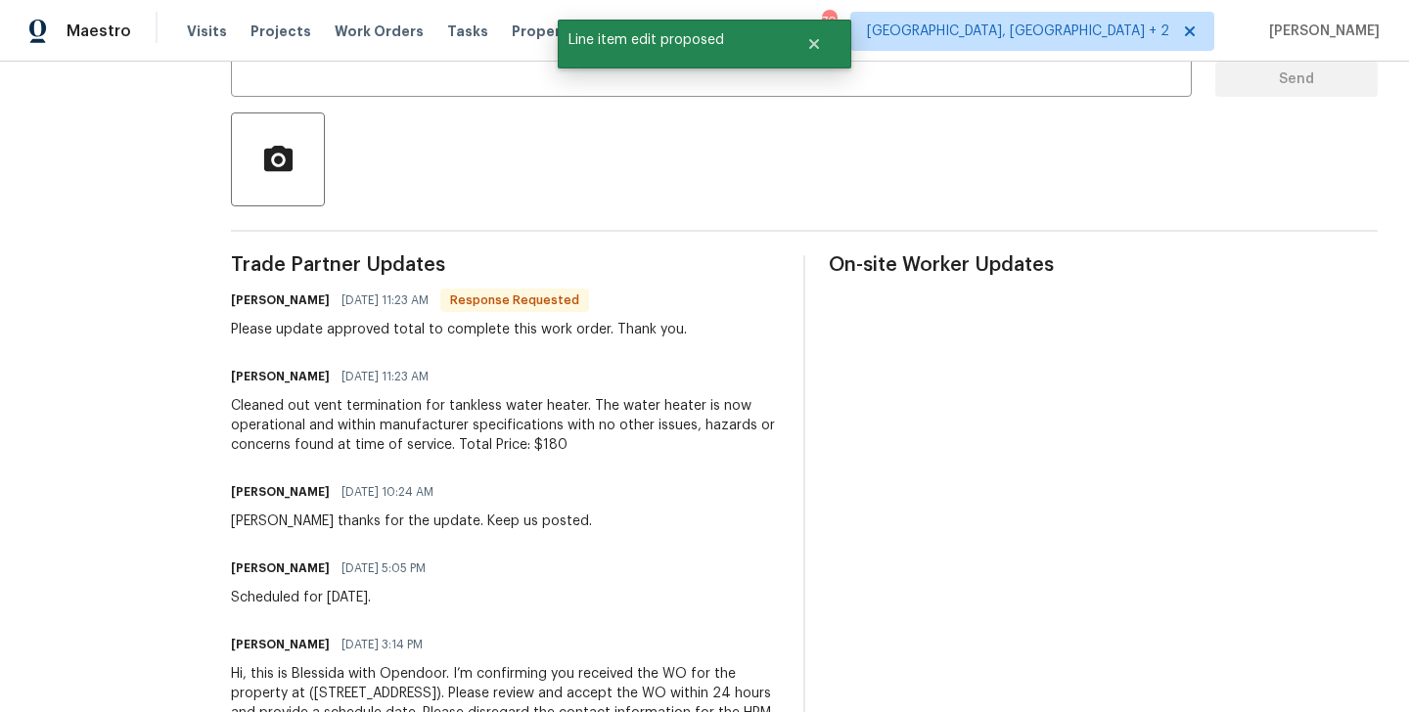
click at [200, 304] on div "All work orders 1245 Utica St Apt 104 Denver, CO 80204 Home details Vendor Info…" at bounding box center [704, 235] width 1409 height 1165
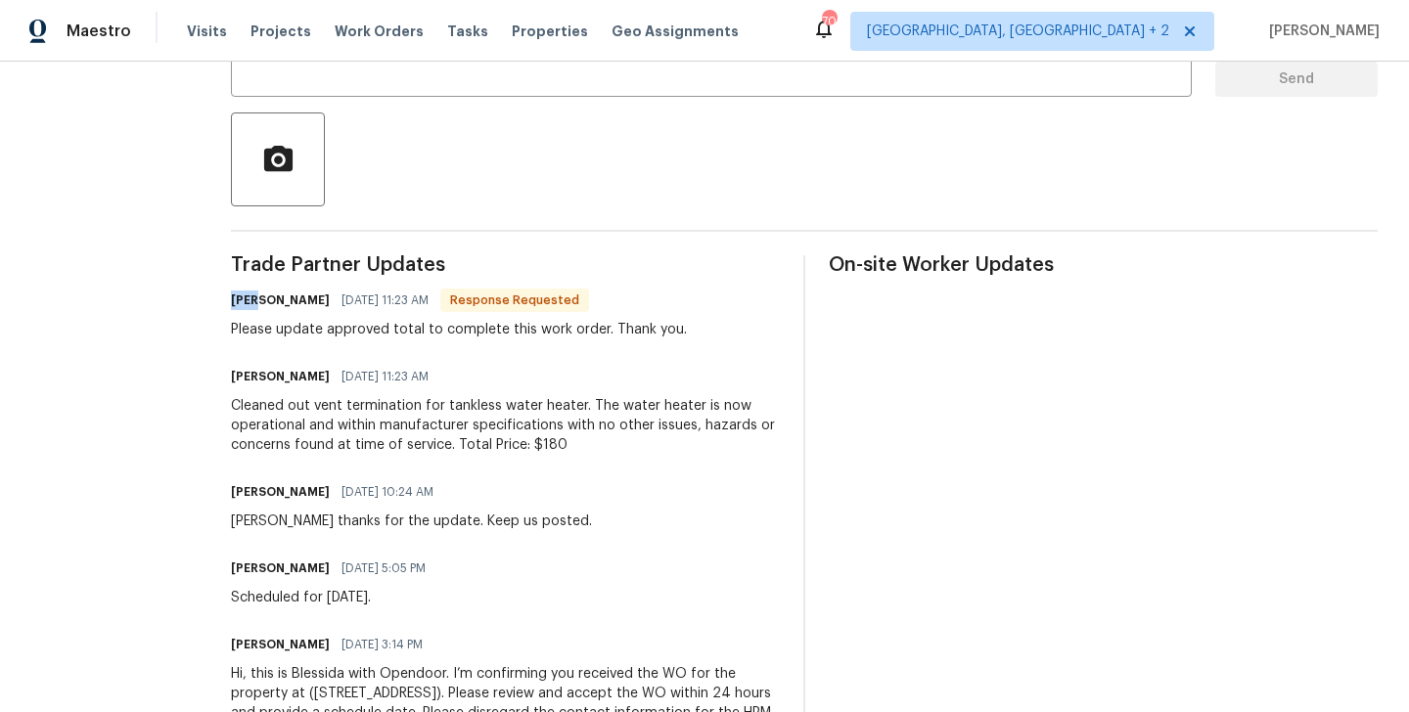
copy h6 "Matt"
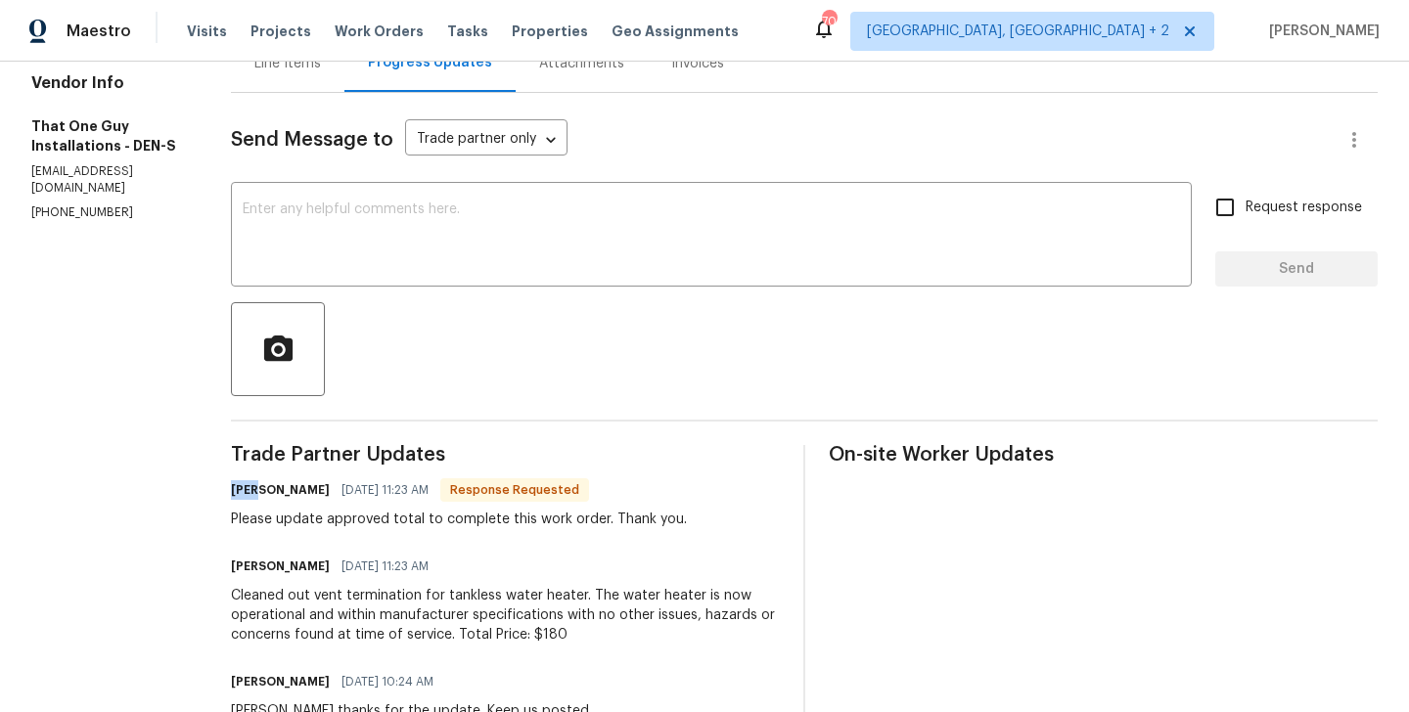
scroll to position [216, 0]
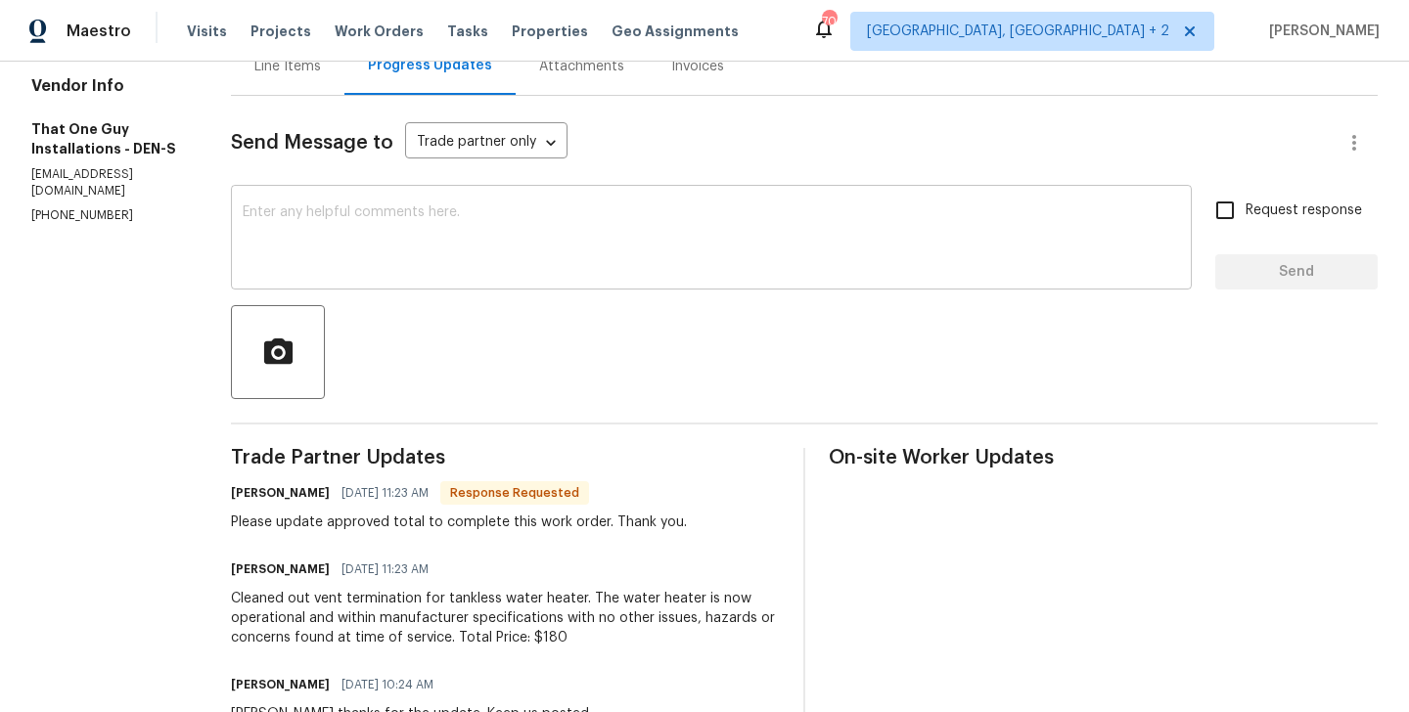
click at [355, 225] on textarea at bounding box center [712, 240] width 938 height 69
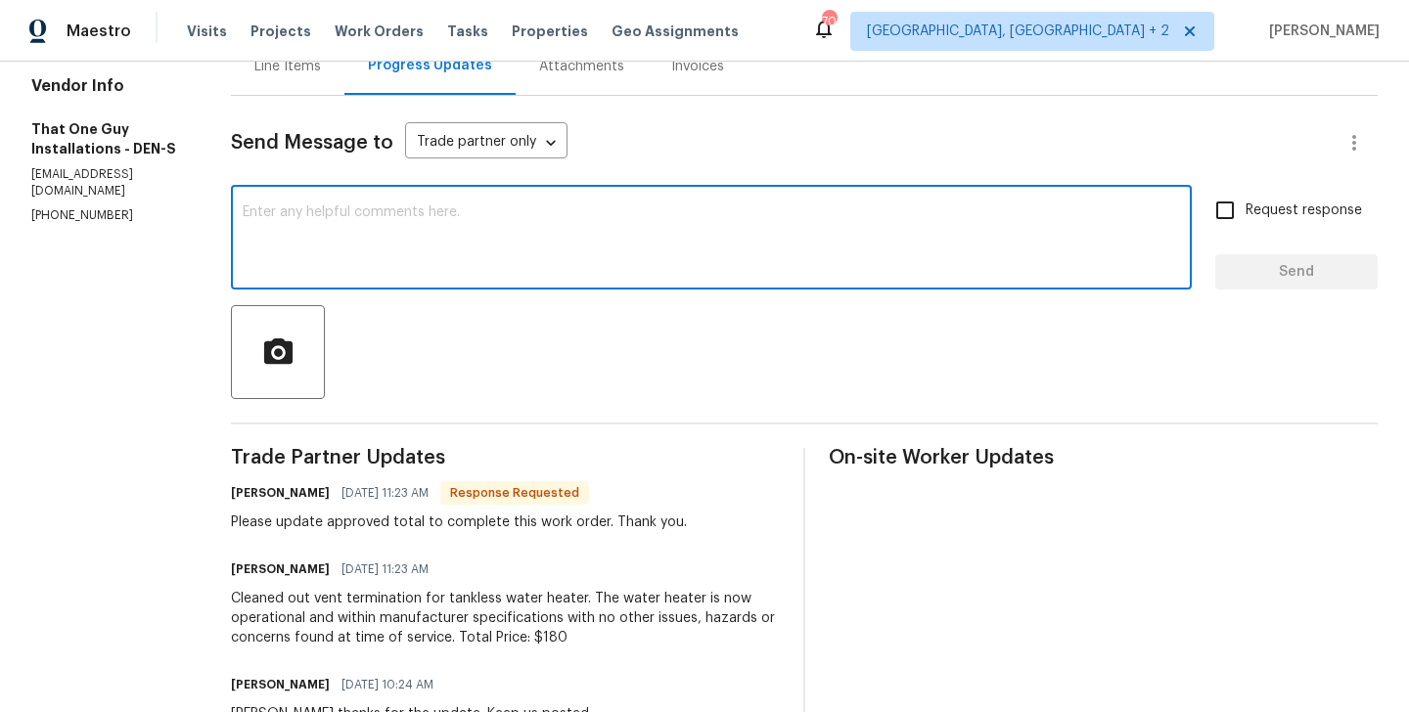
paste textarea "Matt"
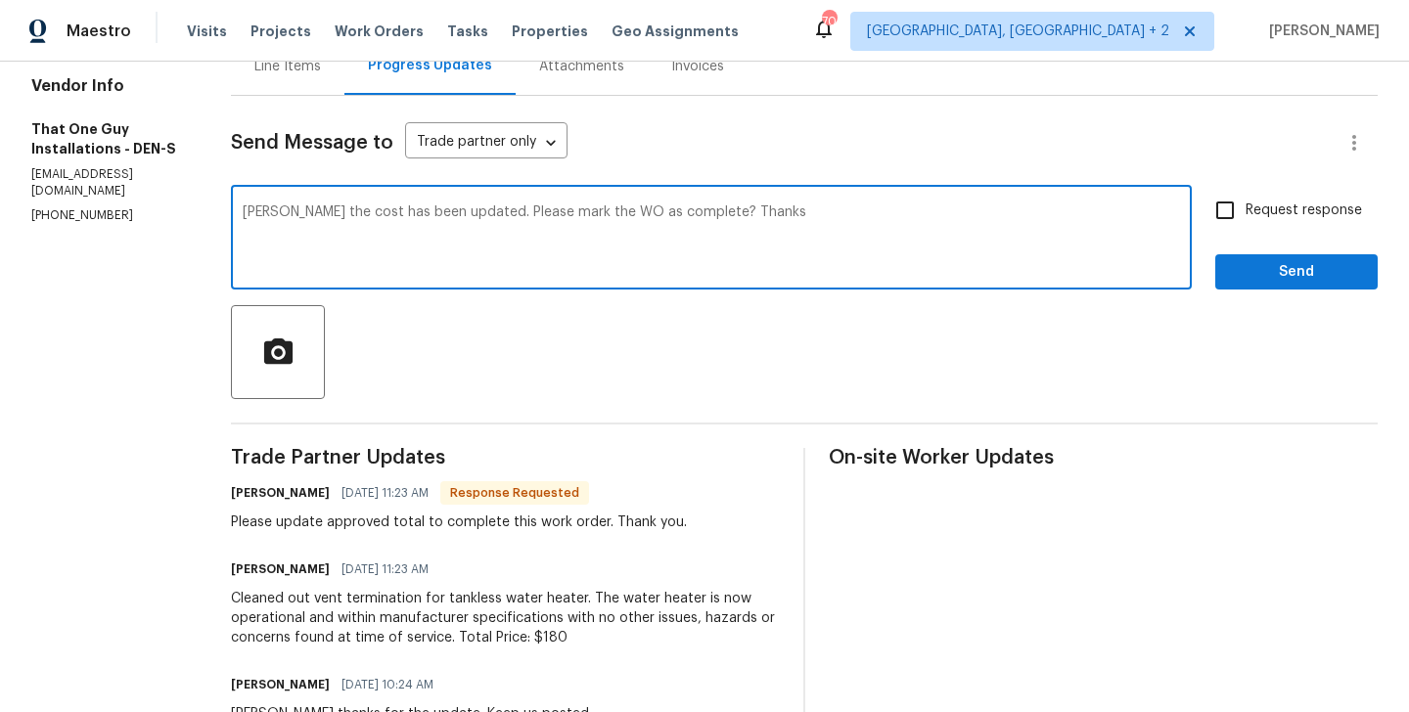
type textarea "Matt the cost has been updated. Please mark the WO as complete? Thanks"
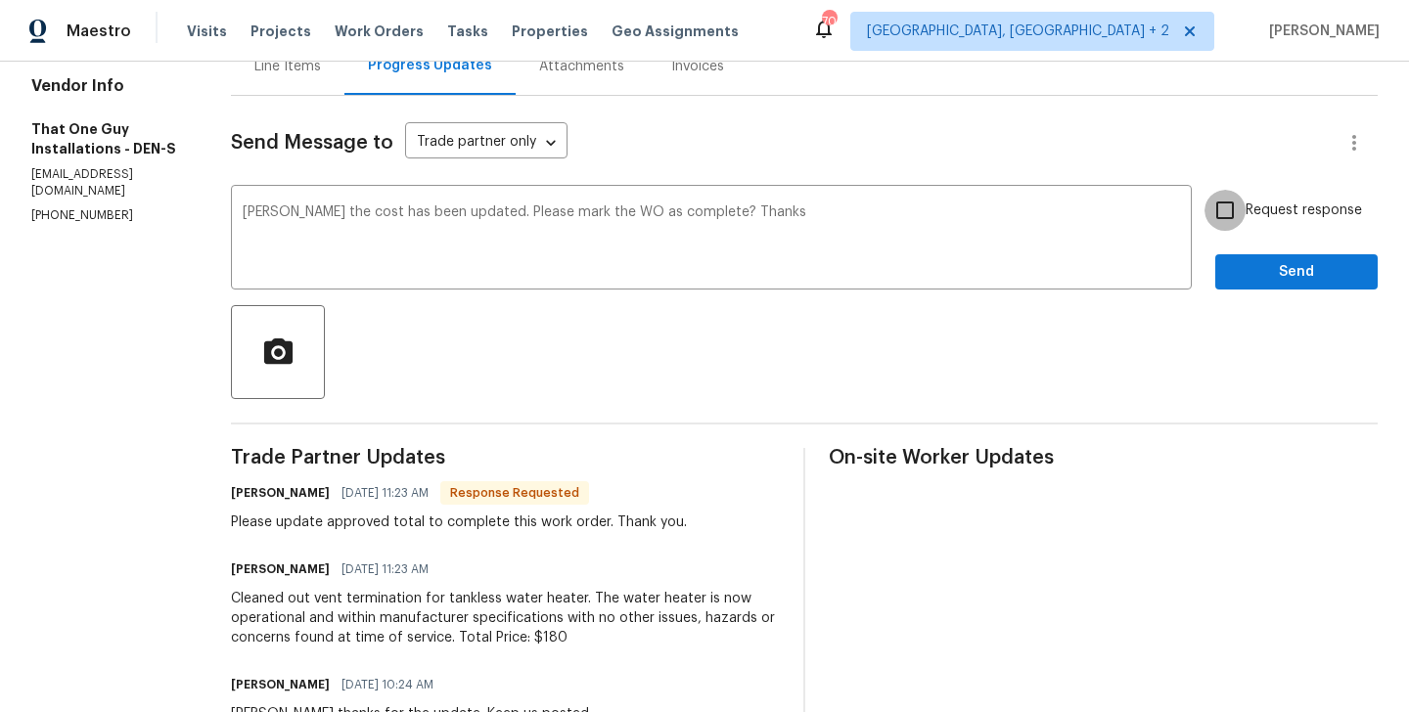
click at [1233, 198] on input "Request response" at bounding box center [1225, 210] width 41 height 41
checkbox input "true"
click at [1233, 270] on span "Send" at bounding box center [1296, 272] width 131 height 24
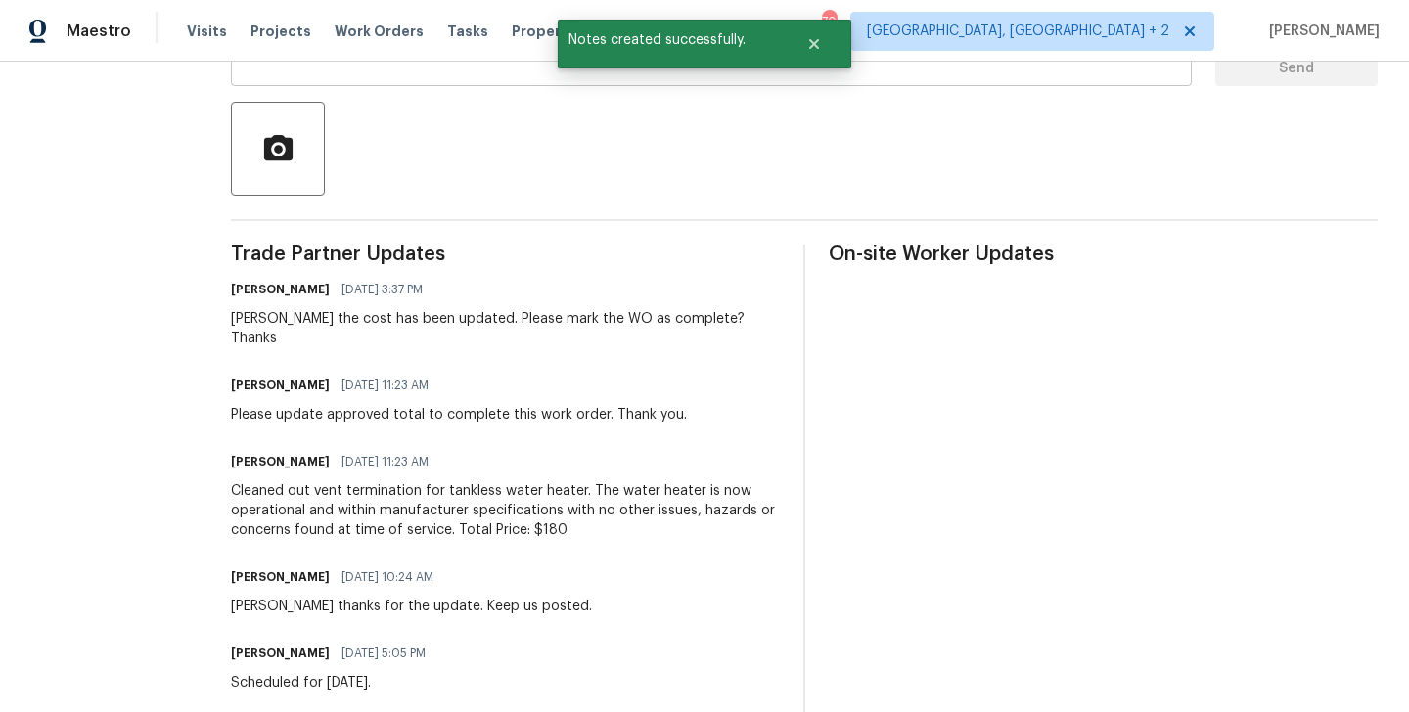
scroll to position [422, 0]
click at [461, 521] on div "Trade Partner Updates Blessida Angeline M 09/04/2025 3:37 PM Matt the cost has …" at bounding box center [505, 556] width 549 height 626
click at [451, 501] on div "Cleaned out vent termination for tankless water heater. The water heater is now…" at bounding box center [505, 509] width 549 height 59
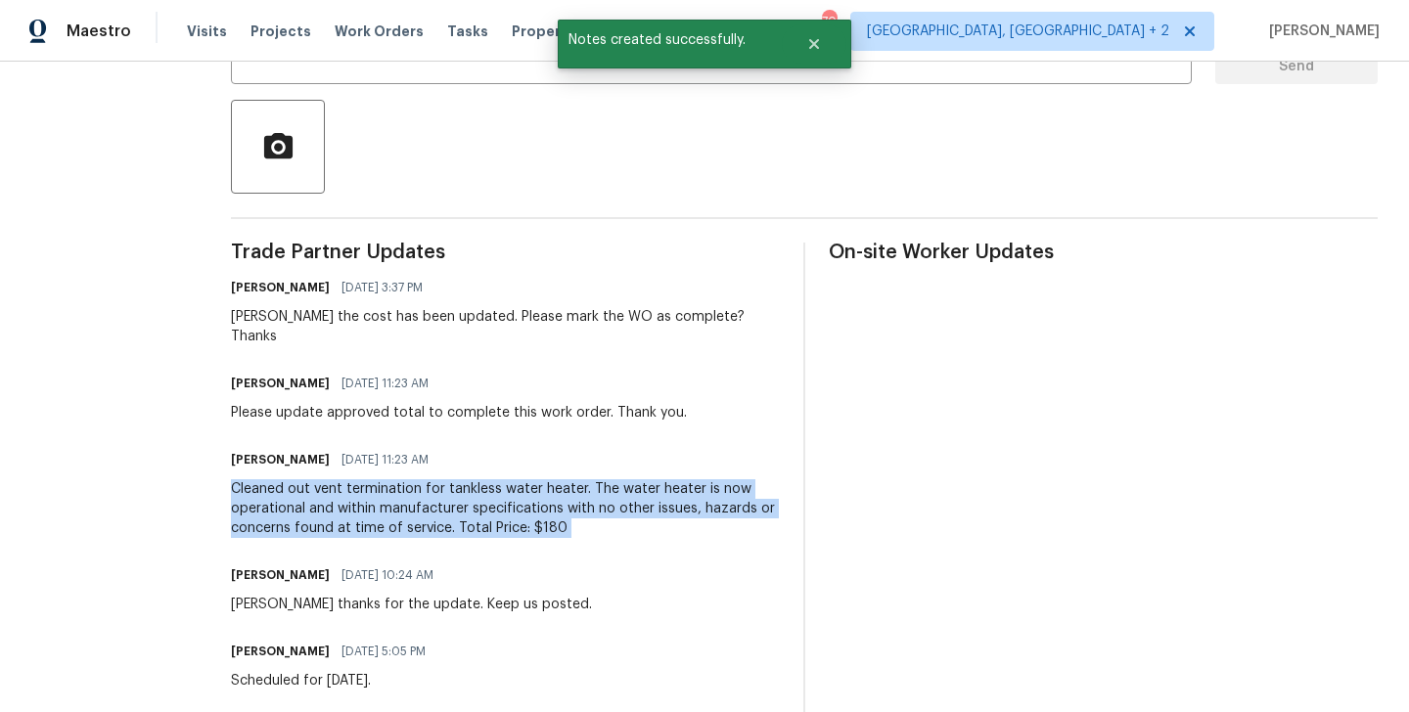
click at [451, 501] on div "Cleaned out vent termination for tankless water heater. The water heater is now…" at bounding box center [505, 509] width 549 height 59
copy div "Cleaned out vent termination for tankless water heater. The water heater is now…"
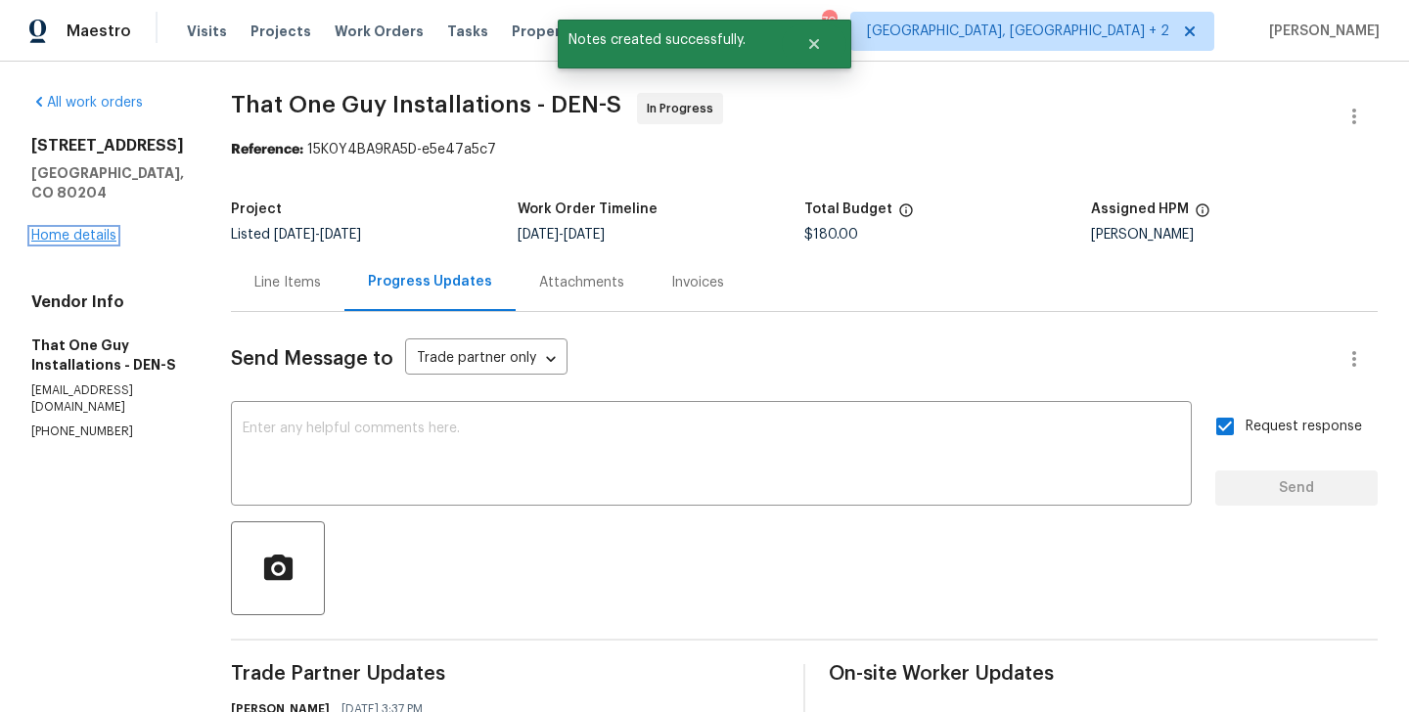
click at [105, 243] on link "Home details" at bounding box center [73, 236] width 85 height 14
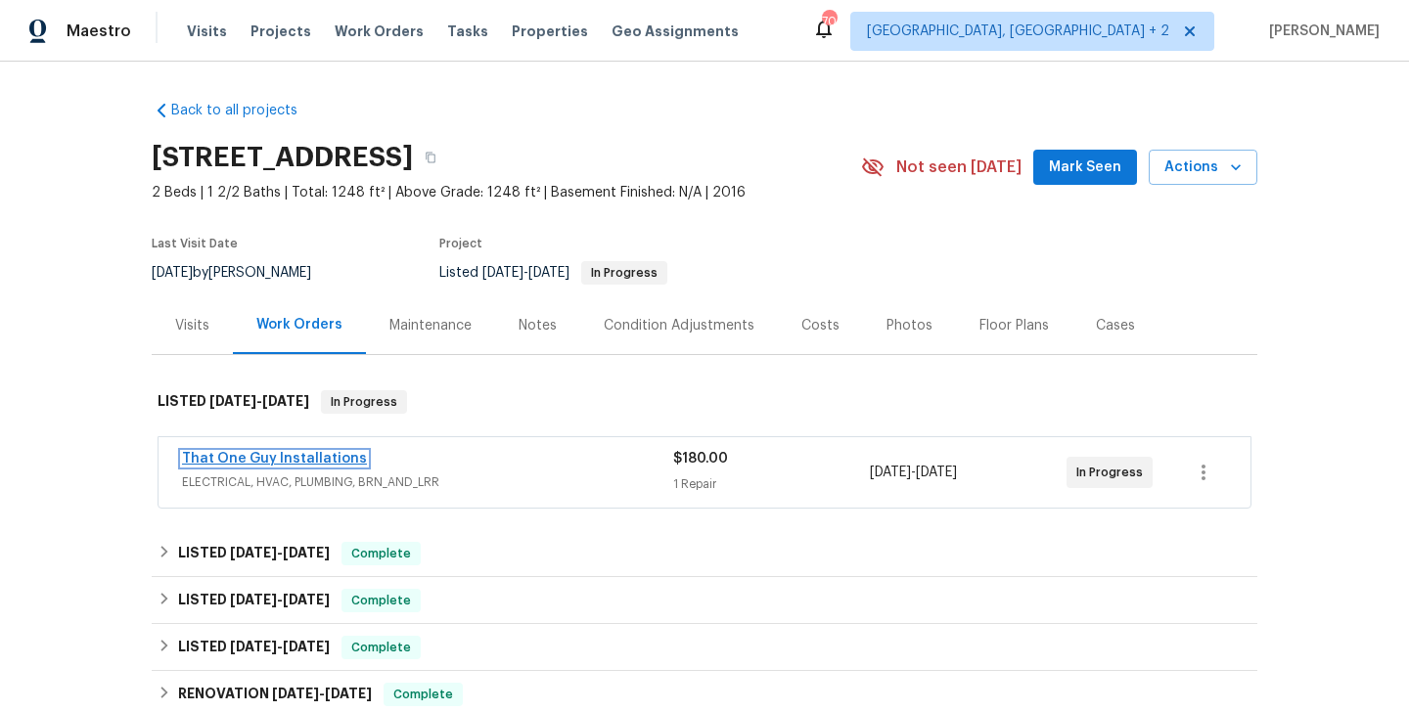
click at [329, 458] on link "That One Guy Installations" at bounding box center [274, 459] width 185 height 14
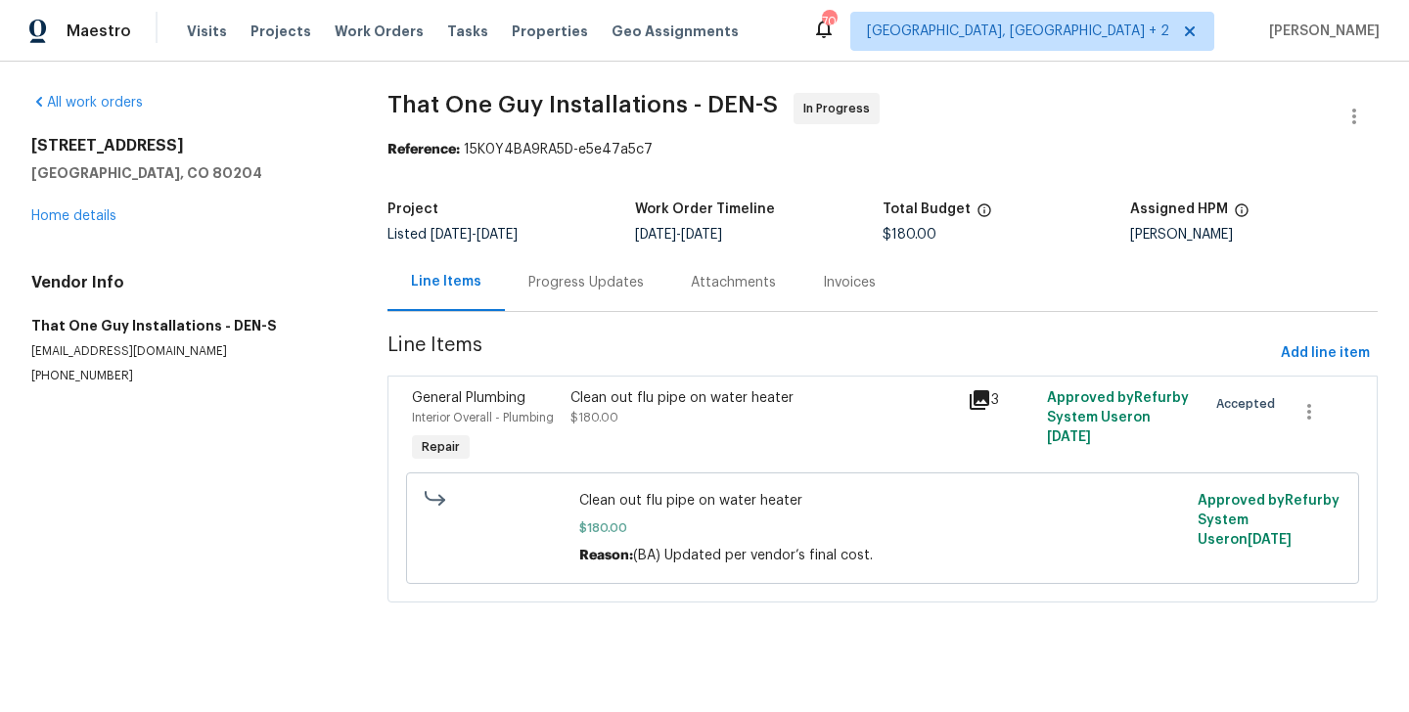
click at [536, 285] on div "Progress Updates" at bounding box center [585, 283] width 115 height 20
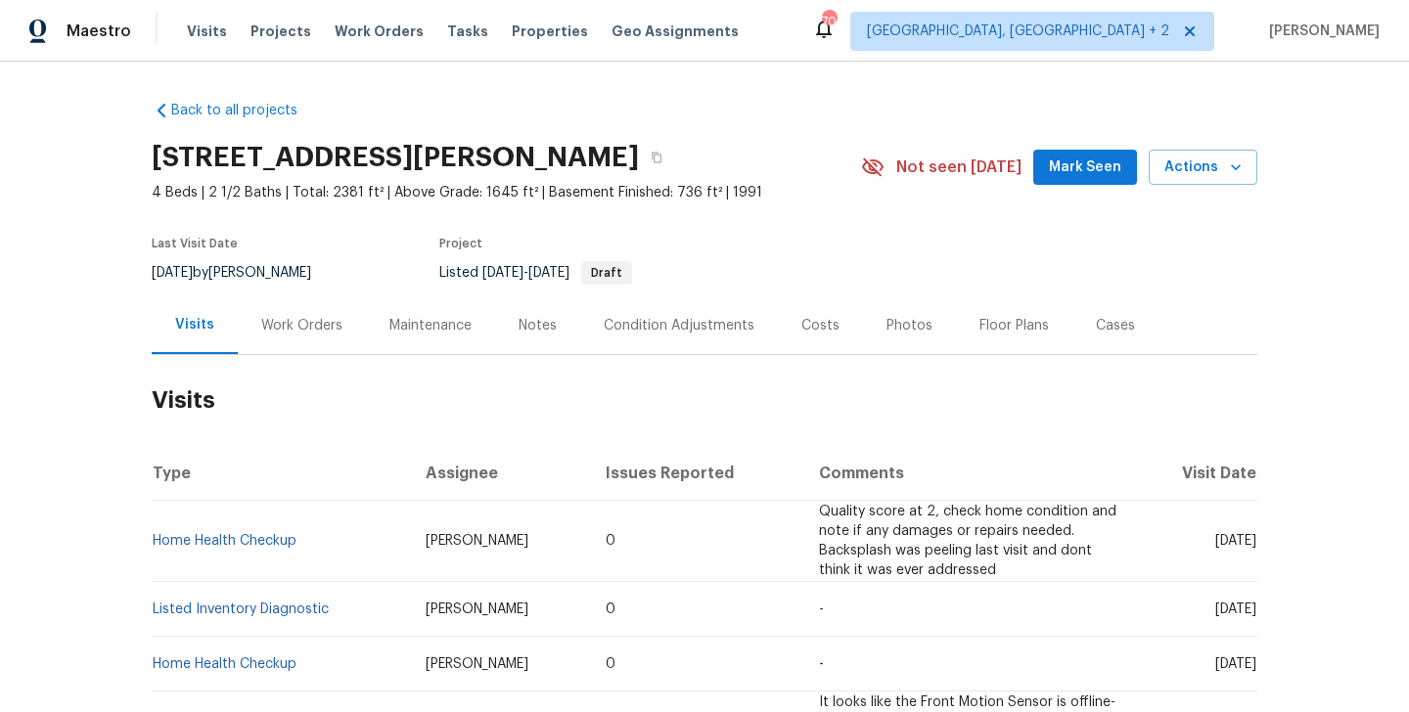
click at [345, 343] on div "Work Orders" at bounding box center [302, 326] width 128 height 58
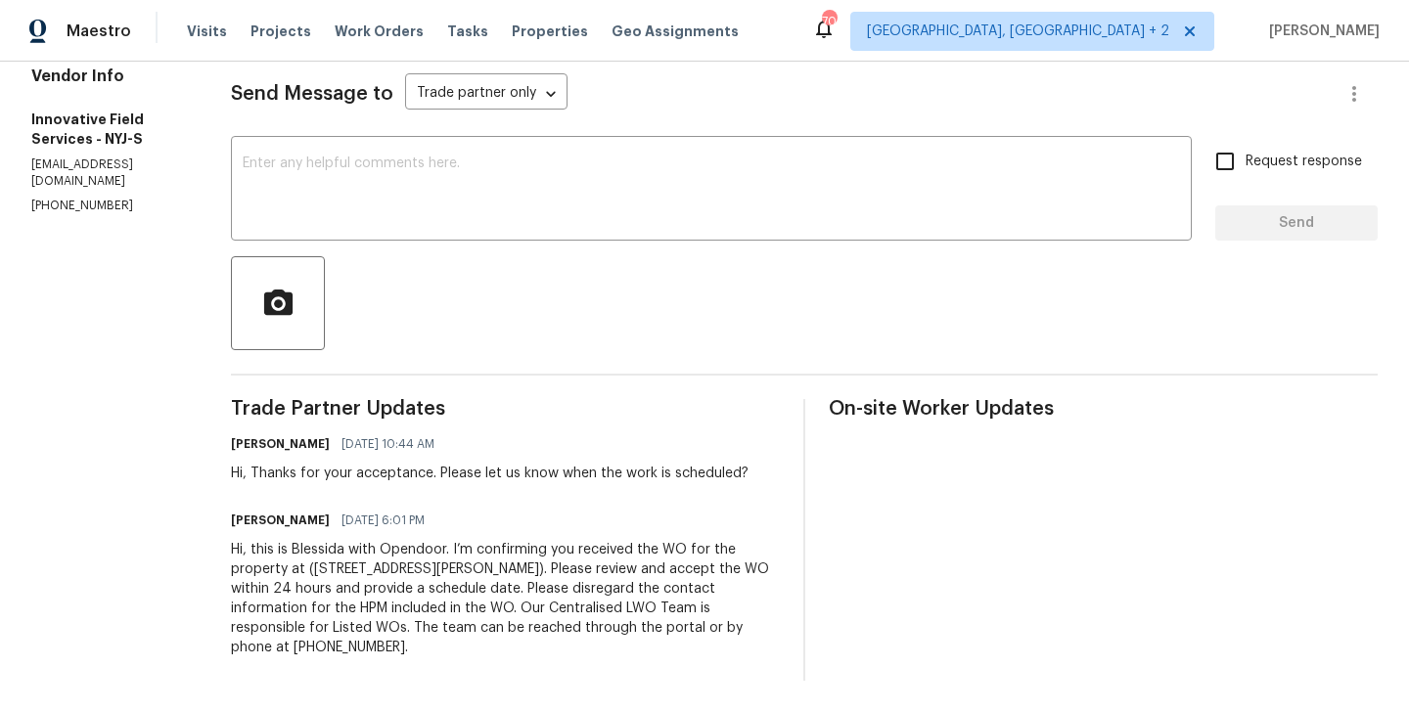
scroll to position [76, 0]
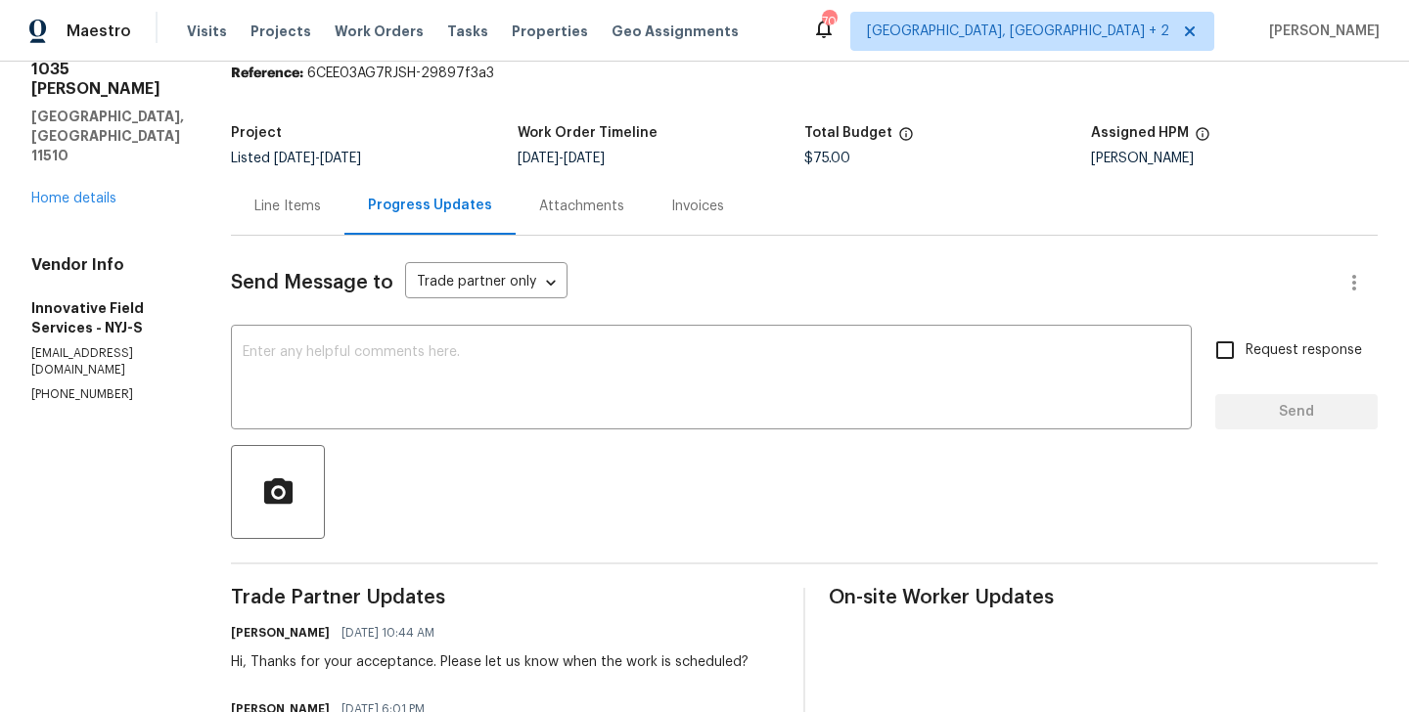
click at [40, 387] on p "[PHONE_NUMBER]" at bounding box center [107, 395] width 153 height 17
copy p "[PHONE_NUMBER]"
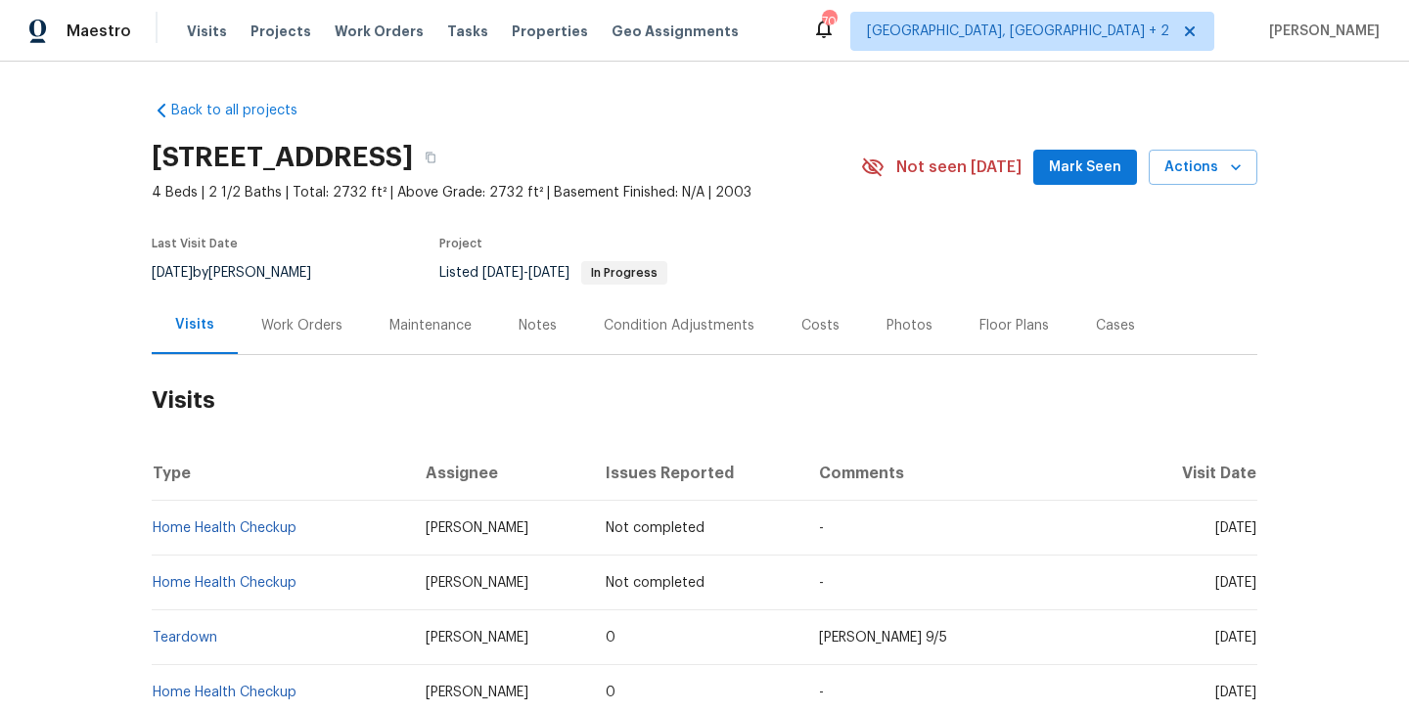
click at [314, 339] on div "Work Orders" at bounding box center [302, 326] width 128 height 58
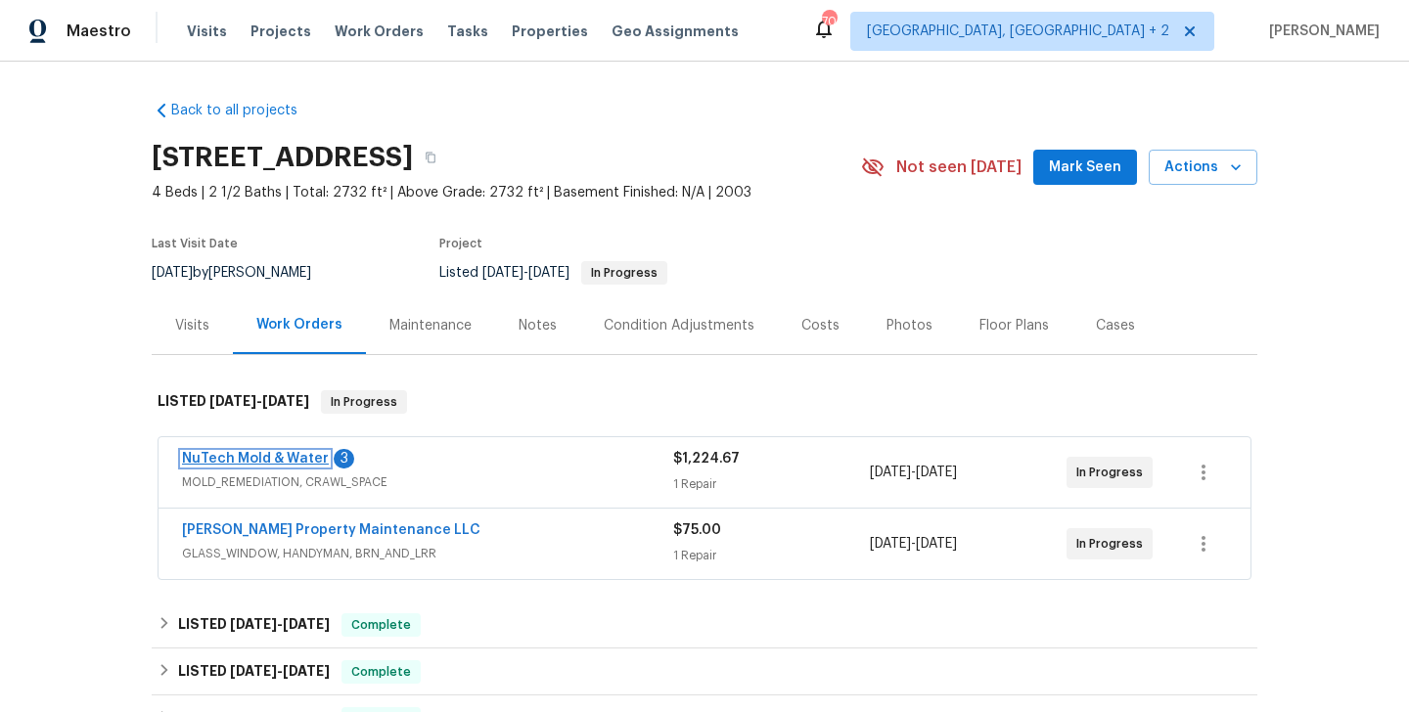
click at [305, 457] on link "NuTech Mold & Water" at bounding box center [255, 459] width 147 height 14
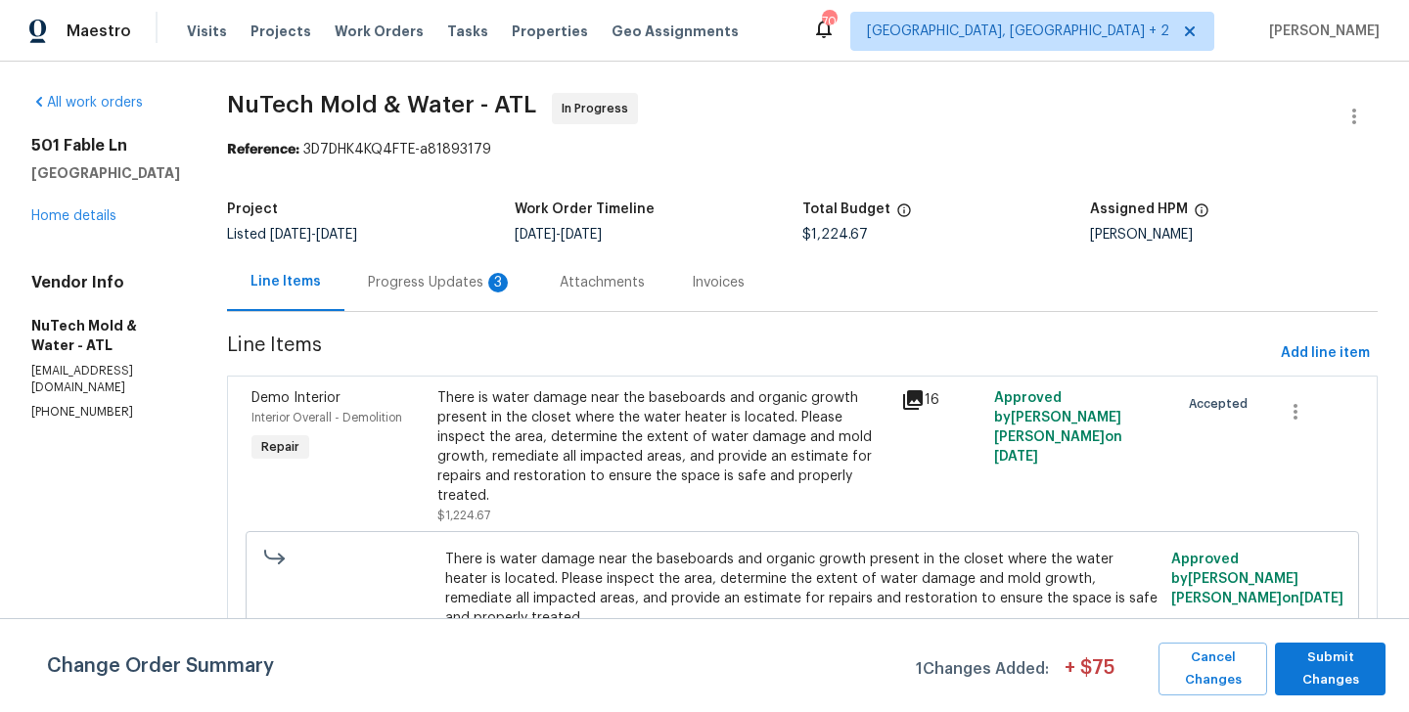
click at [488, 282] on div "3" at bounding box center [498, 283] width 20 height 20
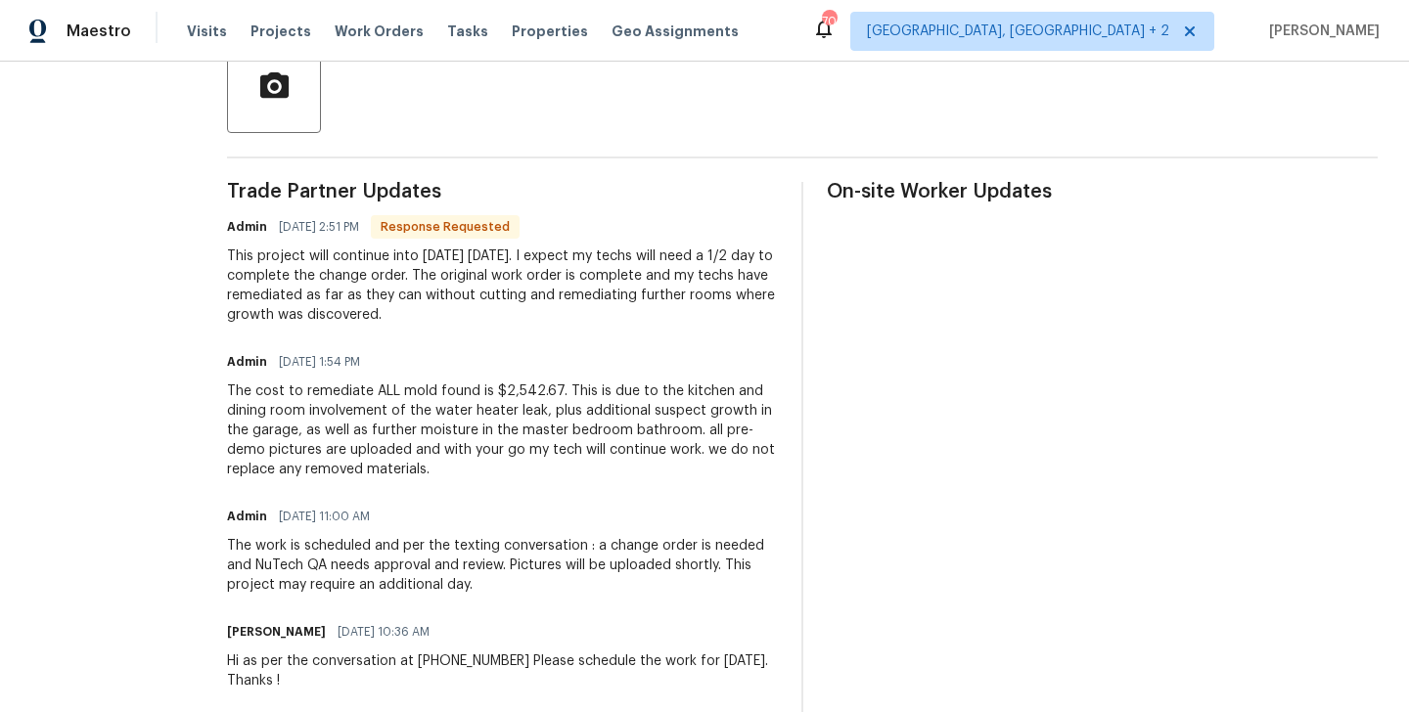
scroll to position [244, 0]
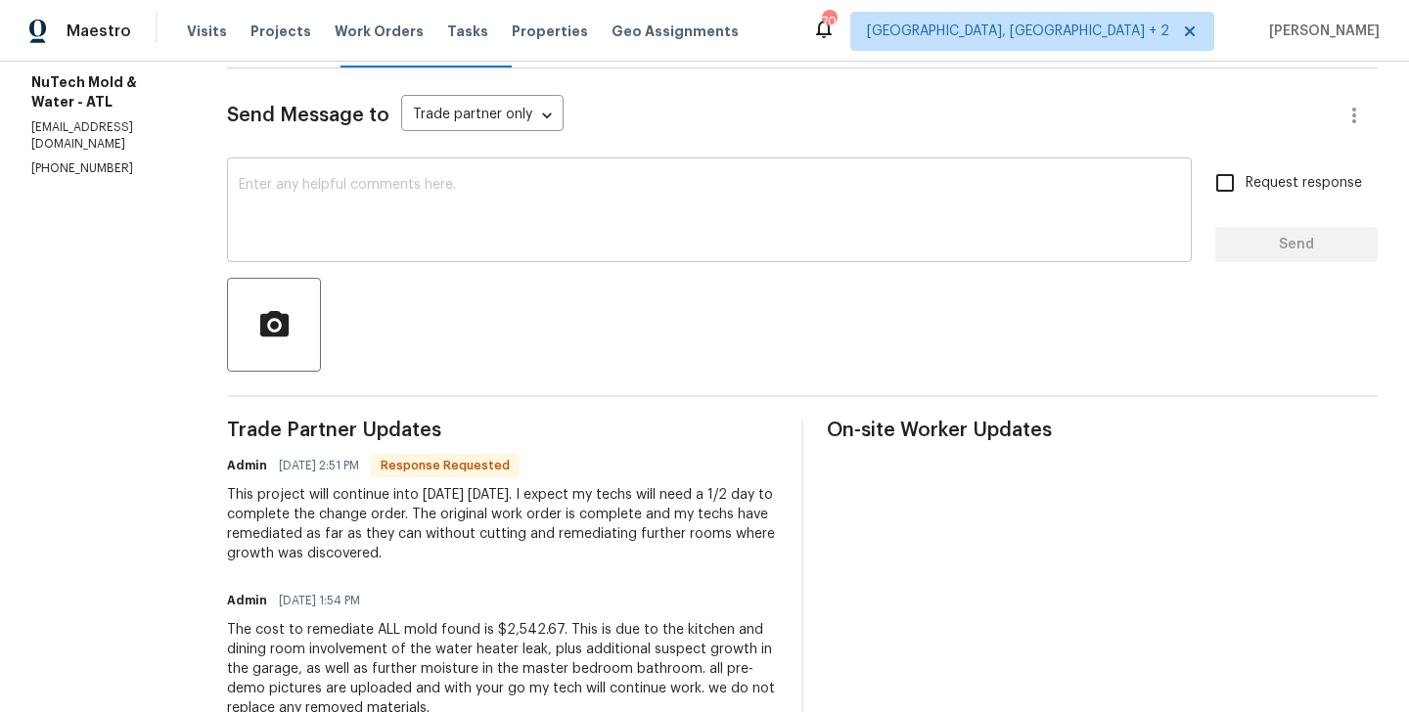
click at [551, 214] on textarea at bounding box center [709, 212] width 941 height 69
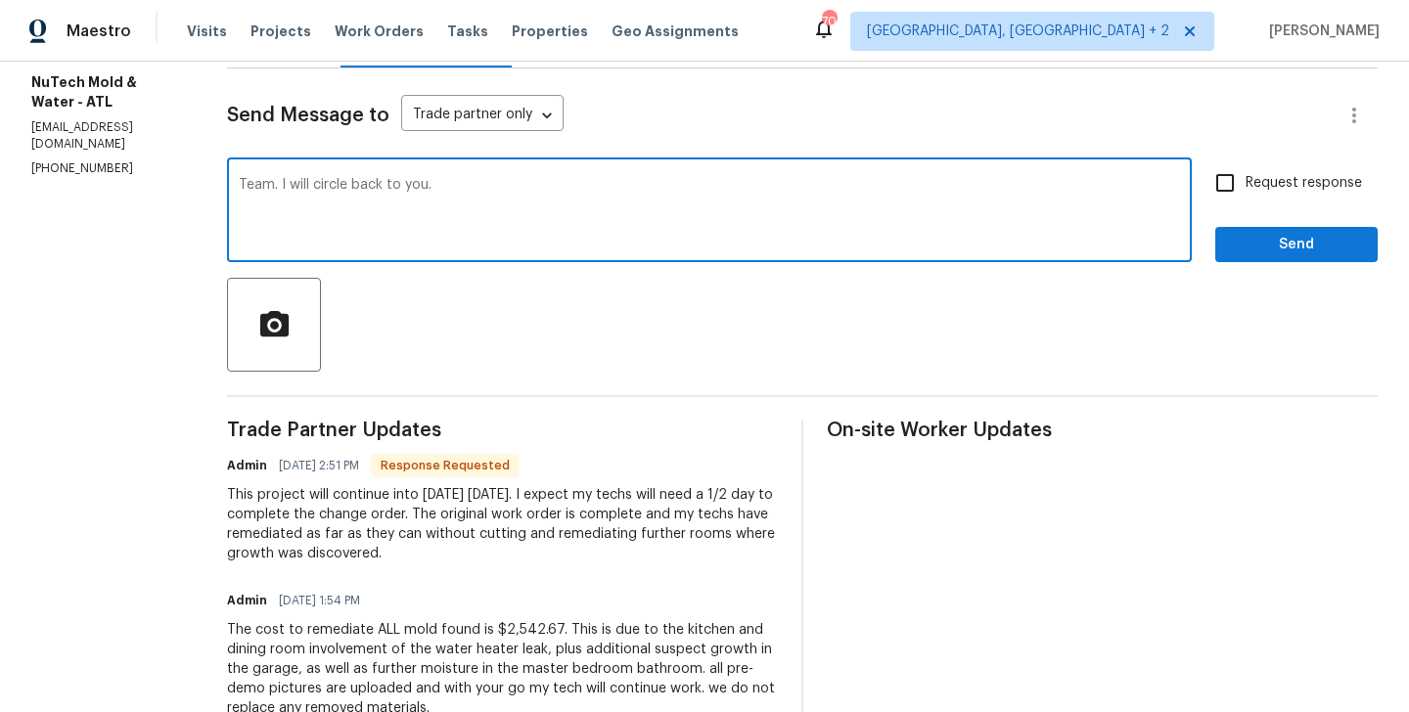
type textarea "Team. I will circle back to you."
click at [1287, 187] on span "Request response" at bounding box center [1304, 183] width 116 height 21
click at [1246, 187] on input "Request response" at bounding box center [1225, 182] width 41 height 41
checkbox input "true"
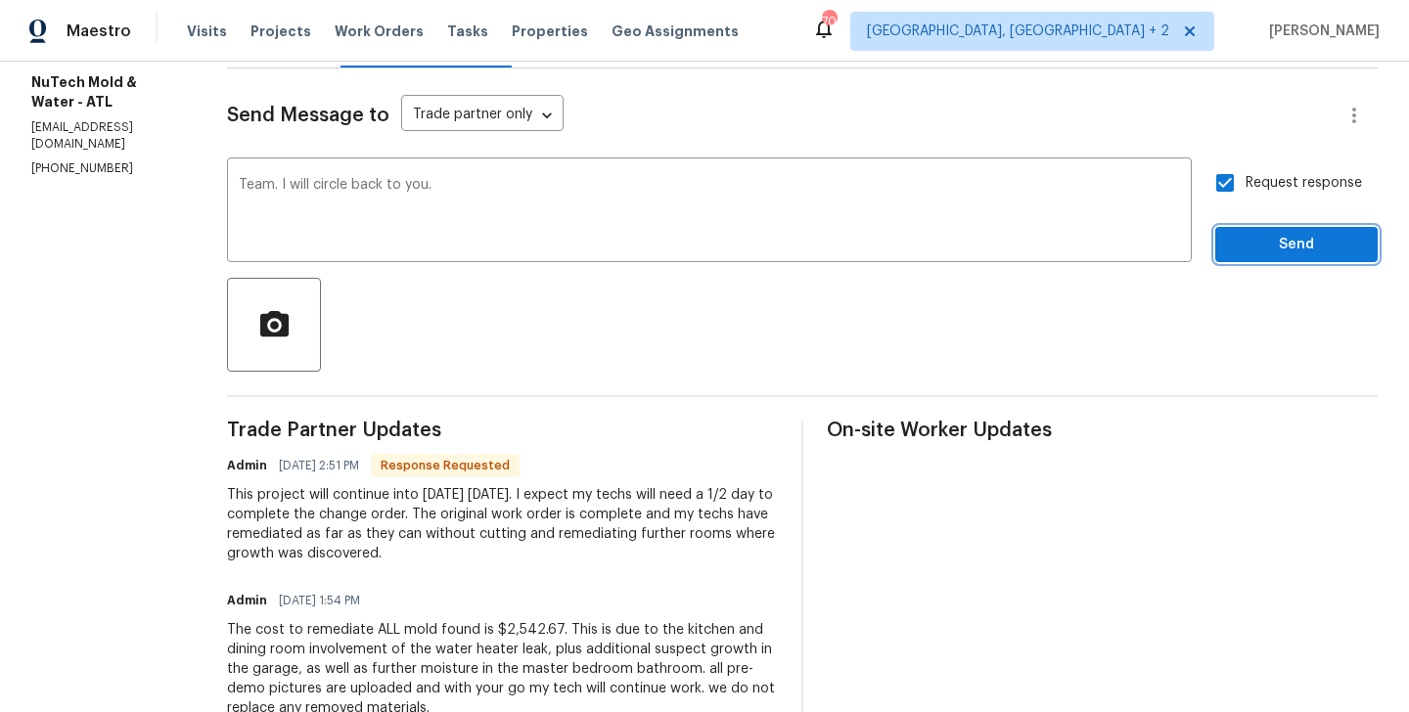
click at [1286, 245] on span "Send" at bounding box center [1296, 245] width 131 height 24
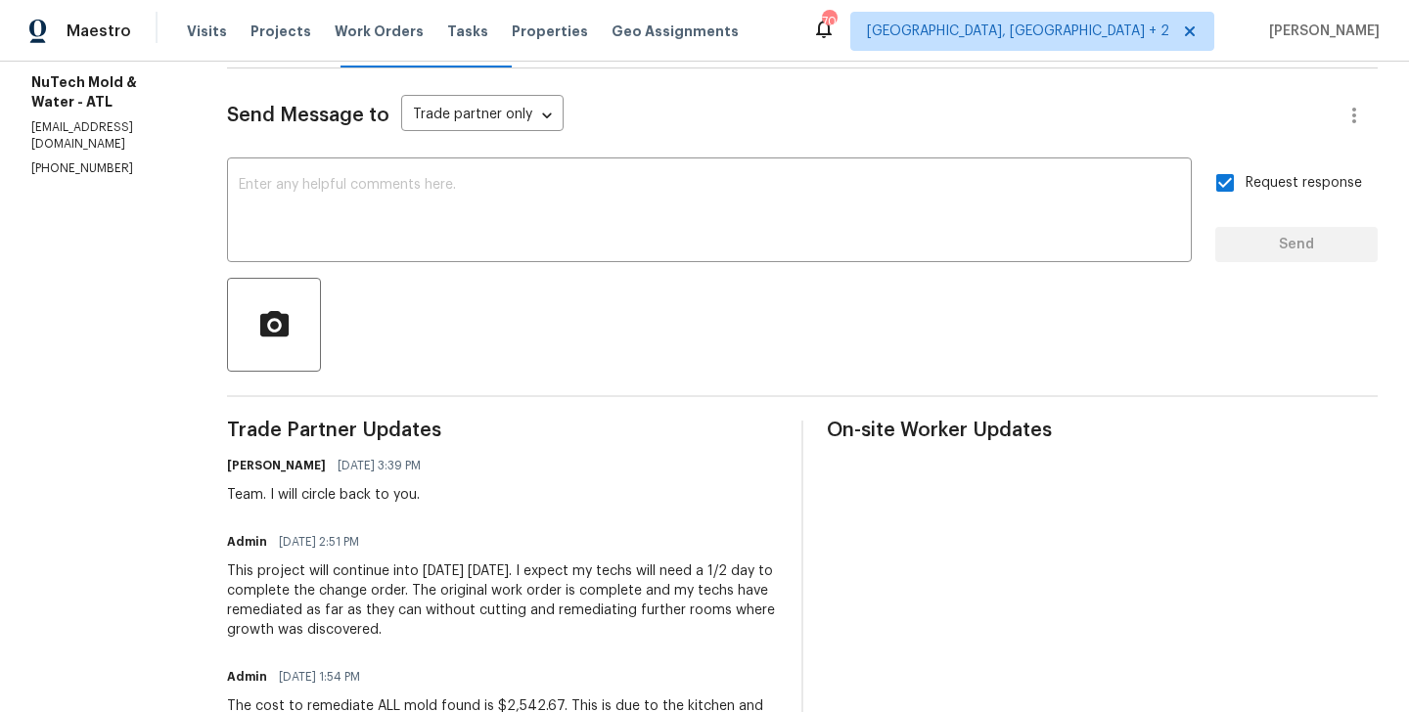
scroll to position [0, 0]
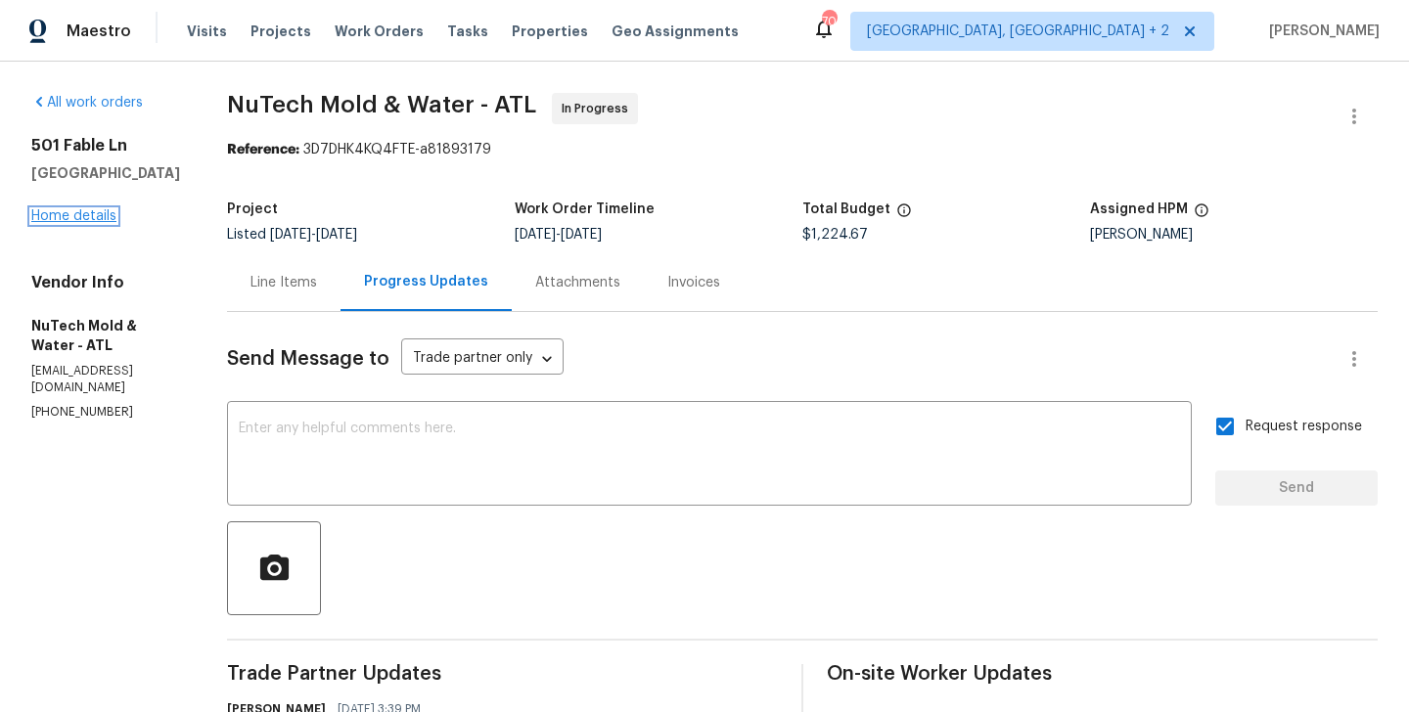
click at [93, 212] on link "Home details" at bounding box center [73, 216] width 85 height 14
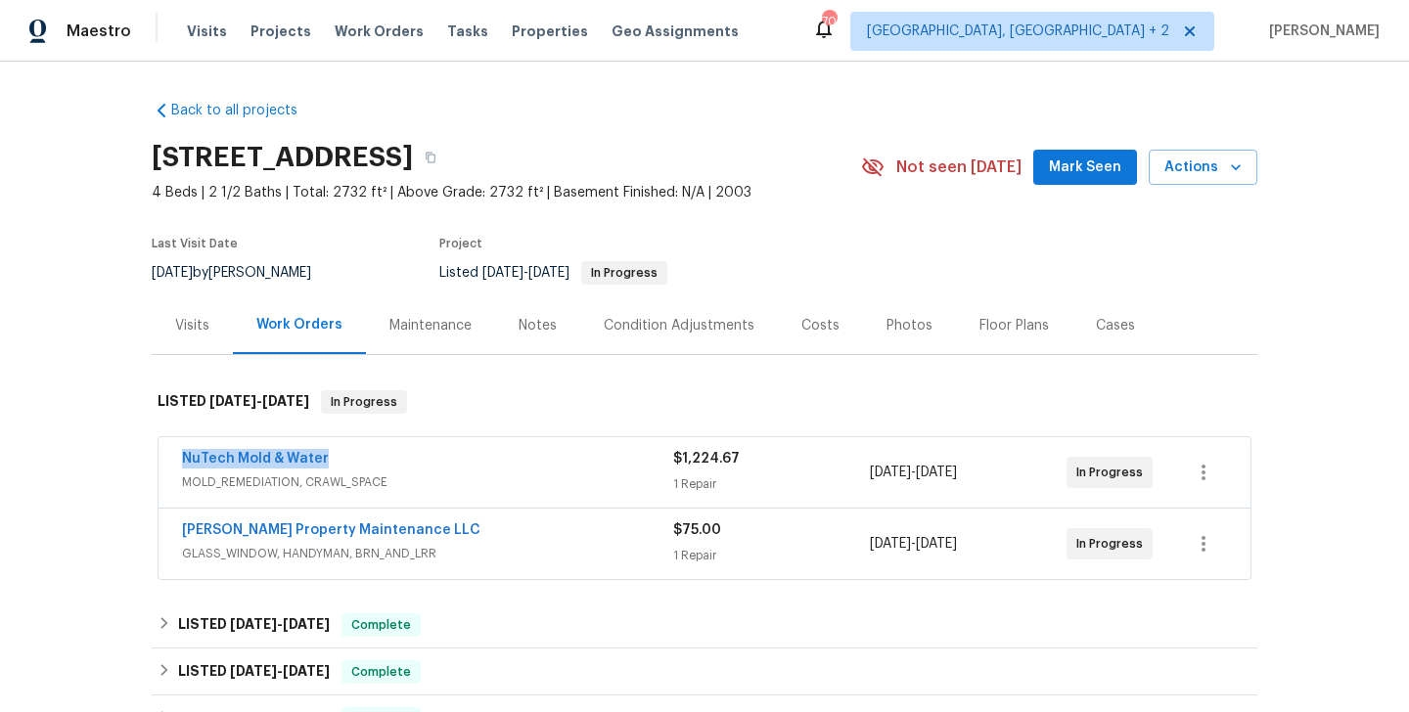
drag, startPoint x: 347, startPoint y: 463, endPoint x: 175, endPoint y: 463, distance: 172.2
click at [175, 463] on div "NuTech Mold & Water MOLD_REMEDIATION, CRAWL_SPACE $1,224.67 1 Repair 8/27/2025 …" at bounding box center [705, 472] width 1092 height 70
copy link "NuTech Mold & Water"
click at [217, 466] on span "NuTech Mold & Water" at bounding box center [255, 459] width 147 height 20
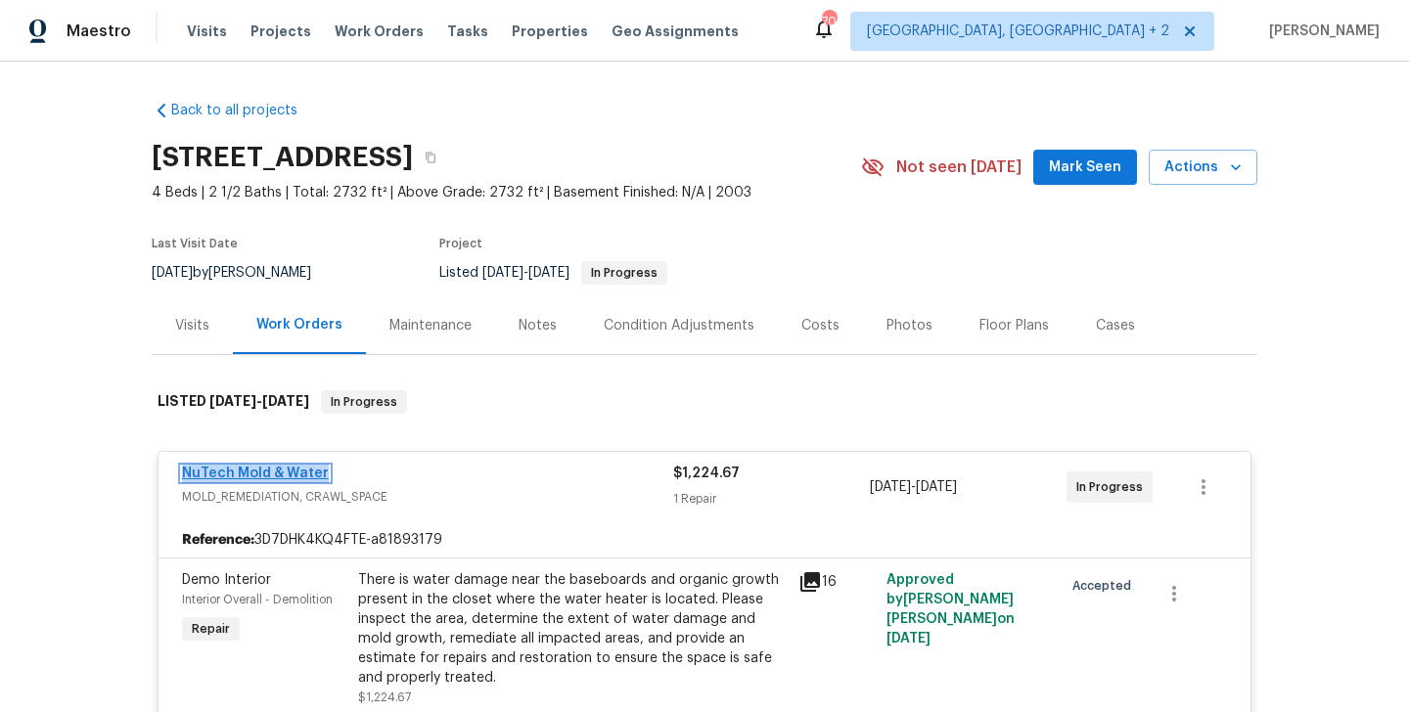
click at [260, 475] on link "NuTech Mold & Water" at bounding box center [255, 474] width 147 height 14
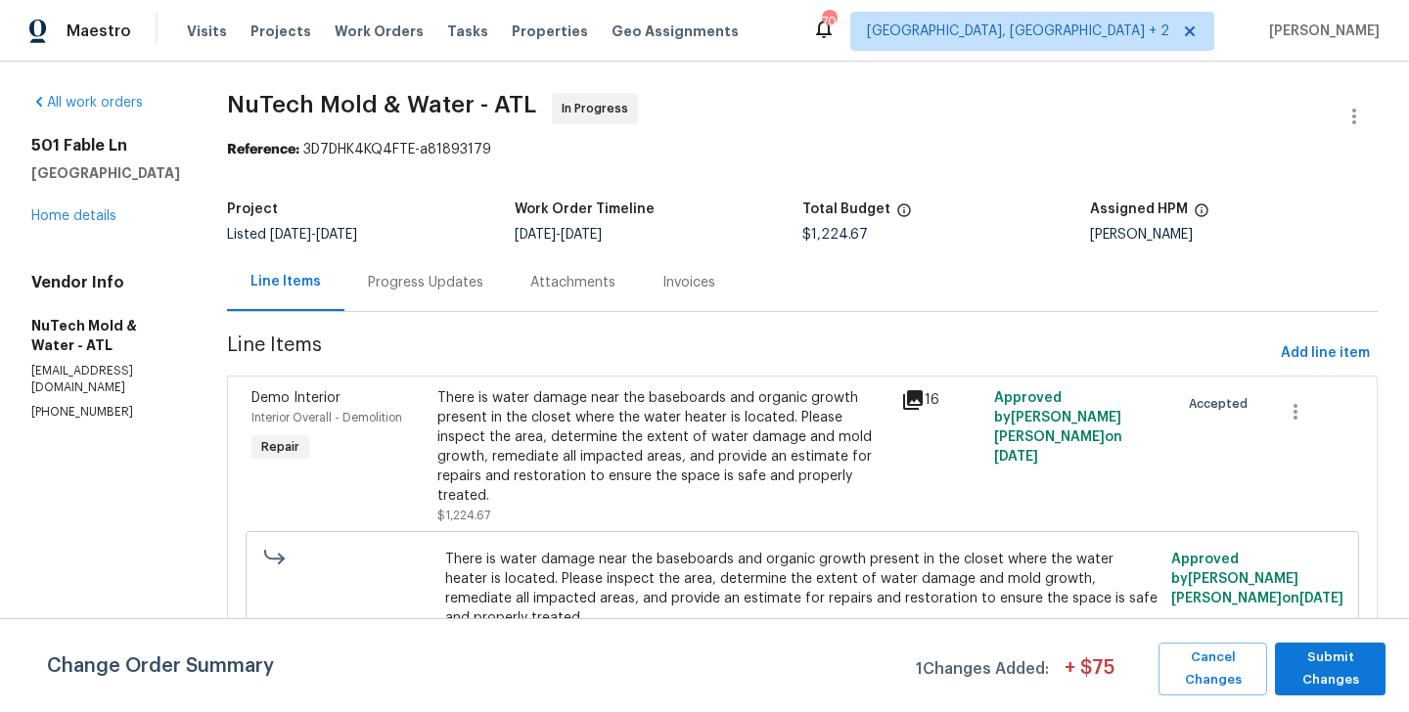
click at [584, 398] on div "There is water damage near the baseboards and organic growth present in the clo…" at bounding box center [663, 447] width 452 height 117
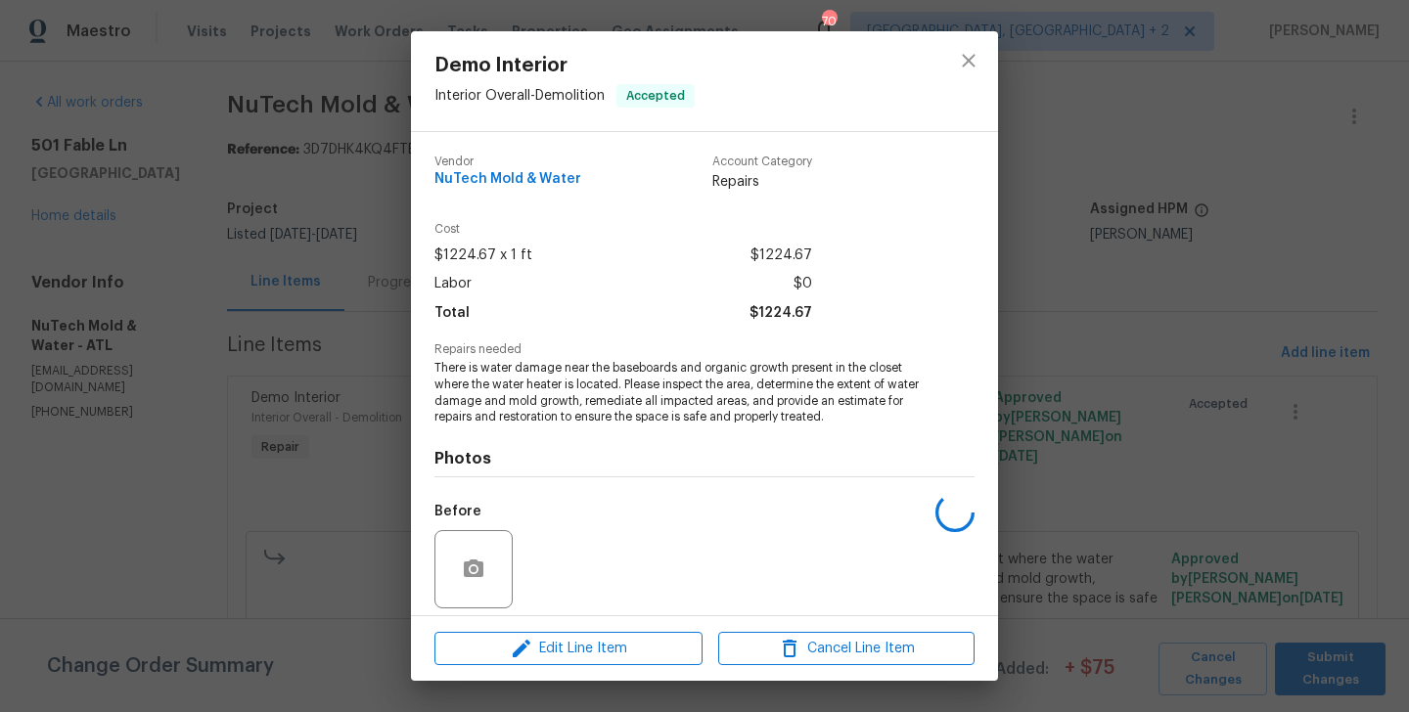
click at [556, 374] on span "There is water damage near the baseboards and organic growth present in the clo…" at bounding box center [678, 393] width 486 height 66
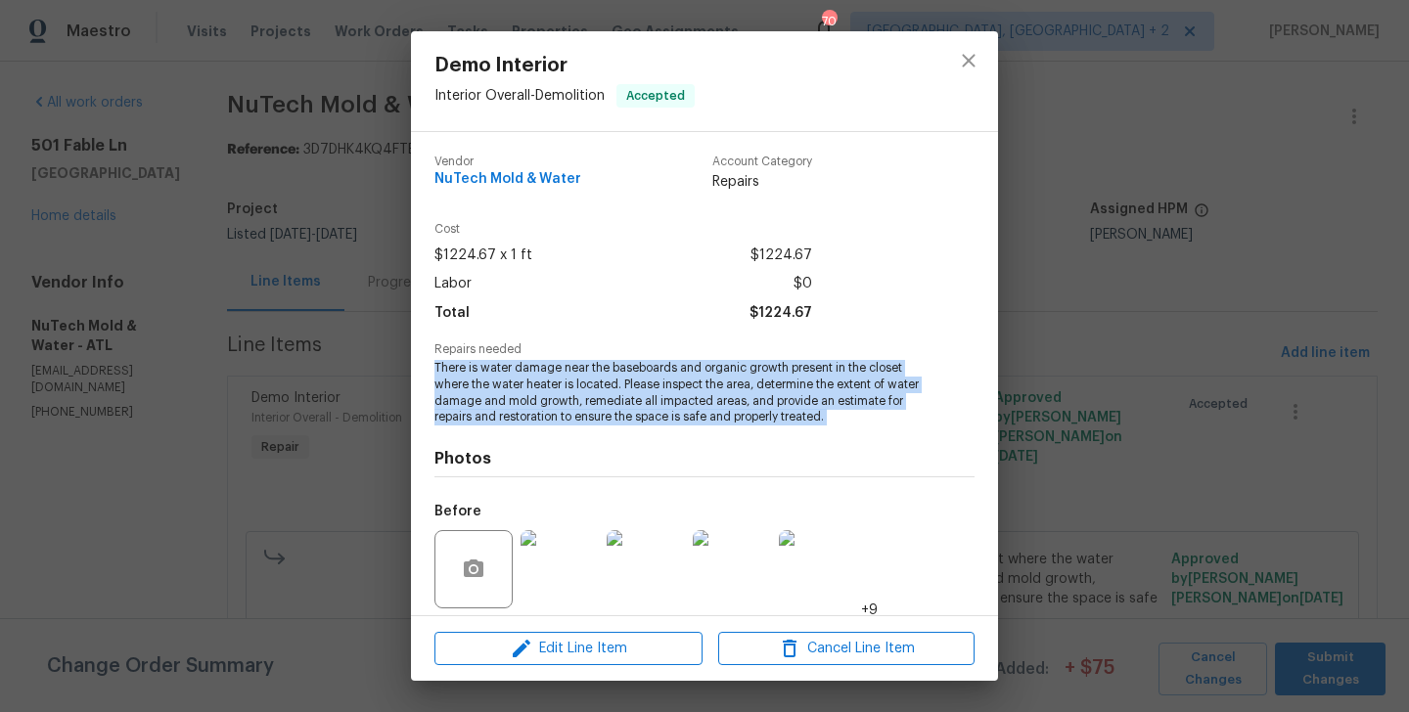
click at [556, 374] on span "There is water damage near the baseboards and organic growth present in the clo…" at bounding box center [678, 393] width 486 height 66
copy span "There is water damage near the baseboards and organic growth present in the clo…"
click at [218, 366] on div "Demo Interior Interior Overall - Demolition Accepted Vendor NuTech Mold & Water…" at bounding box center [704, 356] width 1409 height 712
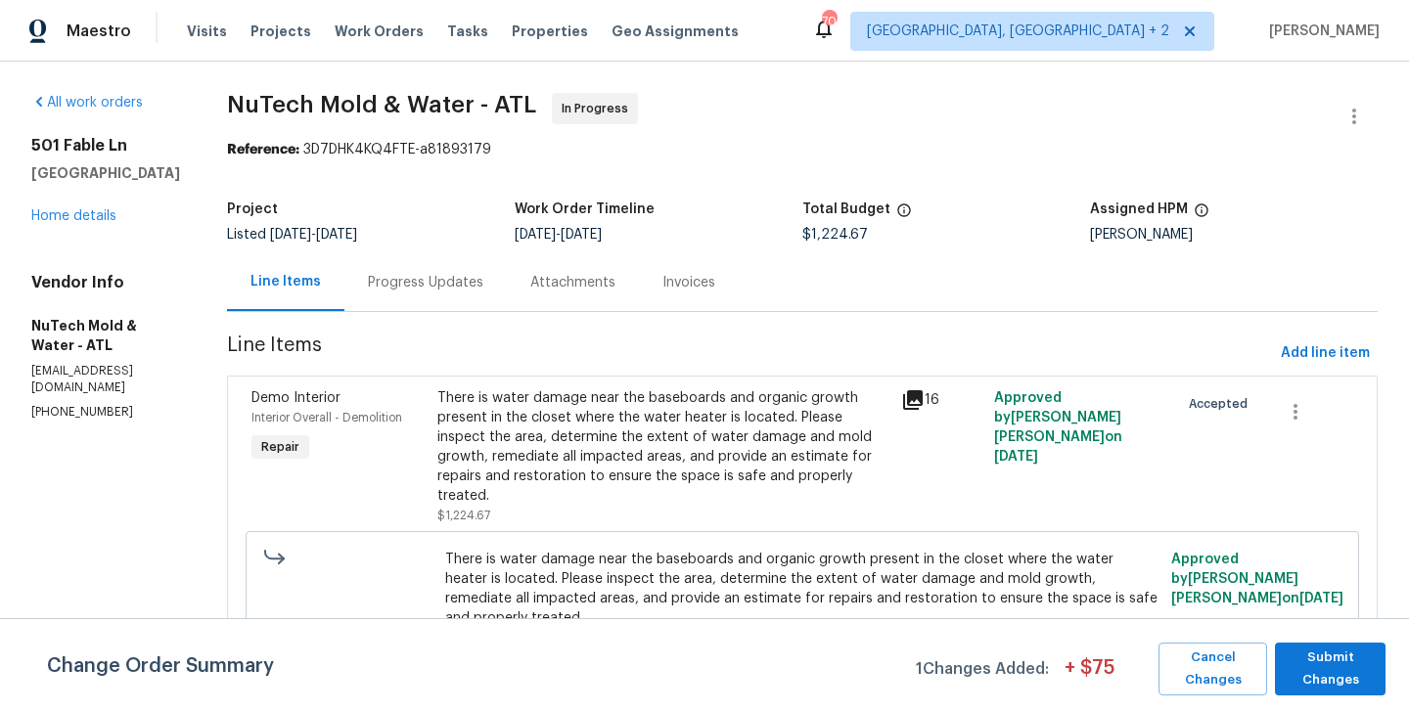
click at [348, 315] on section "NuTech Mold & Water - ATL In Progress Reference: 3D7DHK4KQ4FTE-a81893179 Projec…" at bounding box center [802, 418] width 1151 height 651
click at [408, 282] on div "Progress Updates" at bounding box center [425, 283] width 115 height 20
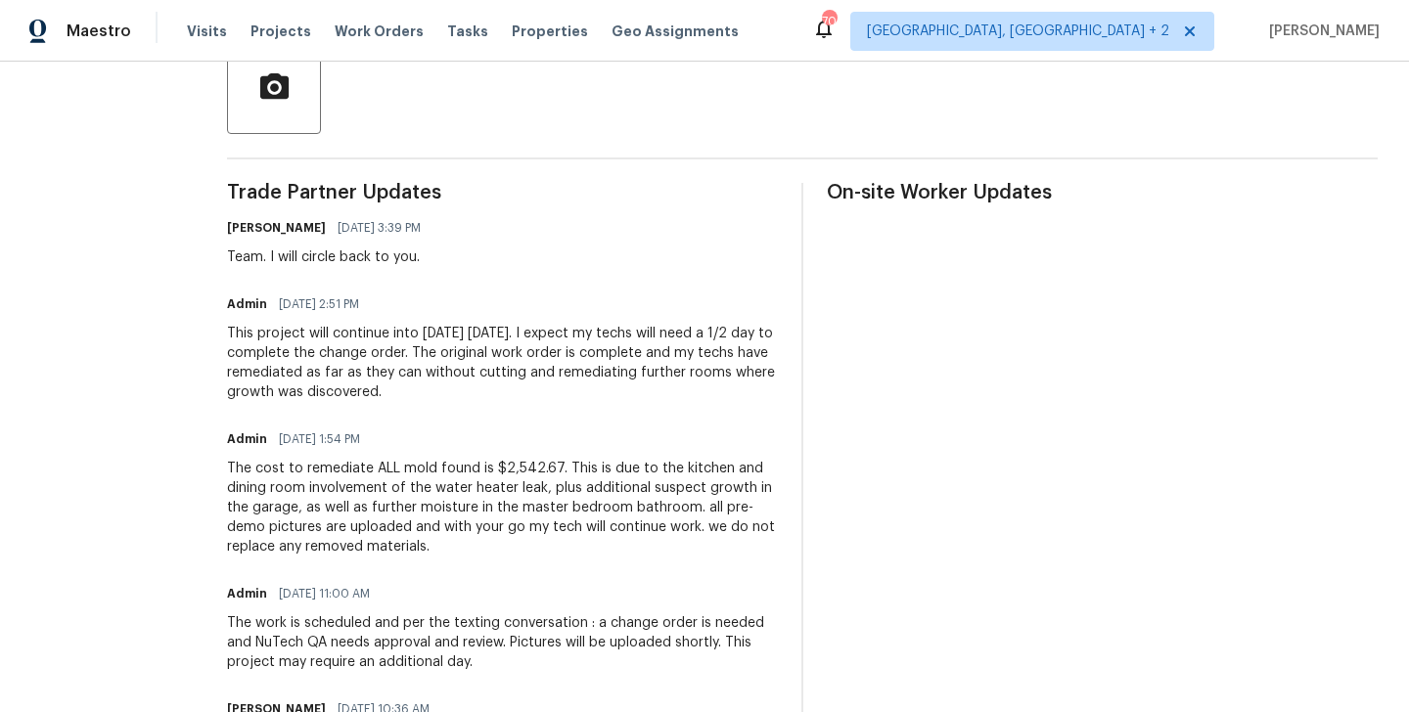
scroll to position [527, 0]
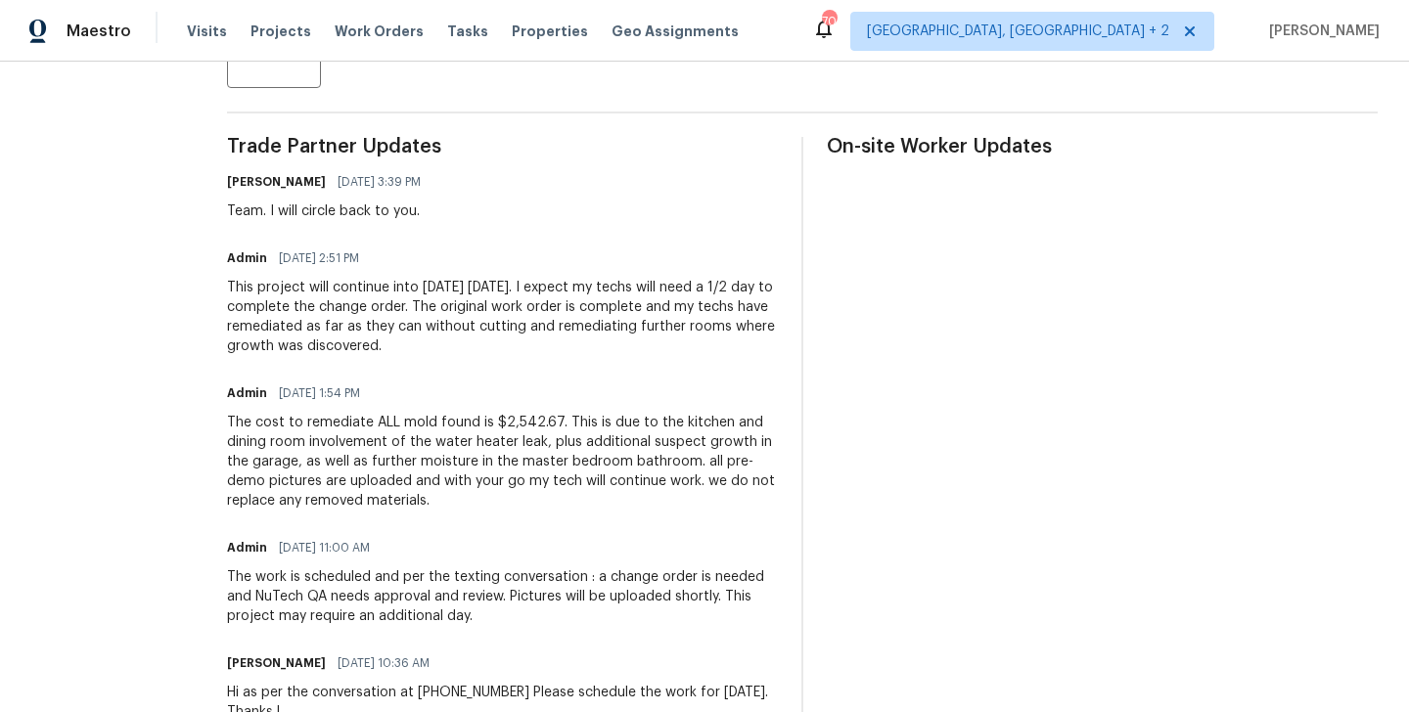
click at [396, 455] on div "The cost to remediate ALL mold found is $2,542.67. This is due to the kitchen a…" at bounding box center [502, 462] width 551 height 98
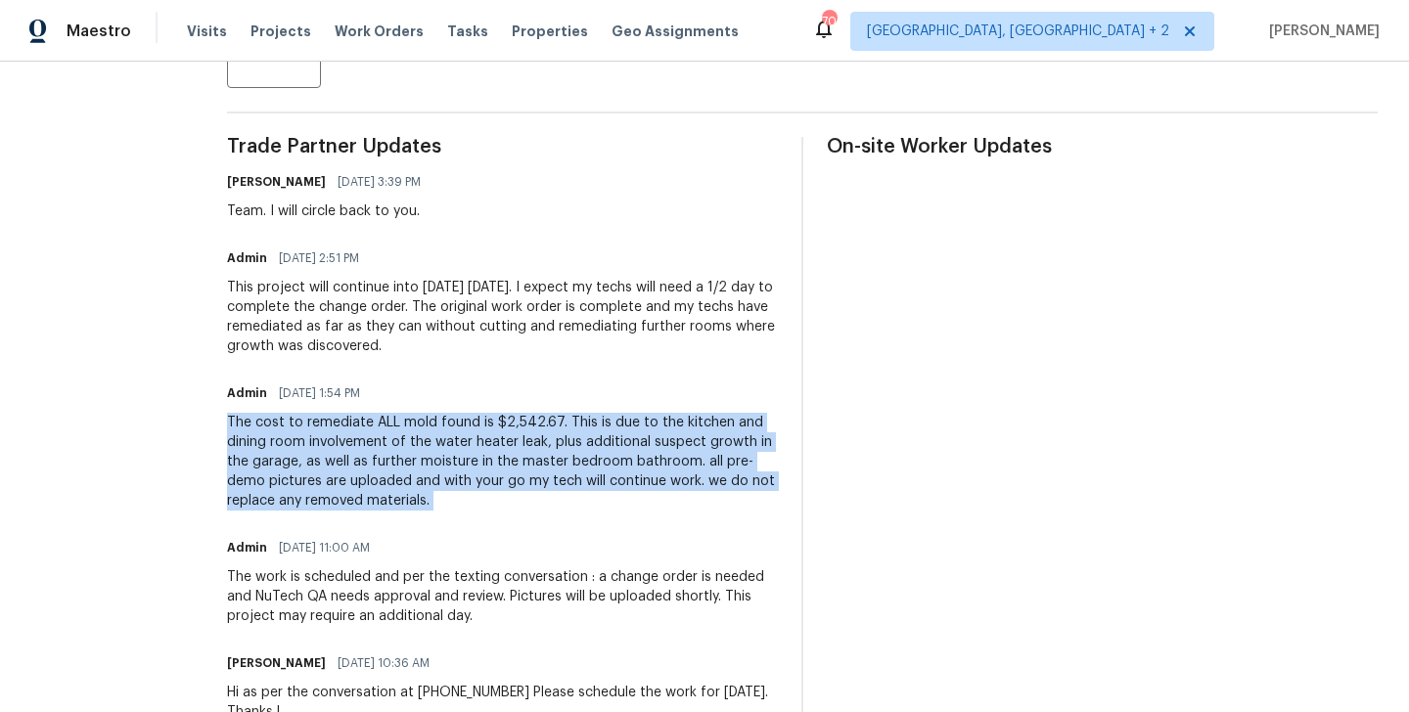
click at [396, 455] on div "The cost to remediate ALL mold found is $2,542.67. This is due to the kitchen a…" at bounding box center [502, 462] width 551 height 98
copy div "The cost to remediate ALL mold found is $2,542.67. This is due to the kitchen a…"
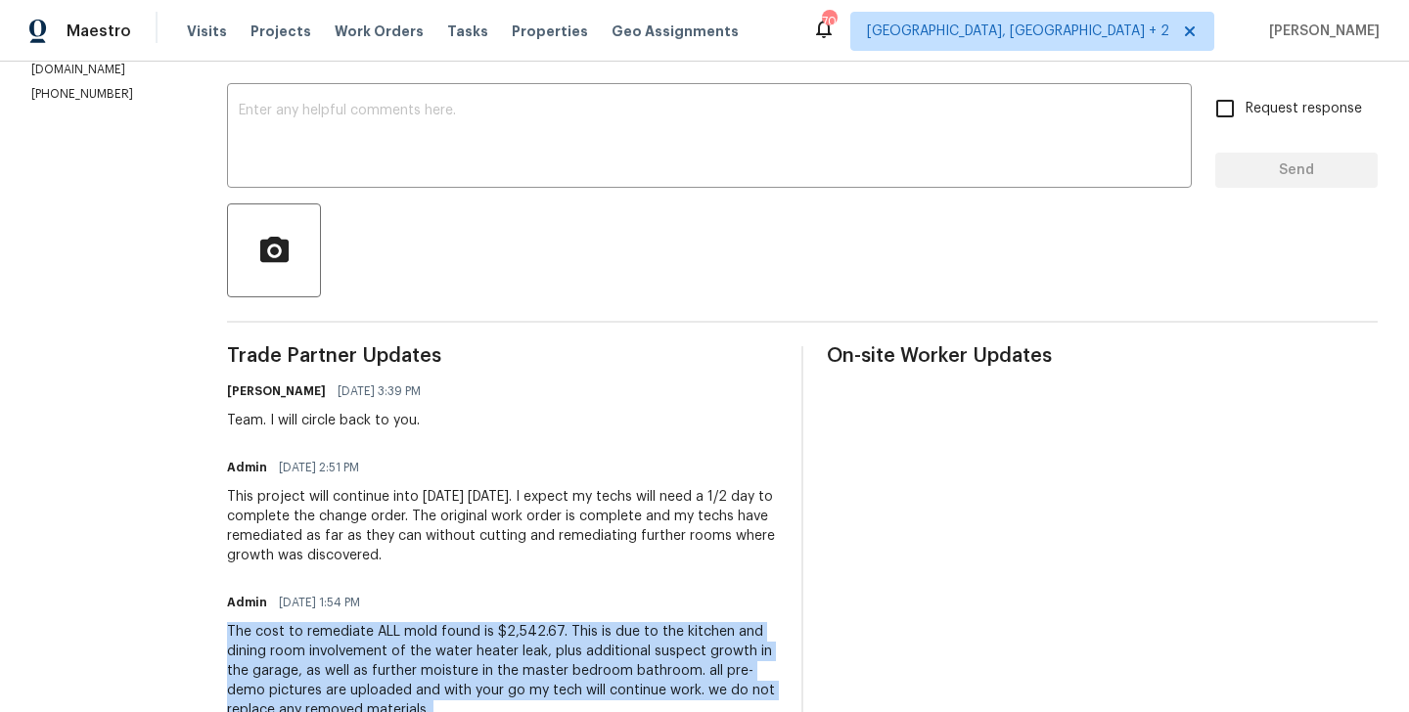
scroll to position [0, 0]
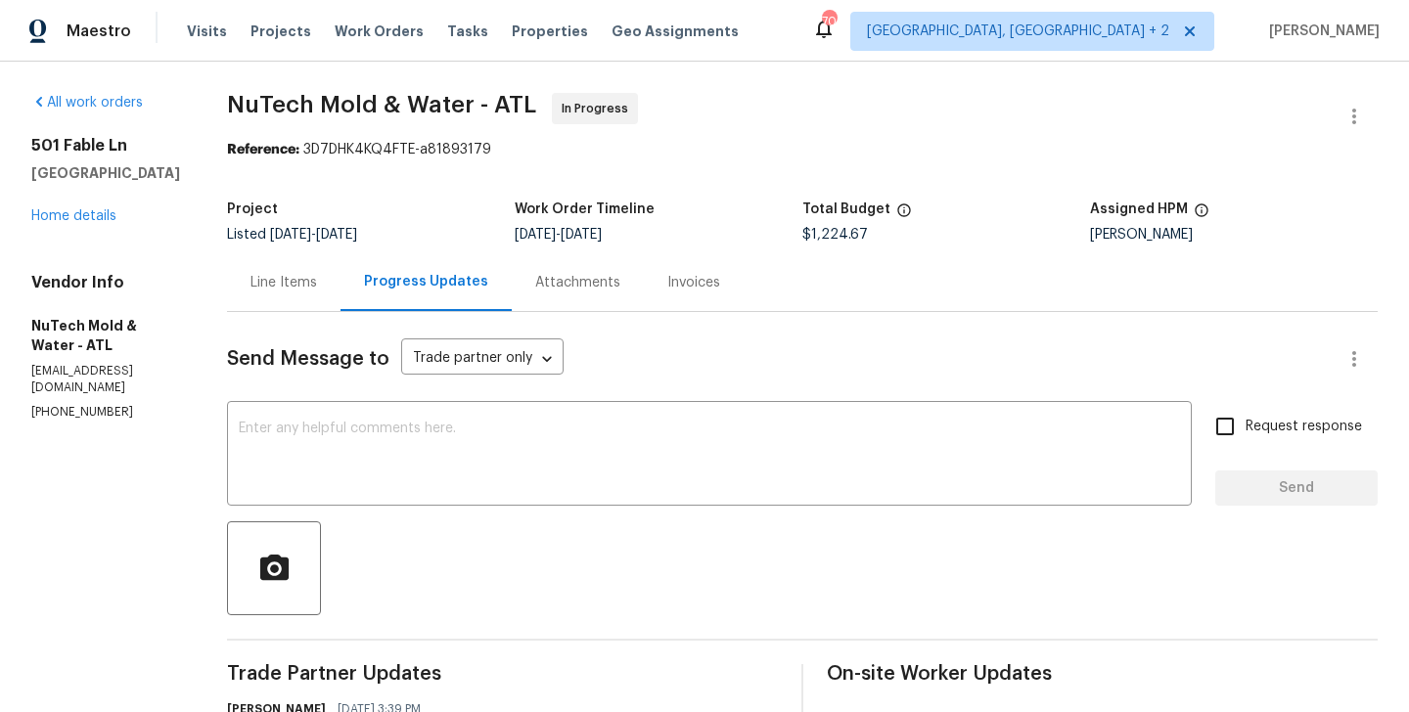
click at [820, 249] on div "Project Listed 8/22/2025 - 9/5/2025 Work Order Timeline 8/27/2025 - 8/29/2025 T…" at bounding box center [802, 222] width 1151 height 63
copy span "$1,224.67"
click at [230, 300] on div "Line Items" at bounding box center [284, 282] width 114 height 58
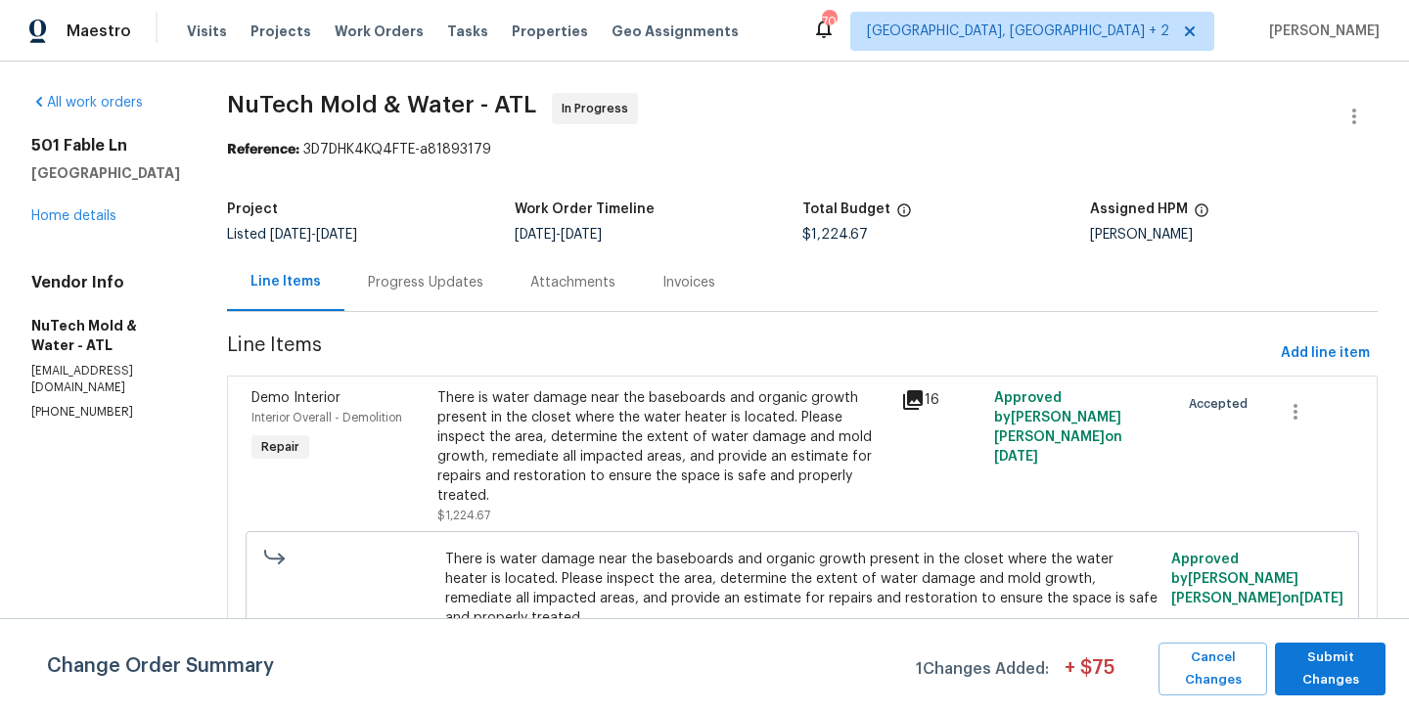
click at [720, 445] on div "There is water damage near the baseboards and organic growth present in the clo…" at bounding box center [663, 447] width 452 height 117
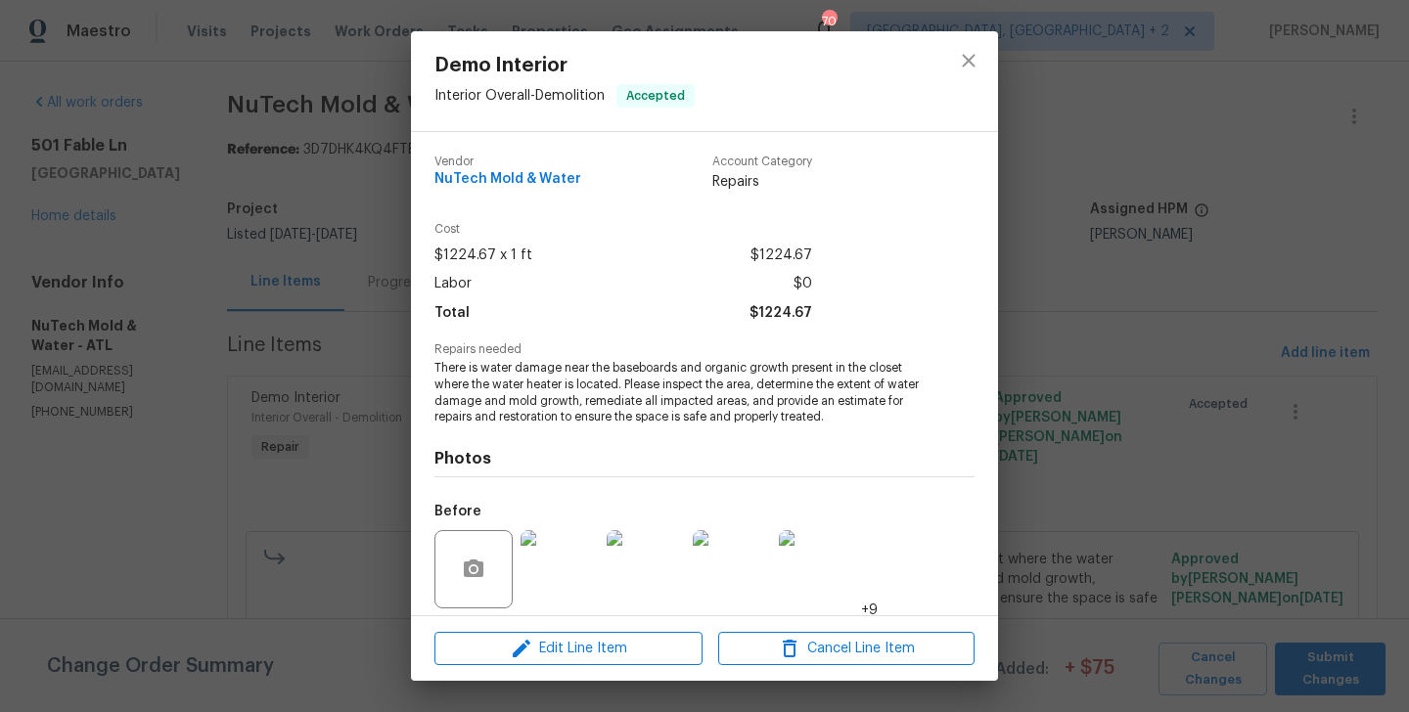
scroll to position [140, 0]
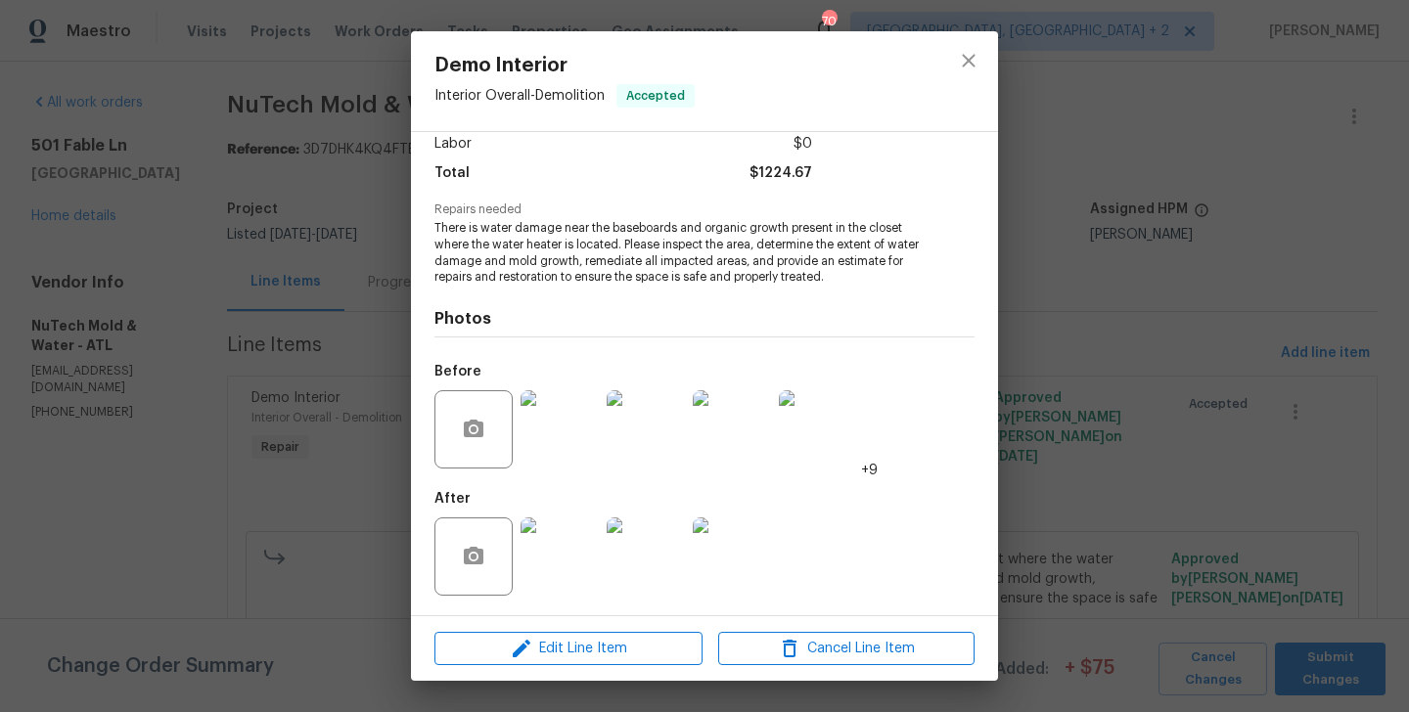
click at [547, 572] on img at bounding box center [560, 557] width 78 height 78
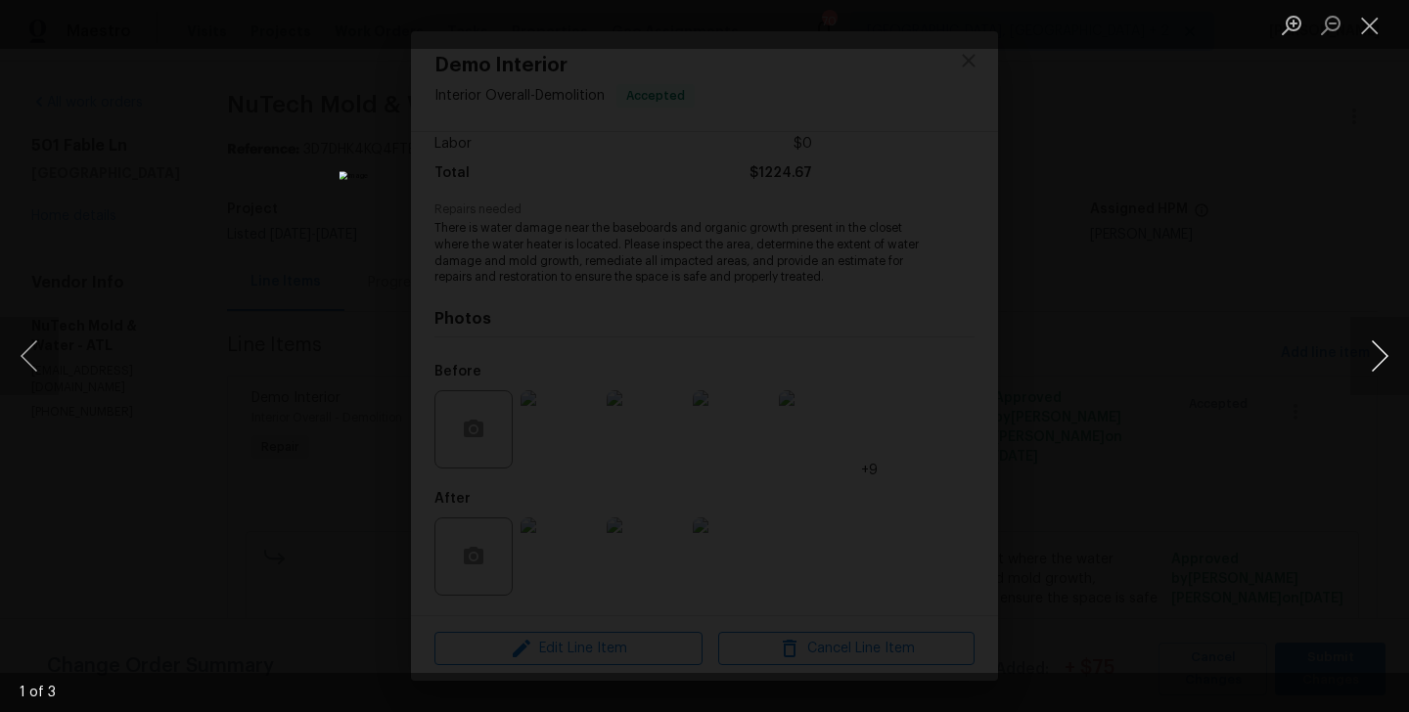
click at [1379, 341] on button "Next image" at bounding box center [1380, 356] width 59 height 78
click at [1240, 457] on div "Lightbox" at bounding box center [704, 356] width 1409 height 712
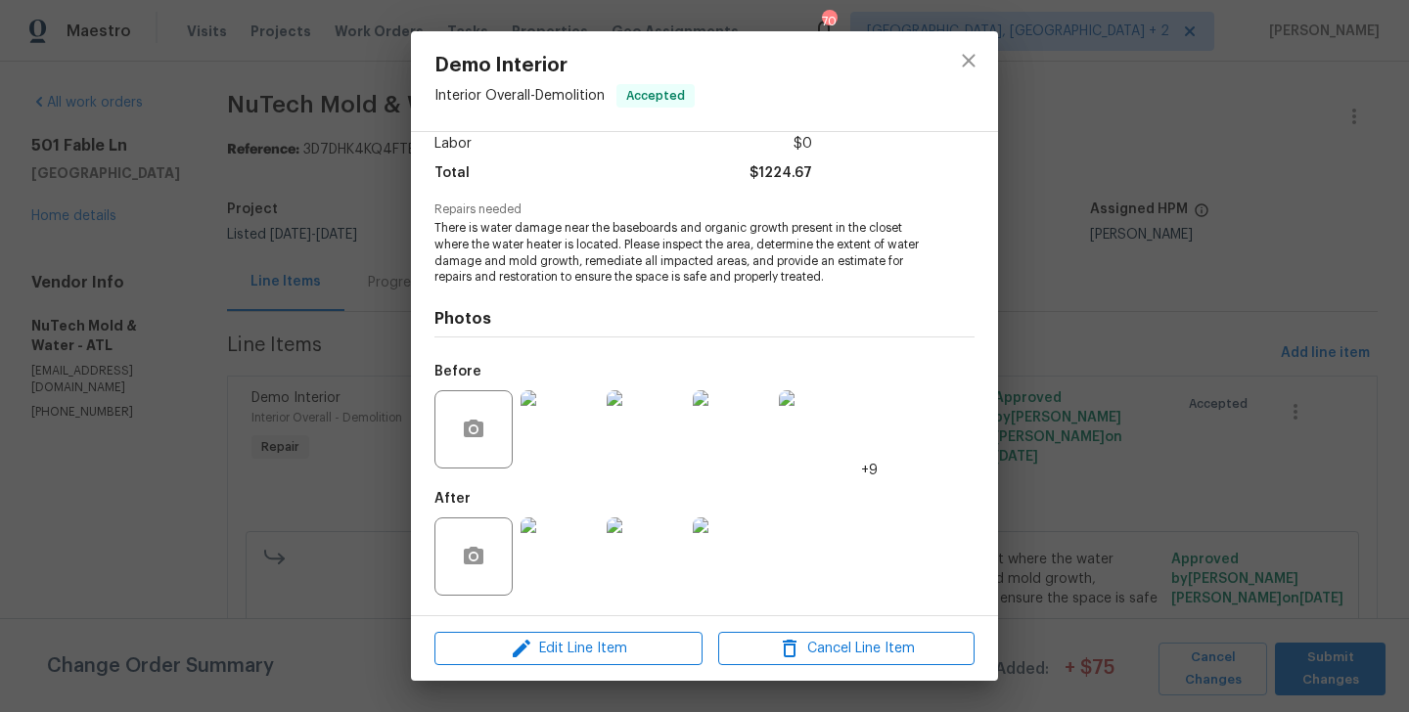
click at [548, 437] on img at bounding box center [560, 429] width 78 height 78
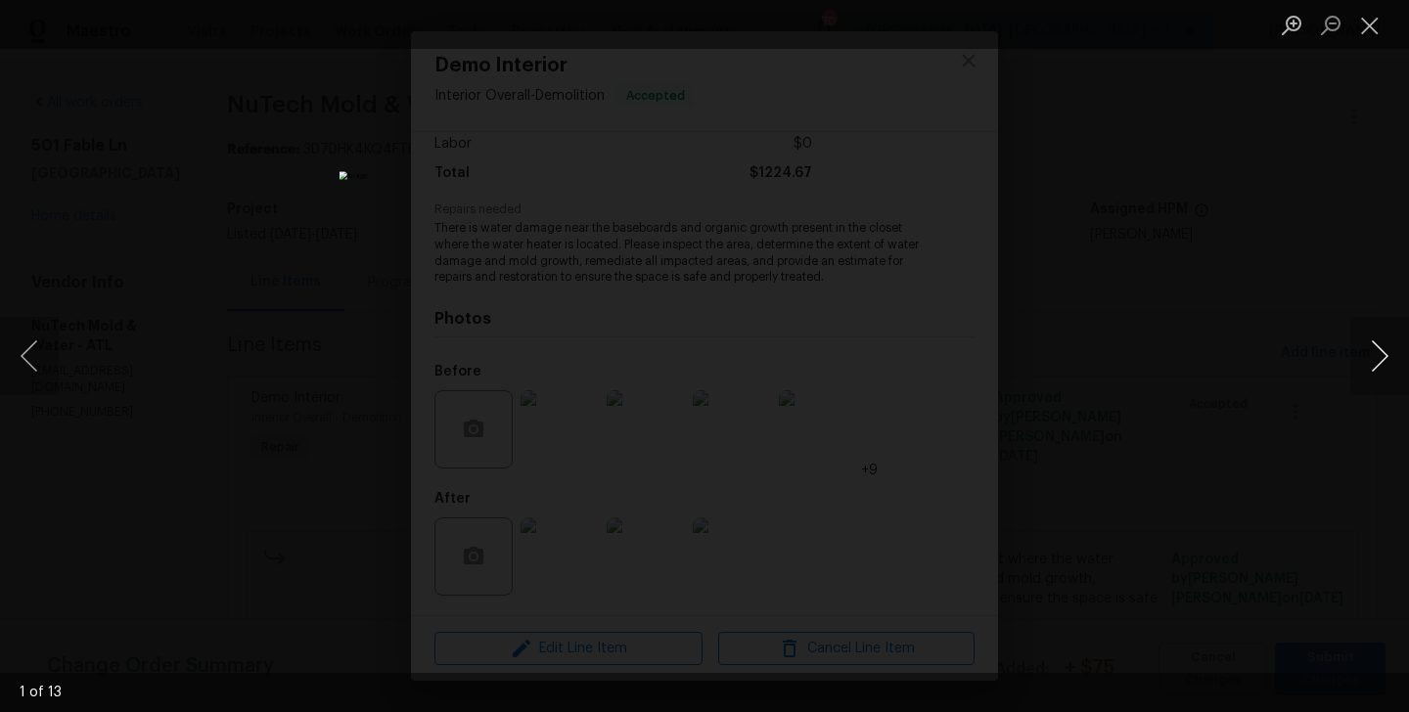
click at [1374, 354] on button "Next image" at bounding box center [1380, 356] width 59 height 78
click at [1267, 399] on div "Lightbox" at bounding box center [704, 356] width 1409 height 712
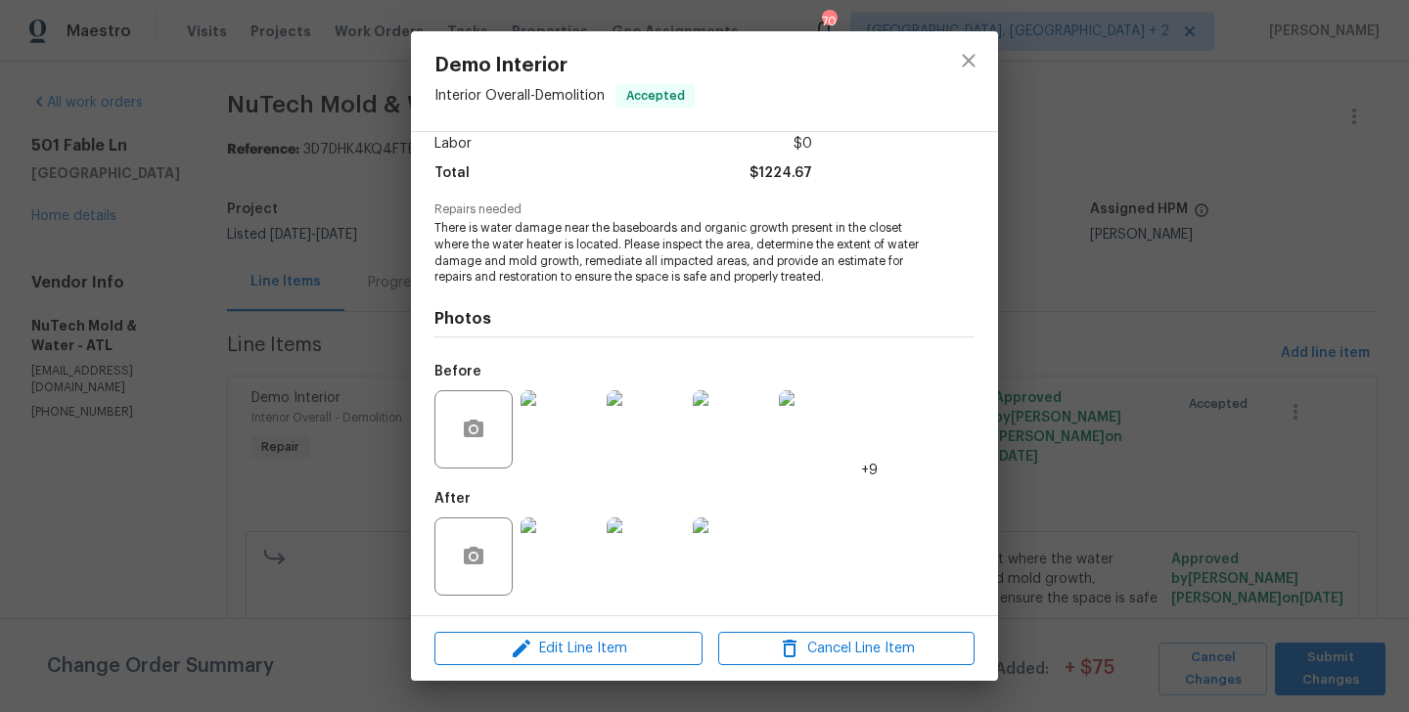
click at [1267, 399] on div "Demo Interior Interior Overall - Demolition Accepted Vendor NuTech Mold & Water…" at bounding box center [704, 356] width 1409 height 712
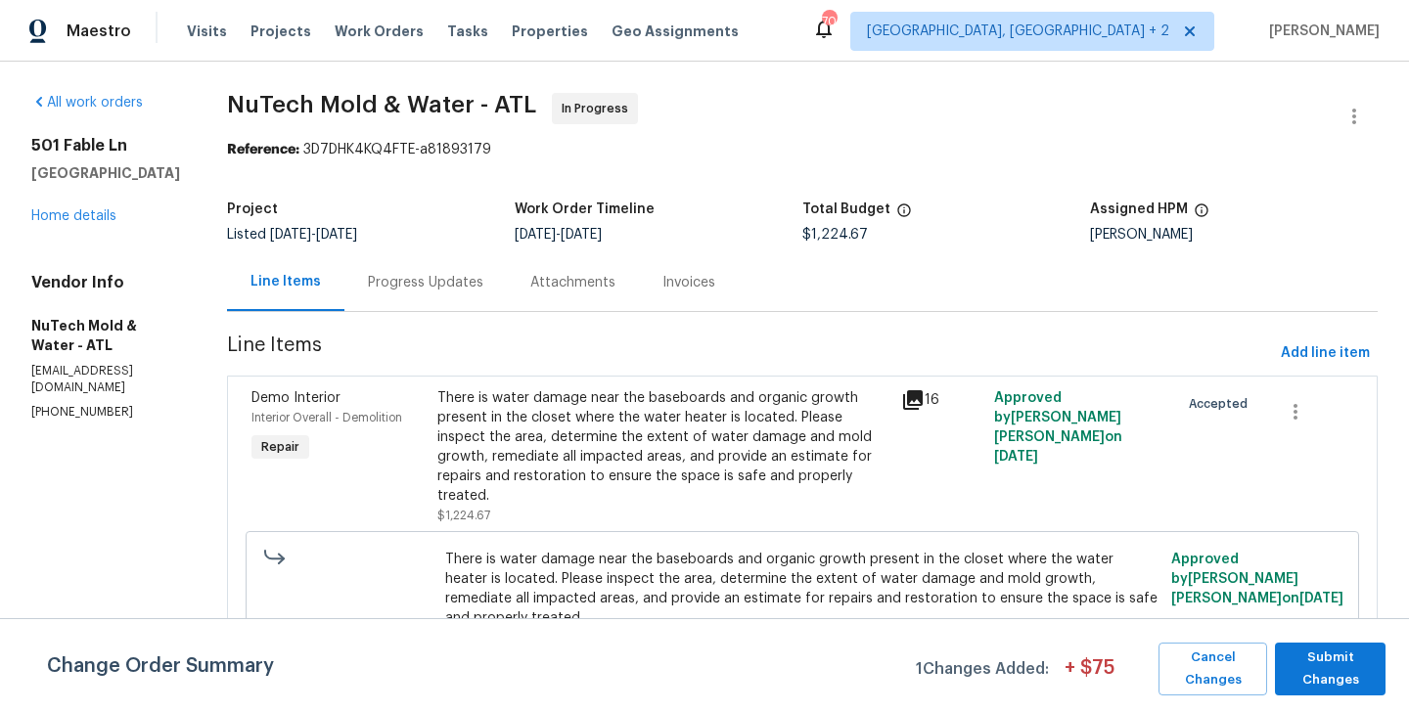
click at [387, 293] on div "Progress Updates" at bounding box center [425, 282] width 162 height 58
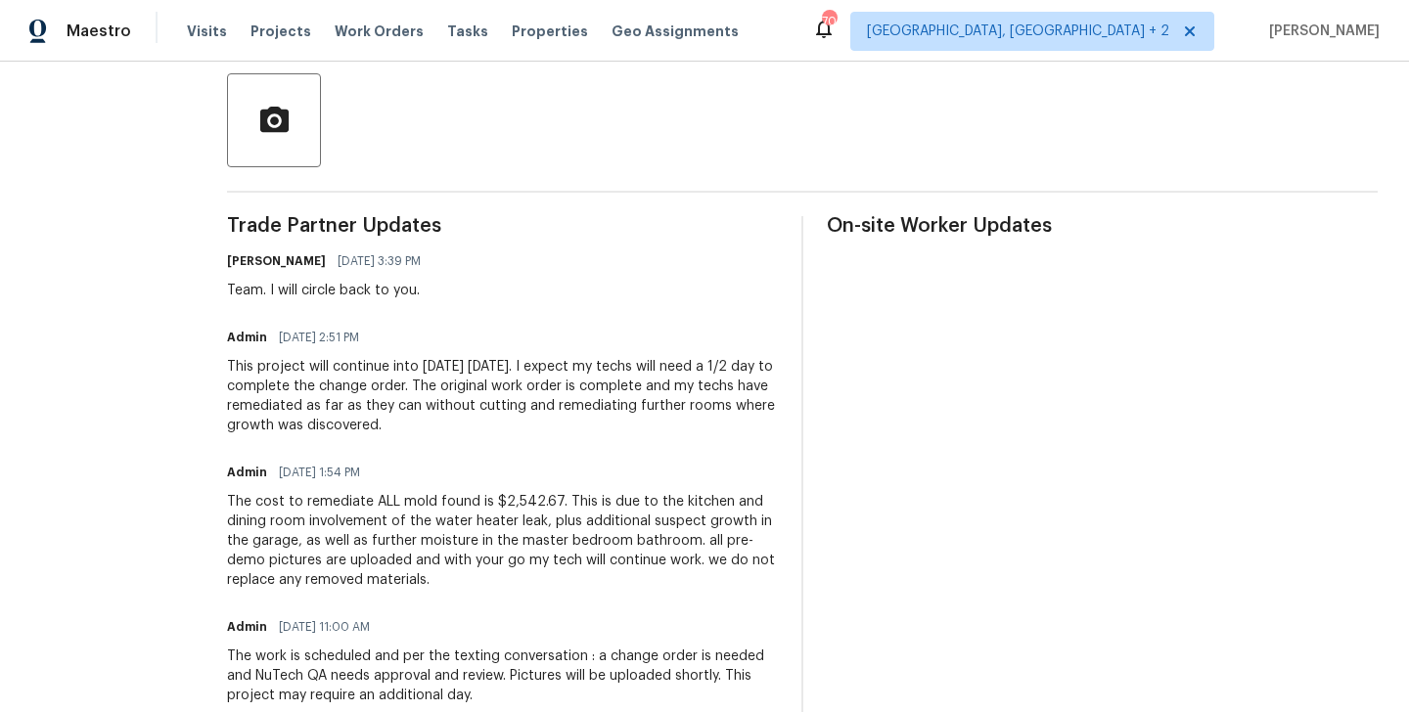
scroll to position [449, 0]
click at [413, 408] on div "This project will continue into tomorrow September 5. I expect my techs will ne…" at bounding box center [502, 395] width 551 height 78
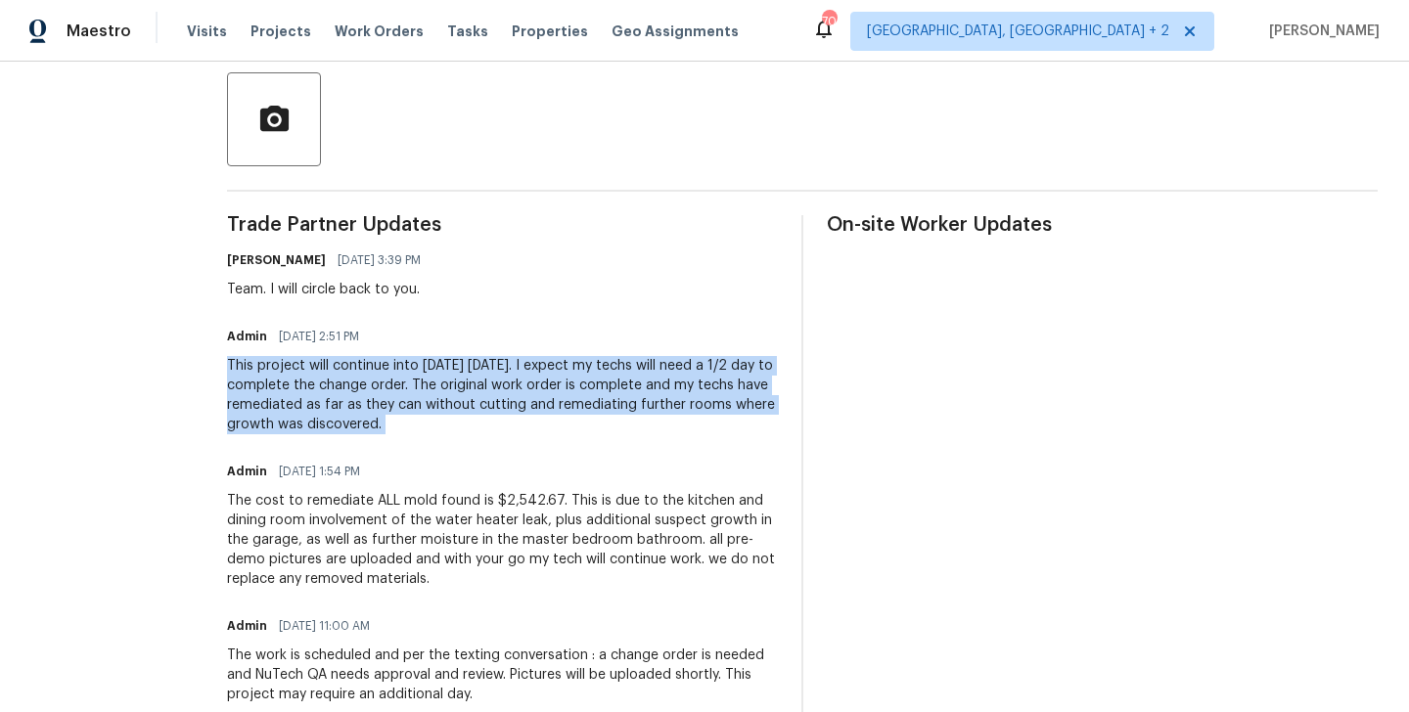
click at [413, 408] on div "This project will continue into tomorrow September 5. I expect my techs will ne…" at bounding box center [502, 395] width 551 height 78
copy div "This project will continue into tomorrow September 5. I expect my techs will ne…"
click at [460, 394] on div "This project will continue into tomorrow September 5. I expect my techs will ne…" at bounding box center [502, 395] width 551 height 78
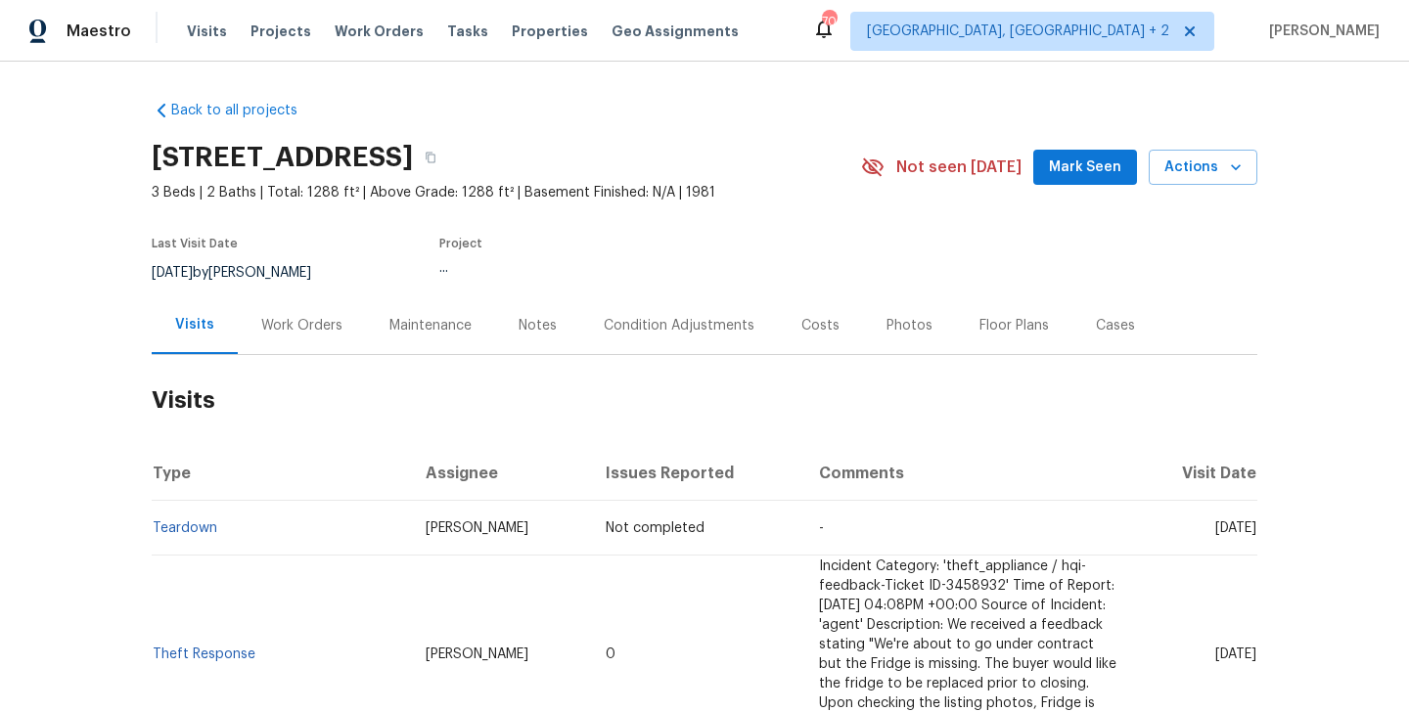
click at [332, 340] on div "Work Orders" at bounding box center [302, 326] width 128 height 58
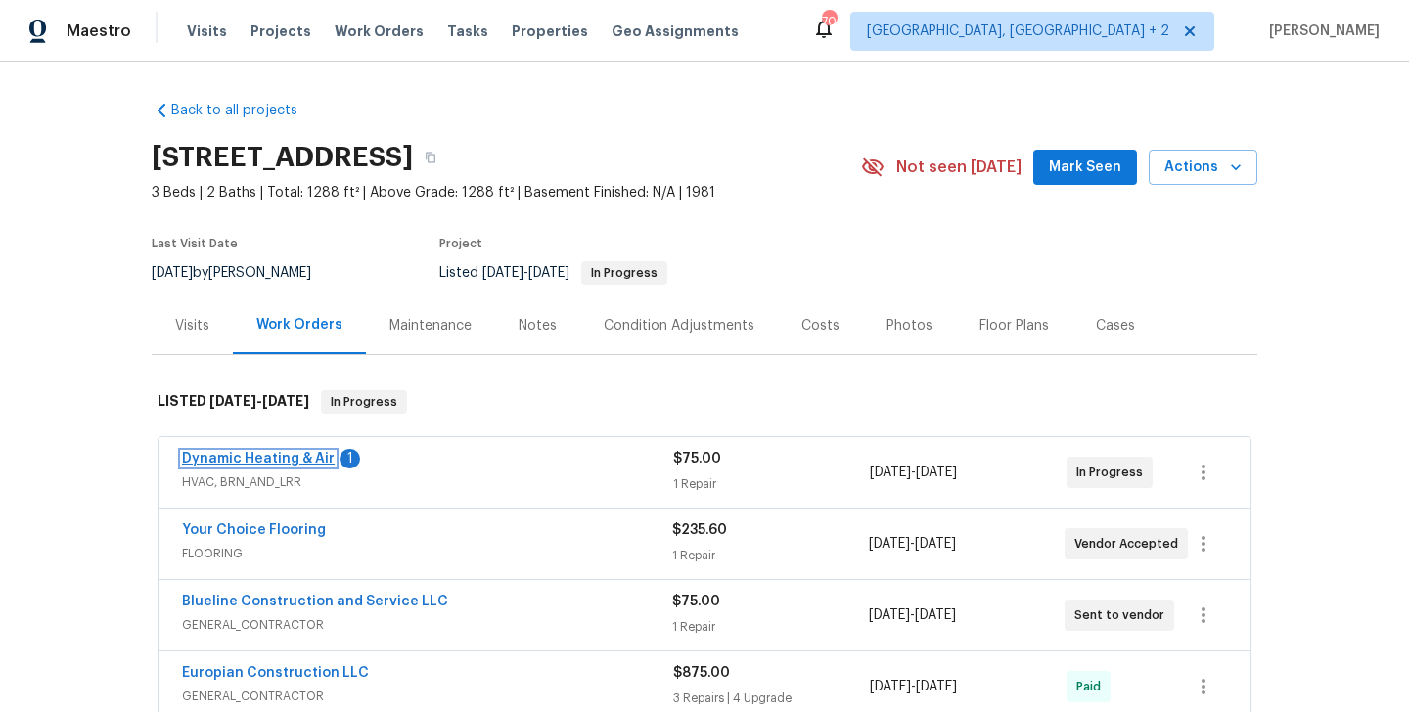
click at [302, 461] on link "Dynamic Heating & Air" at bounding box center [258, 459] width 153 height 14
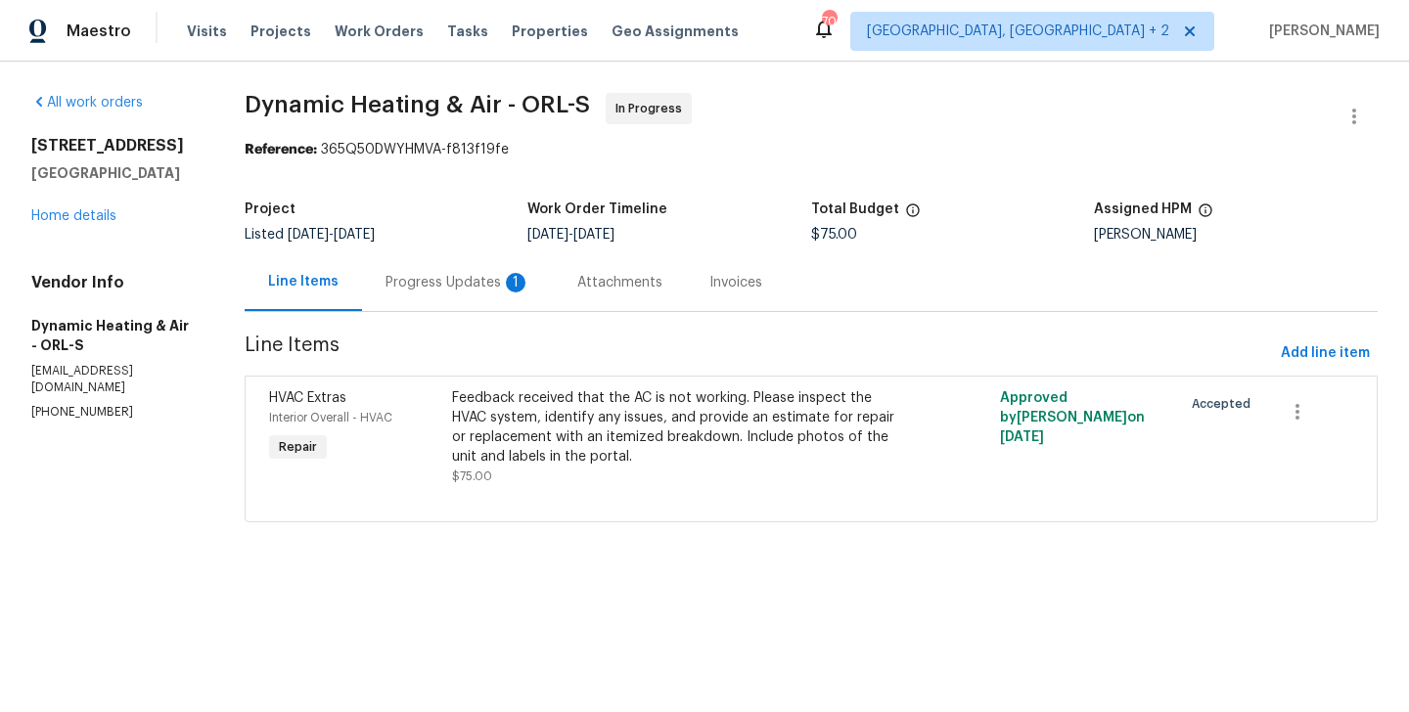
click at [483, 294] on div "Progress Updates 1" at bounding box center [458, 282] width 192 height 58
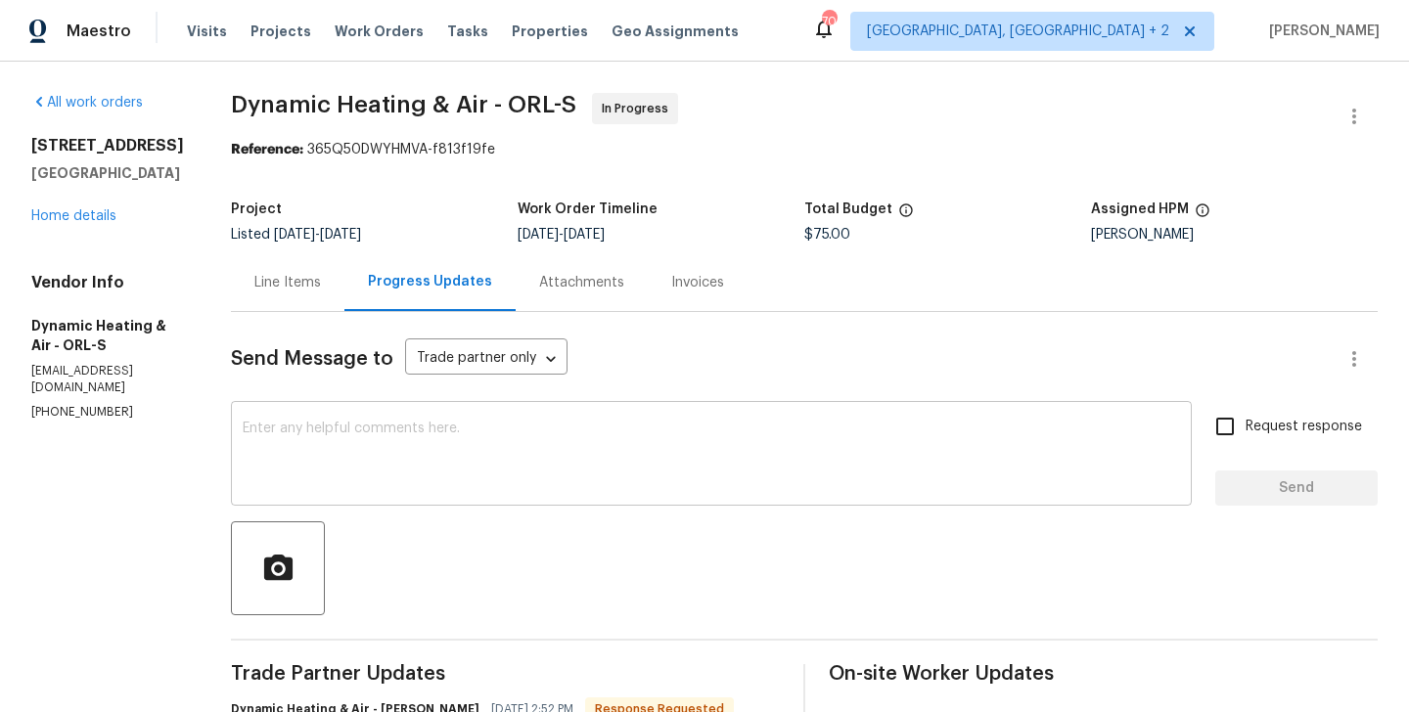
click at [389, 414] on div "x ​" at bounding box center [711, 456] width 961 height 100
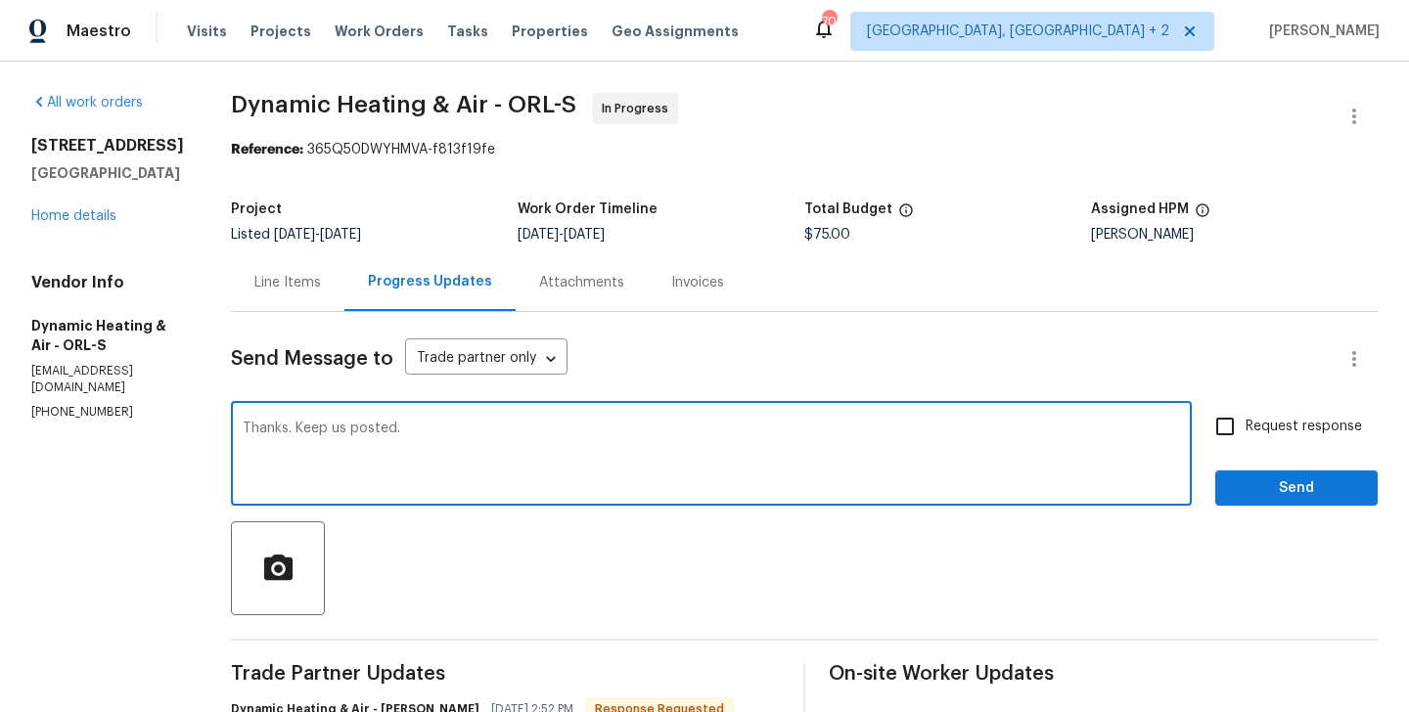
type textarea "Thanks. Keep us posted."
click at [1268, 429] on span "Request response" at bounding box center [1304, 427] width 116 height 21
click at [1246, 429] on input "Request response" at bounding box center [1225, 426] width 41 height 41
checkbox input "true"
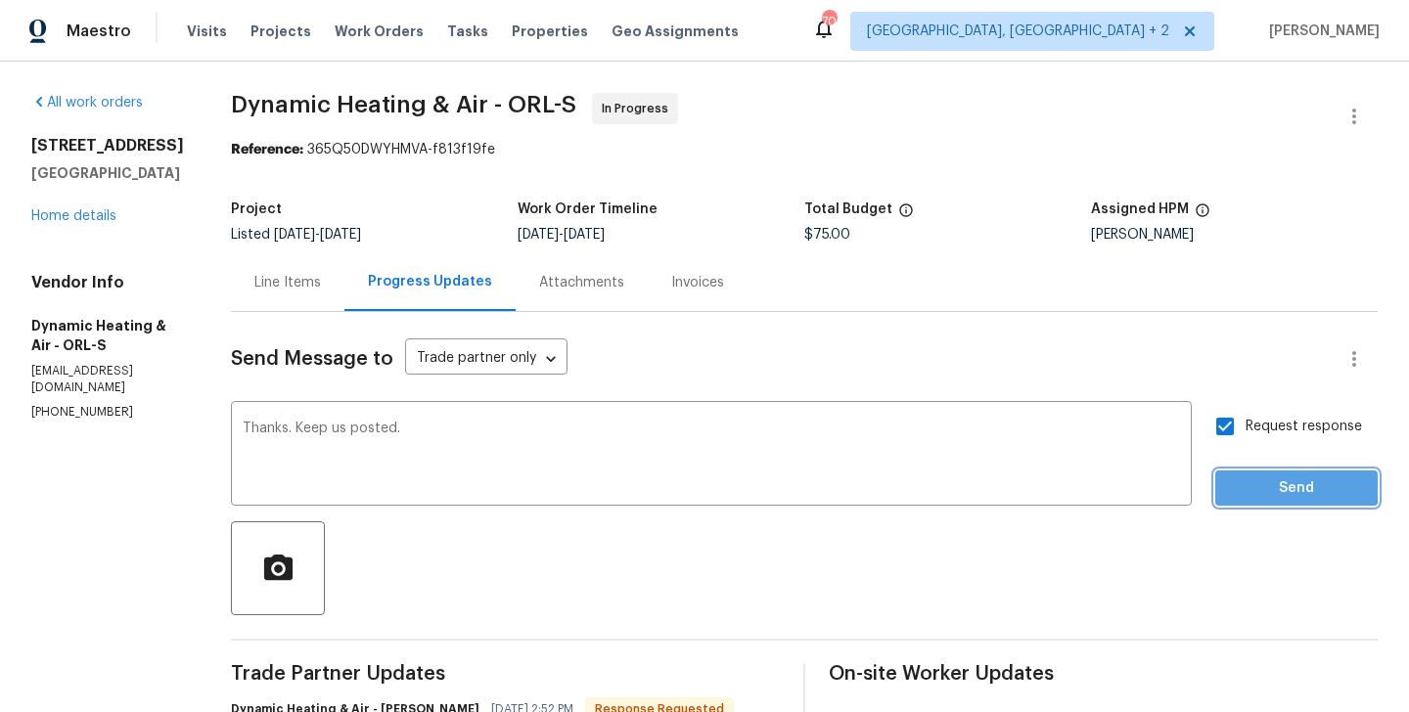
click at [1268, 485] on span "Send" at bounding box center [1296, 489] width 131 height 24
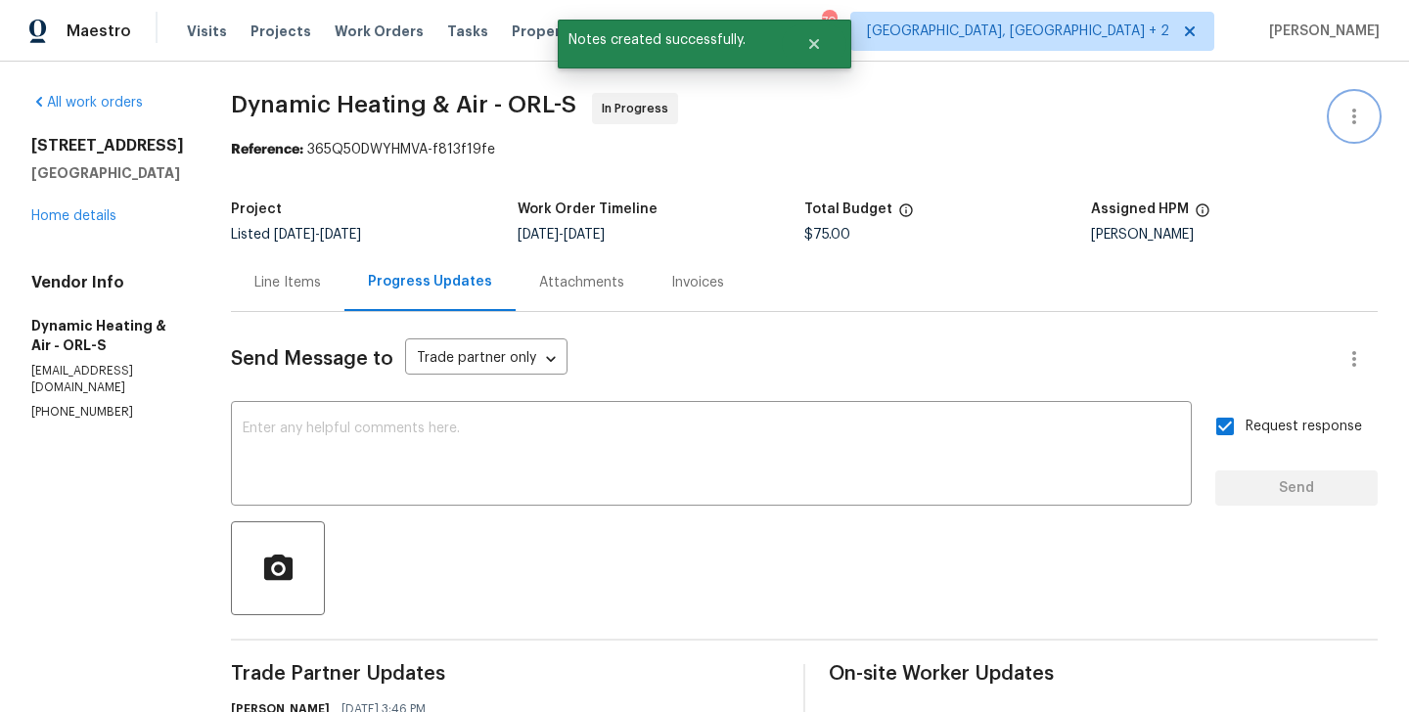
click at [1366, 105] on button "button" at bounding box center [1354, 116] width 47 height 47
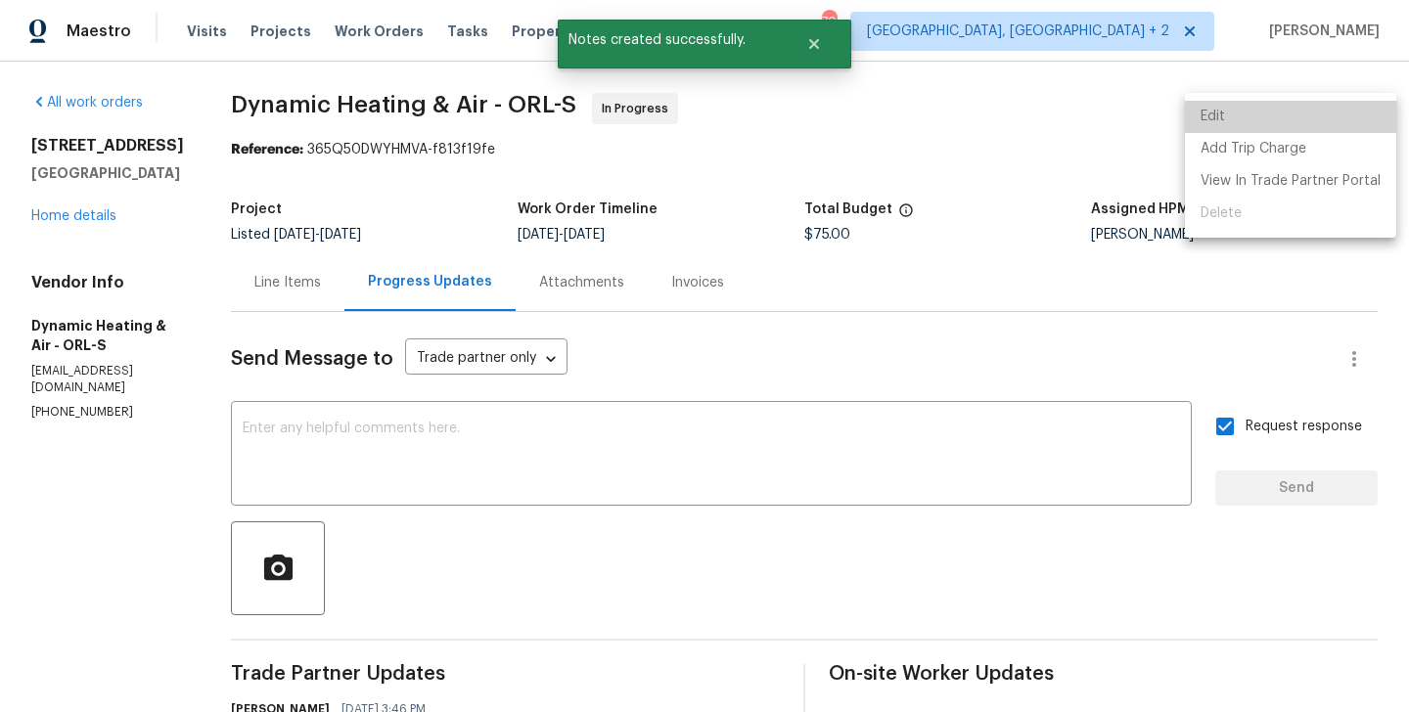
click at [1337, 105] on li "Edit" at bounding box center [1290, 117] width 211 height 32
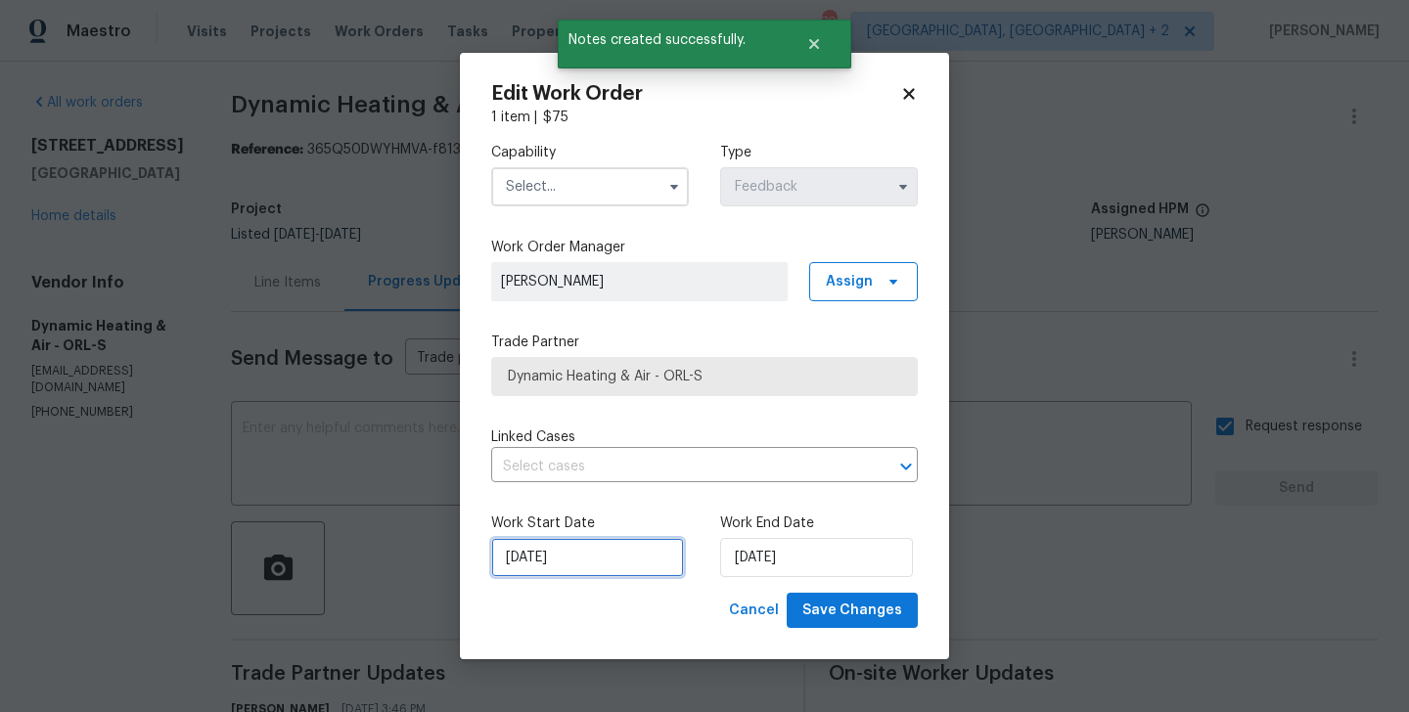
click at [534, 545] on input "03/09/2025" at bounding box center [587, 557] width 193 height 39
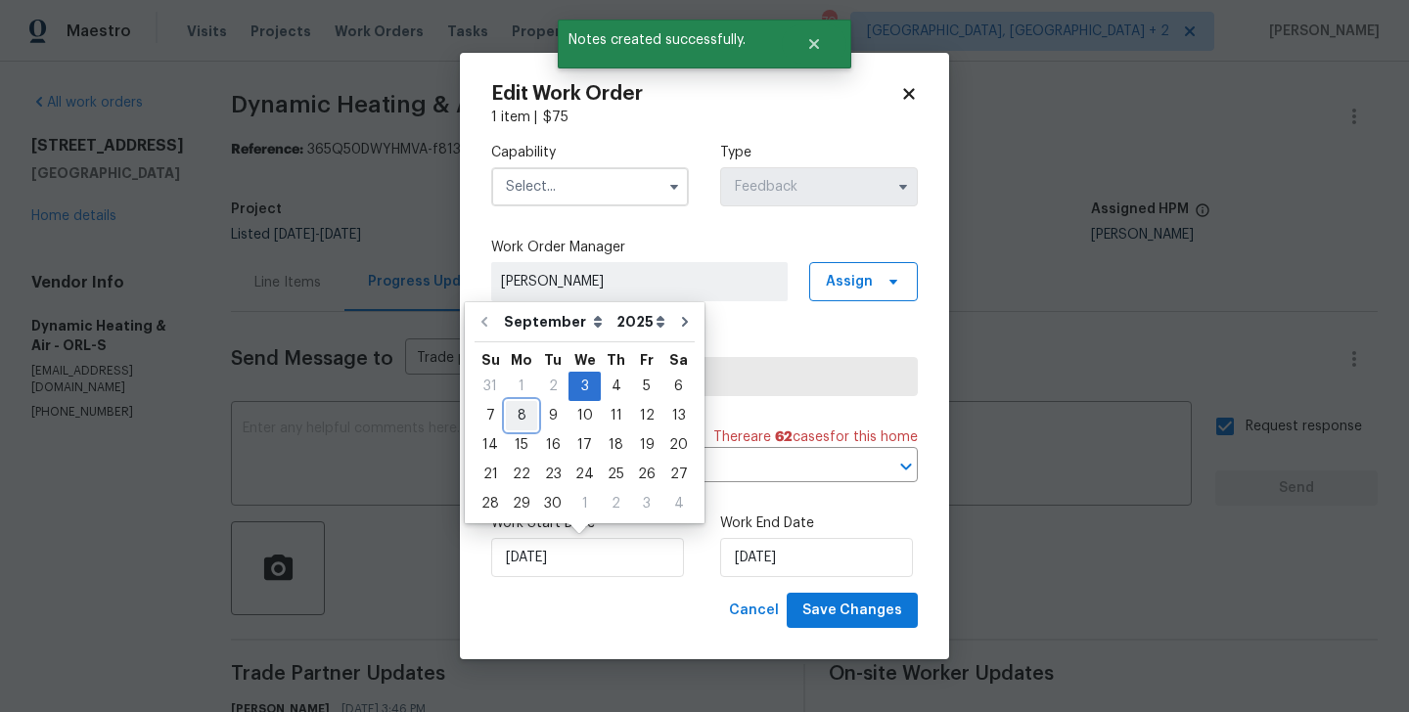
click at [527, 415] on div "8" at bounding box center [521, 415] width 31 height 27
type input "08/09/2025"
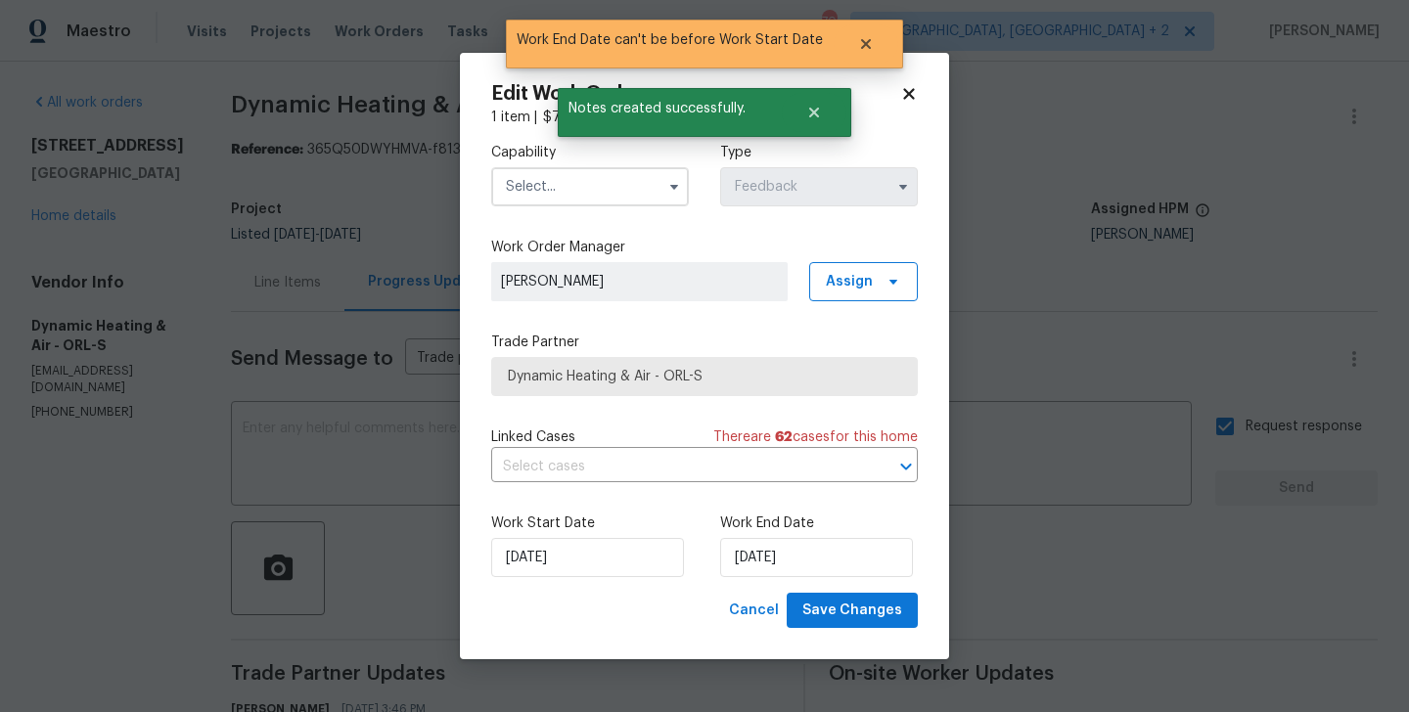
click at [785, 590] on div "Work Start Date 08/09/2025 Work End Date 08/09/2025" at bounding box center [704, 545] width 427 height 95
click at [782, 573] on input "08/09/2025" at bounding box center [816, 557] width 193 height 39
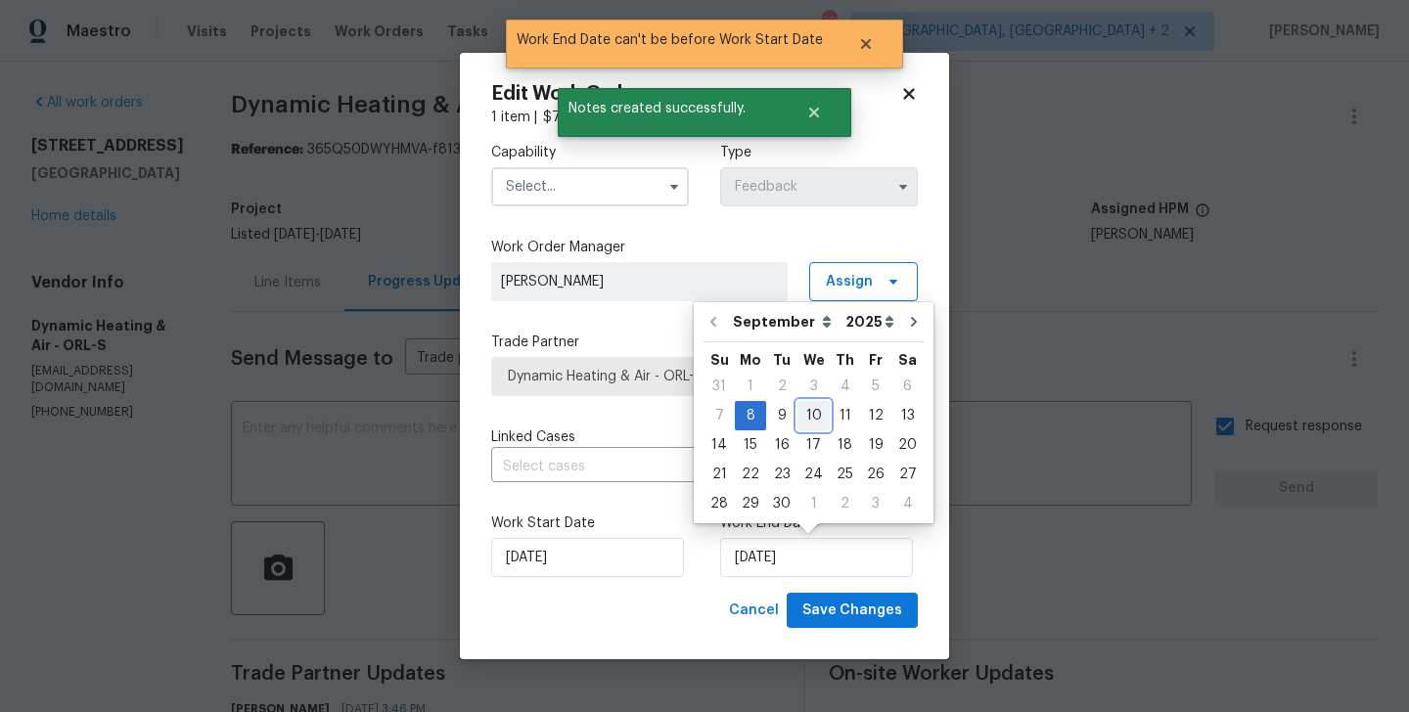
click at [805, 405] on div "10" at bounding box center [814, 415] width 32 height 27
type input "10/09/2025"
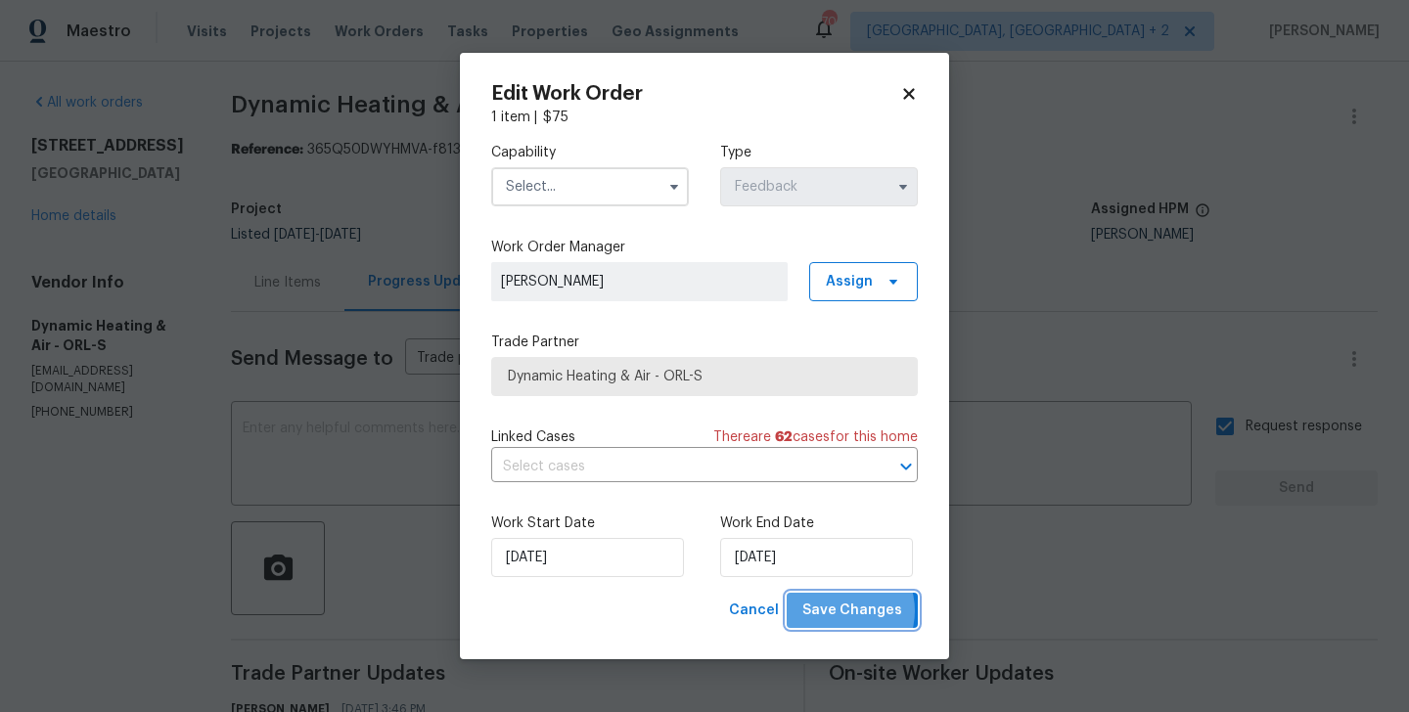
click at [844, 612] on span "Save Changes" at bounding box center [852, 611] width 100 height 24
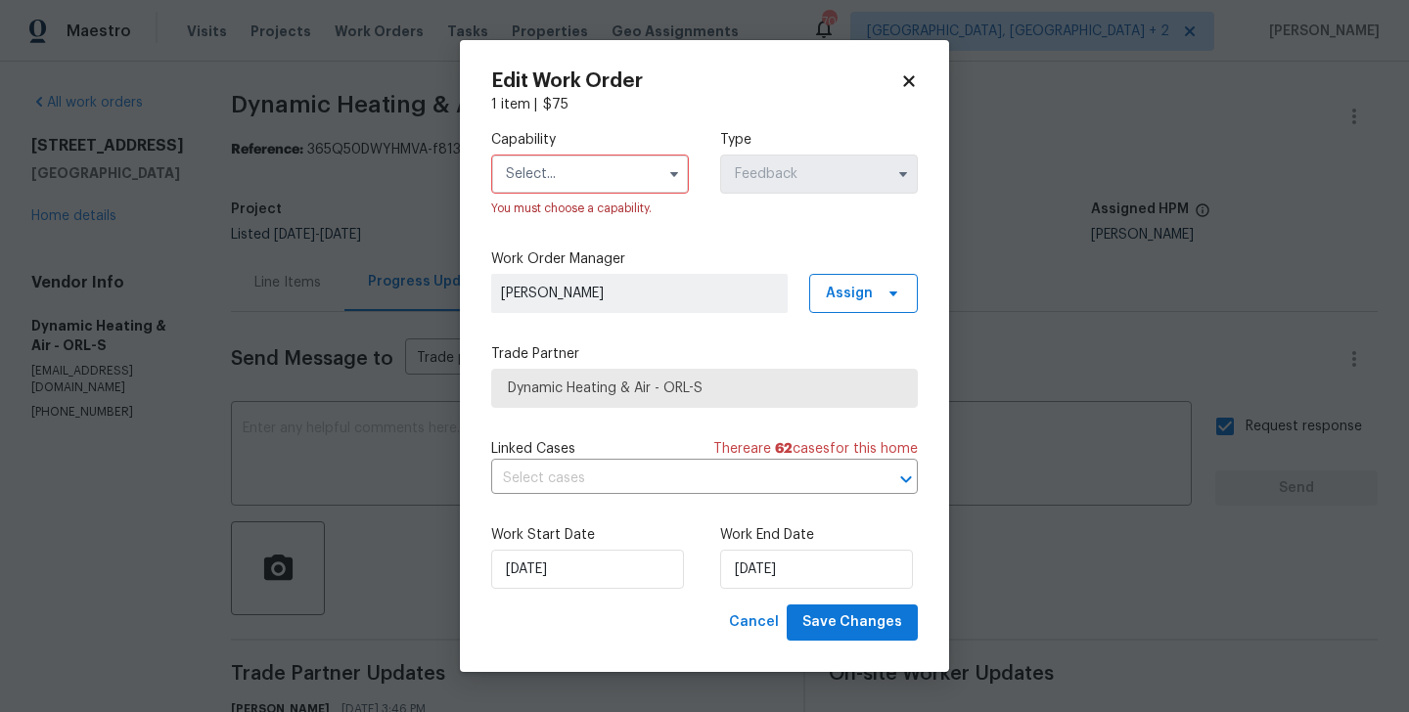
click at [529, 164] on input "text" at bounding box center [590, 174] width 198 height 39
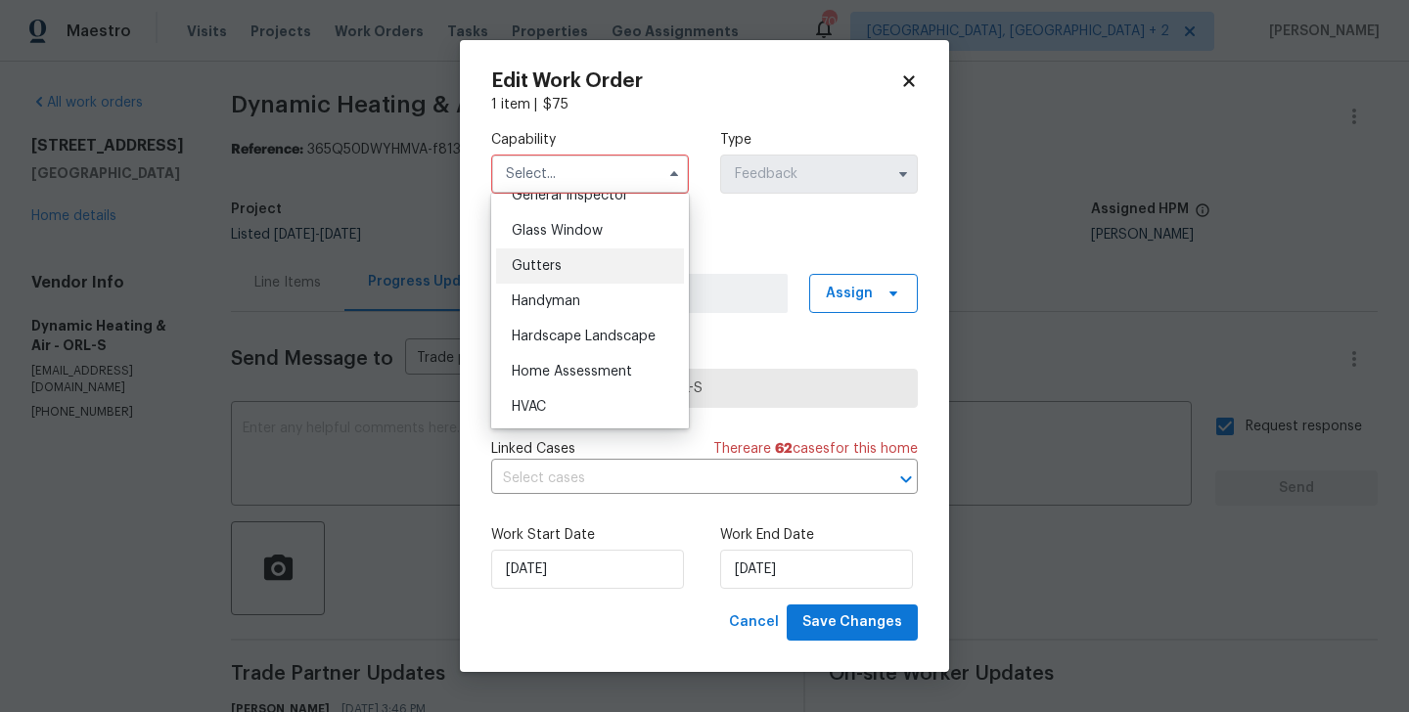
scroll to position [990, 0]
click at [560, 317] on div "Handyman" at bounding box center [590, 302] width 188 height 35
type input "Handyman"
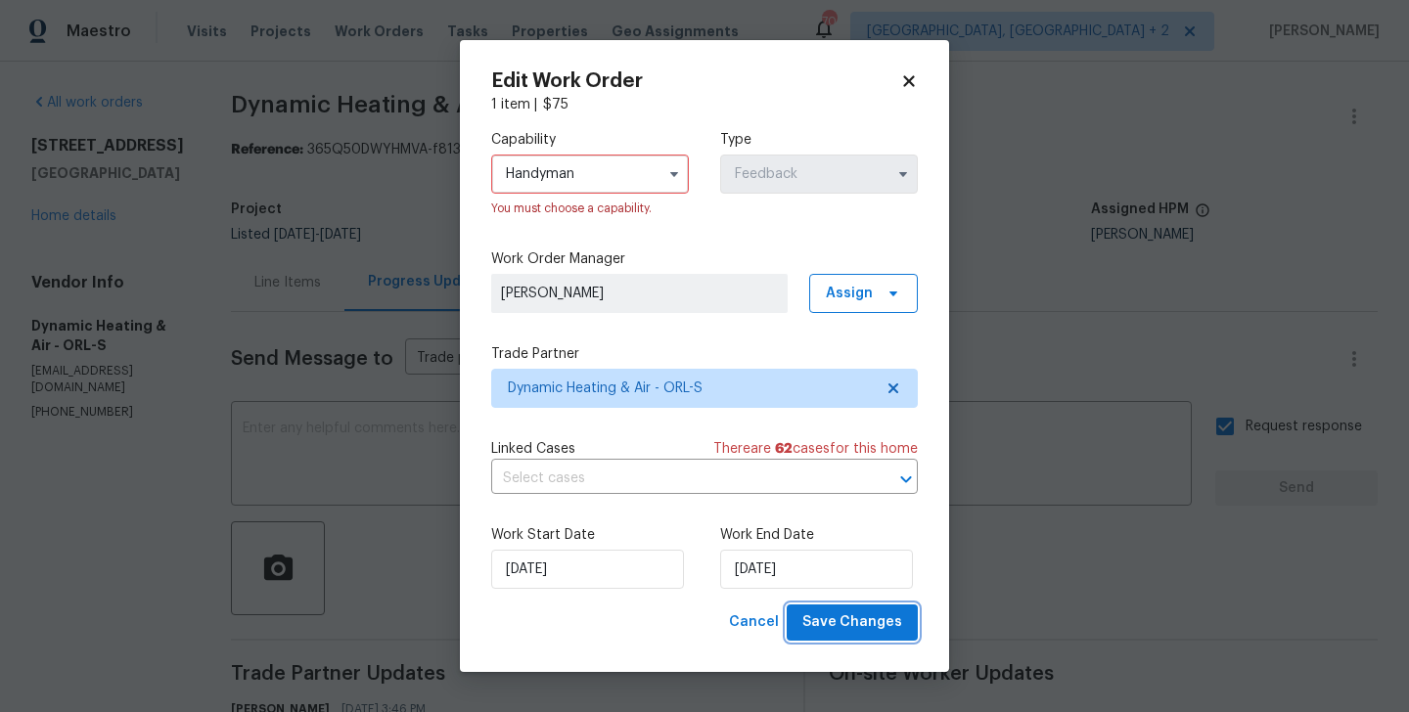
click at [837, 632] on span "Save Changes" at bounding box center [852, 623] width 100 height 24
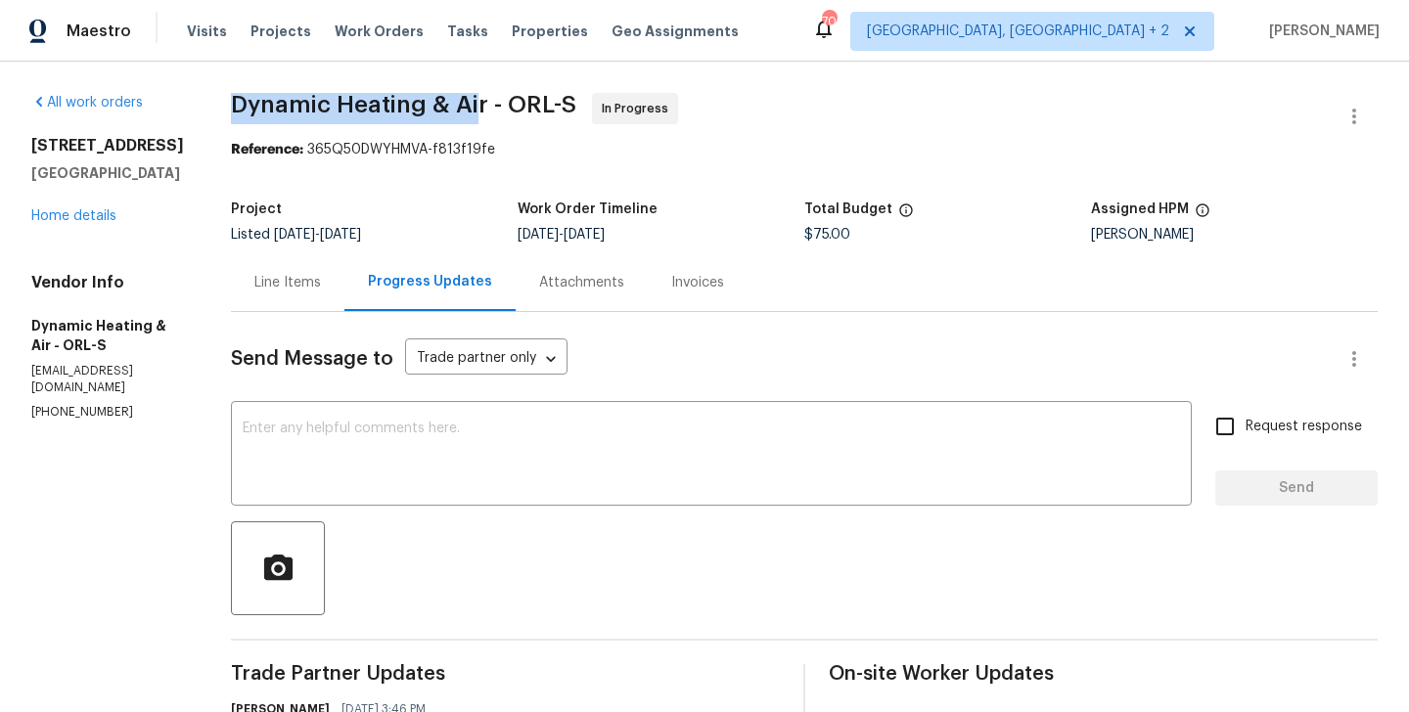
drag, startPoint x: 251, startPoint y: 113, endPoint x: 494, endPoint y: 116, distance: 243.7
click at [494, 116] on span "Dynamic Heating & Air - ORL-S In Progress" at bounding box center [781, 116] width 1100 height 47
click at [477, 380] on div "Send Message to Trade partner only Trade partner only ​" at bounding box center [781, 359] width 1100 height 47
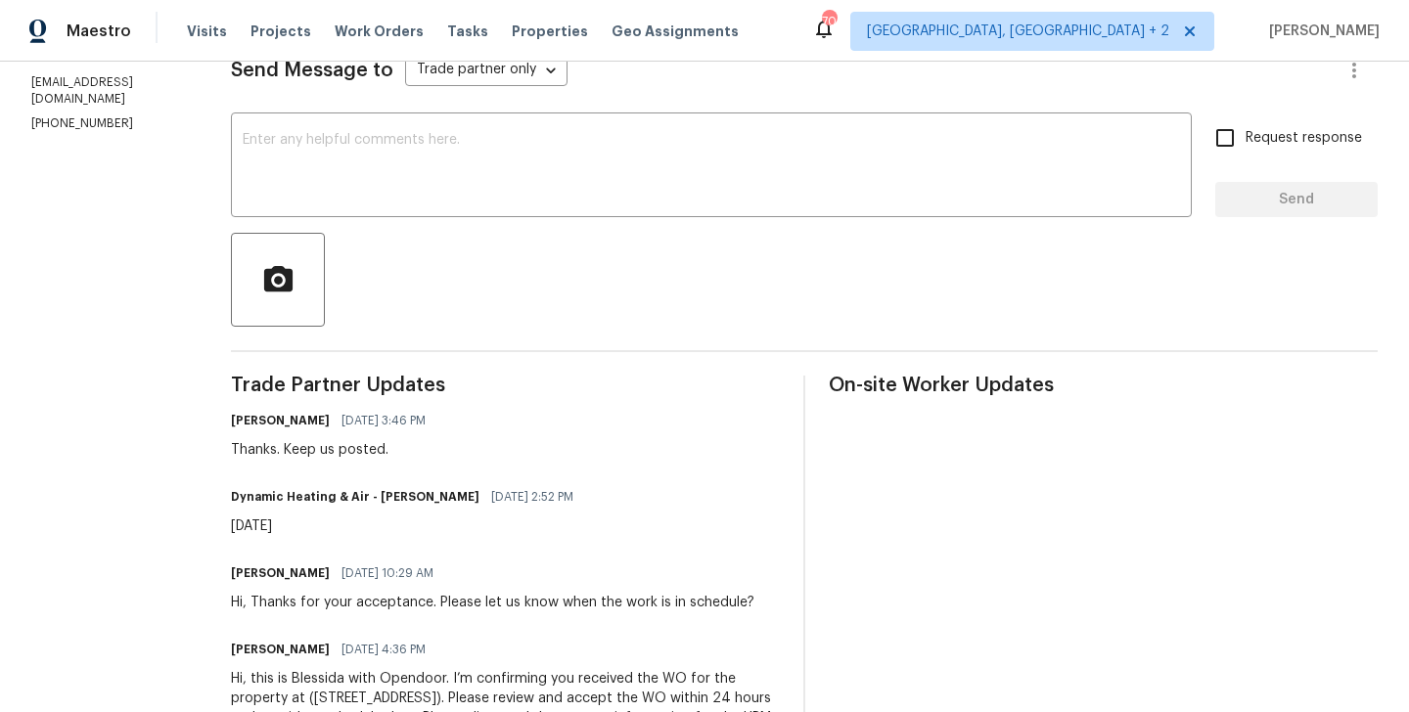
scroll to position [151, 0]
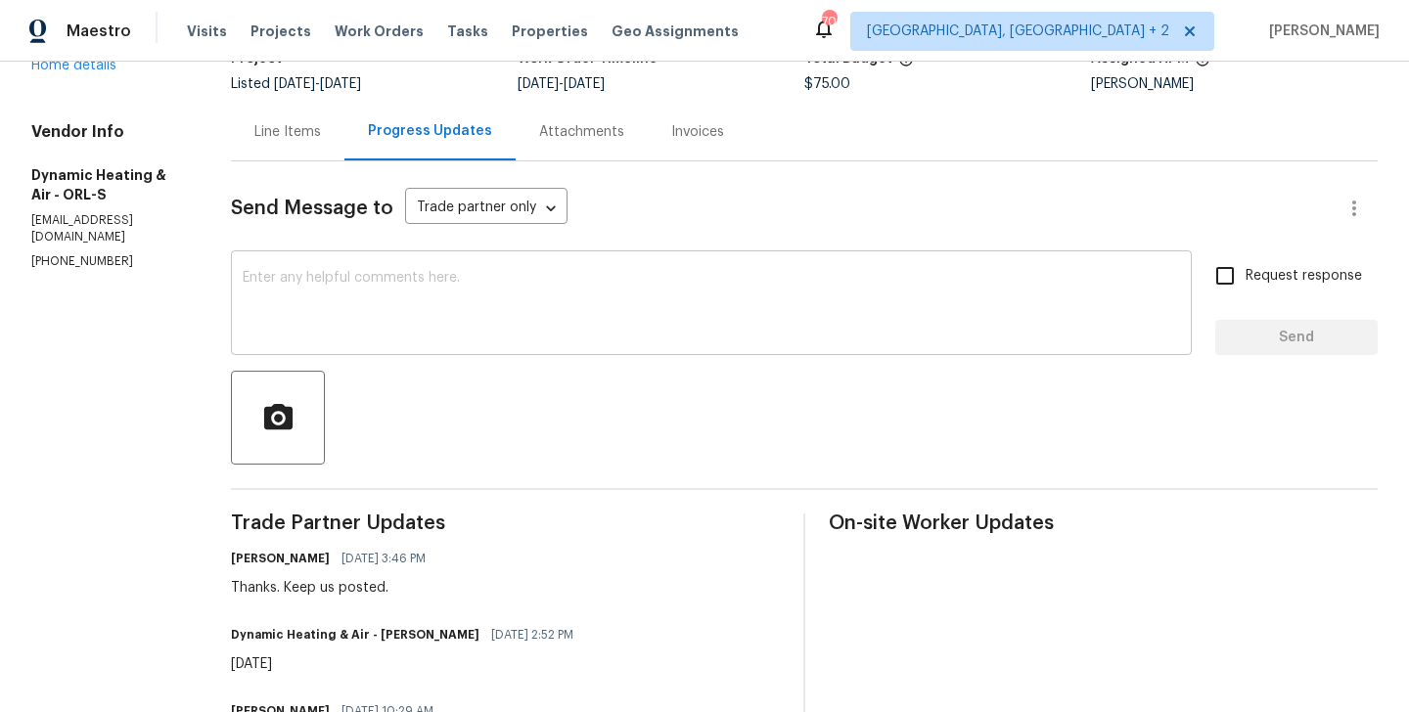
click at [414, 293] on textarea at bounding box center [712, 305] width 938 height 69
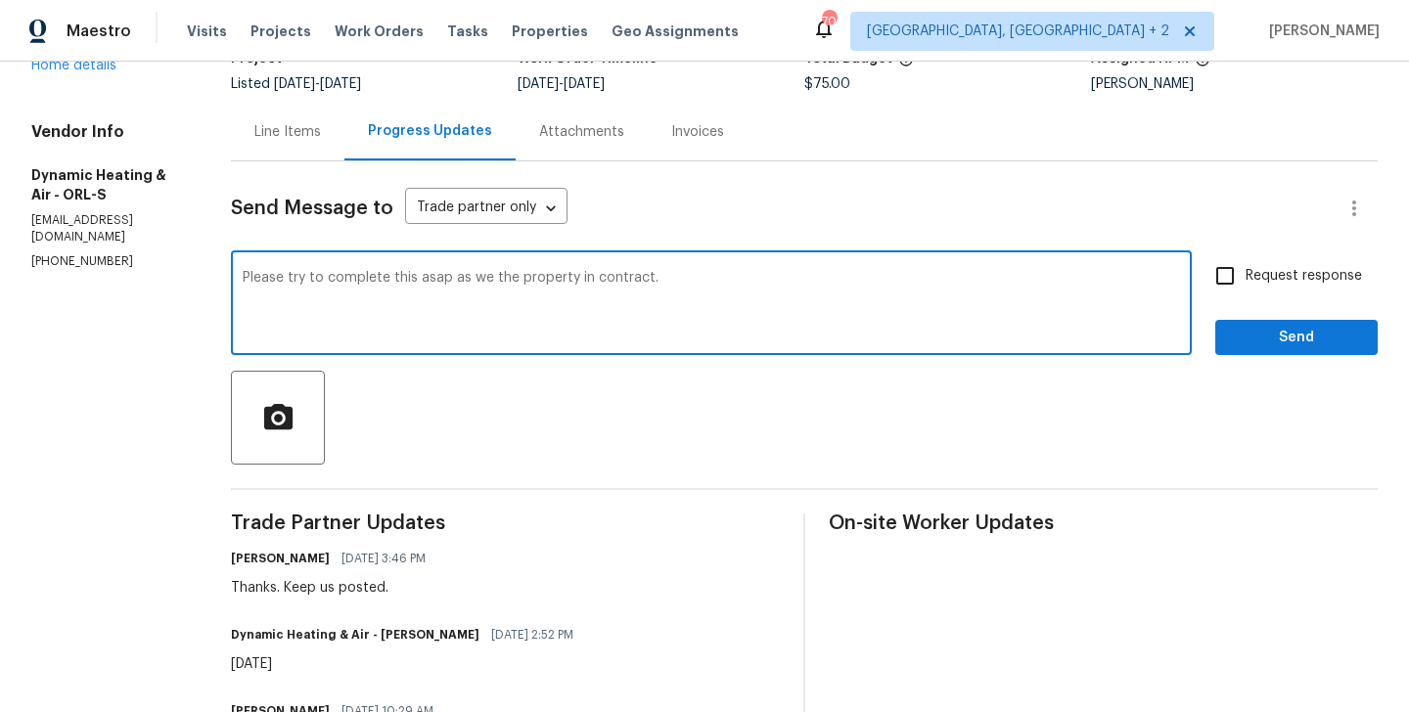
type textarea "Please try to complete this asap as we the property in contract."
click at [1242, 288] on input "Request response" at bounding box center [1225, 275] width 41 height 41
checkbox input "true"
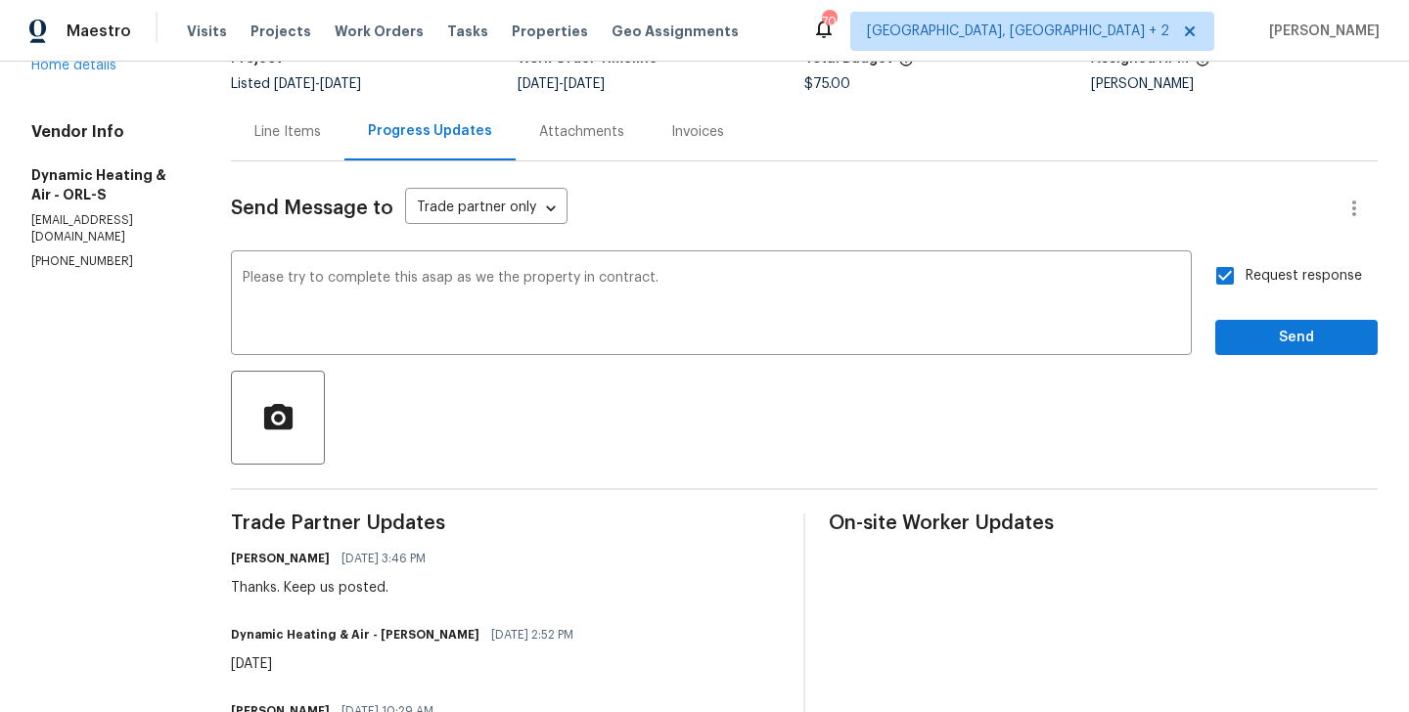
click at [1252, 361] on div "Send Message to Trade partner only Trade partner only ​ Please try to complete …" at bounding box center [804, 544] width 1147 height 767
click at [1240, 345] on span "Send" at bounding box center [1296, 338] width 131 height 24
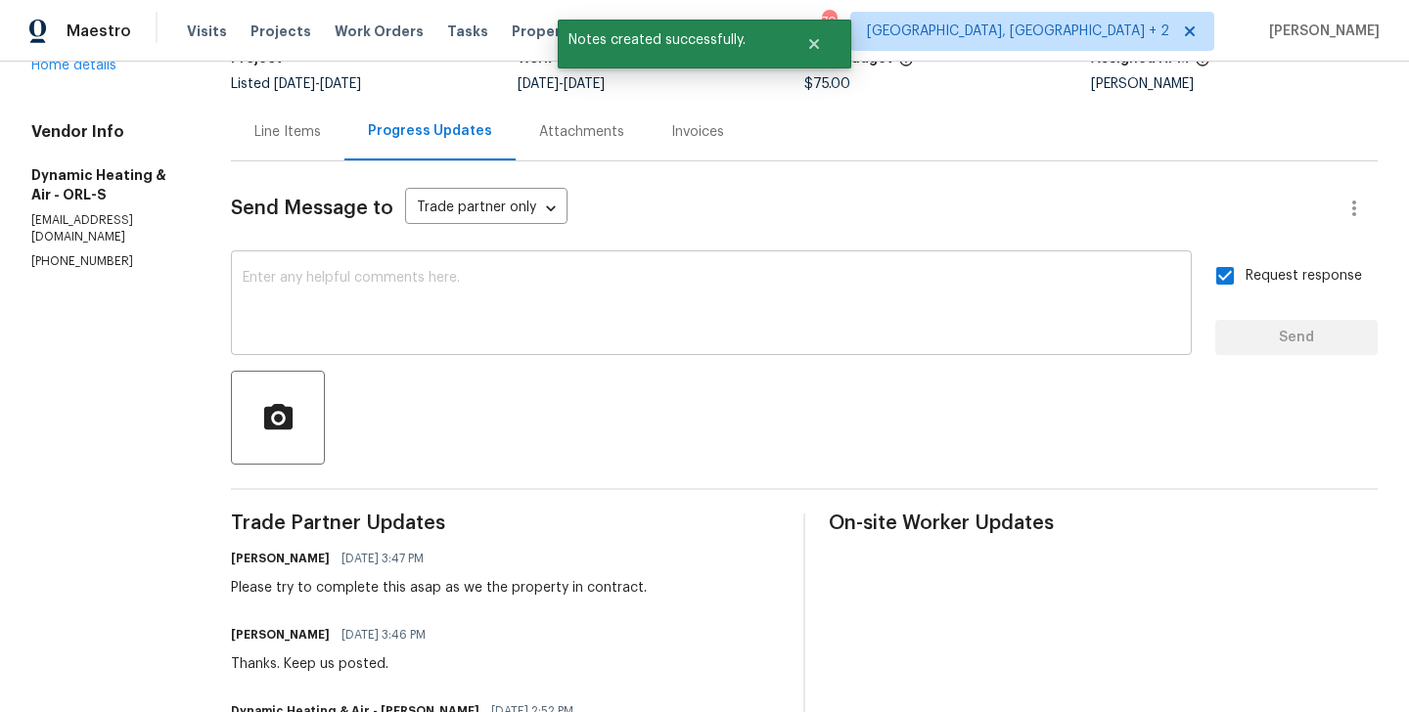
scroll to position [0, 0]
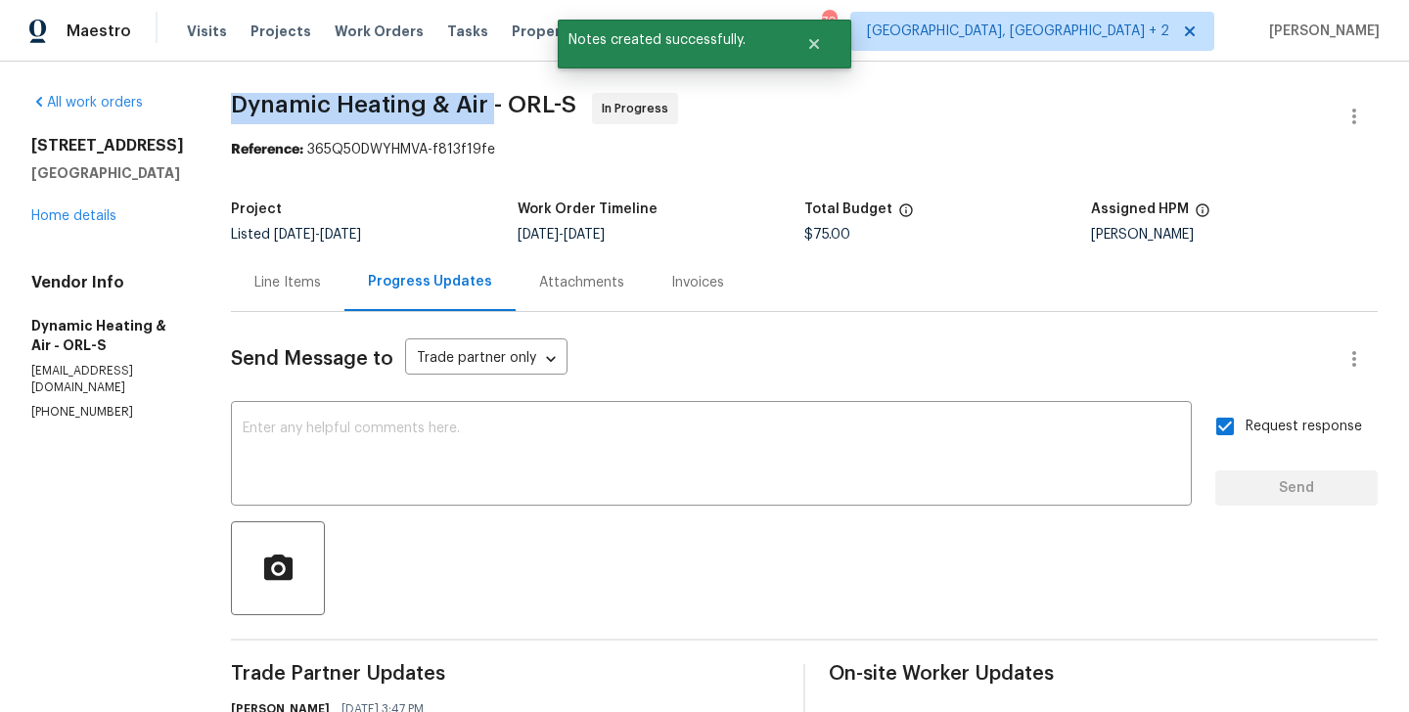
drag, startPoint x: 244, startPoint y: 96, endPoint x: 505, endPoint y: 102, distance: 261.4
click at [505, 102] on div "All work orders [STREET_ADDRESS] Home details Vendor Info Dynamic Heating & Air…" at bounding box center [704, 624] width 1409 height 1125
copy span "Dynamic Heating & Air"
click at [103, 215] on link "Home details" at bounding box center [73, 216] width 85 height 14
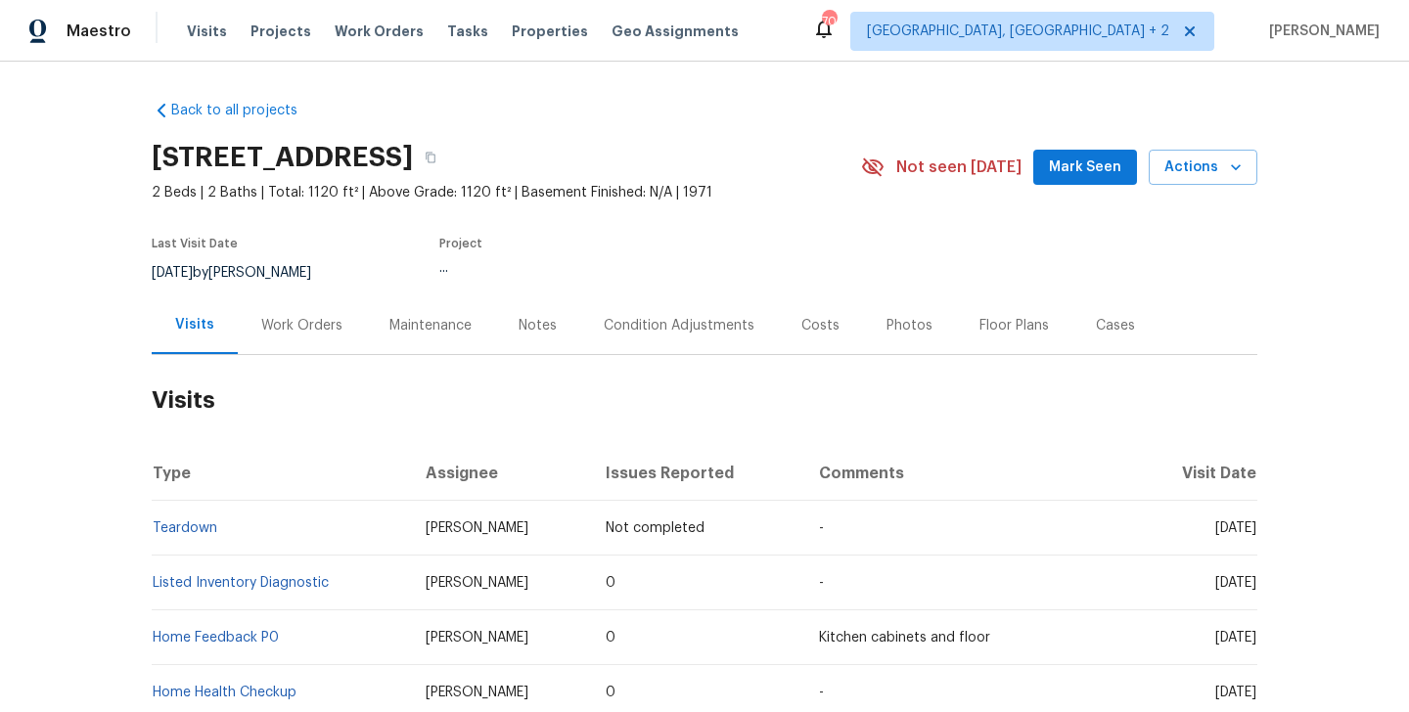
click at [304, 337] on div "Work Orders" at bounding box center [302, 326] width 128 height 58
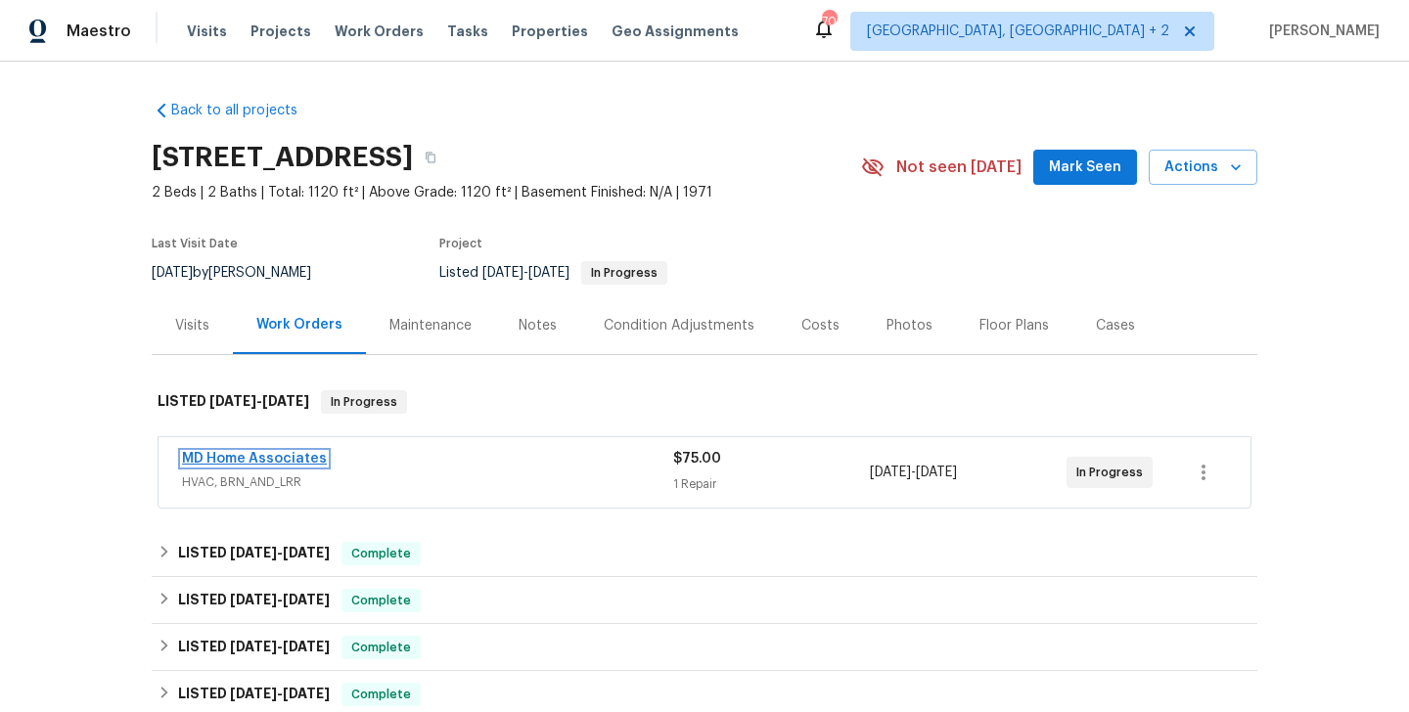
click at [312, 459] on link "MD Home Associates" at bounding box center [254, 459] width 145 height 14
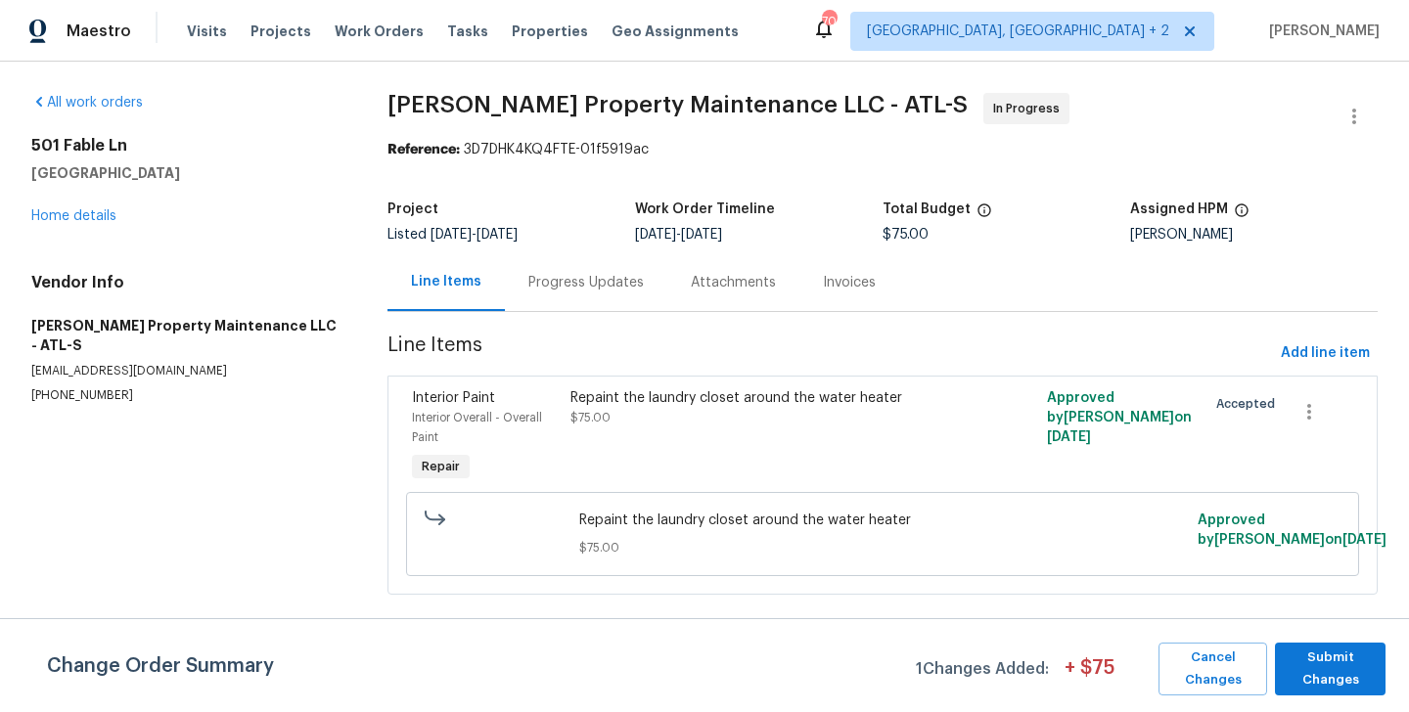
click at [109, 388] on p "[PHONE_NUMBER]" at bounding box center [185, 396] width 309 height 17
copy p "[PHONE_NUMBER]"
click at [1309, 662] on span "Submit Changes" at bounding box center [1330, 669] width 91 height 45
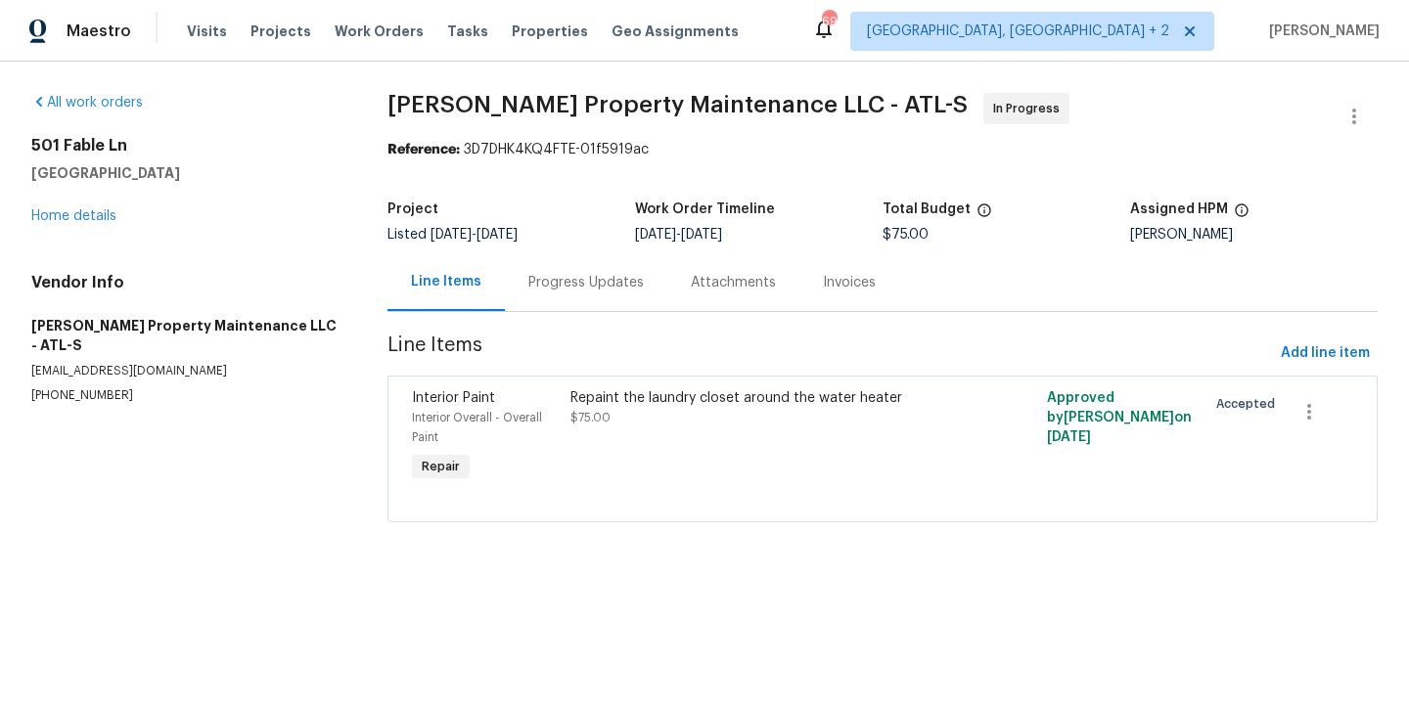
click at [431, 240] on span "[DATE]" at bounding box center [451, 235] width 41 height 14
click at [140, 577] on html "Maestro Visits Projects Work Orders Tasks Properties Geo Assignments 69 Albuque…" at bounding box center [704, 288] width 1409 height 577
click at [78, 214] on link "Home details" at bounding box center [73, 216] width 85 height 14
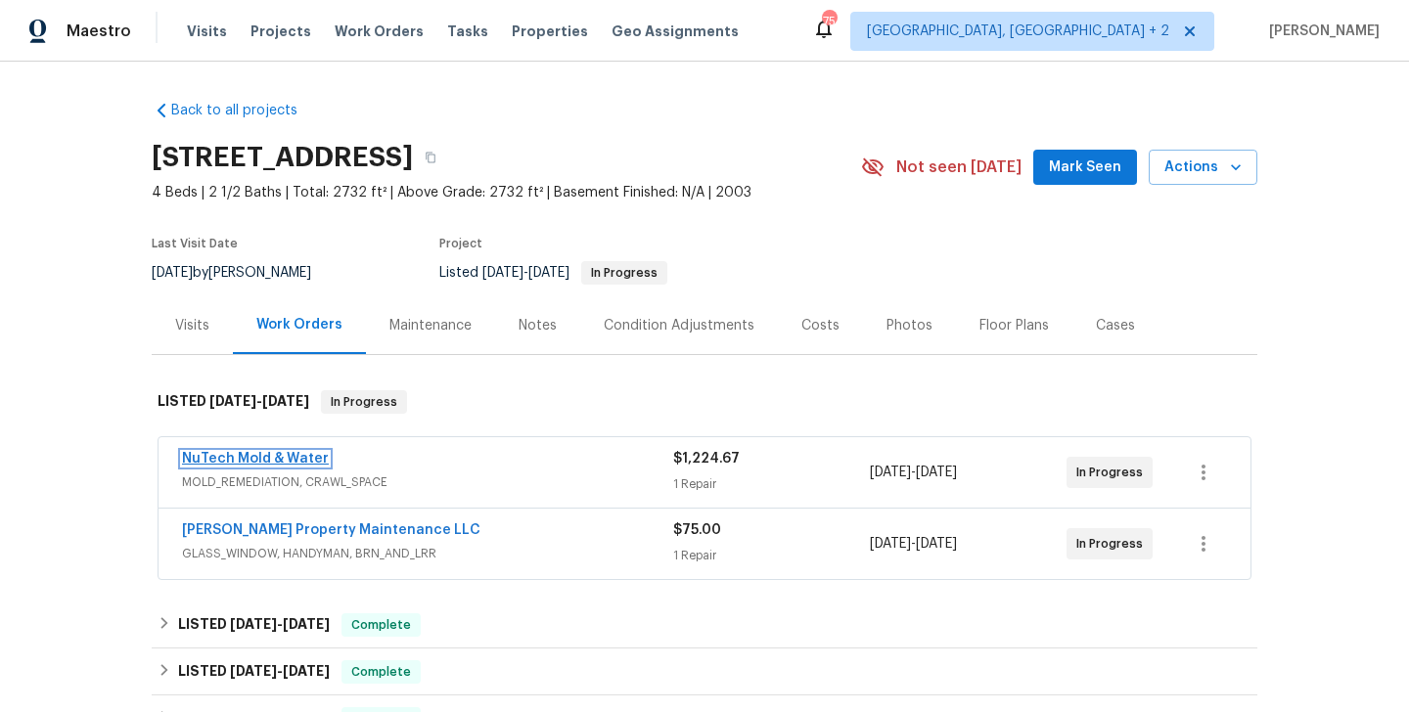
click at [309, 461] on link "NuTech Mold & Water" at bounding box center [255, 459] width 147 height 14
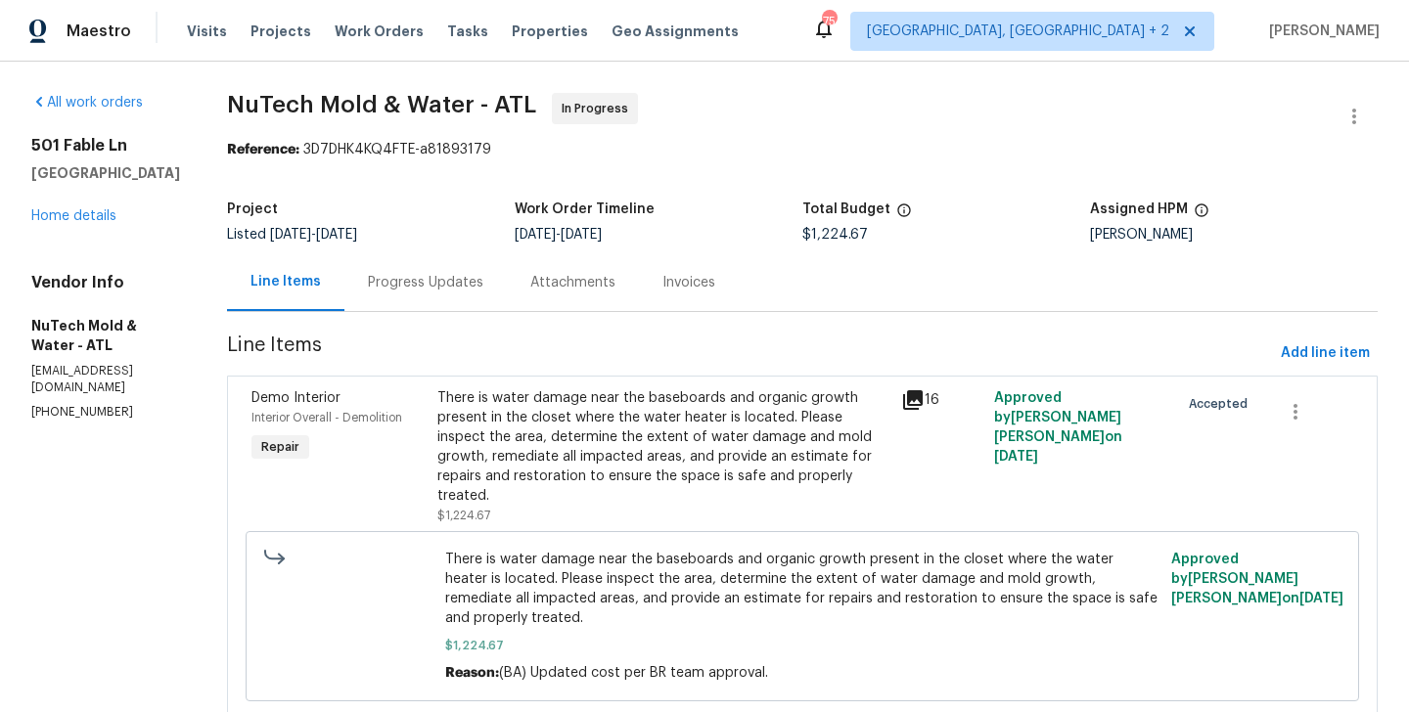
click at [651, 431] on div "There is water damage near the baseboards and organic growth present in the clo…" at bounding box center [663, 447] width 452 height 117
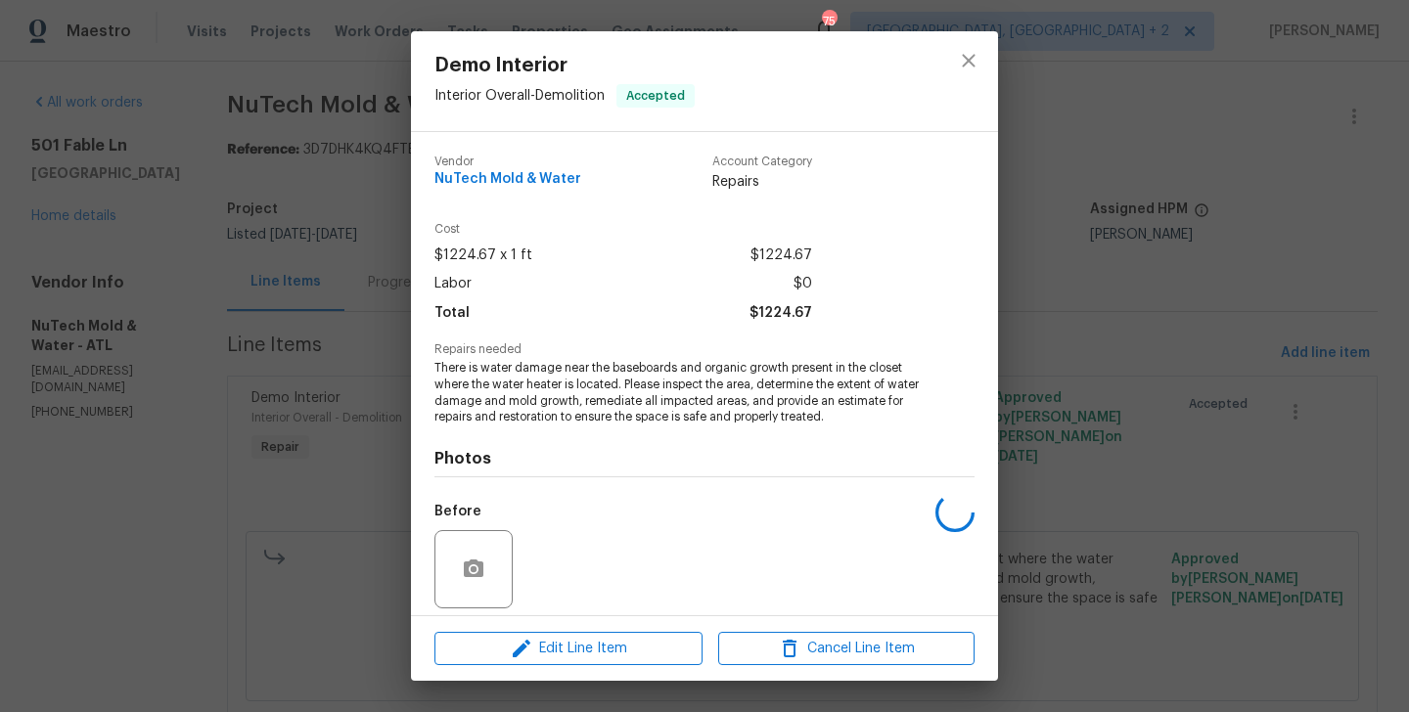
scroll to position [140, 0]
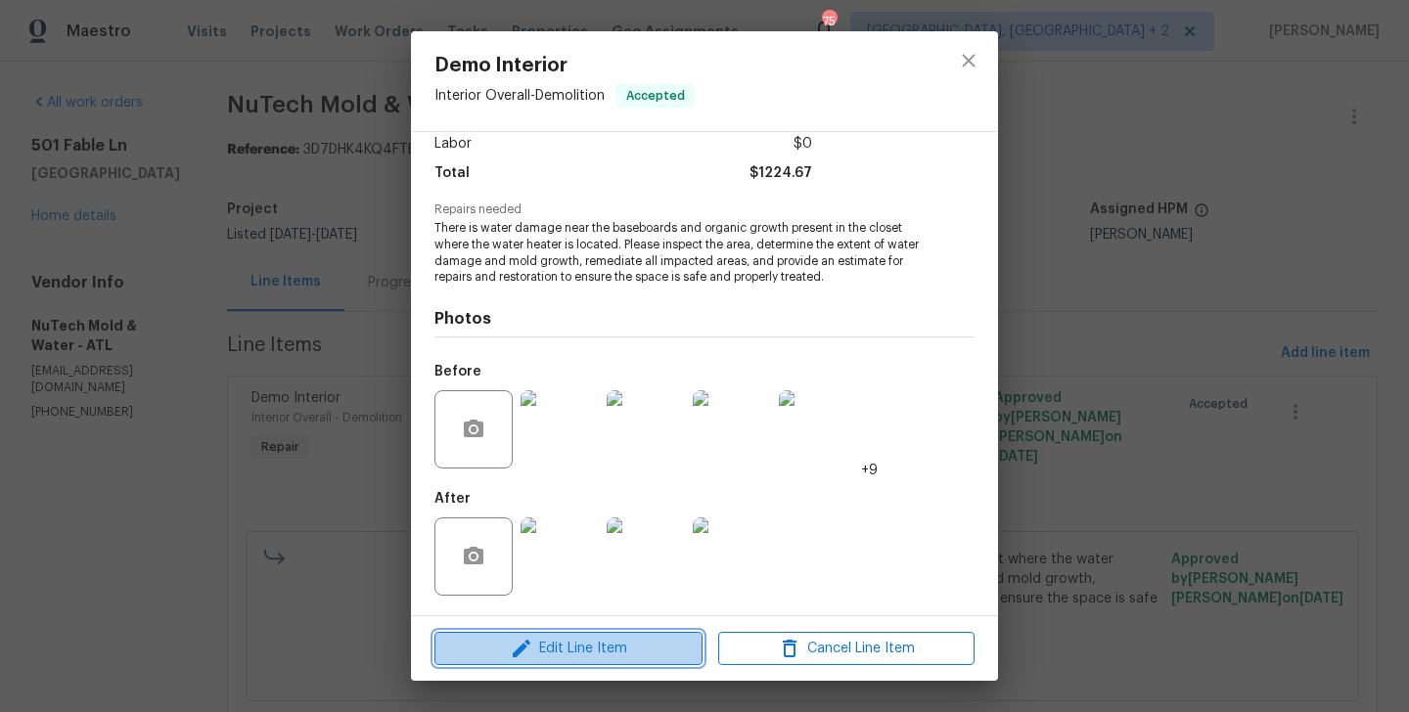
click at [572, 632] on button "Edit Line Item" at bounding box center [569, 649] width 268 height 34
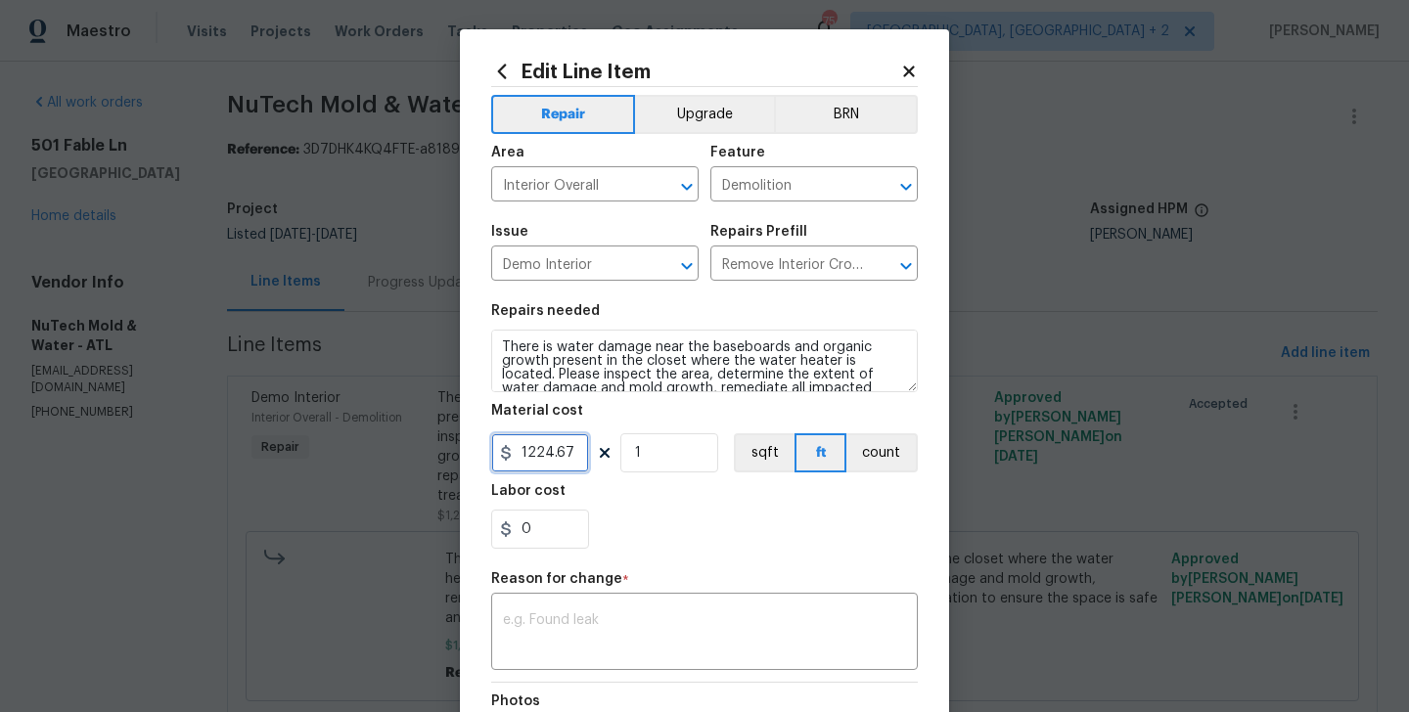
click at [548, 445] on input "1224.67" at bounding box center [540, 453] width 98 height 39
paste input "text"
click at [548, 445] on input "1224.67" at bounding box center [540, 453] width 98 height 39
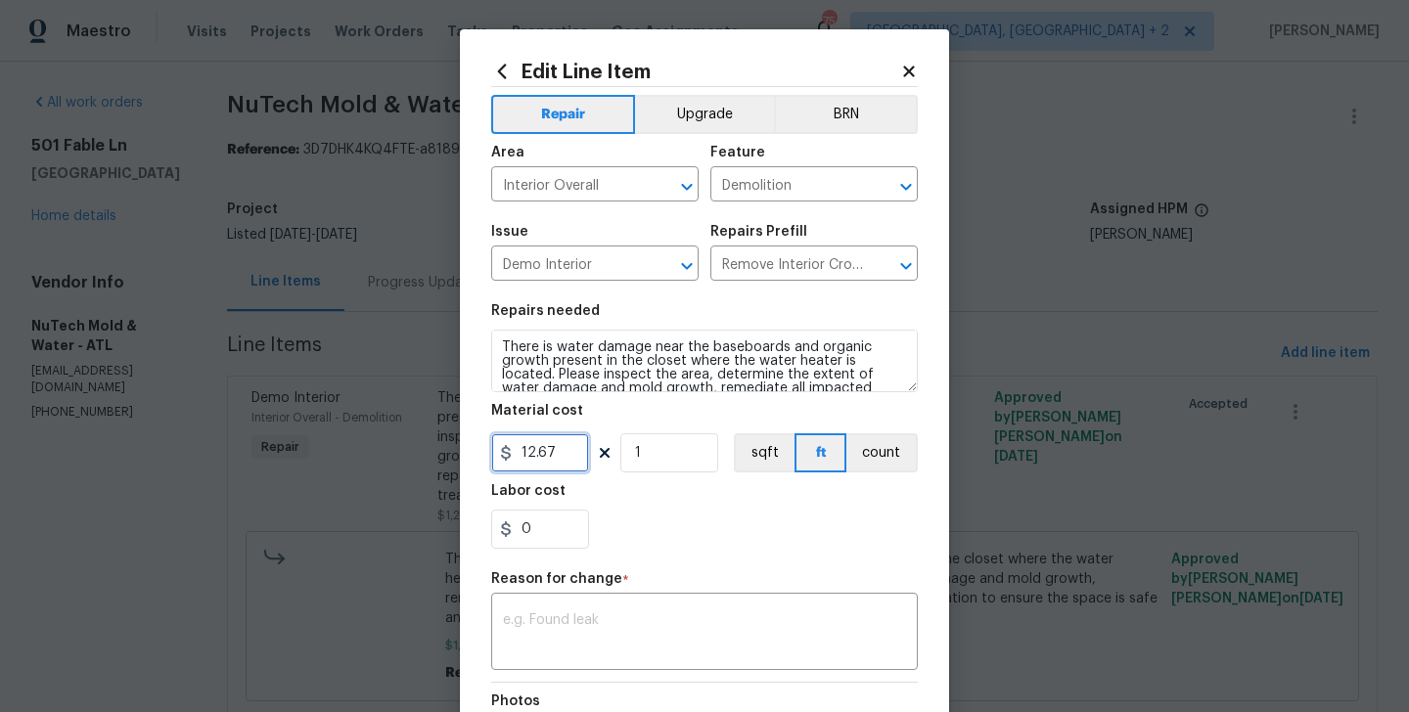
click at [556, 451] on input "12.67" at bounding box center [540, 453] width 98 height 39
paste input "text"
type input "3767.34"
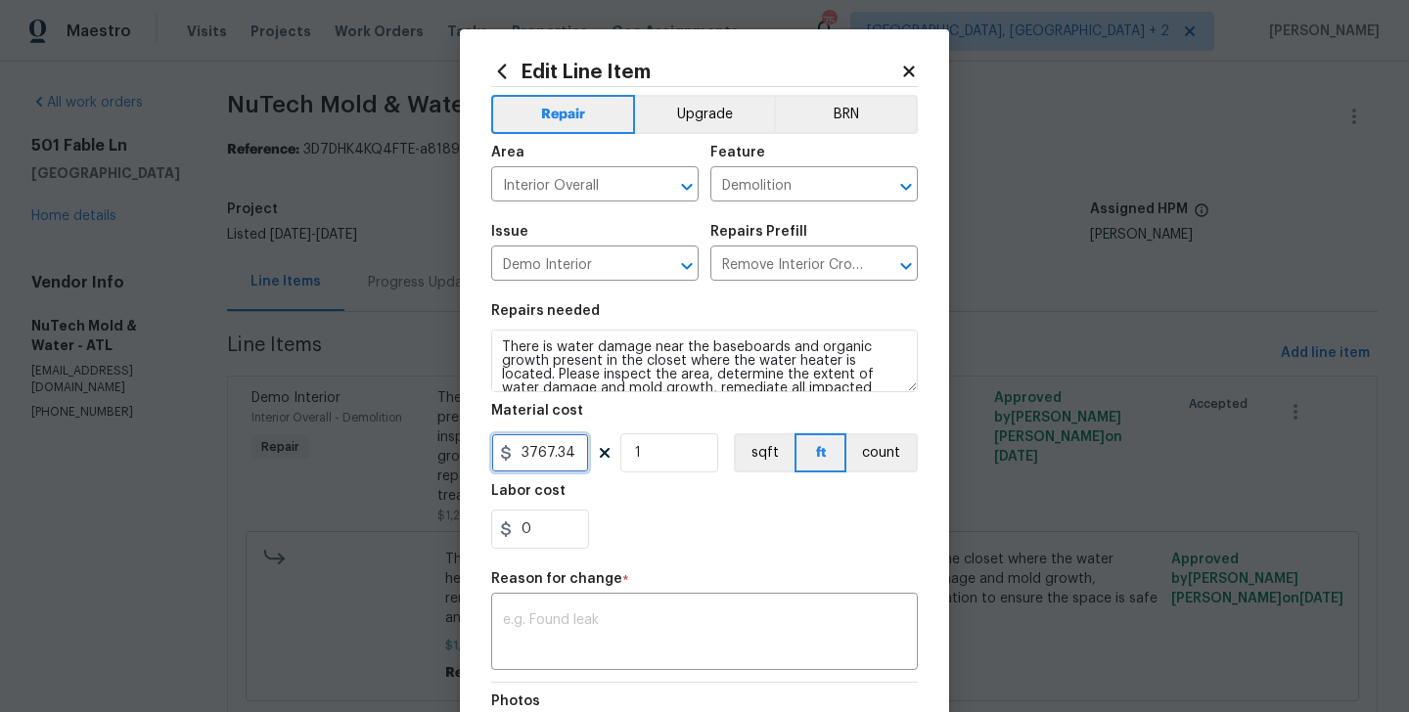
scroll to position [272, 0]
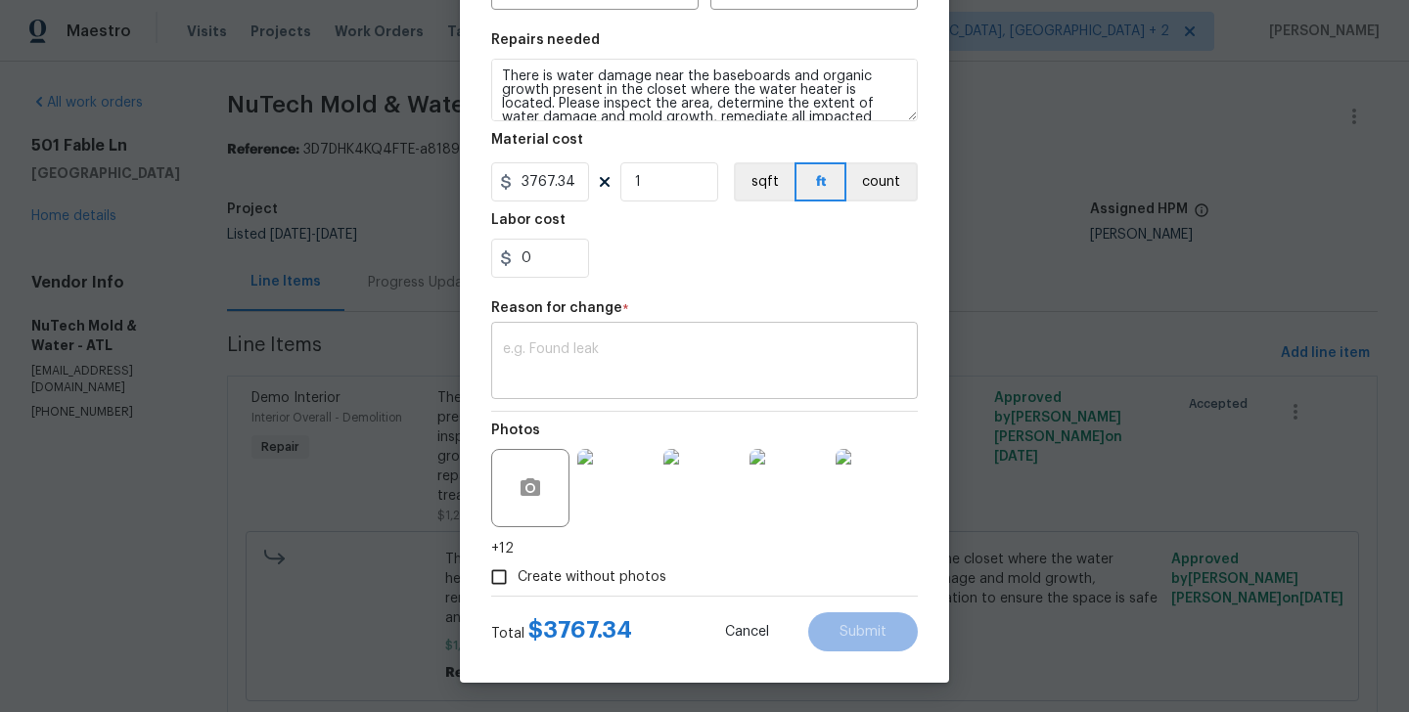
click at [594, 369] on textarea at bounding box center [704, 363] width 403 height 41
paste textarea "(BA) Updated cost per BR team approval."
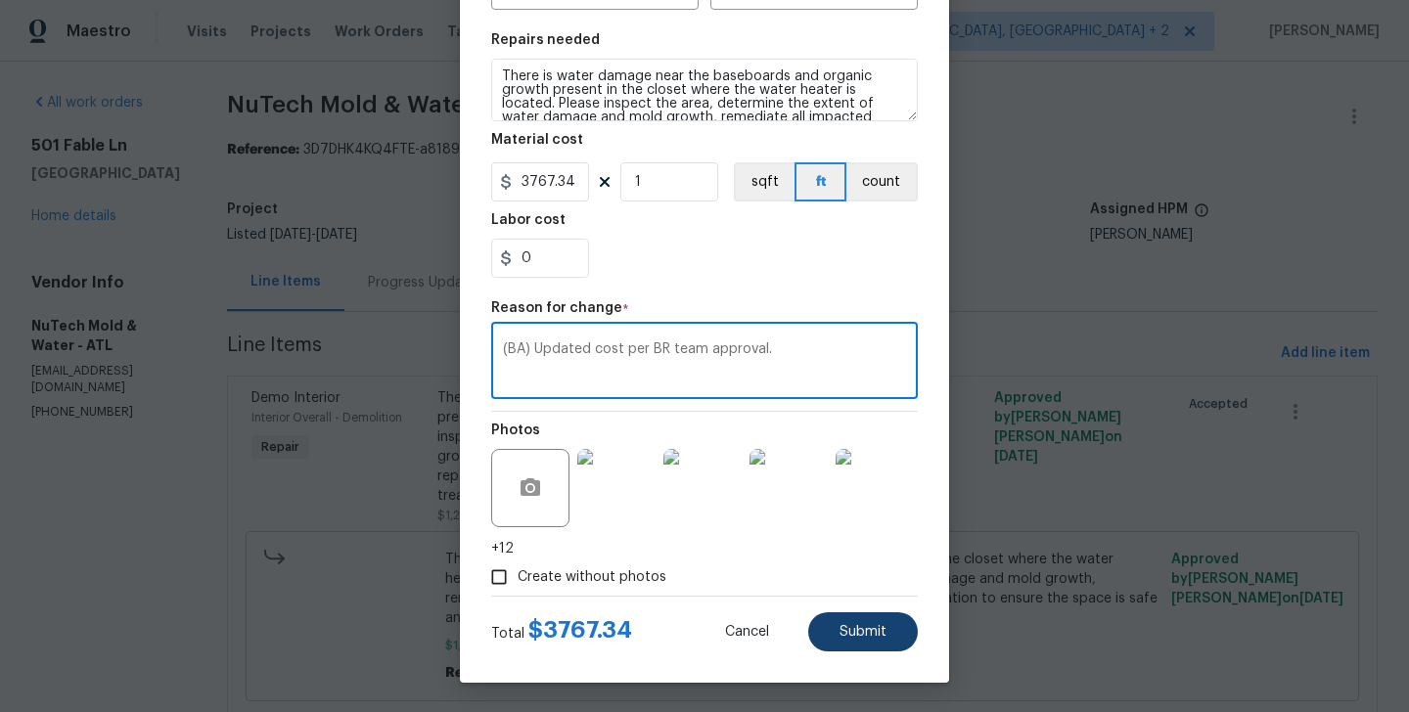
type textarea "(BA) Updated cost per BR team approval."
click at [859, 618] on button "Submit" at bounding box center [863, 632] width 110 height 39
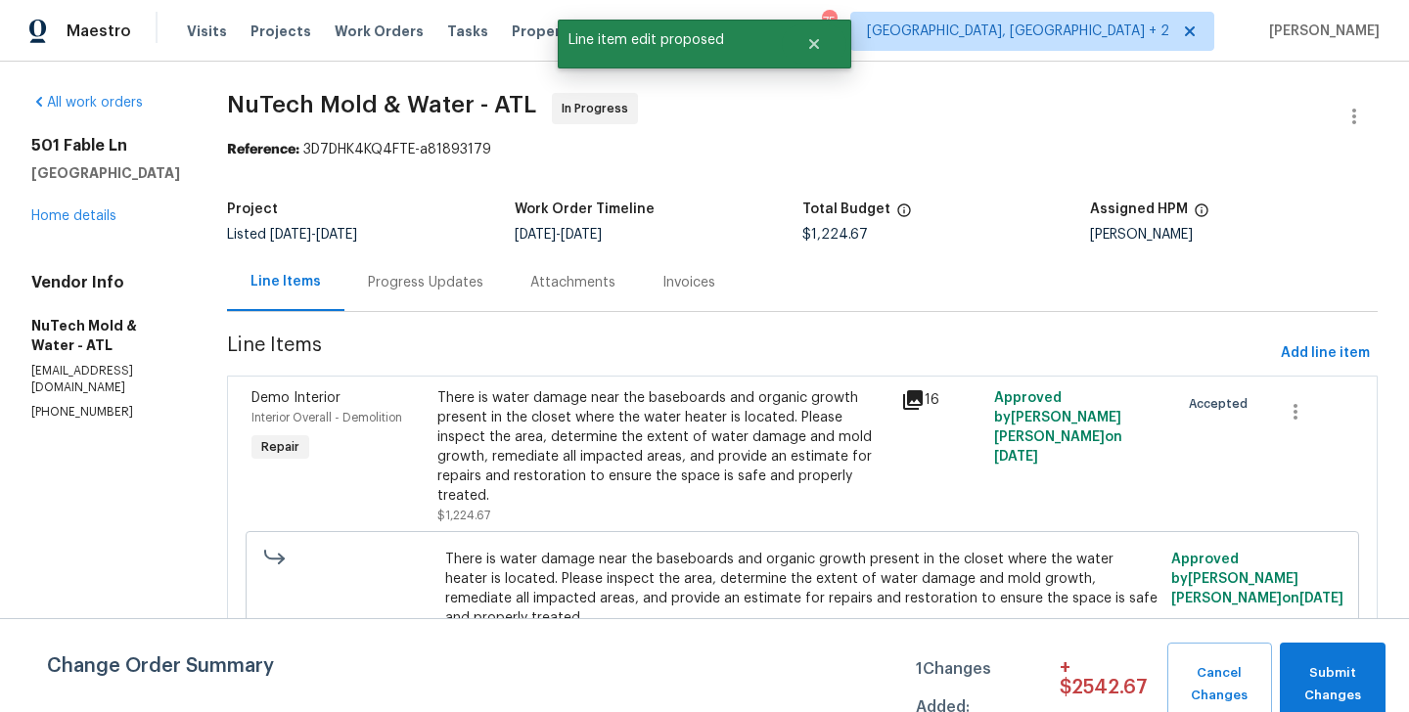
scroll to position [0, 0]
click at [1317, 666] on span "Submit Changes" at bounding box center [1333, 685] width 86 height 45
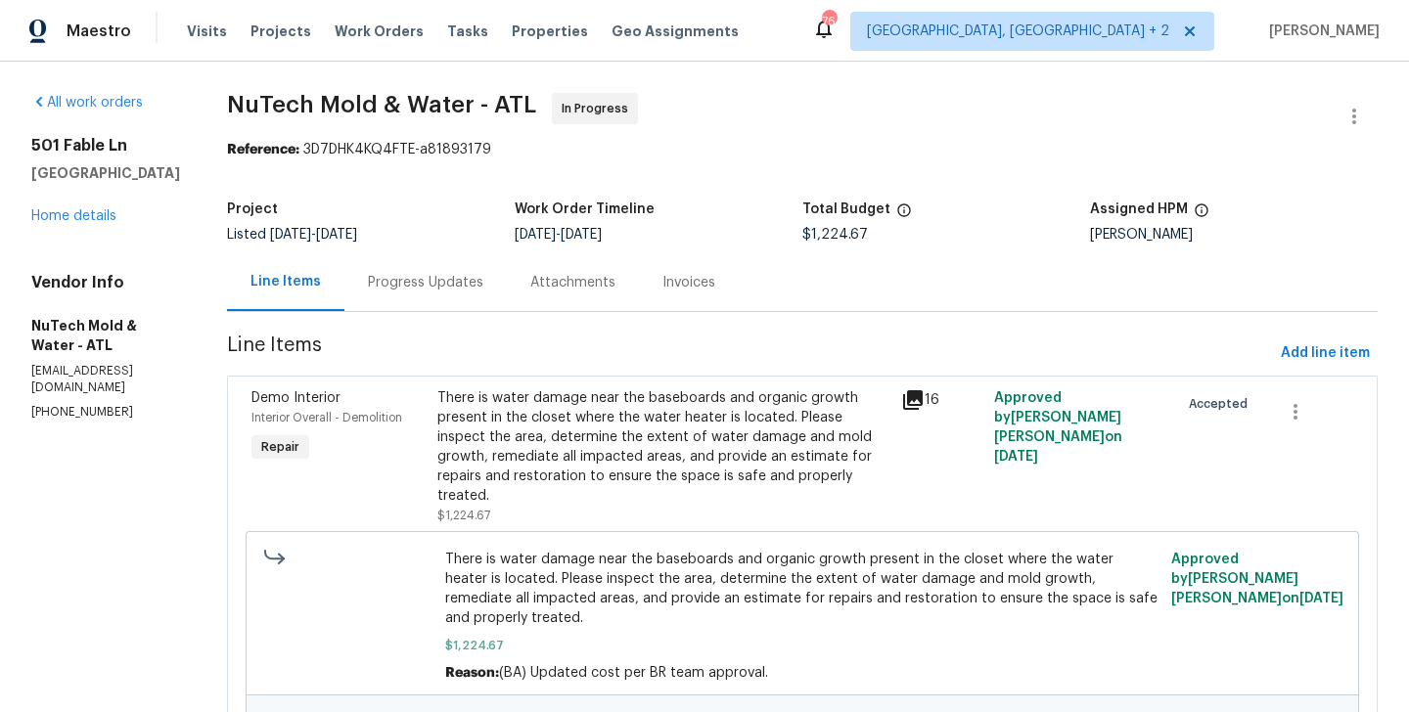
scroll to position [168, 0]
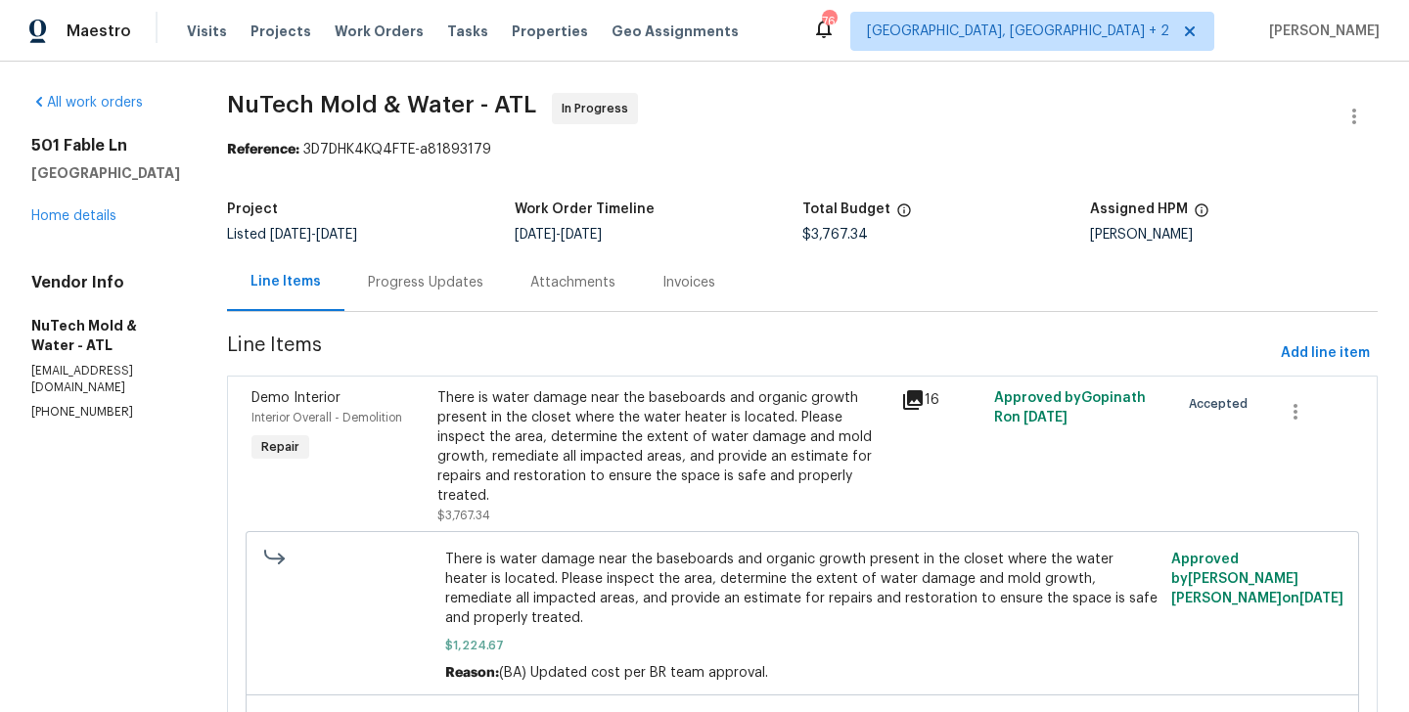
click at [461, 271] on div "Progress Updates" at bounding box center [425, 282] width 162 height 58
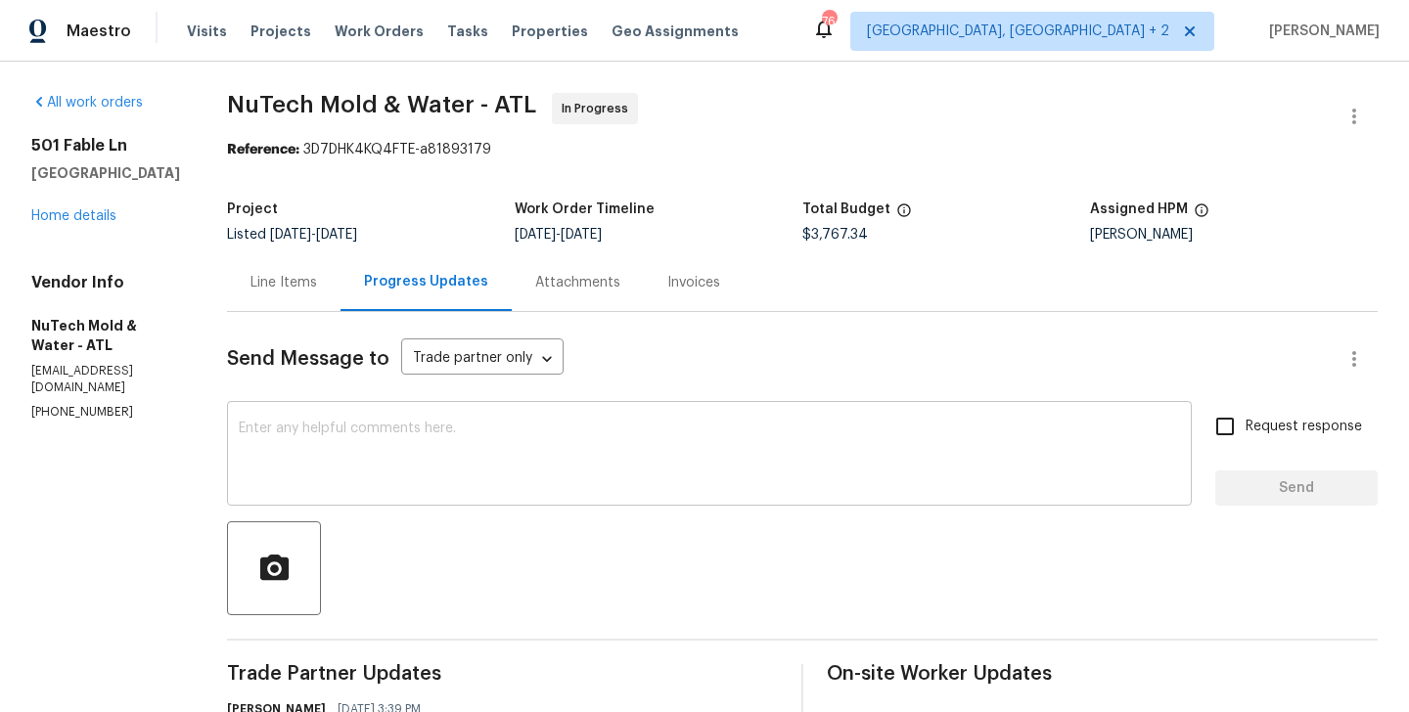
click at [241, 496] on div "x ​" at bounding box center [709, 456] width 965 height 100
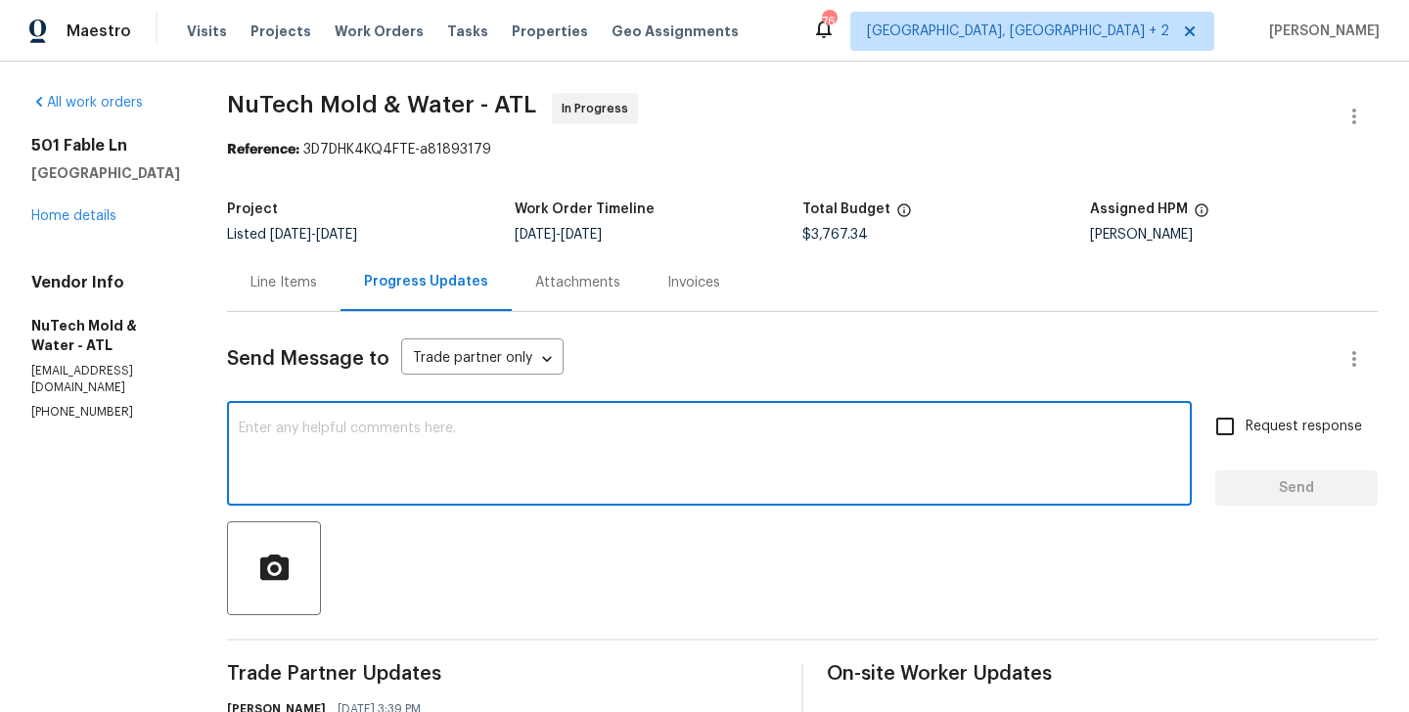
click at [242, 496] on div "x ​" at bounding box center [709, 456] width 965 height 100
click at [272, 475] on textarea at bounding box center [709, 456] width 941 height 69
paste textarea "Hi The change order is approved"
click at [472, 429] on textarea "Hi The change order is approved" at bounding box center [709, 456] width 941 height 69
paste textarea "Please let us know if the water heater itself was leaking or the pipes?"
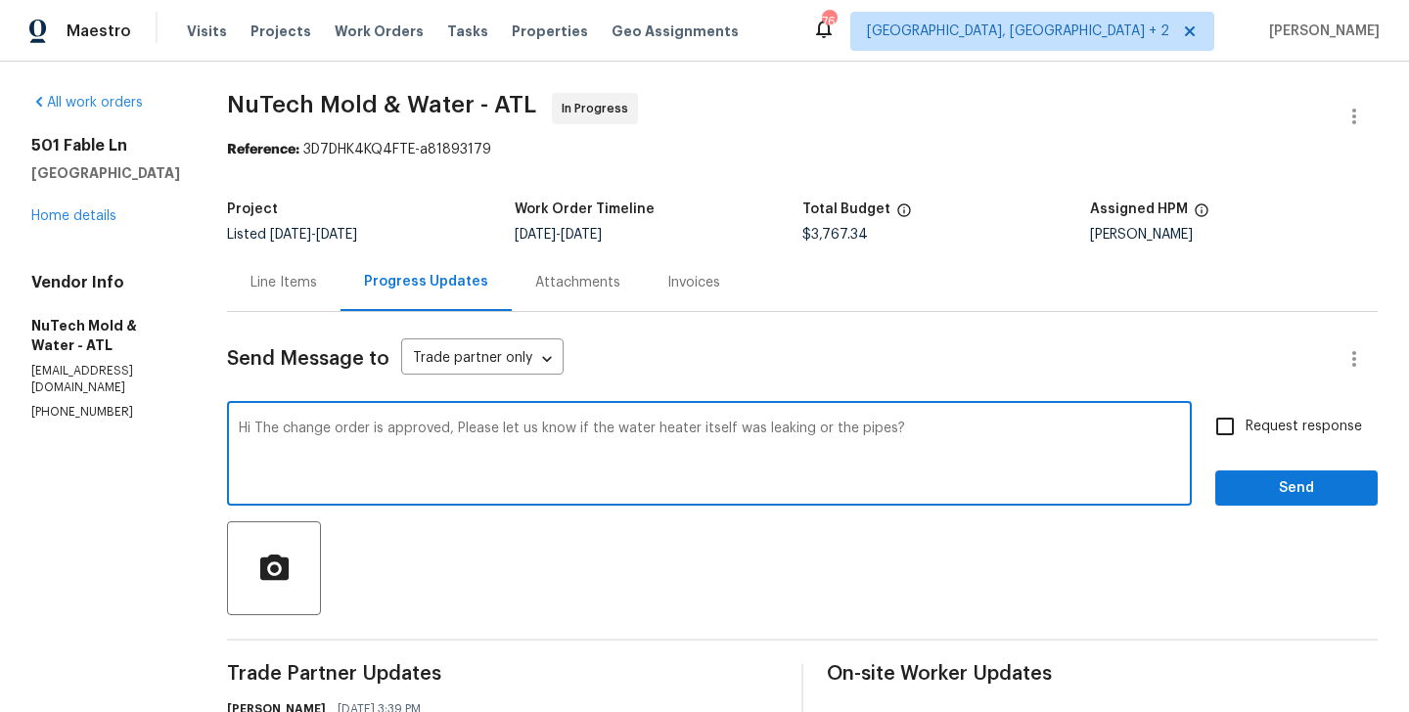
type textarea "Hi The change order is approved, Please let us know if the water heater itself …"
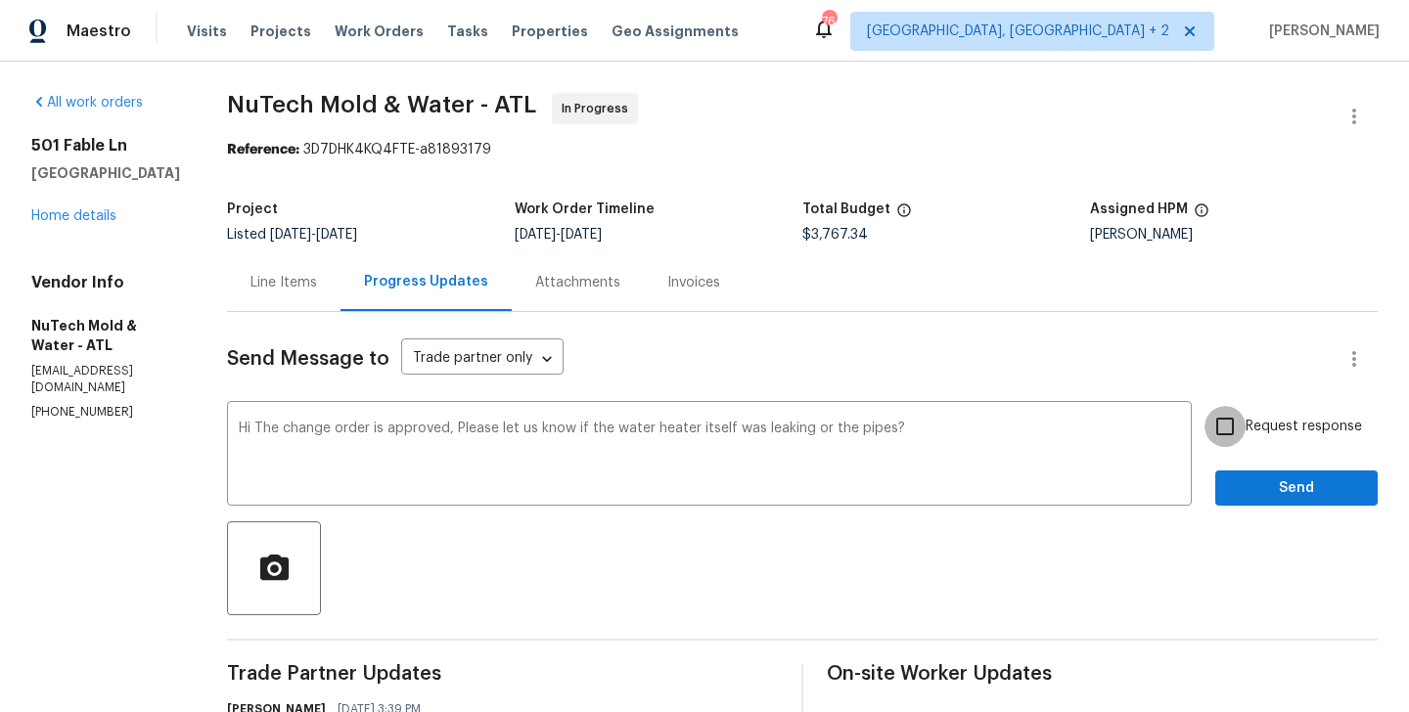
click at [1213, 430] on input "Request response" at bounding box center [1225, 426] width 41 height 41
checkbox input "true"
click at [1268, 480] on span "Send" at bounding box center [1296, 489] width 131 height 24
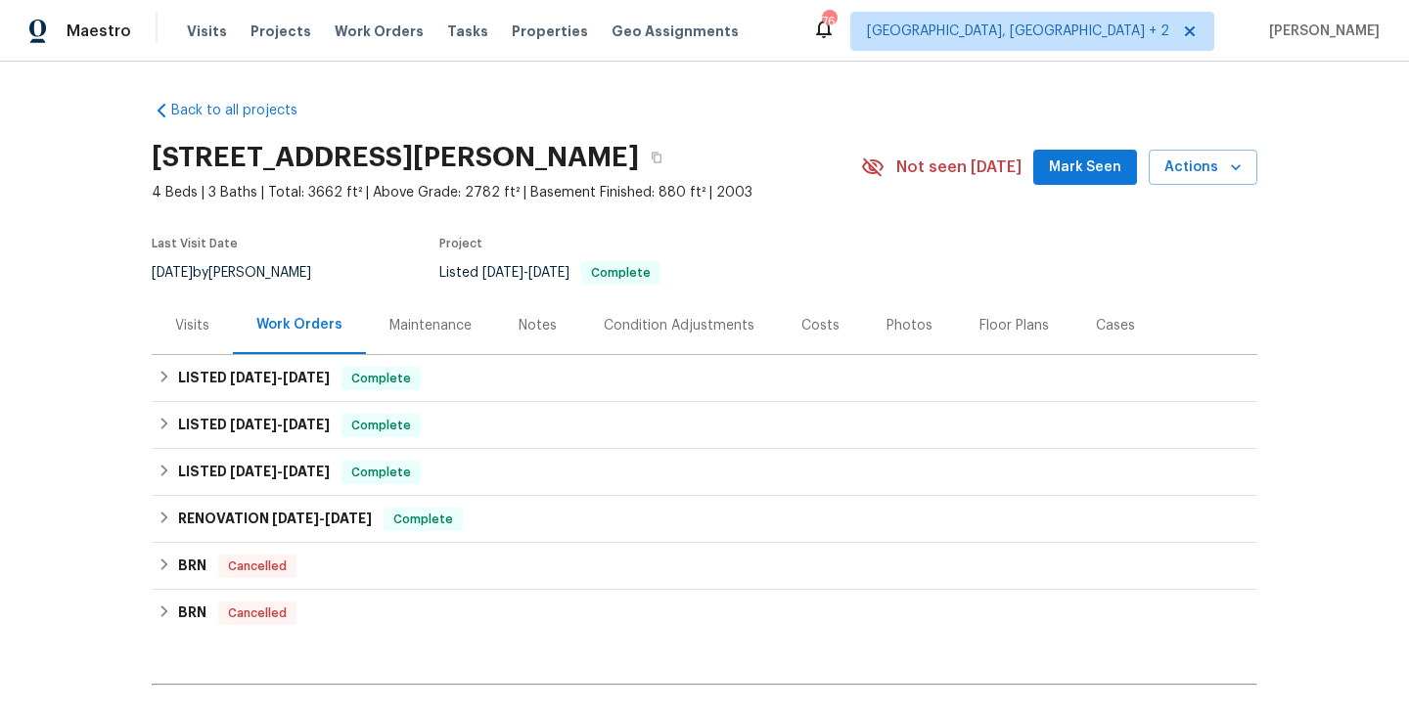
scroll to position [224, 0]
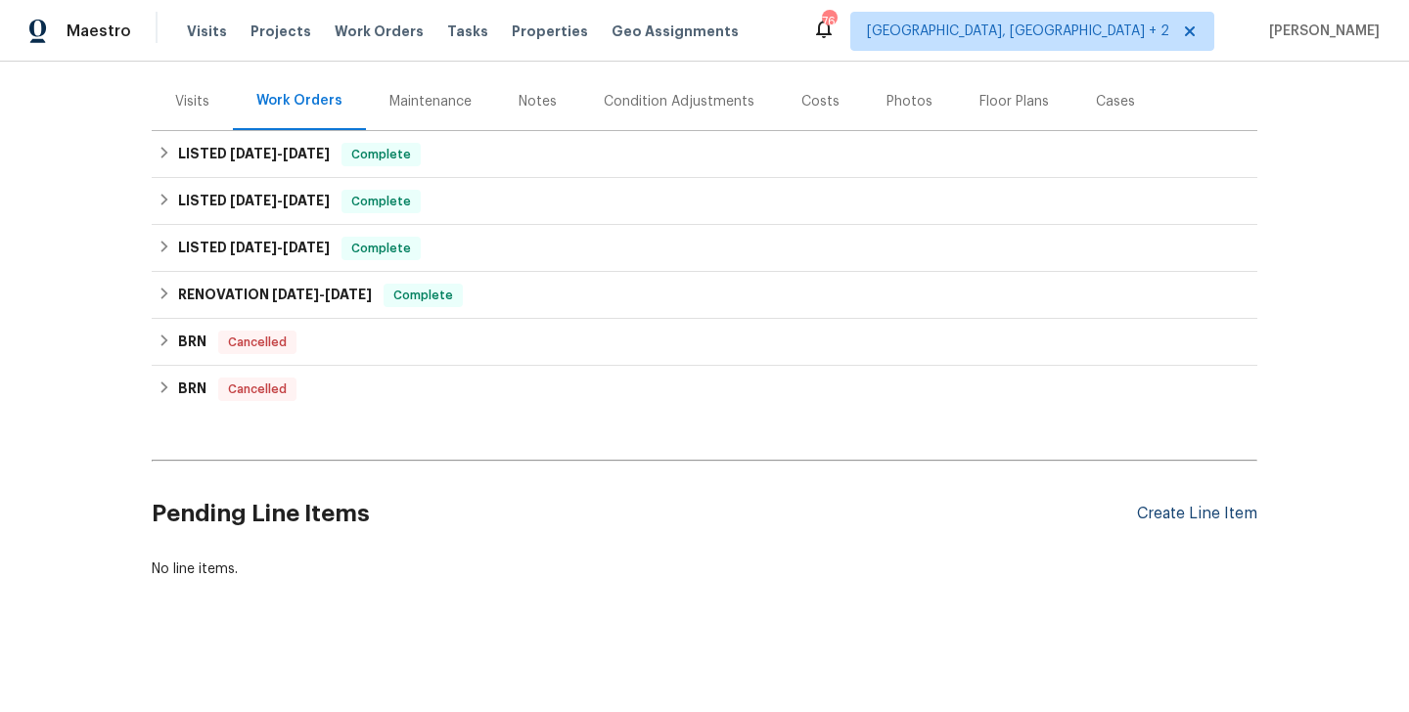
click at [1178, 515] on div "Create Line Item" at bounding box center [1197, 514] width 120 height 19
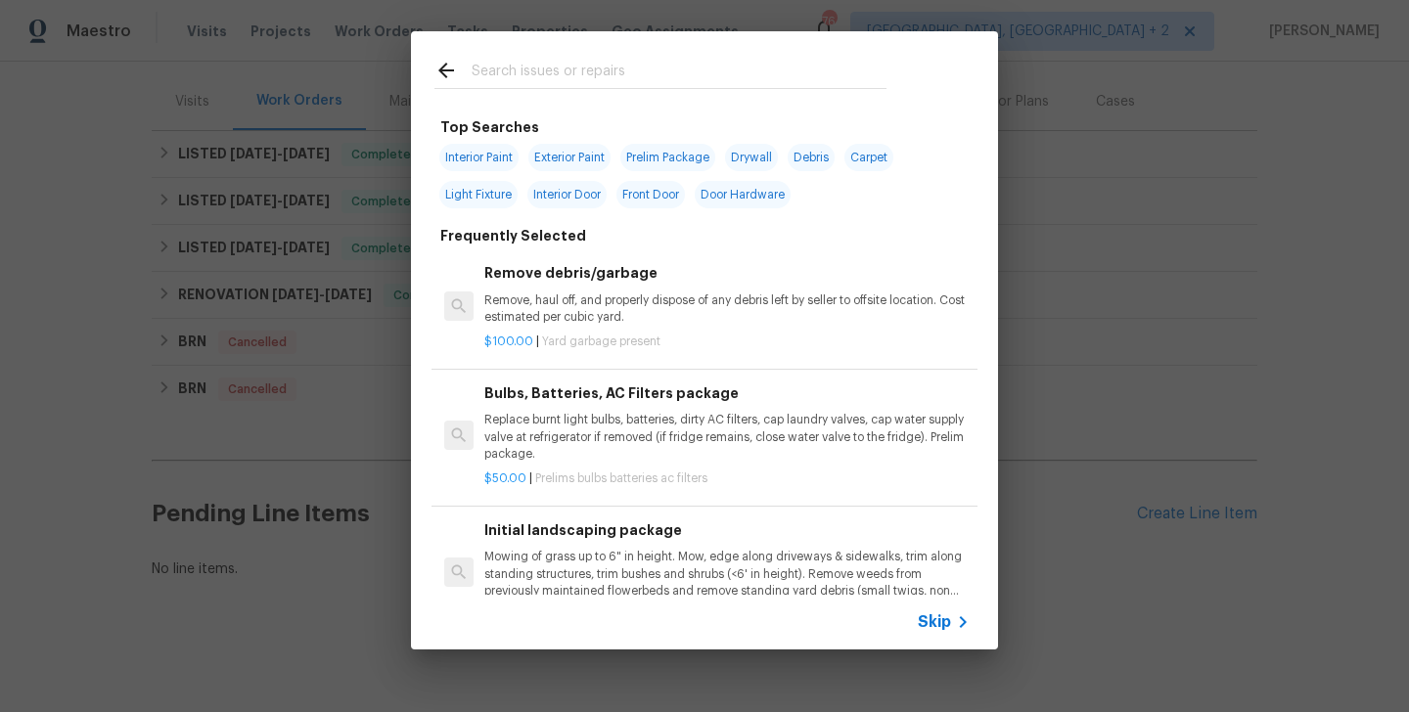
click at [549, 71] on input "text" at bounding box center [679, 73] width 415 height 29
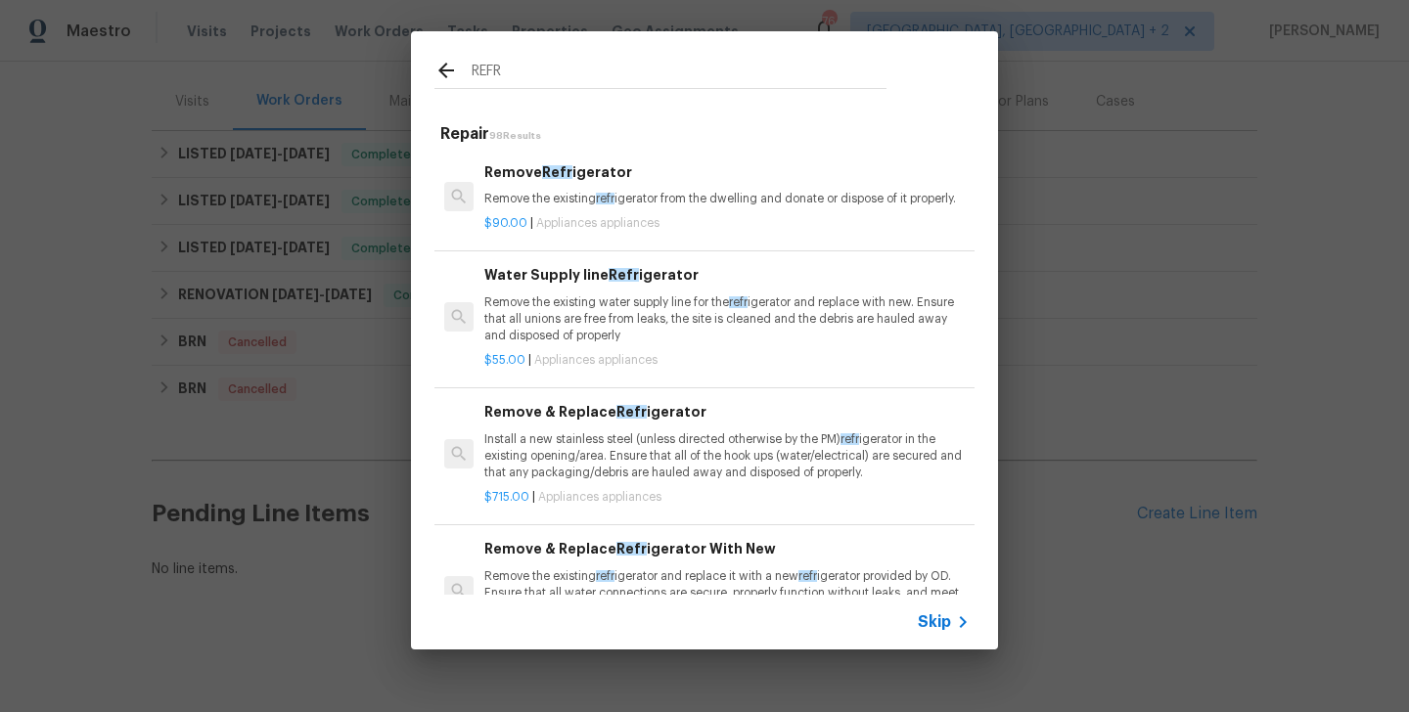
type input "REFR"
click at [535, 186] on div "Remove Refr igerator Remove the existing refr igerator from the dwelling and do…" at bounding box center [726, 184] width 485 height 47
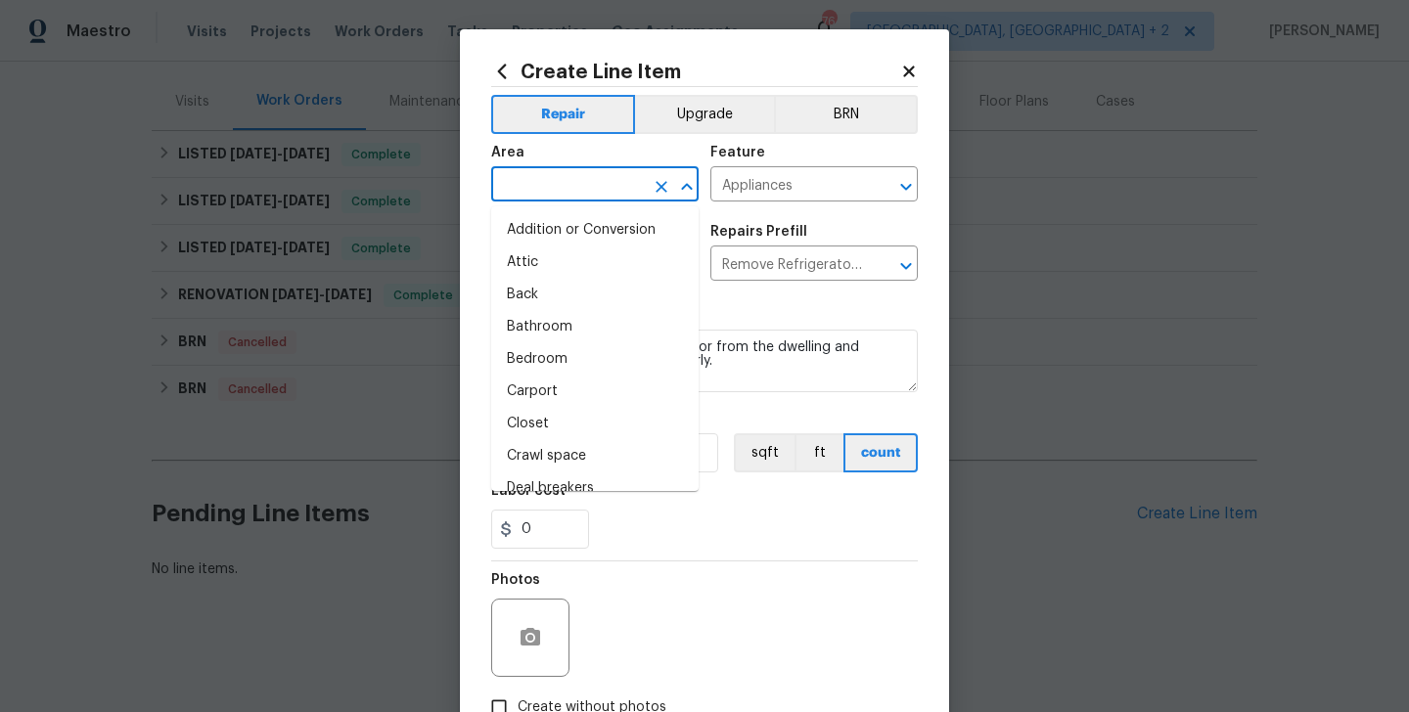
click at [554, 193] on input "text" at bounding box center [567, 186] width 153 height 30
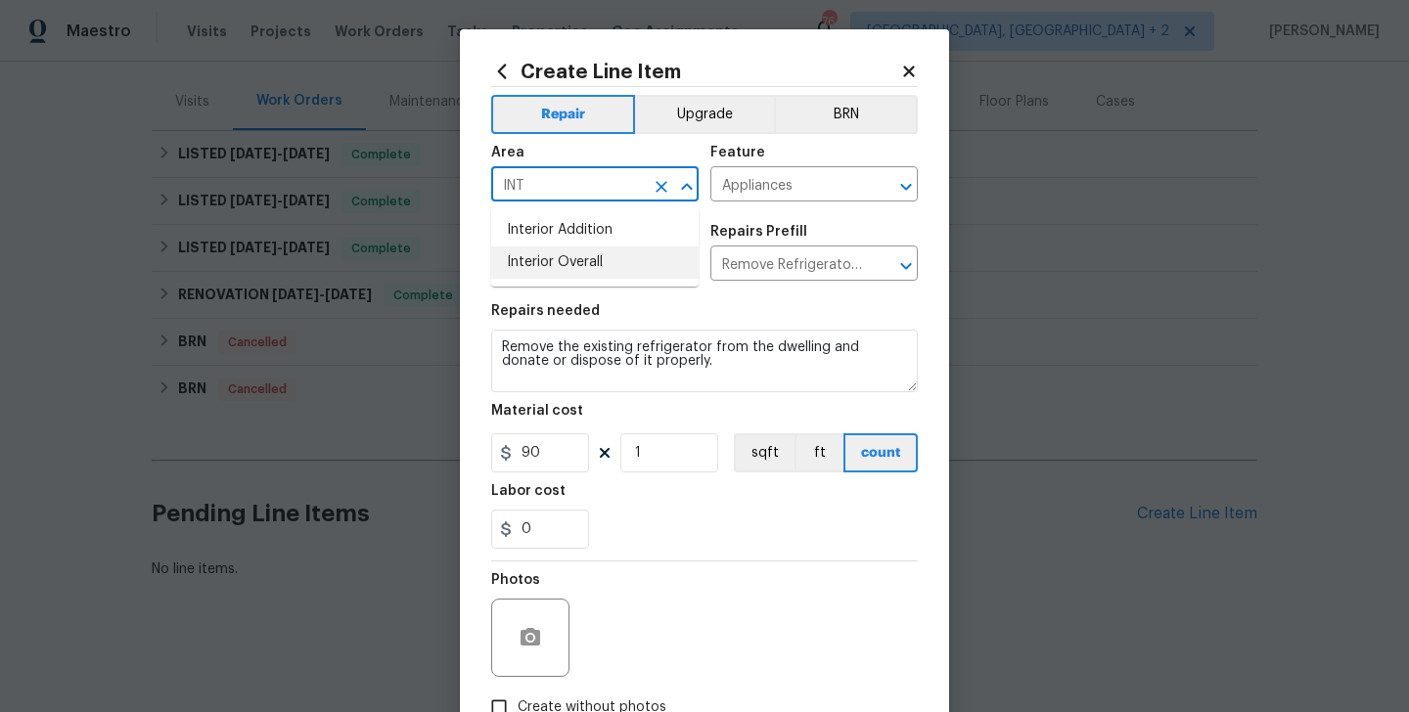
click at [585, 263] on li "Interior Overall" at bounding box center [594, 263] width 207 height 32
type input "Interior Overall"
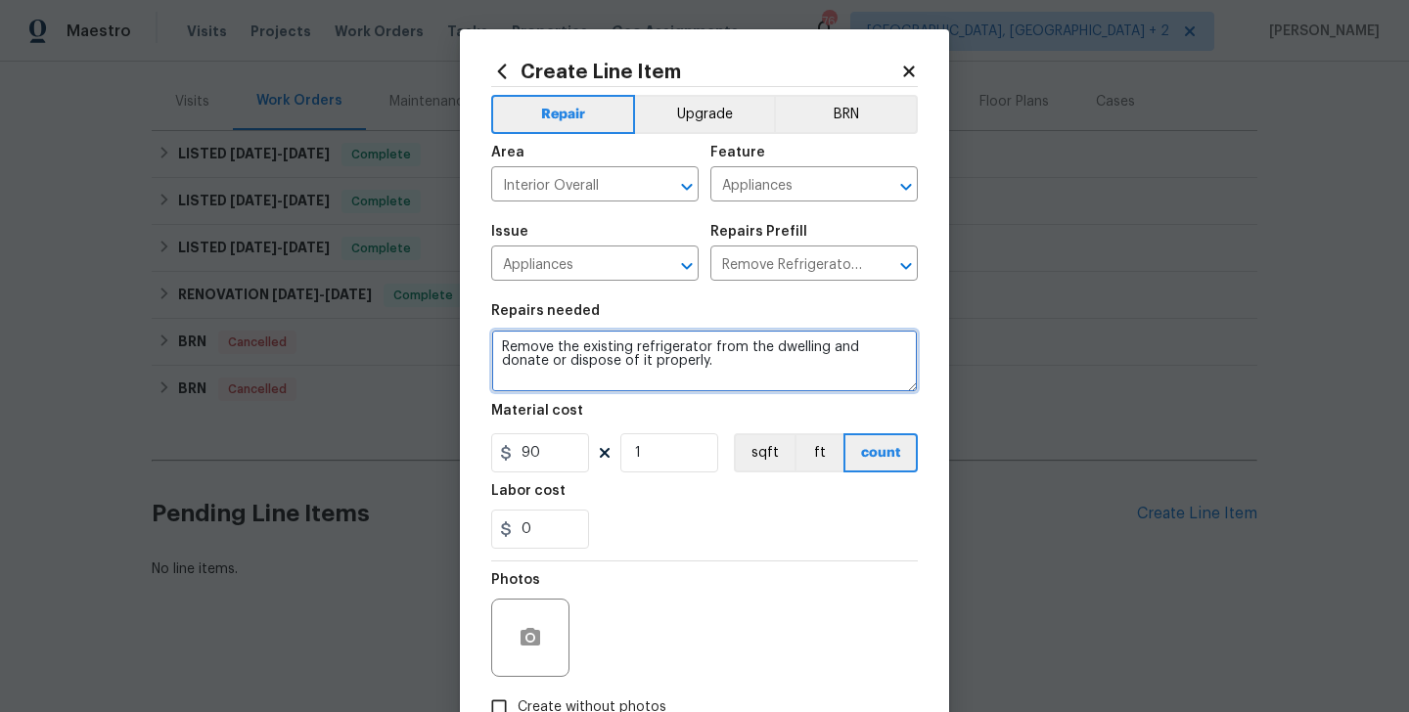
click at [585, 367] on textarea "Remove the existing refrigerator from the dwelling and donate or dispose of it …" at bounding box center [704, 361] width 427 height 63
paste textarea "The refrigerator handle is broken. Please reattach the handle securely to ensur…"
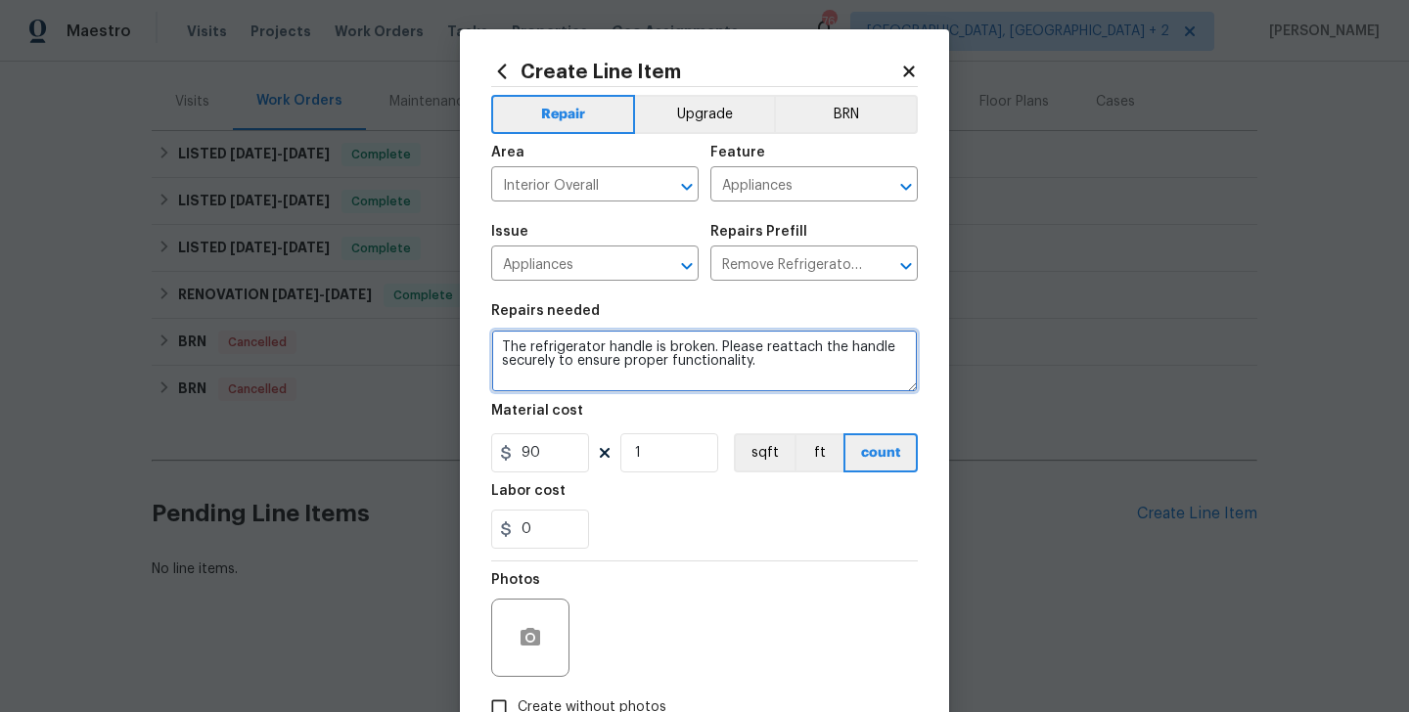
type textarea "The refrigerator handle is broken. Please reattach the handle securely to ensur…"
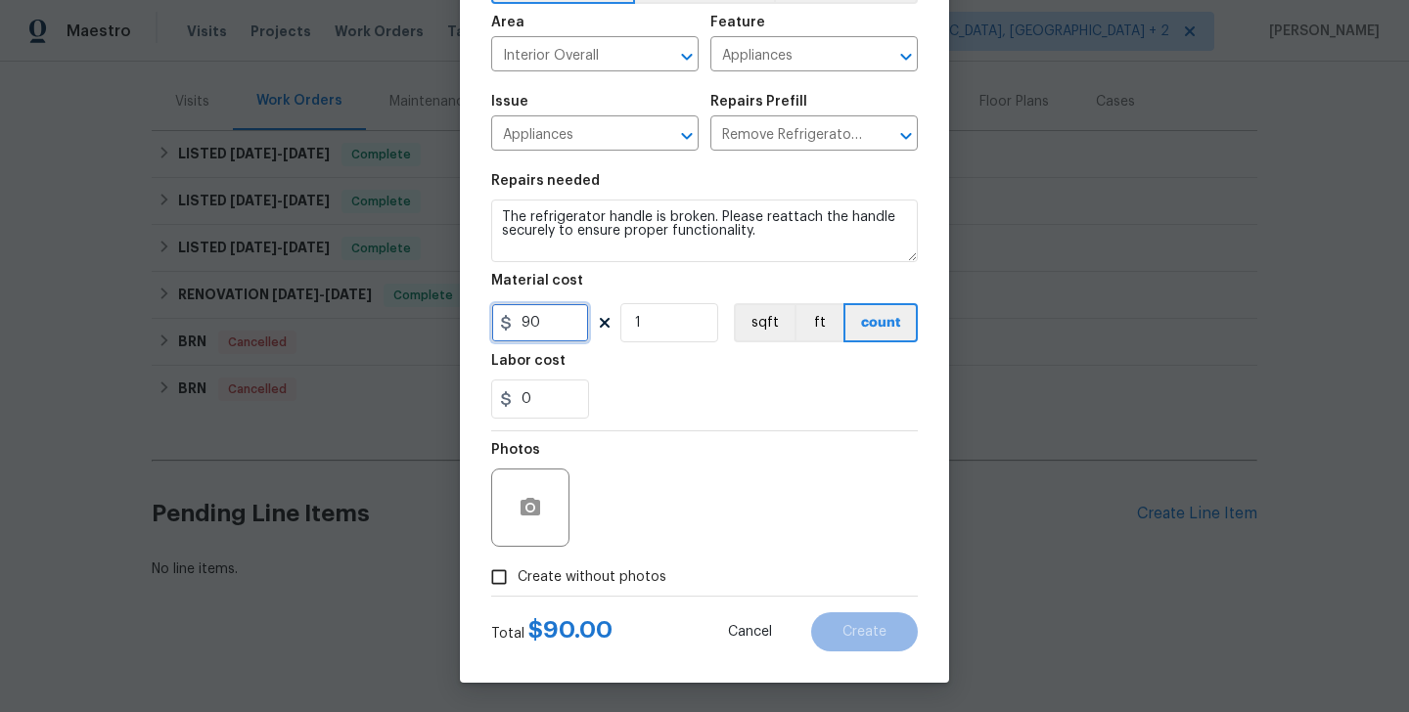
click at [526, 326] on input "90" at bounding box center [540, 322] width 98 height 39
type input "75"
click at [527, 508] on circle "button" at bounding box center [530, 508] width 6 height 6
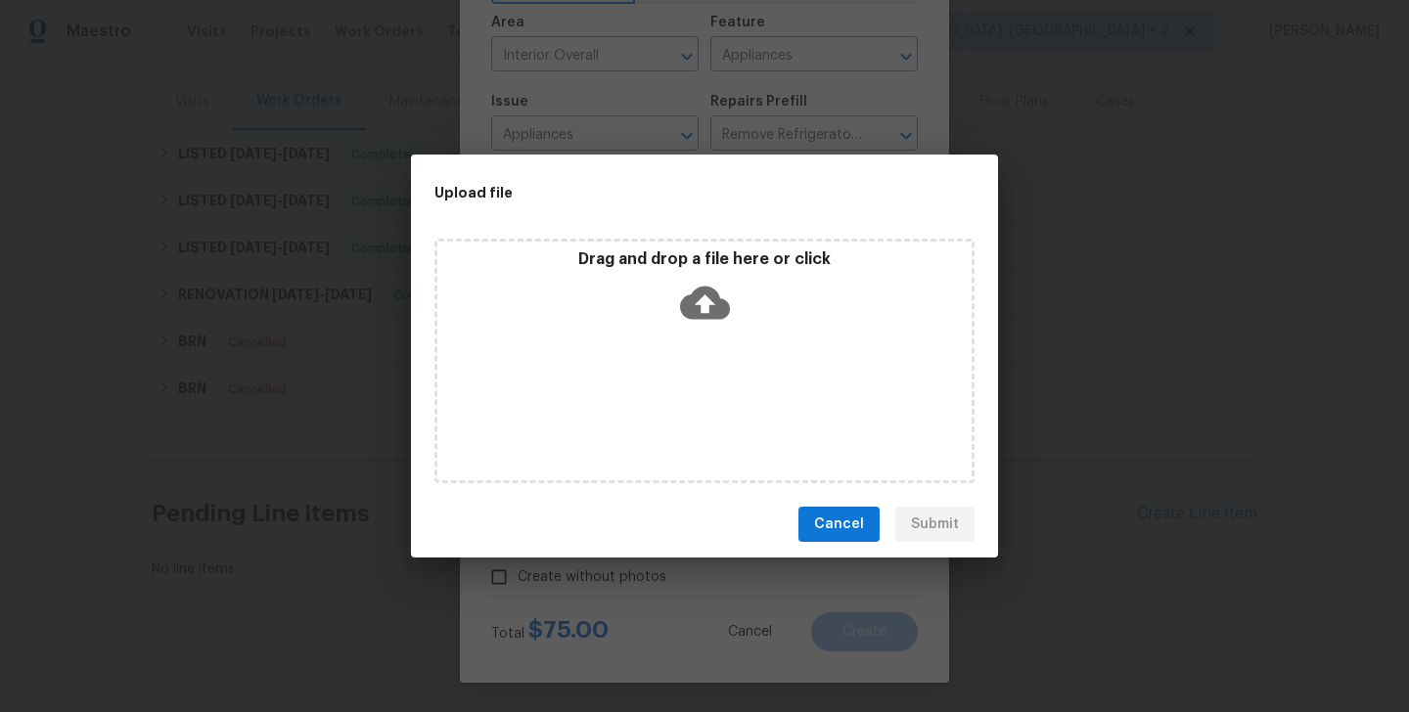
click at [711, 298] on icon at bounding box center [705, 303] width 50 height 33
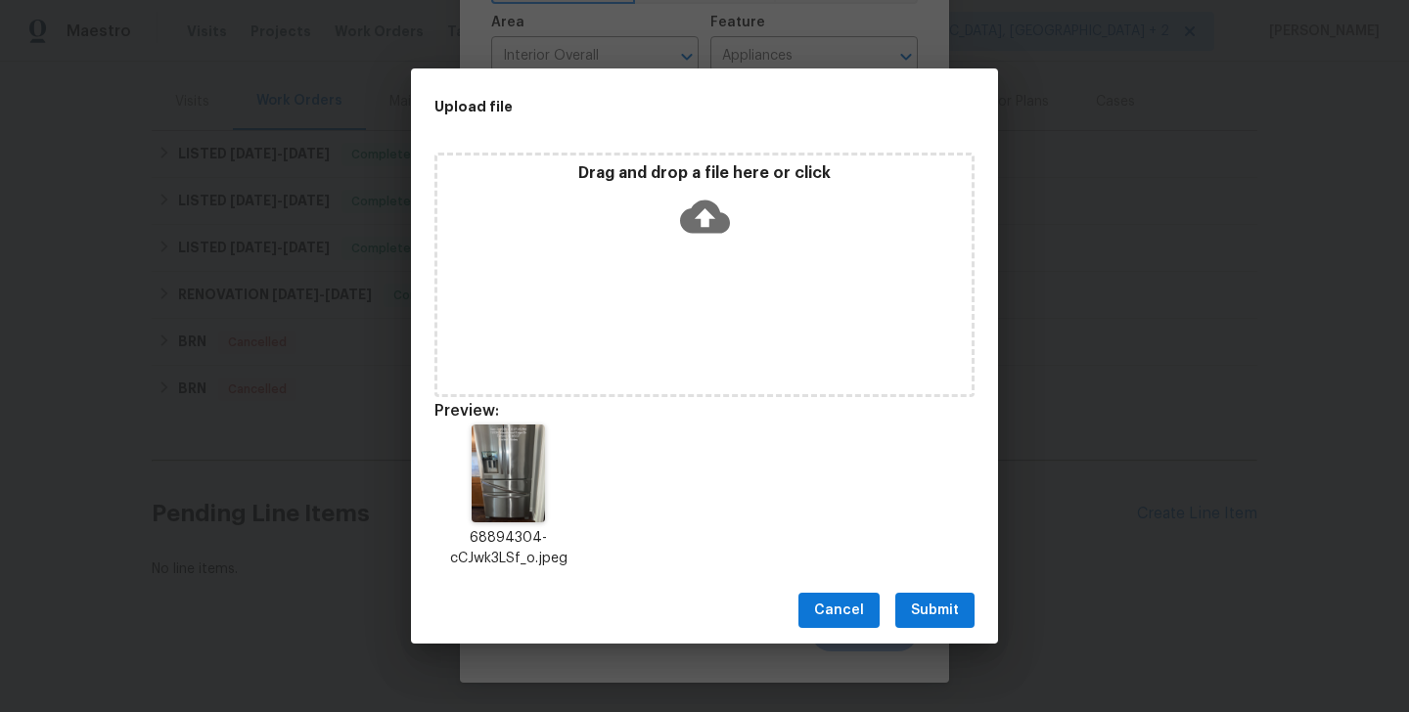
click at [914, 605] on span "Submit" at bounding box center [935, 611] width 48 height 24
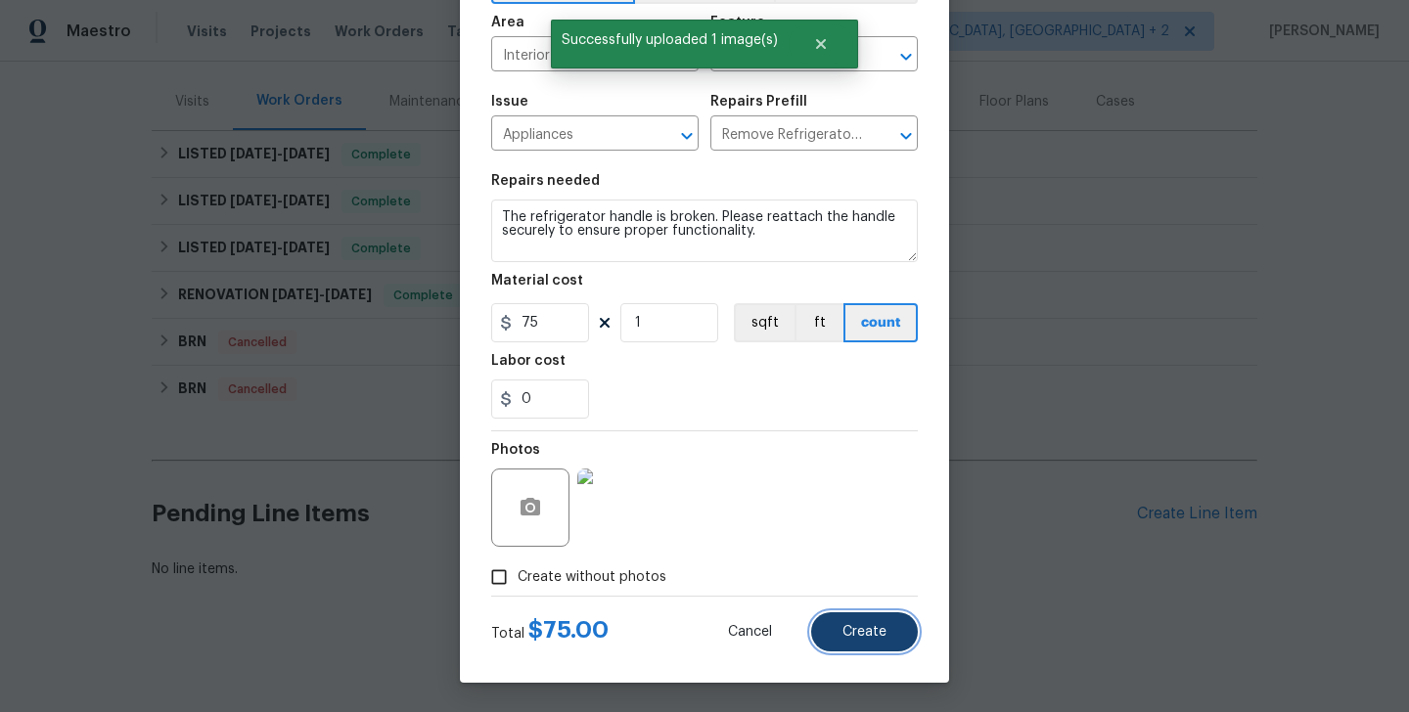
click at [851, 616] on button "Create" at bounding box center [864, 632] width 107 height 39
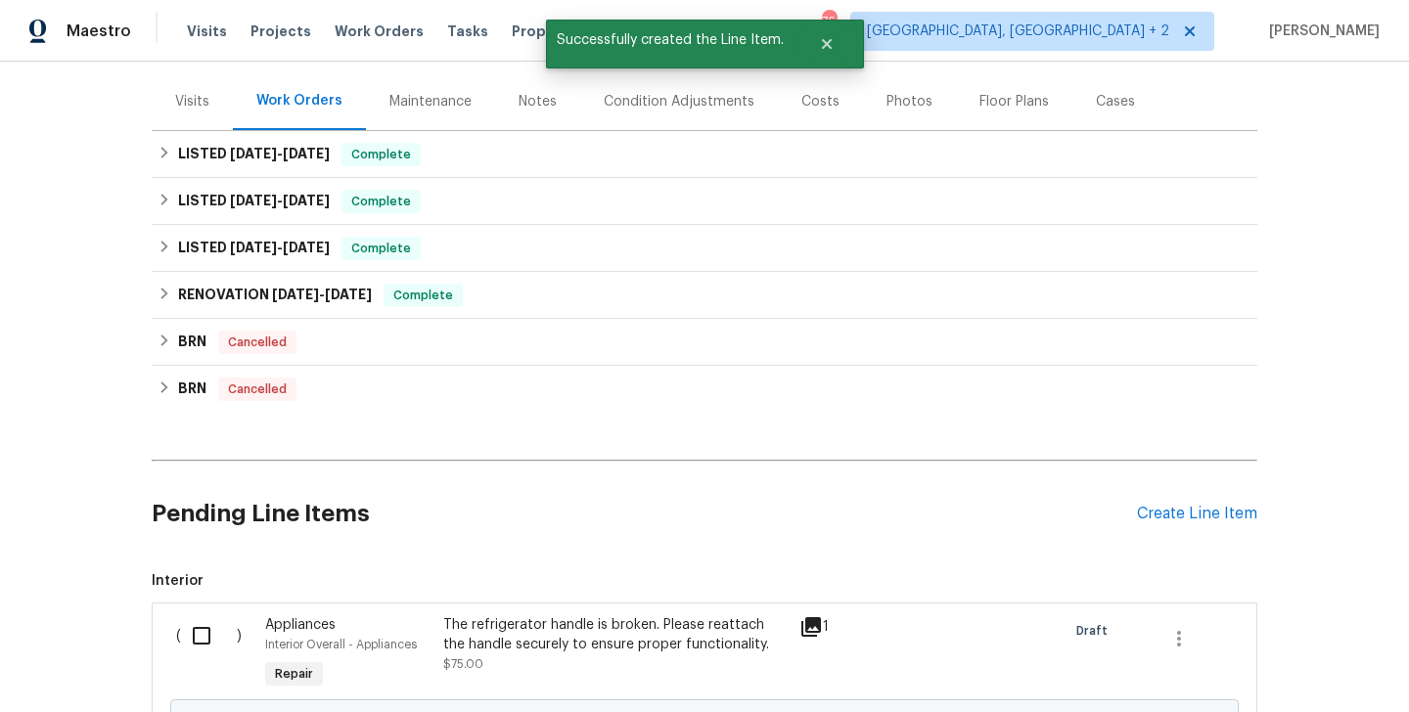
scroll to position [447, 0]
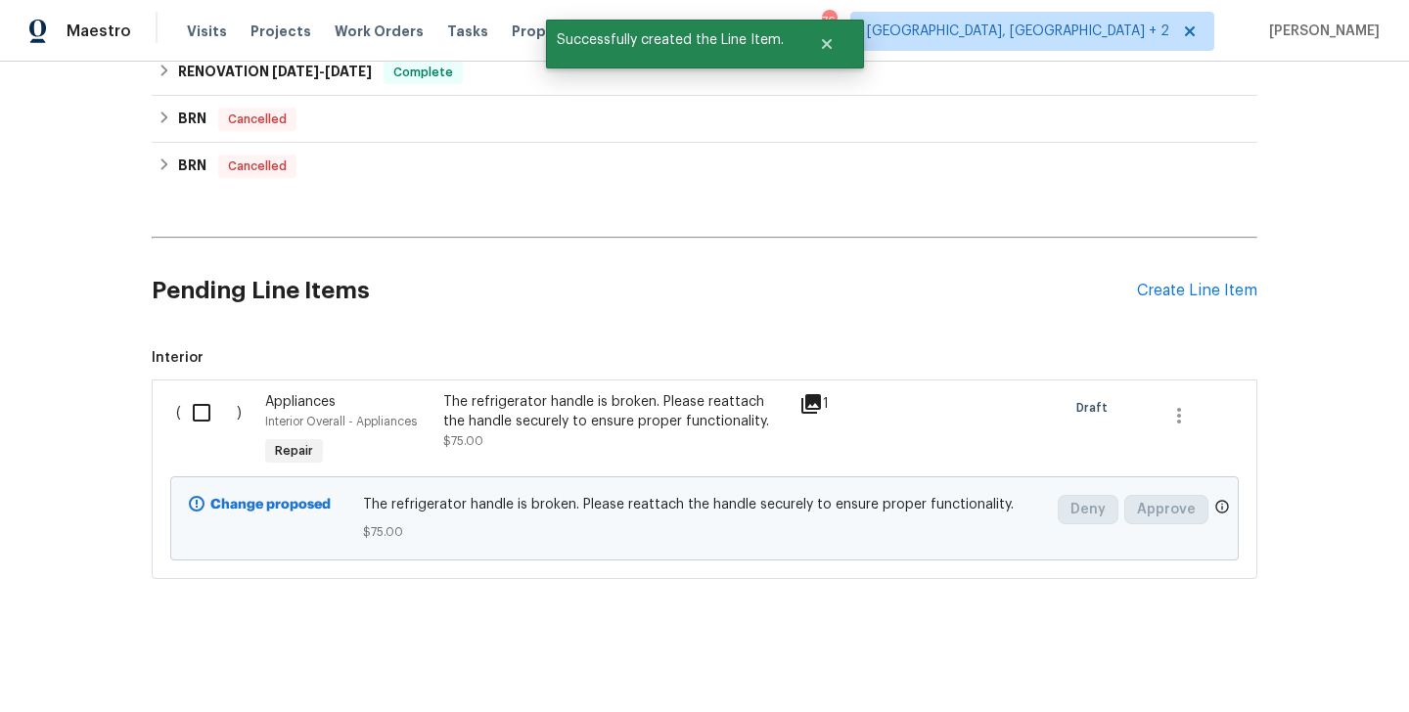
click at [176, 409] on div "( )" at bounding box center [214, 432] width 89 height 90
click at [184, 409] on input "checkbox" at bounding box center [209, 412] width 56 height 41
checkbox input "true"
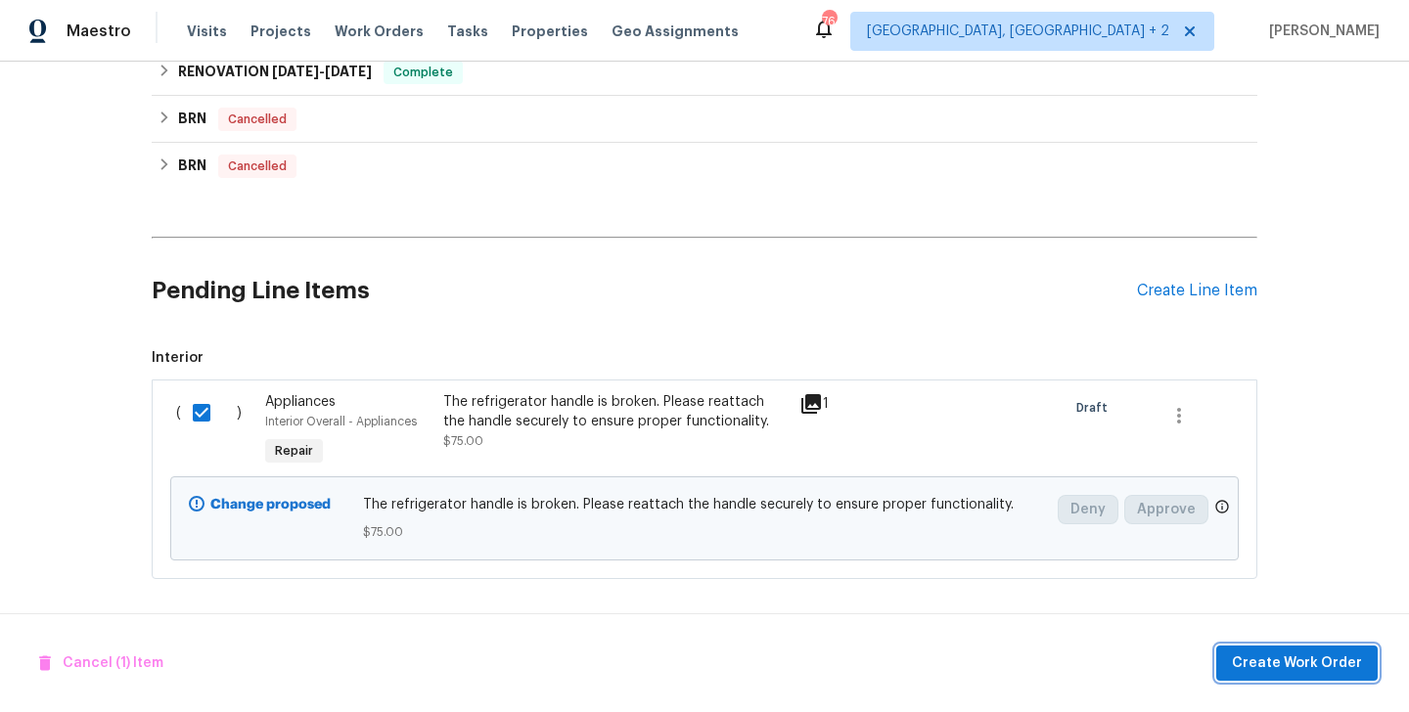
click at [1254, 647] on button "Create Work Order" at bounding box center [1296, 664] width 161 height 36
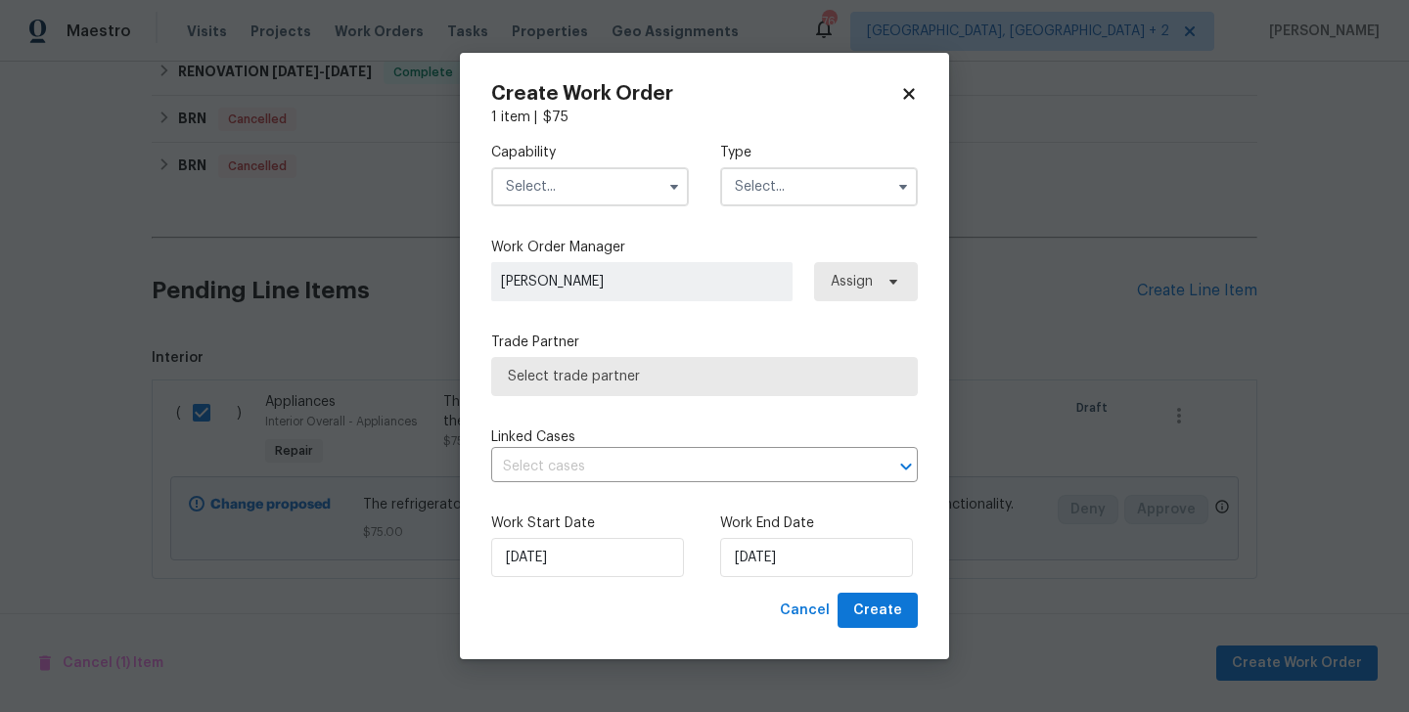
click at [614, 189] on input "text" at bounding box center [590, 186] width 198 height 39
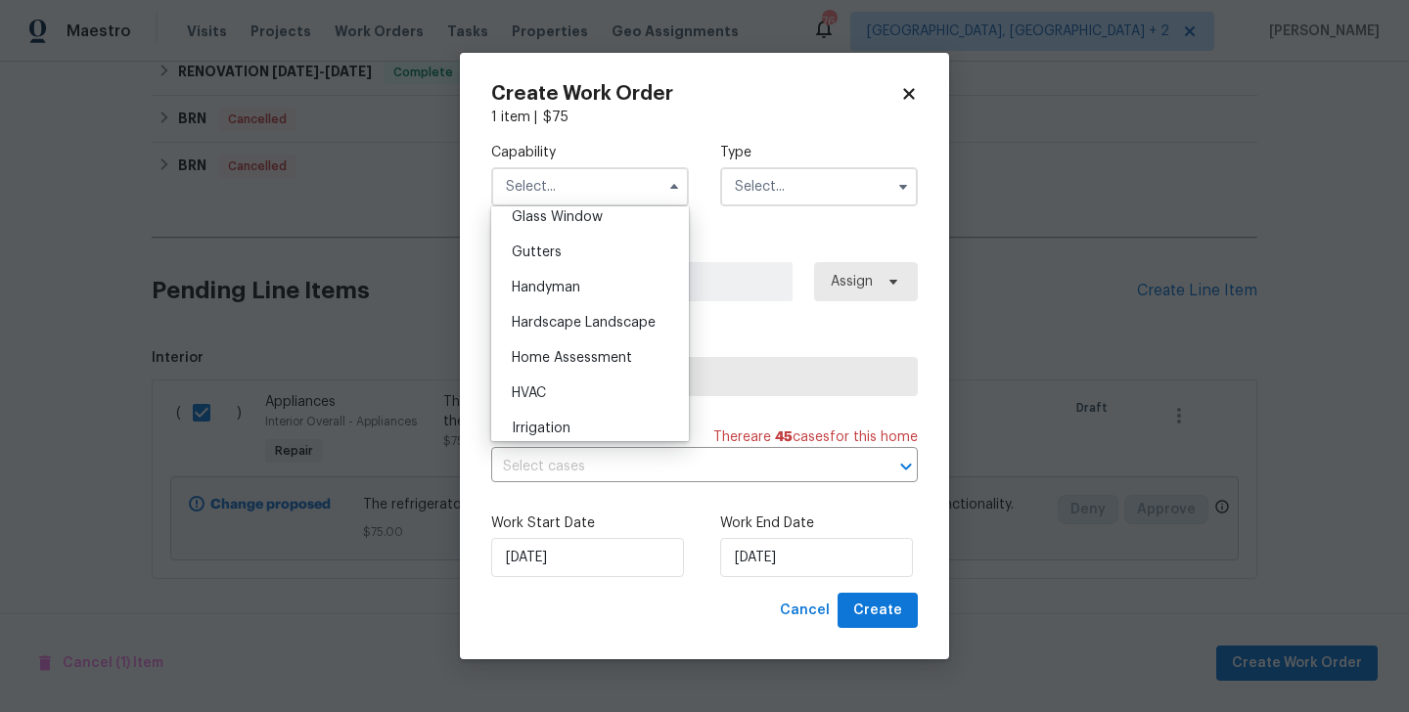
scroll to position [974, 0]
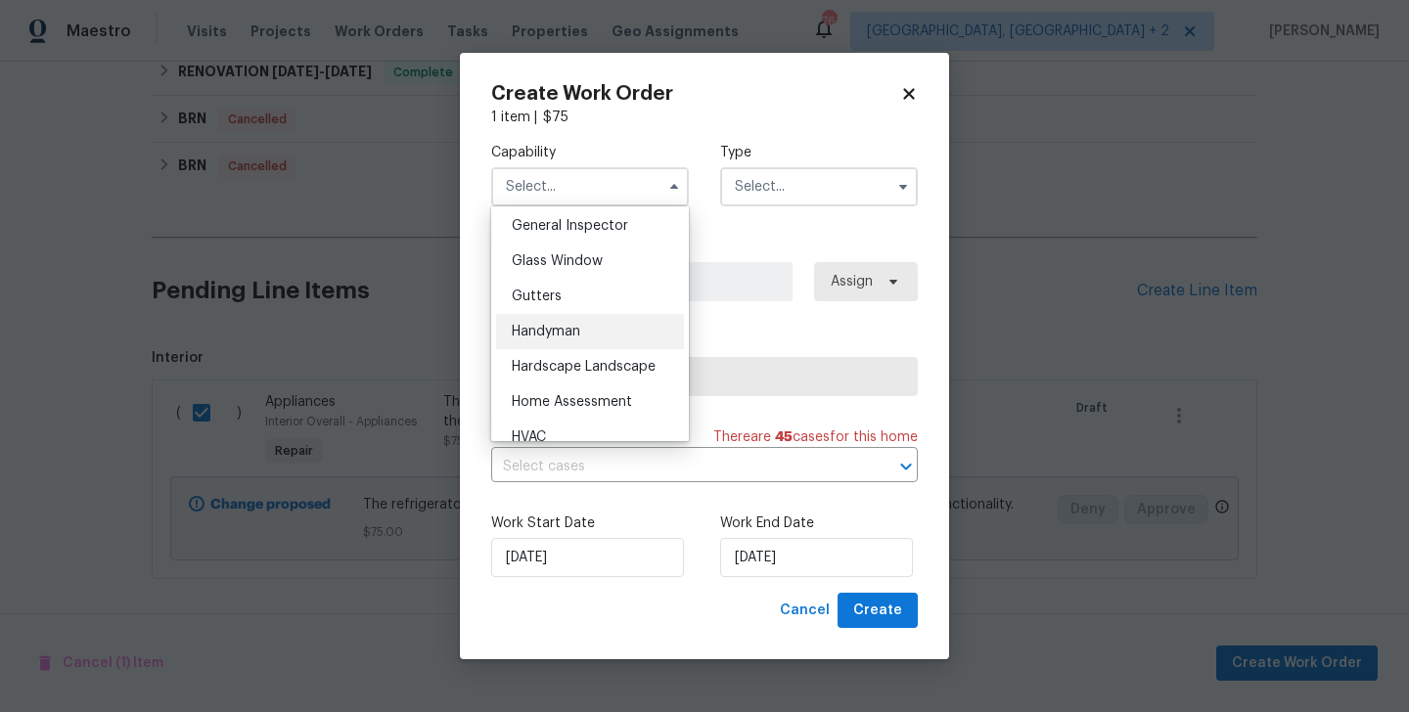
click at [608, 324] on div "Handyman" at bounding box center [590, 331] width 188 height 35
type input "Handyman"
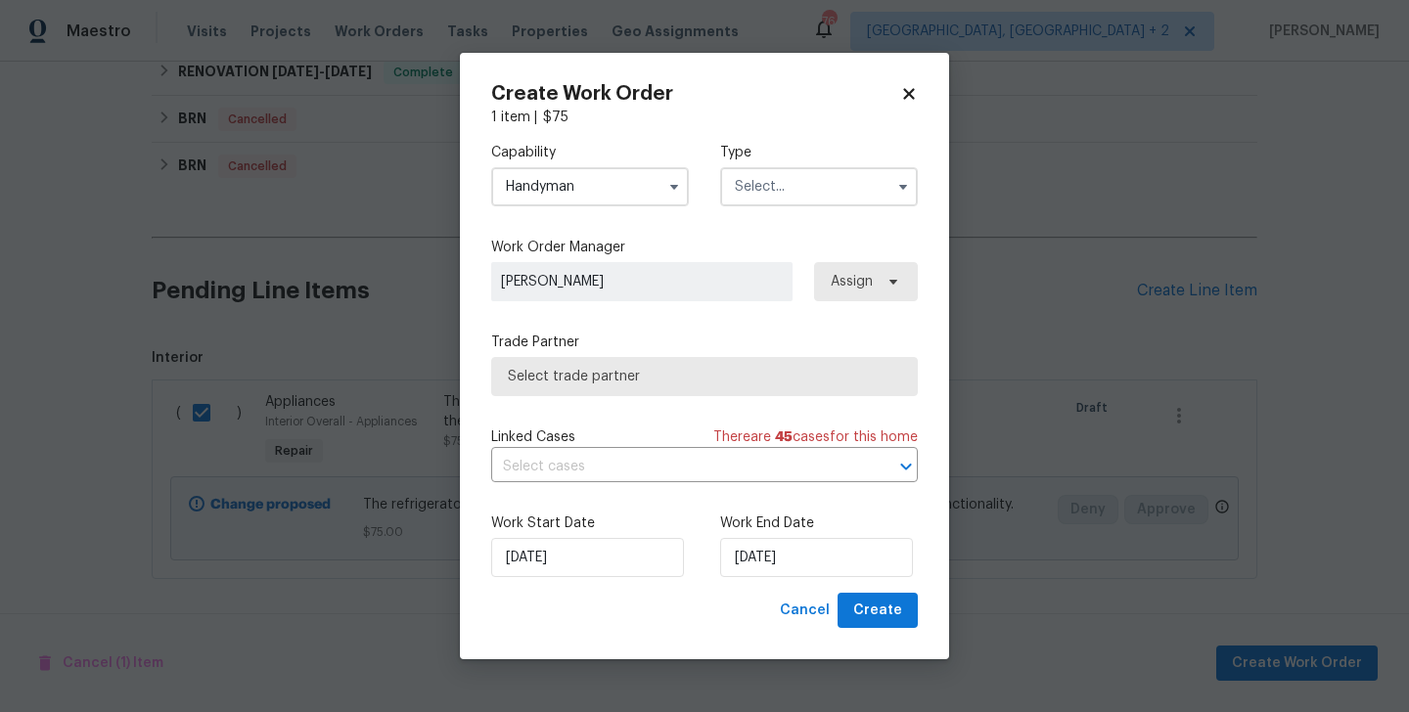
click at [741, 173] on input "text" at bounding box center [819, 186] width 198 height 39
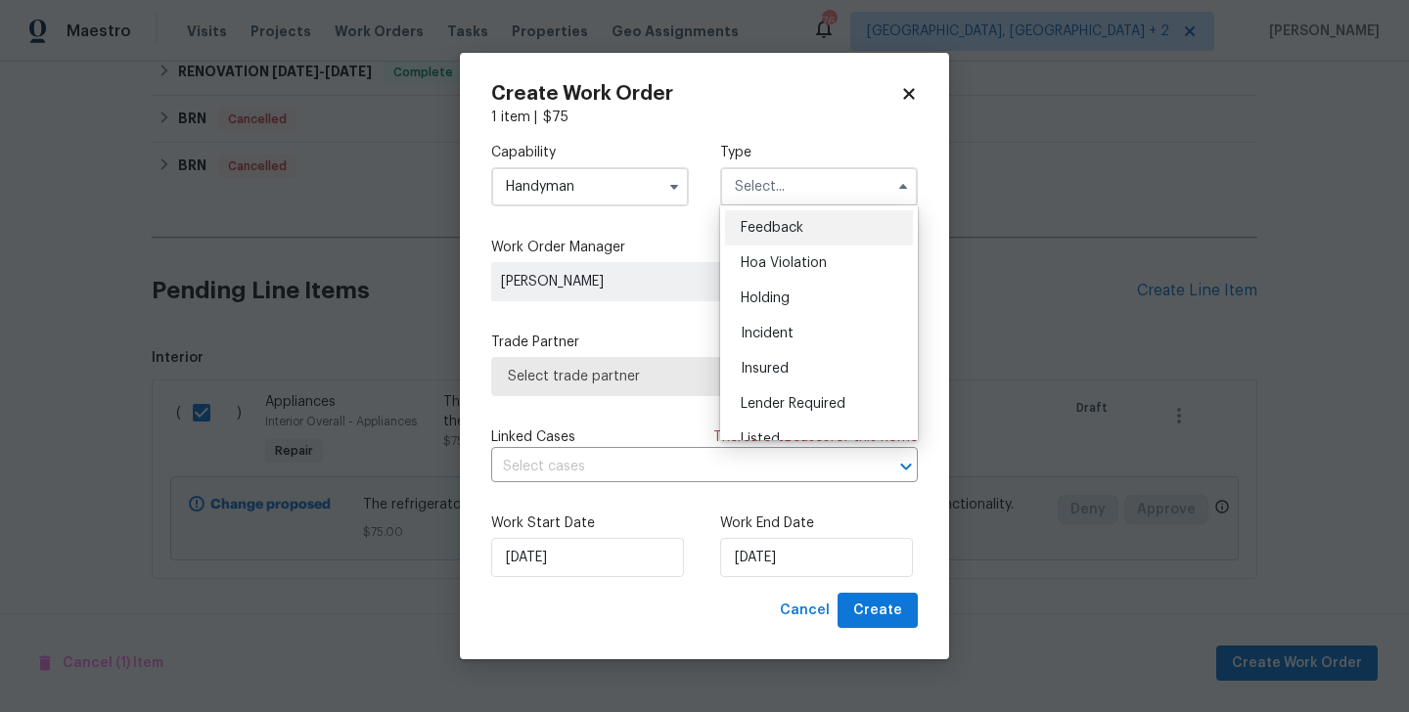
click at [760, 215] on div "Feedback" at bounding box center [819, 227] width 188 height 35
type input "Feedback"
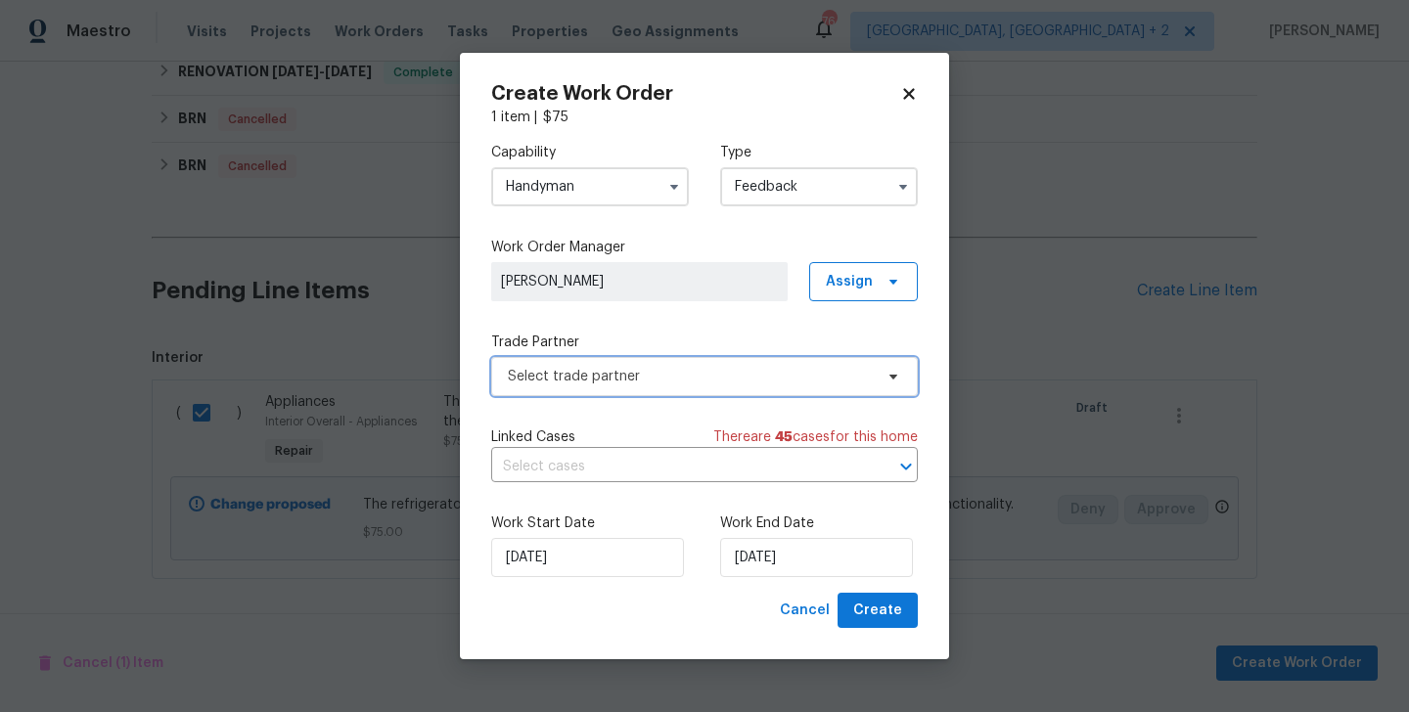
click at [625, 393] on span "Select trade partner" at bounding box center [704, 376] width 427 height 39
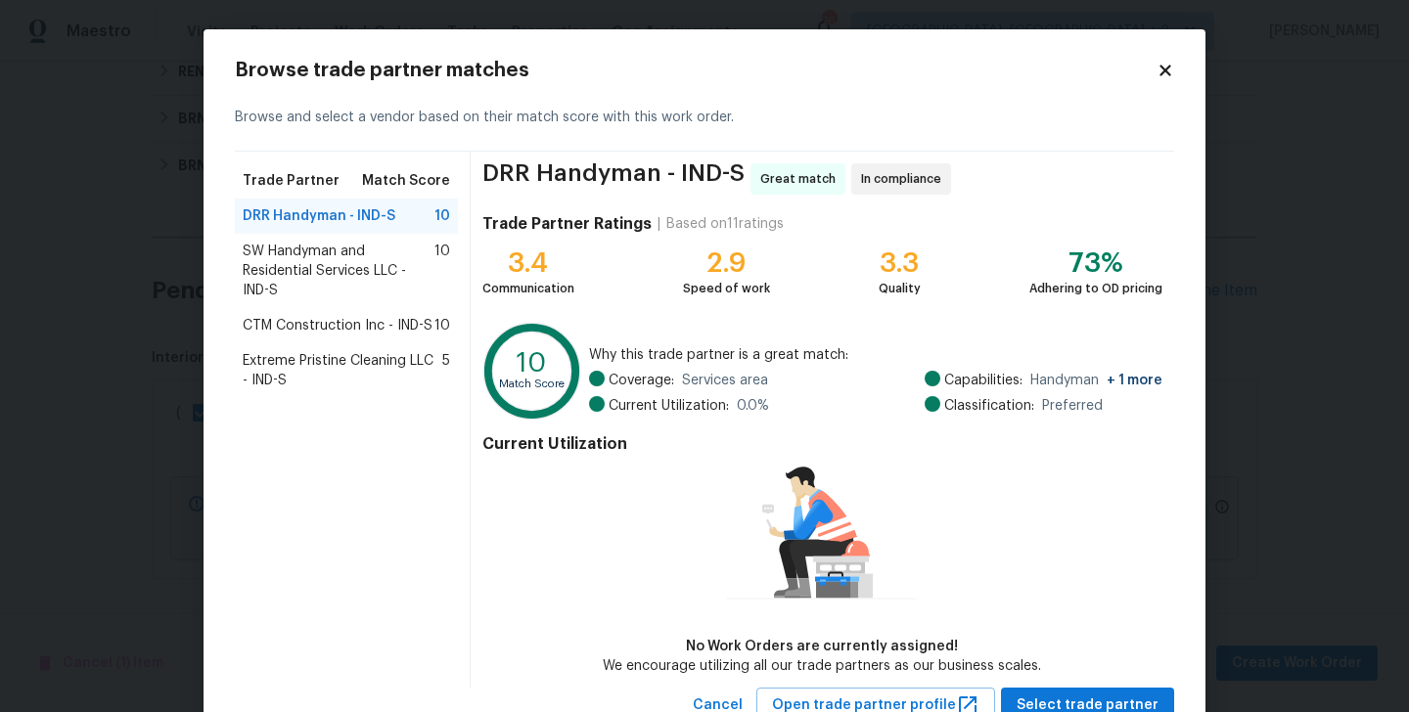
click at [290, 257] on span "SW Handyman and Residential Services LLC - IND-S" at bounding box center [339, 271] width 192 height 59
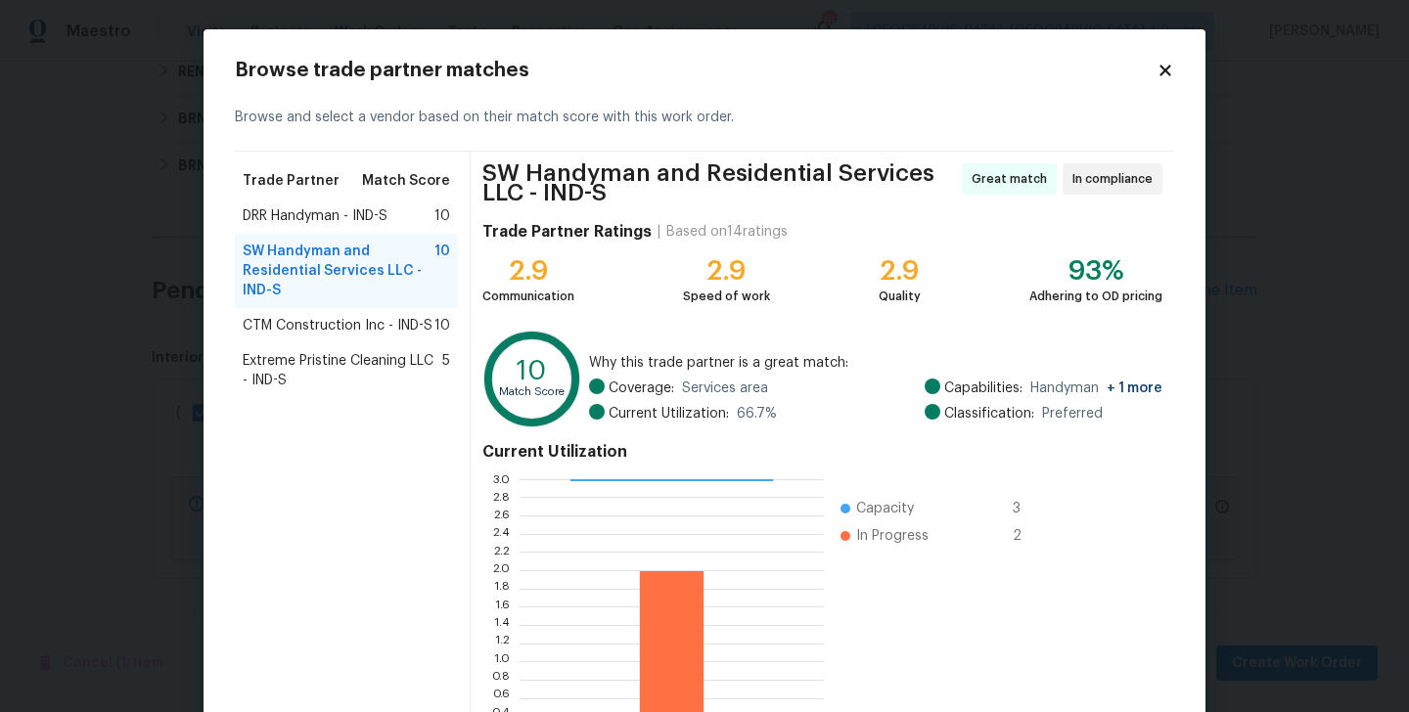
scroll to position [159, 0]
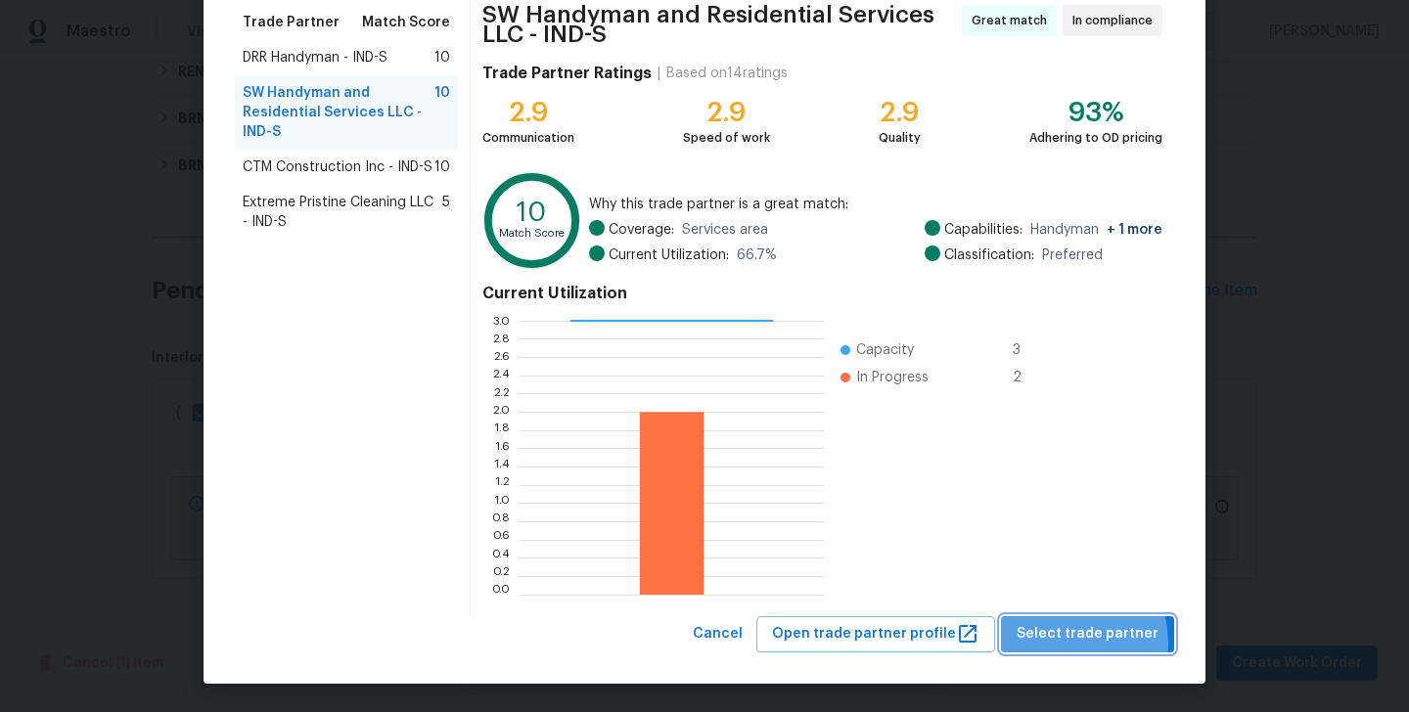
click at [1067, 644] on span "Select trade partner" at bounding box center [1088, 634] width 142 height 24
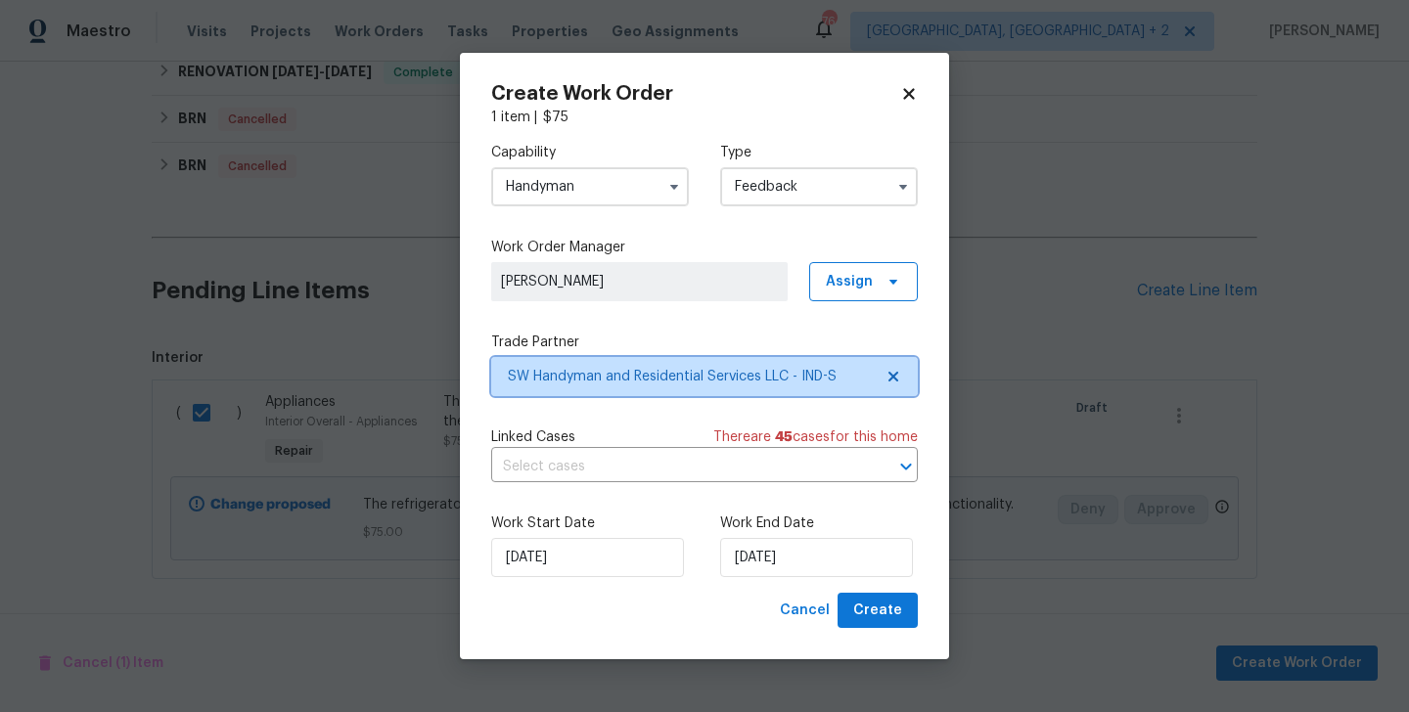
scroll to position [0, 0]
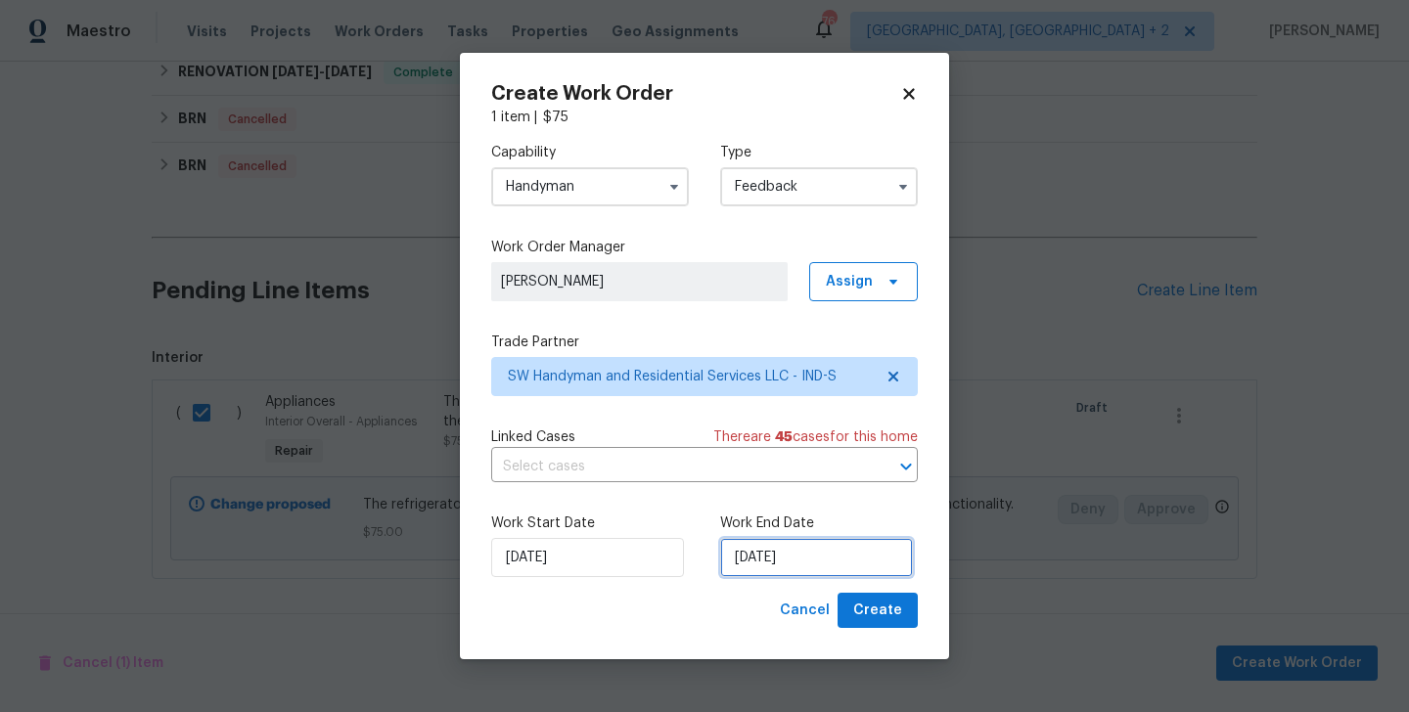
click at [799, 563] on input "04/09/2025" at bounding box center [816, 557] width 193 height 39
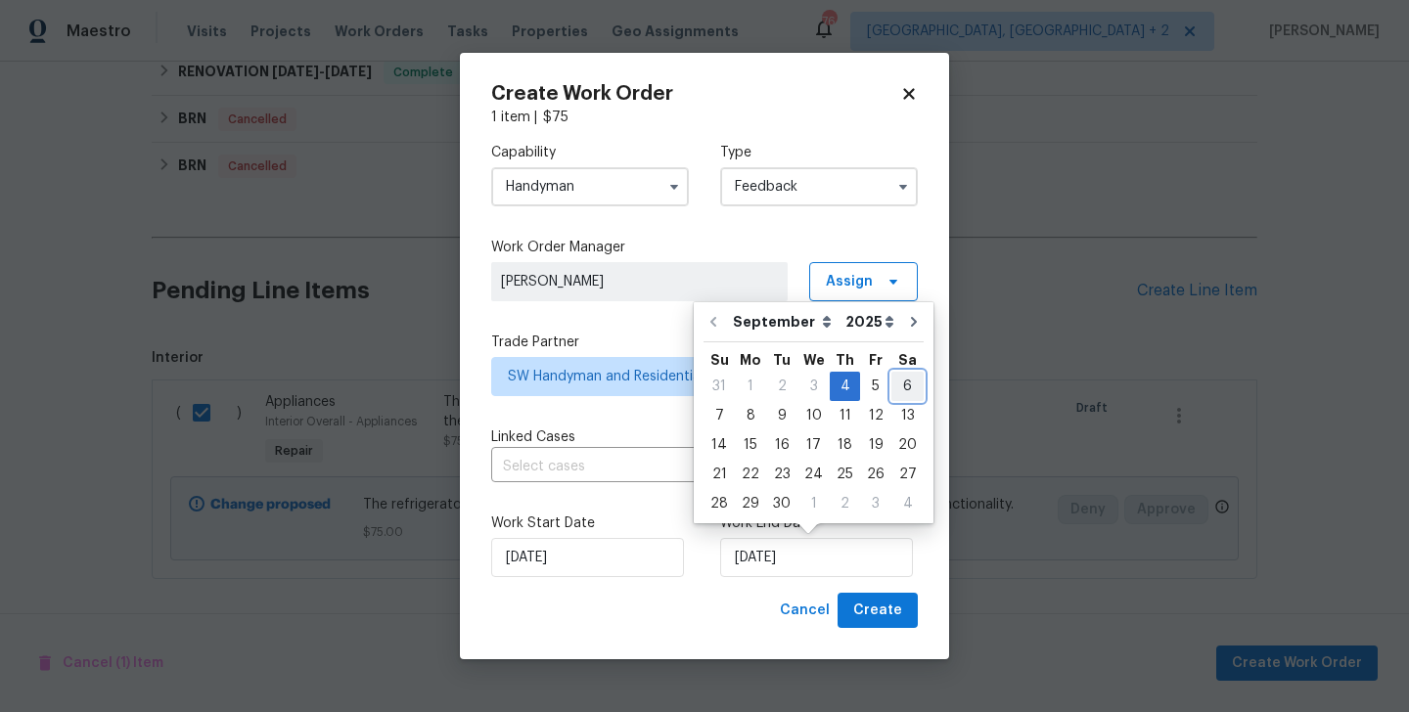
click at [901, 384] on div "6" at bounding box center [908, 386] width 32 height 27
type input "06/09/2025"
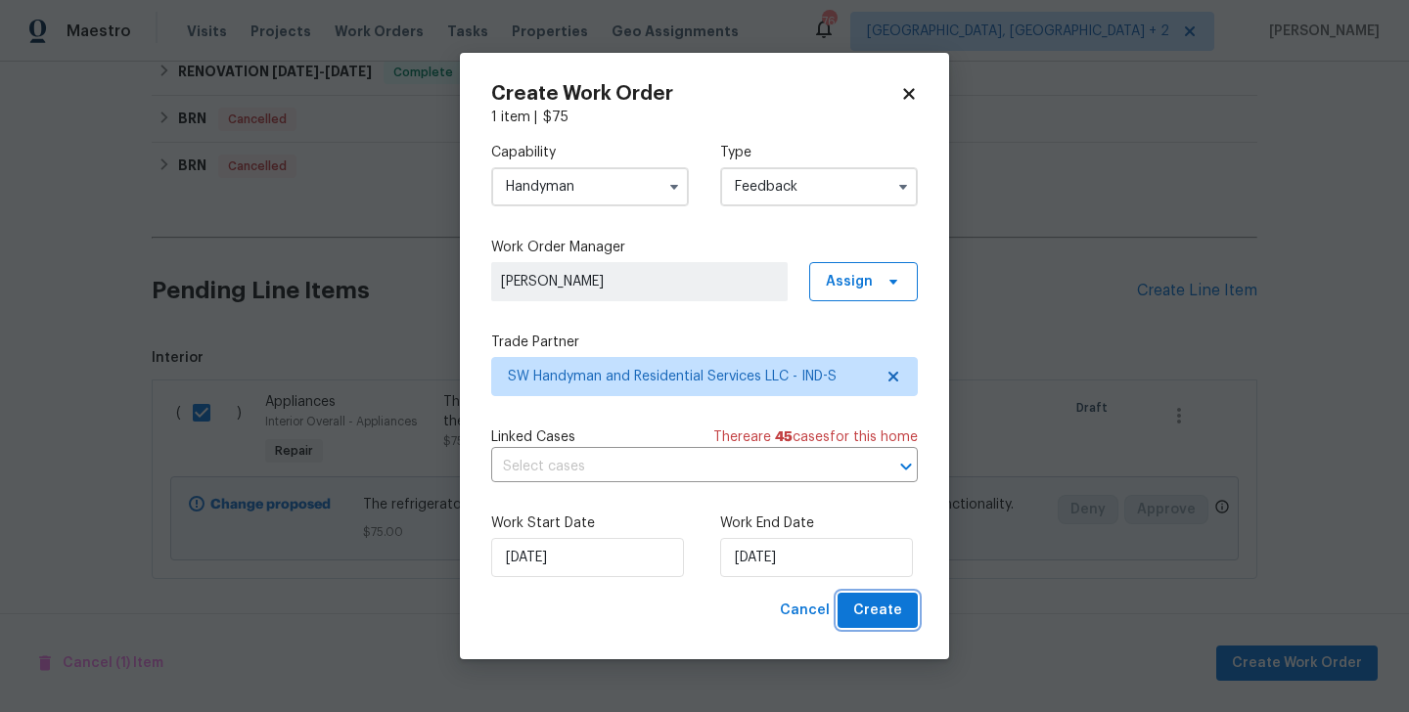
click at [901, 597] on button "Create" at bounding box center [878, 611] width 80 height 36
checkbox input "false"
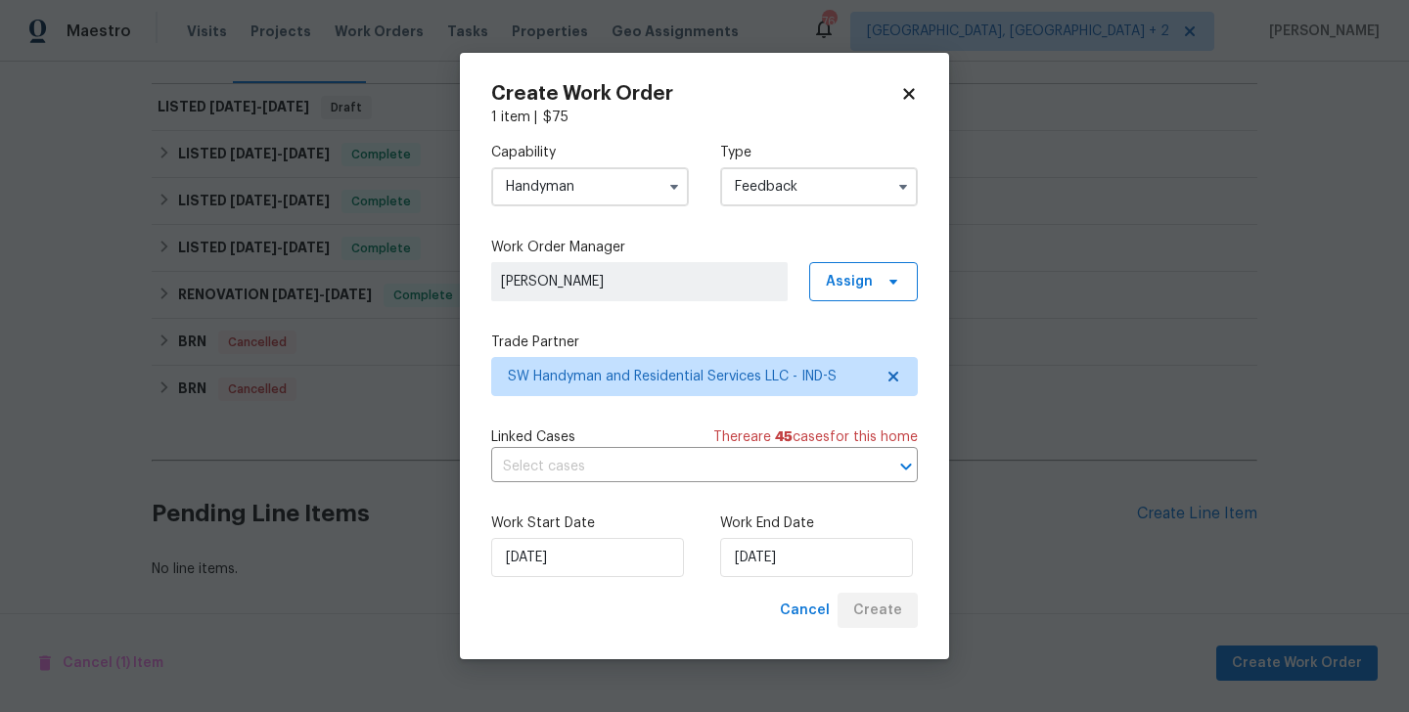
scroll to position [271, 0]
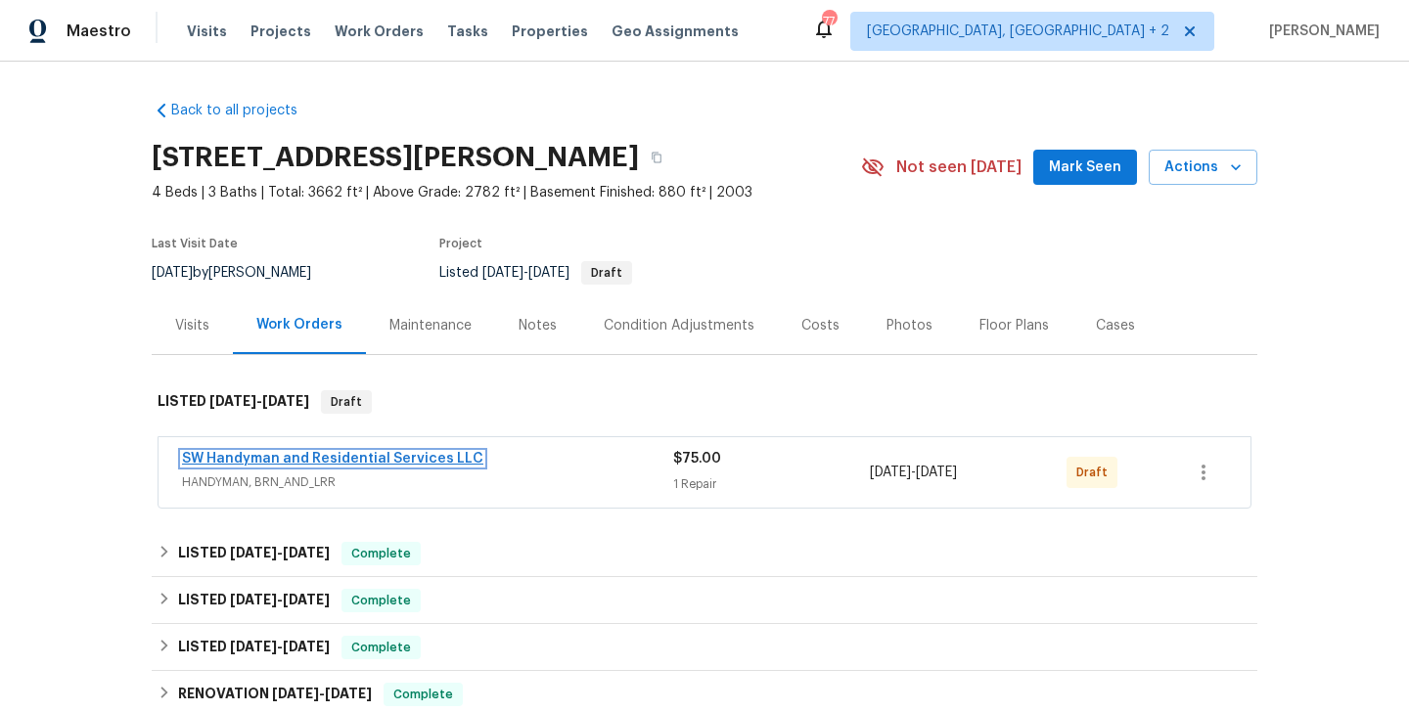
click at [448, 454] on link "SW Handyman and Residential Services LLC" at bounding box center [332, 459] width 301 height 14
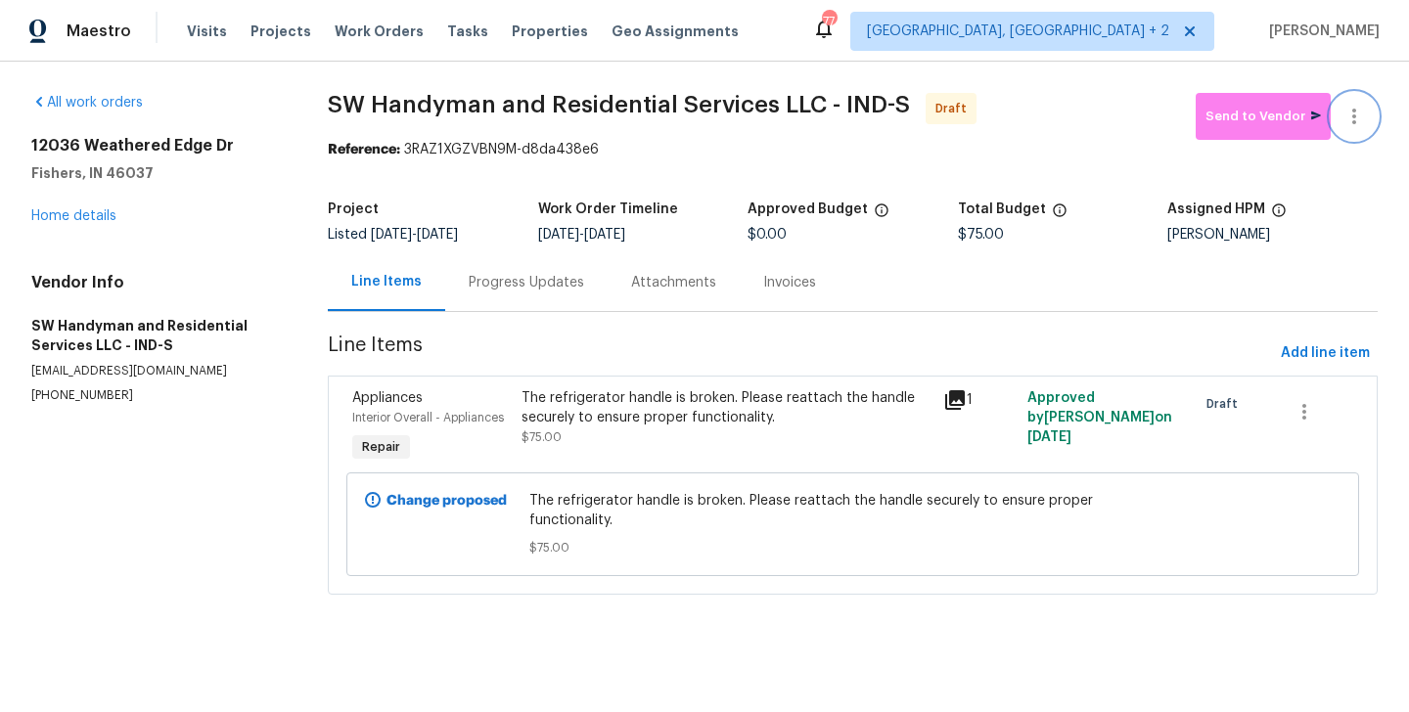
click at [1357, 105] on icon "button" at bounding box center [1354, 116] width 23 height 23
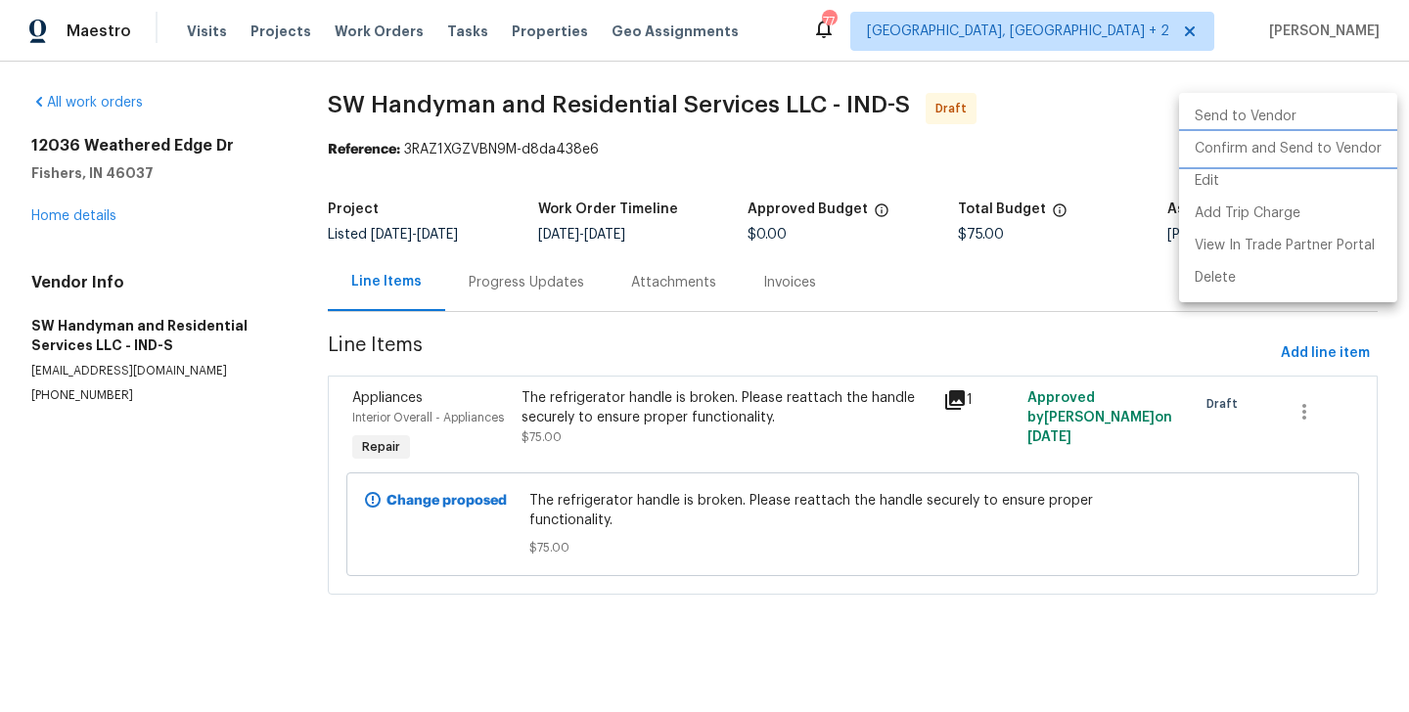
click at [1350, 140] on li "Confirm and Send to Vendor" at bounding box center [1288, 149] width 218 height 32
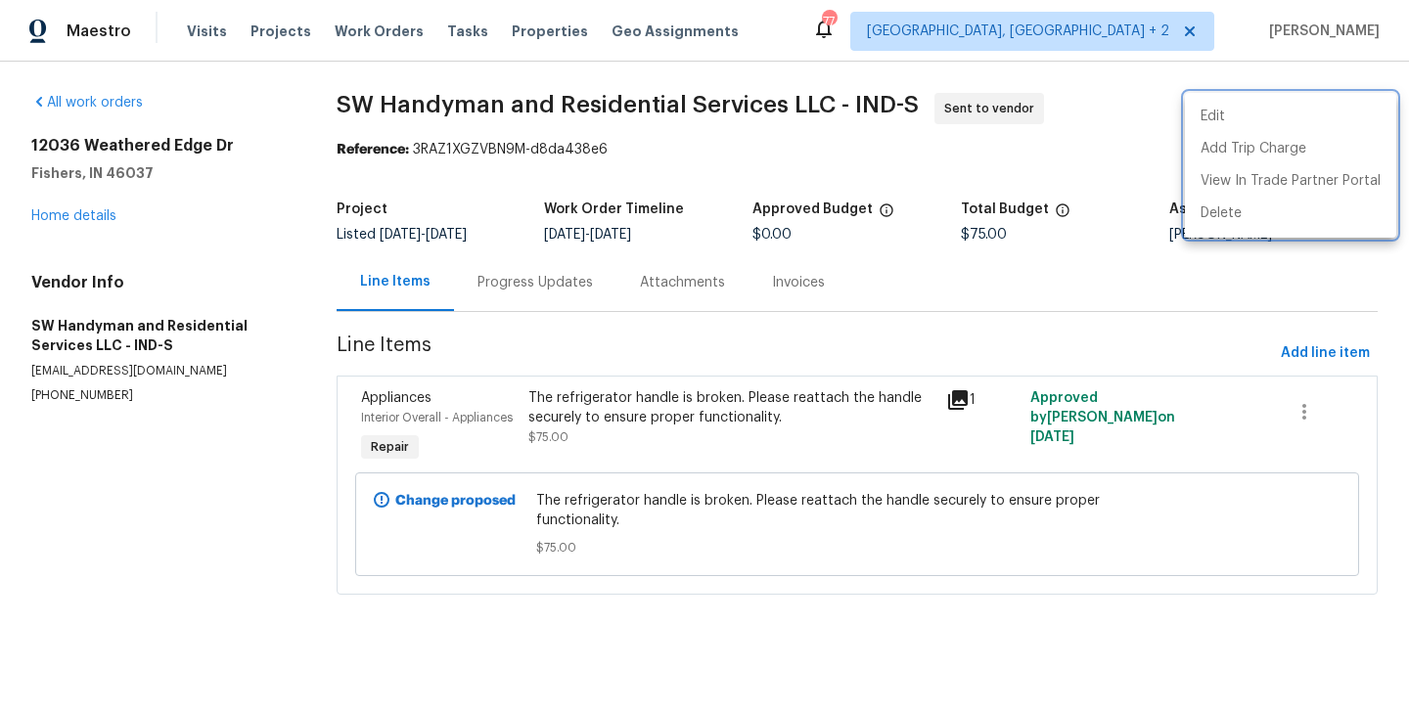
click at [534, 305] on div at bounding box center [704, 356] width 1409 height 712
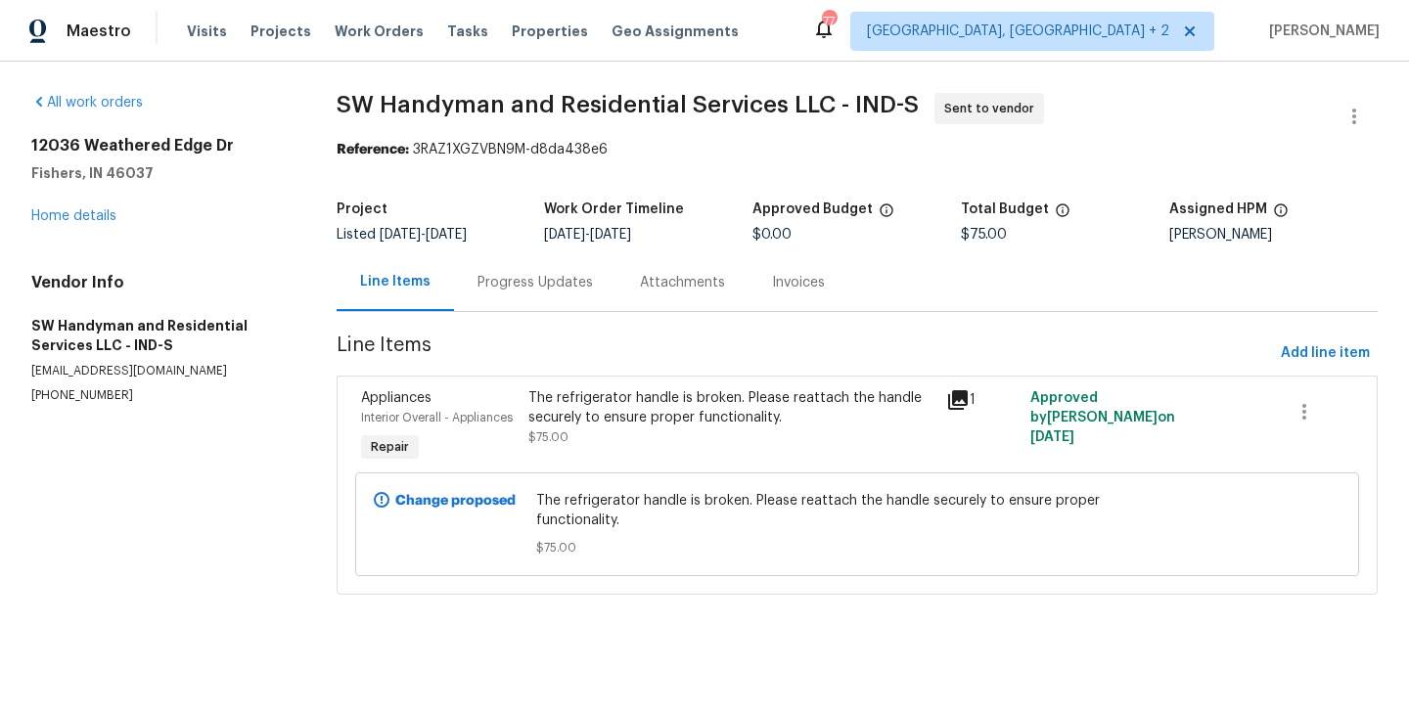
click at [533, 299] on div "Progress Updates" at bounding box center [535, 282] width 162 height 58
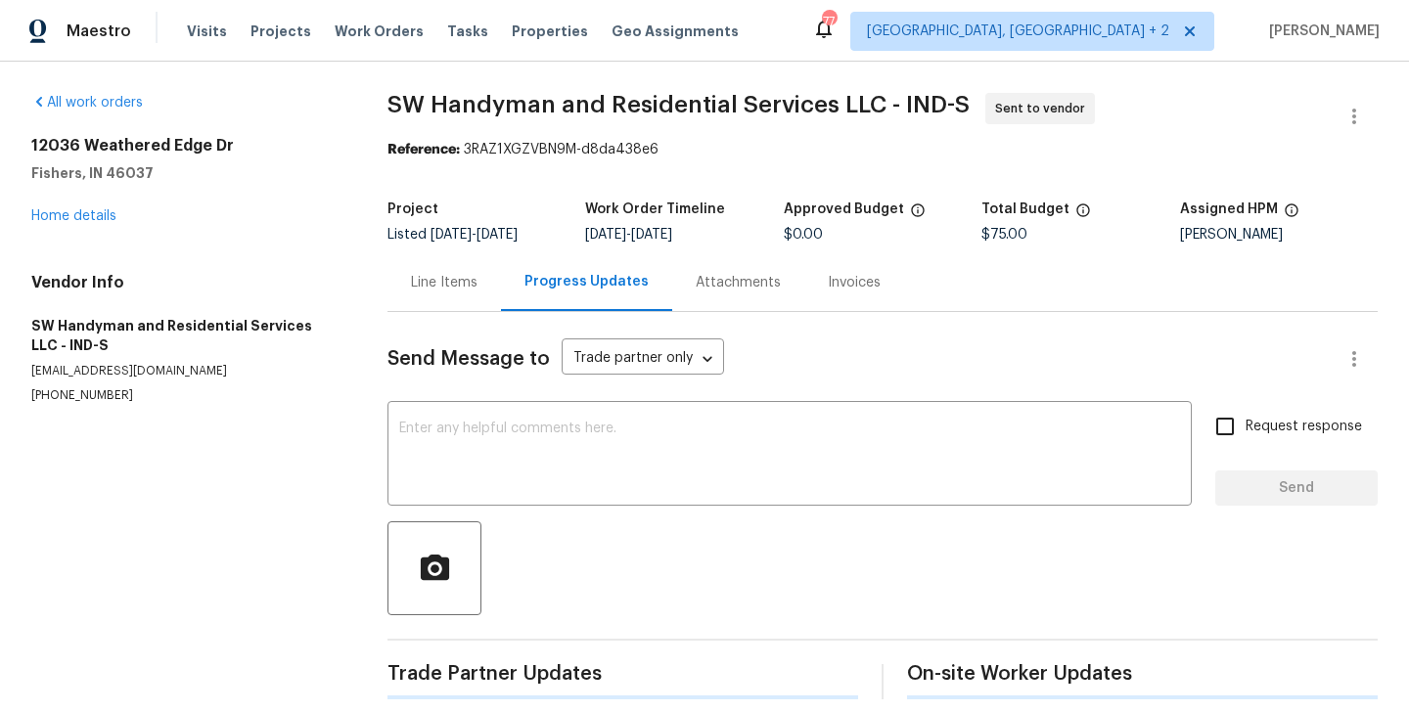
click at [536, 405] on div "Send Message to Trade partner only Trade partner only ​ x ​ Request response Se…" at bounding box center [883, 506] width 990 height 388
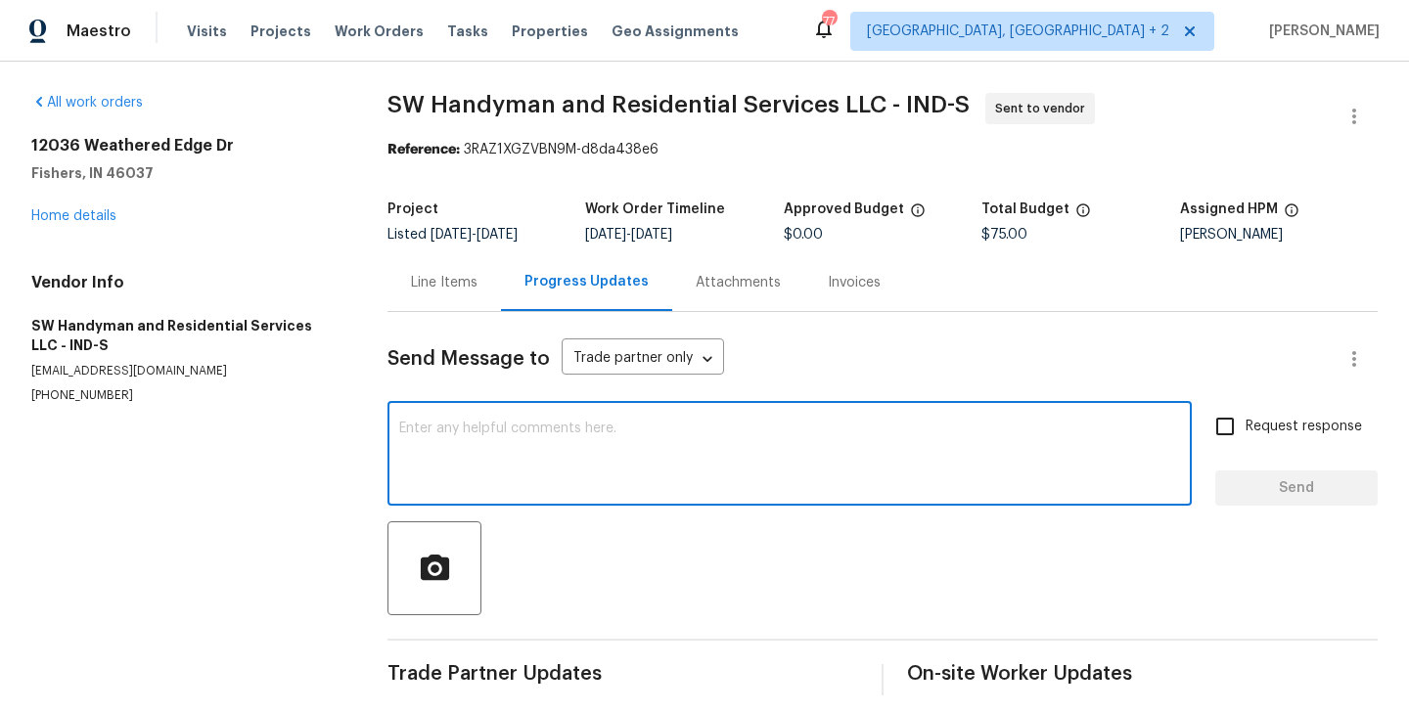
click at [527, 447] on textarea at bounding box center [789, 456] width 781 height 69
paste textarea "Hi, this is Blessida with Opendoor. I’m confirming you received the WO for the …"
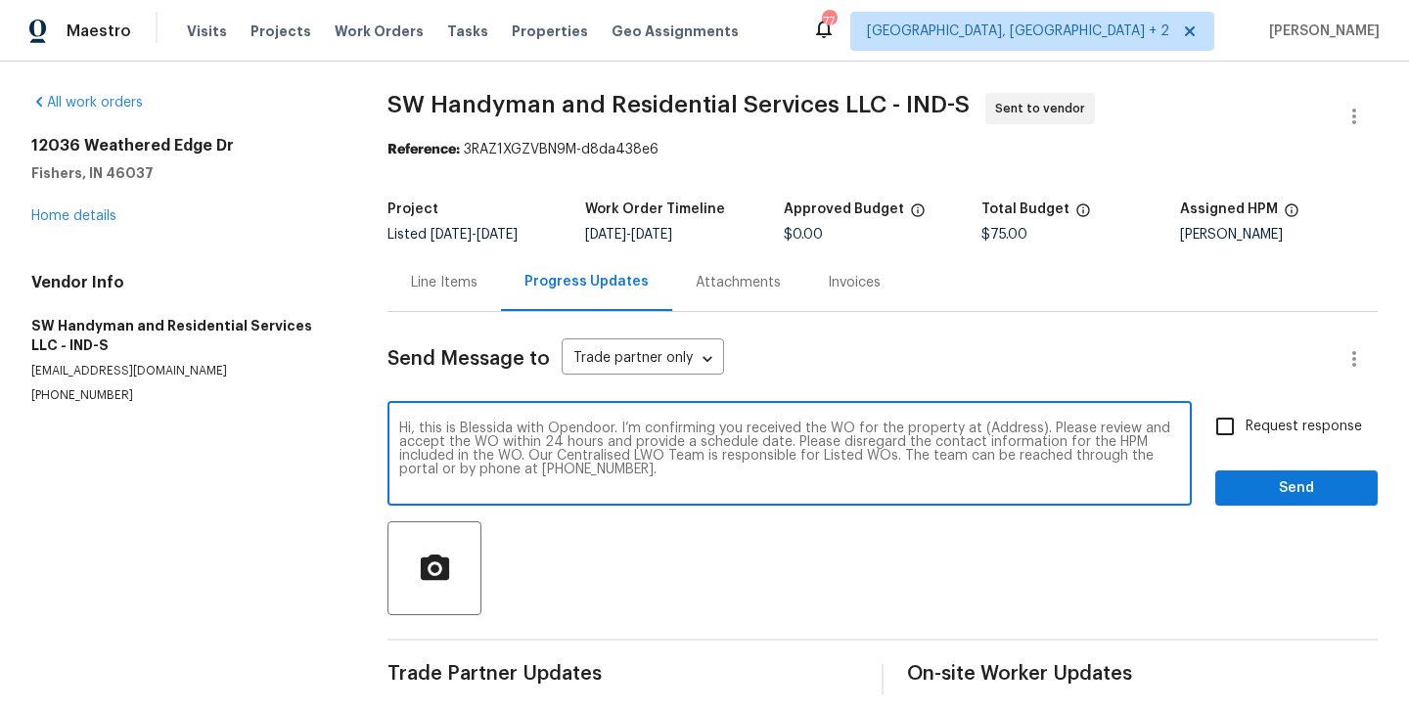
click at [1010, 425] on textarea "Hi, this is Blessida with Opendoor. I’m confirming you received the WO for the …" at bounding box center [789, 456] width 781 height 69
paste textarea "[STREET_ADDRESS][PERSON_NAME]"
type textarea "Hi, this is Blessida with Opendoor. I’m confirming you received the WO for the …"
click at [1243, 435] on input "Request response" at bounding box center [1225, 426] width 41 height 41
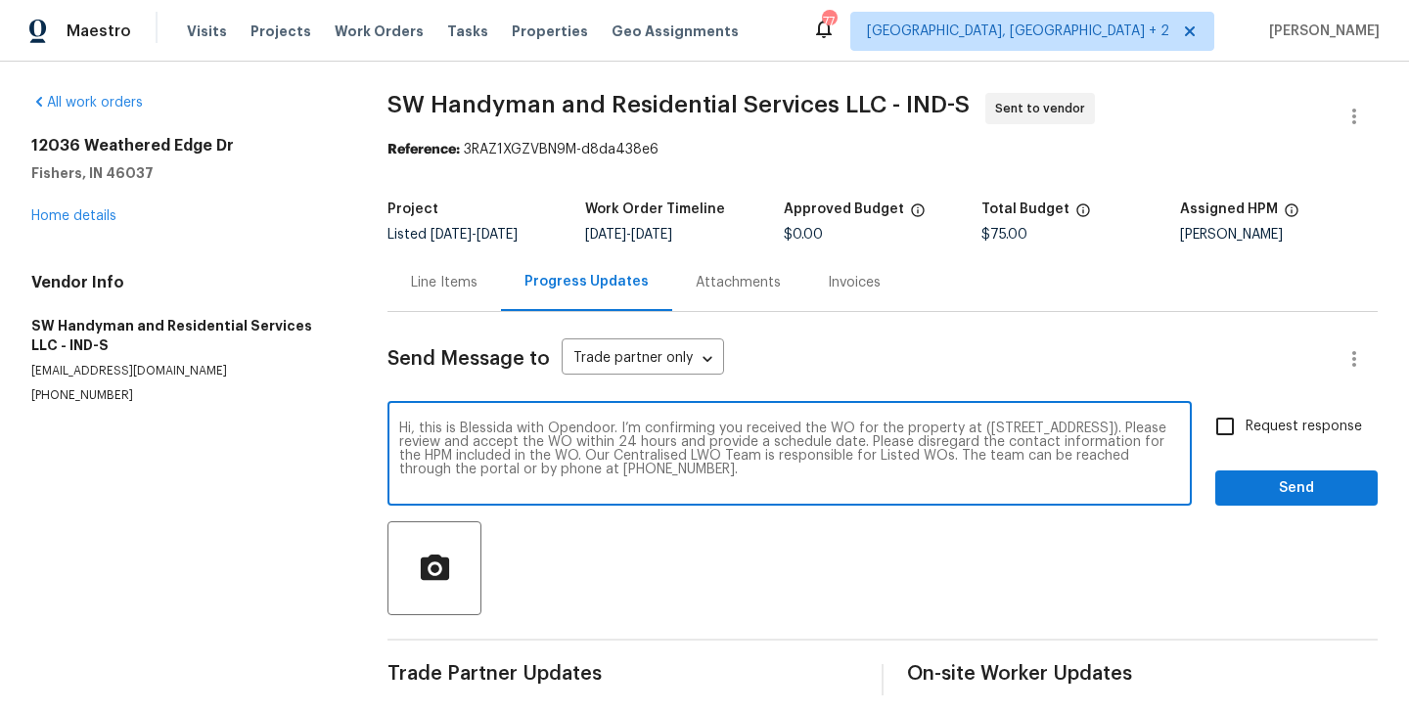
checkbox input "true"
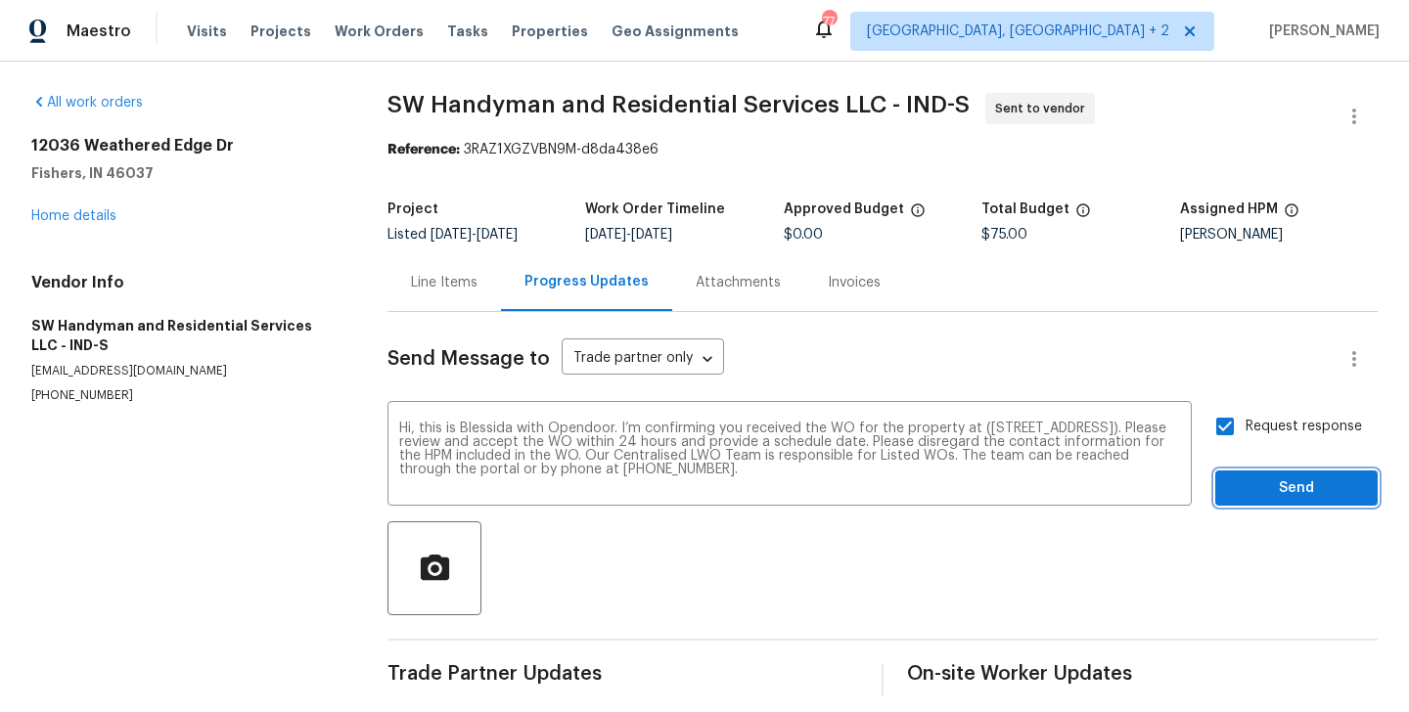
click at [1243, 496] on span "Send" at bounding box center [1296, 489] width 131 height 24
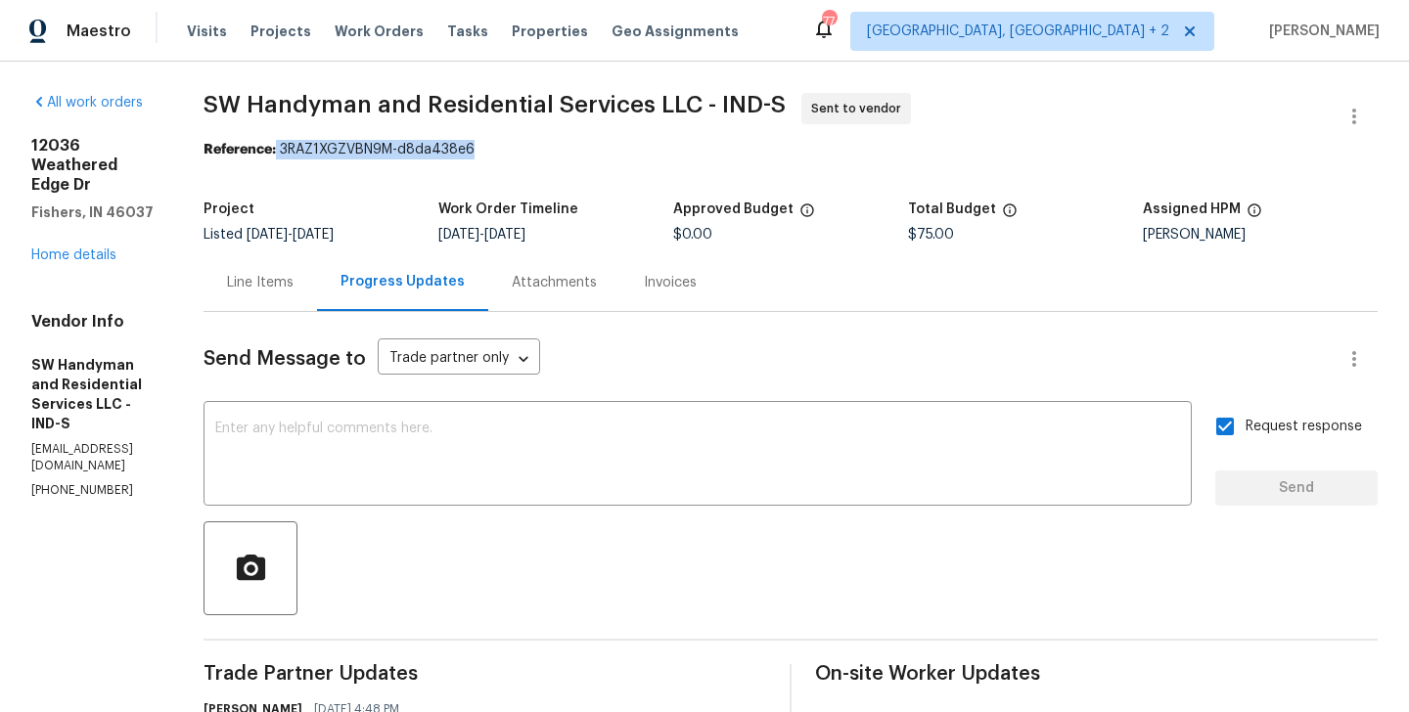
drag, startPoint x: 303, startPoint y: 146, endPoint x: 513, endPoint y: 146, distance: 209.4
click at [513, 146] on div "Reference: 3RAZ1XGZVBN9M-d8da438e6" at bounding box center [791, 150] width 1174 height 20
copy div "3RAZ1XGZVBN9M-d8da438e6"
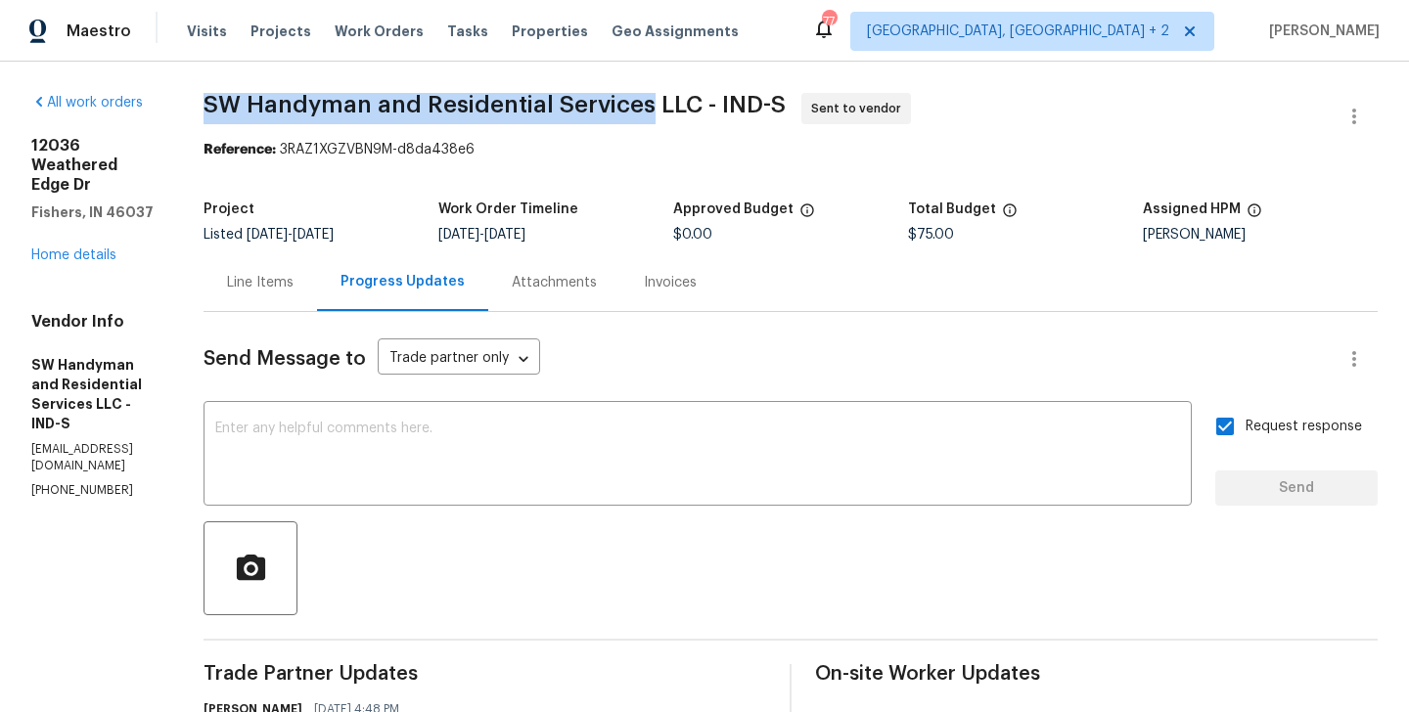
drag, startPoint x: 230, startPoint y: 105, endPoint x: 673, endPoint y: 111, distance: 443.4
click at [673, 111] on span "SW Handyman and Residential Services LLC - IND-S" at bounding box center [495, 104] width 582 height 23
copy span "SW Handyman and Residential Services"
click at [97, 249] on link "Home details" at bounding box center [73, 256] width 85 height 14
